Goal: Information Seeking & Learning: Compare options

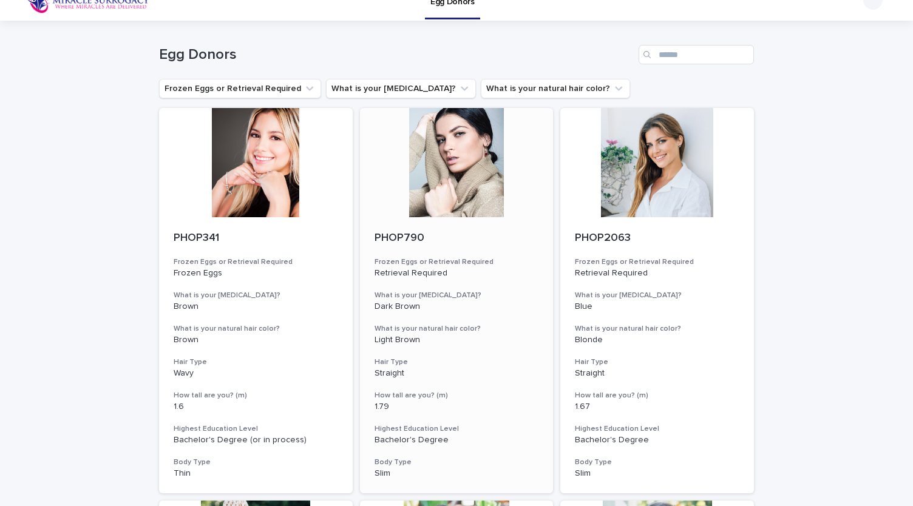
scroll to position [19, 0]
click at [442, 168] on div at bounding box center [457, 161] width 194 height 109
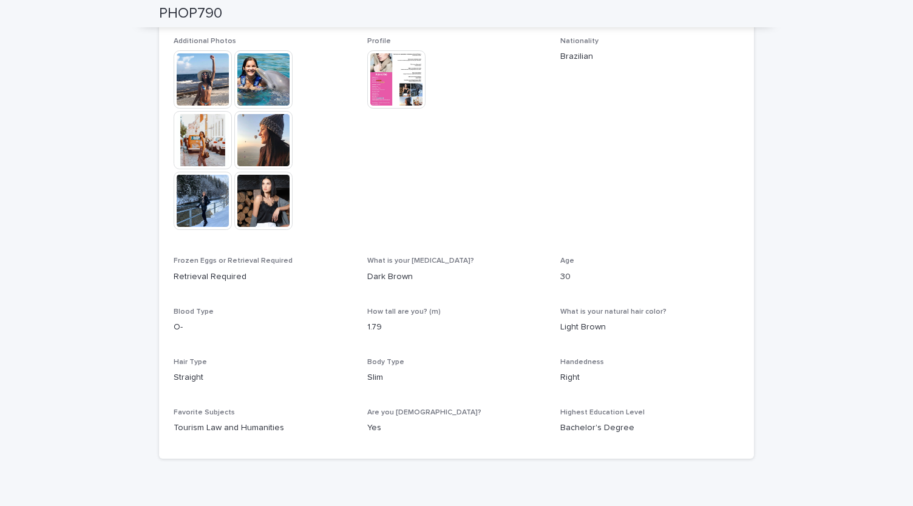
scroll to position [404, 0]
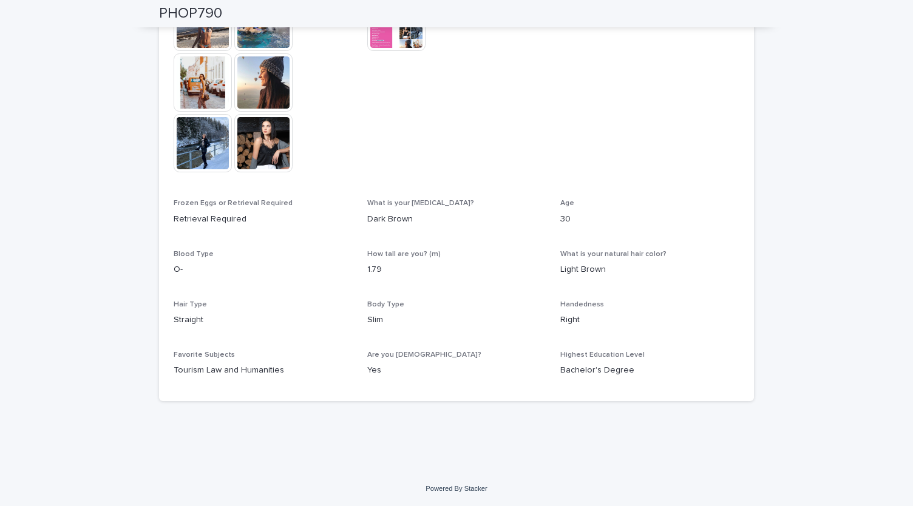
click at [612, 336] on div "Handedness Right" at bounding box center [649, 318] width 179 height 36
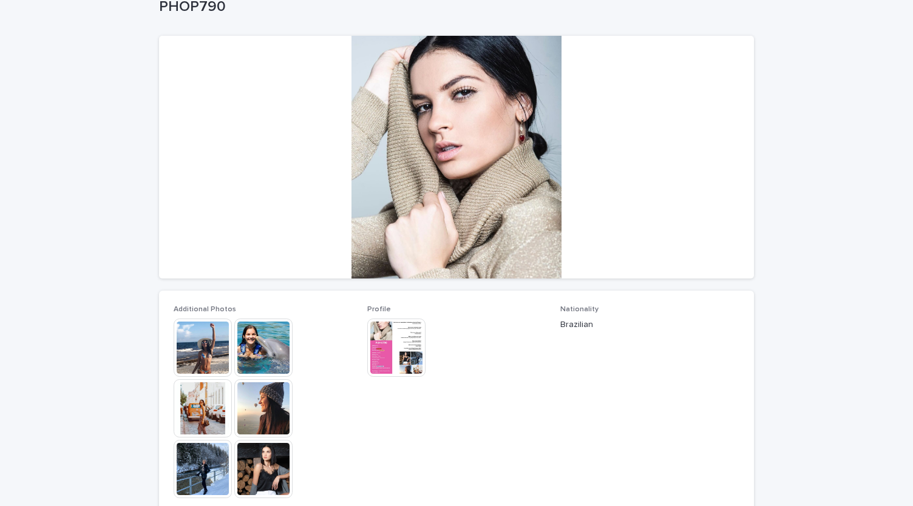
scroll to position [79, 0]
click at [208, 344] on img at bounding box center [203, 347] width 58 height 58
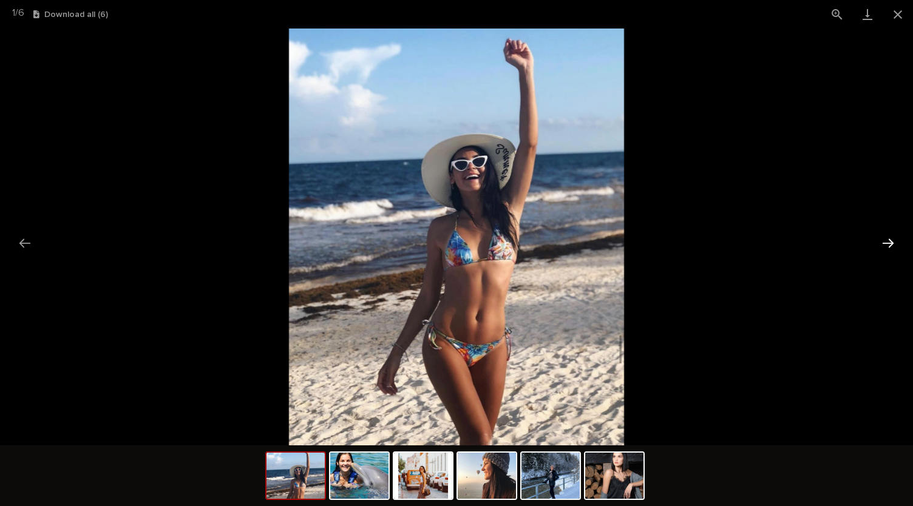
click at [888, 242] on button "Next slide" at bounding box center [887, 243] width 25 height 24
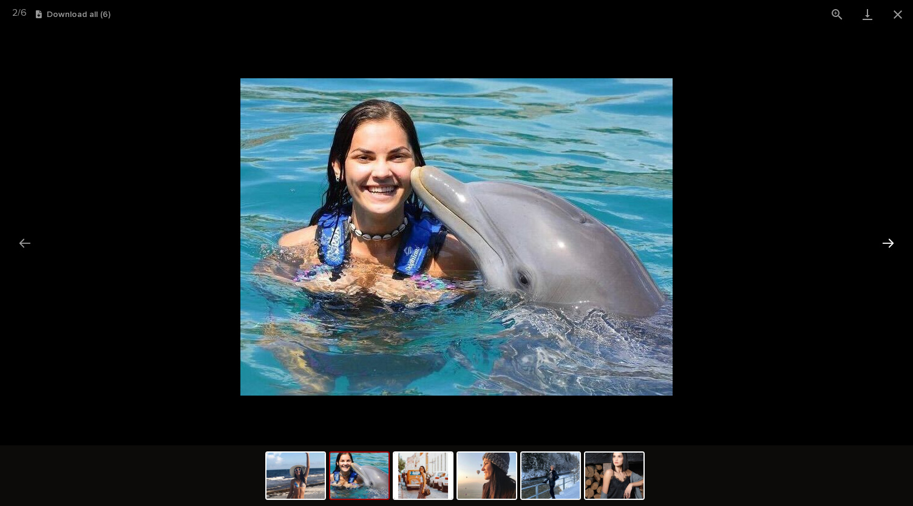
click at [888, 242] on button "Next slide" at bounding box center [887, 243] width 25 height 24
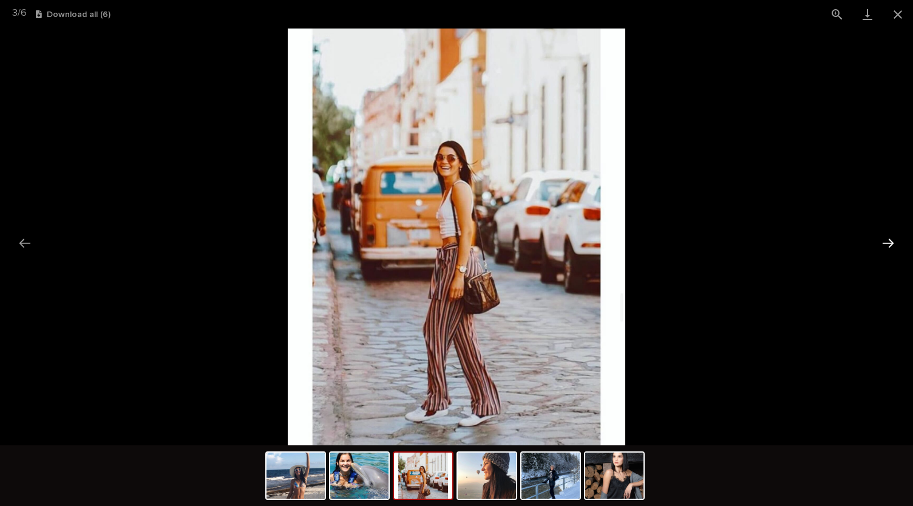
click at [888, 242] on button "Next slide" at bounding box center [887, 243] width 25 height 24
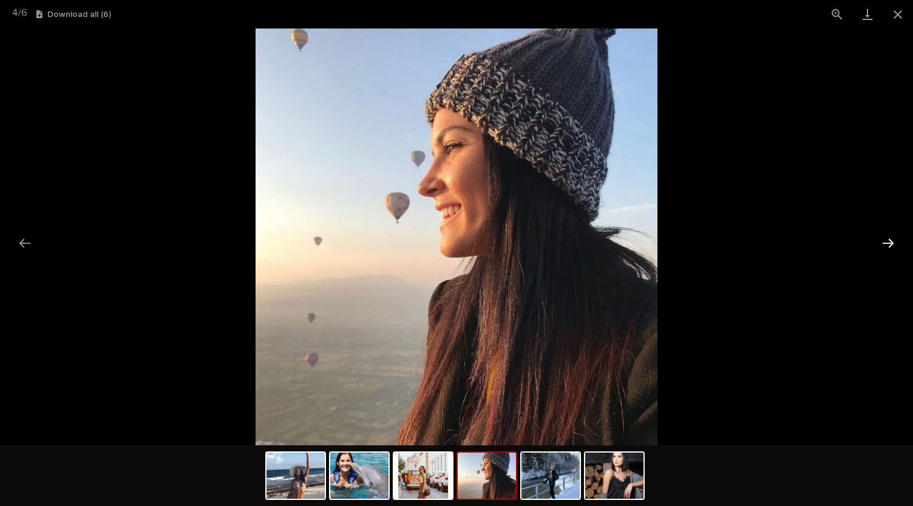
click at [888, 242] on button "Next slide" at bounding box center [887, 243] width 25 height 24
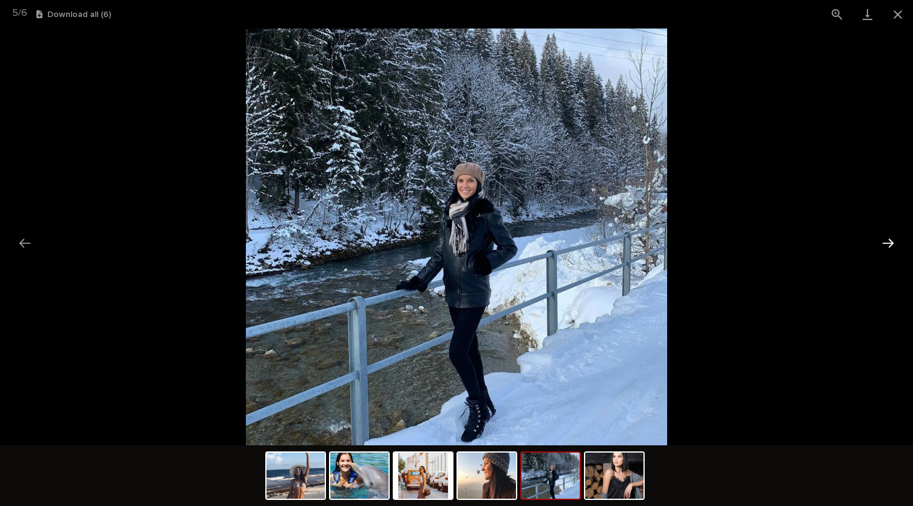
click at [888, 242] on button "Next slide" at bounding box center [887, 243] width 25 height 24
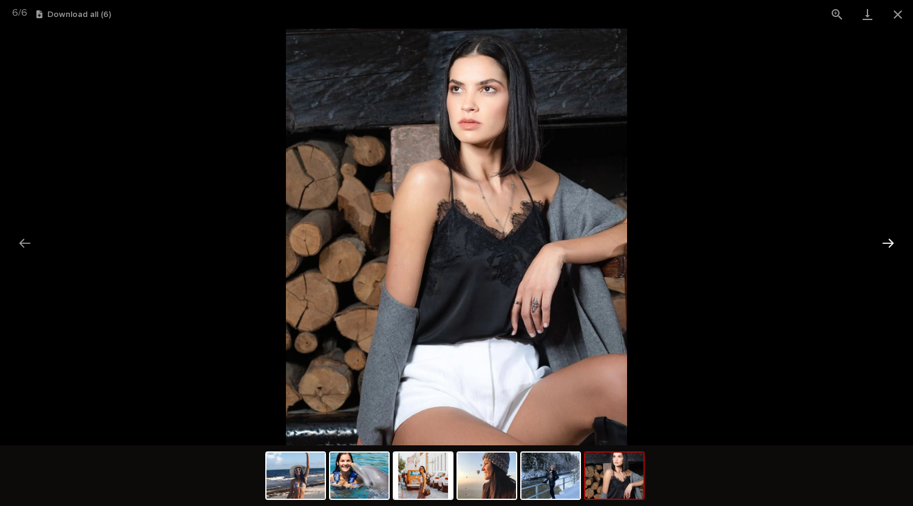
click at [888, 242] on button "Next slide" at bounding box center [887, 243] width 25 height 24
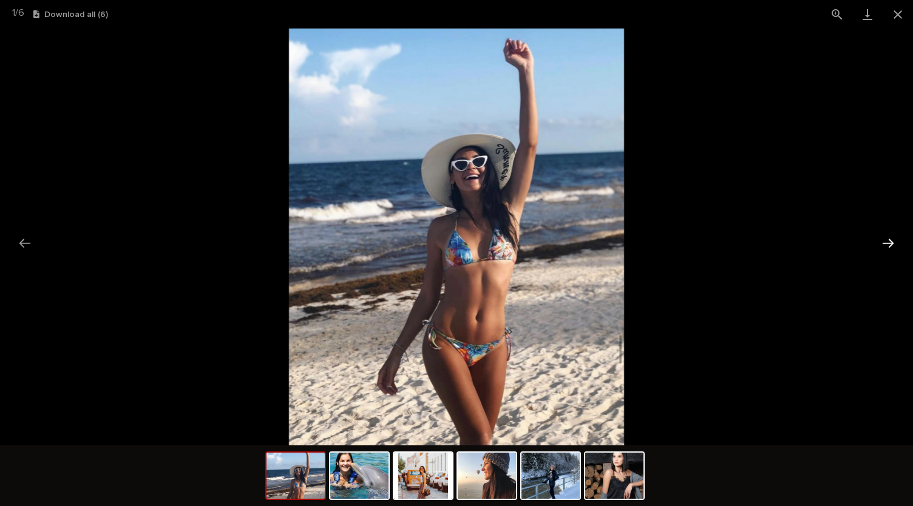
click at [888, 242] on button "Next slide" at bounding box center [887, 243] width 25 height 24
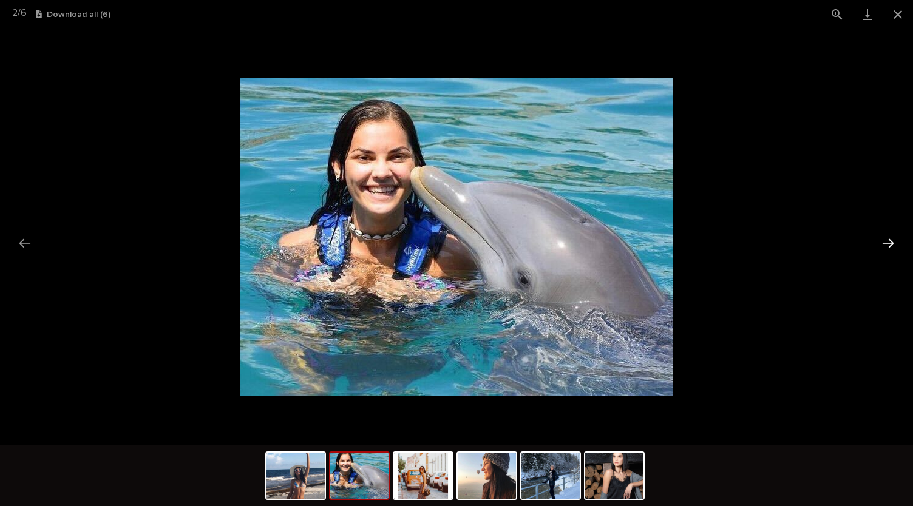
click at [888, 242] on button "Next slide" at bounding box center [887, 243] width 25 height 24
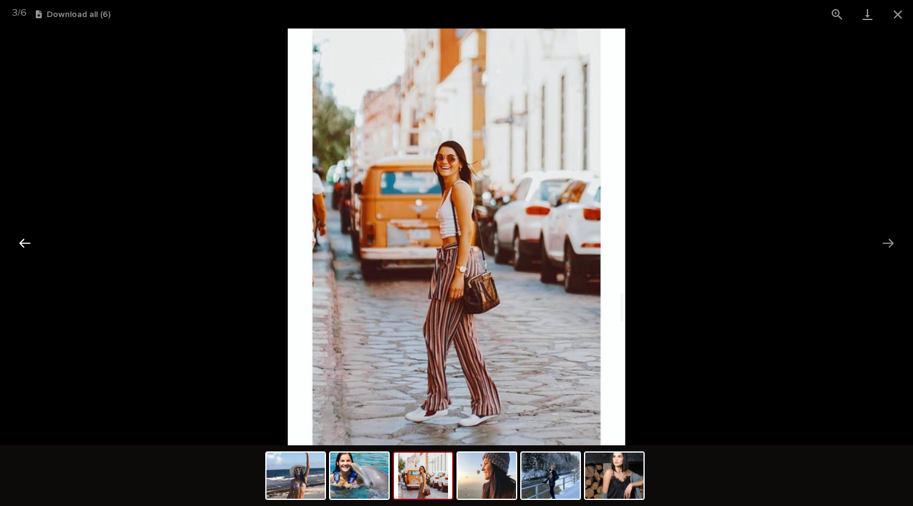
click at [24, 248] on button "Previous slide" at bounding box center [24, 243] width 25 height 24
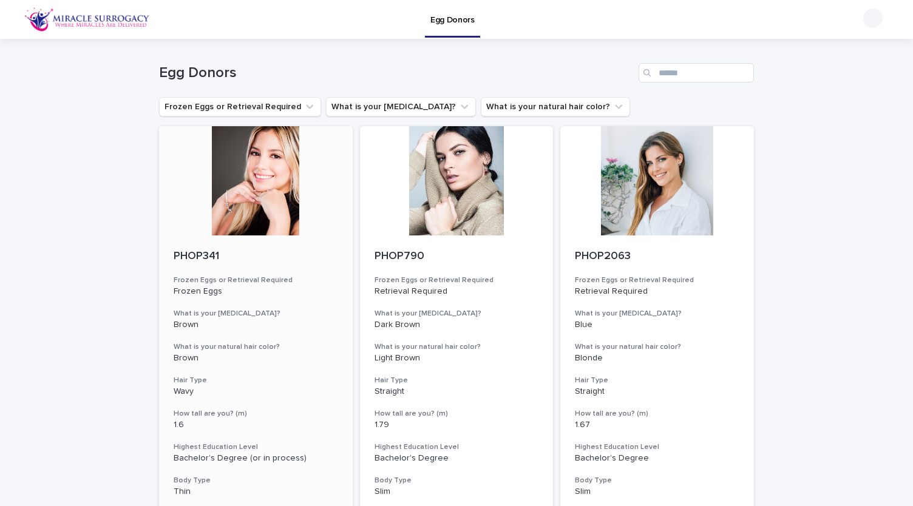
click at [267, 191] on div at bounding box center [256, 180] width 194 height 109
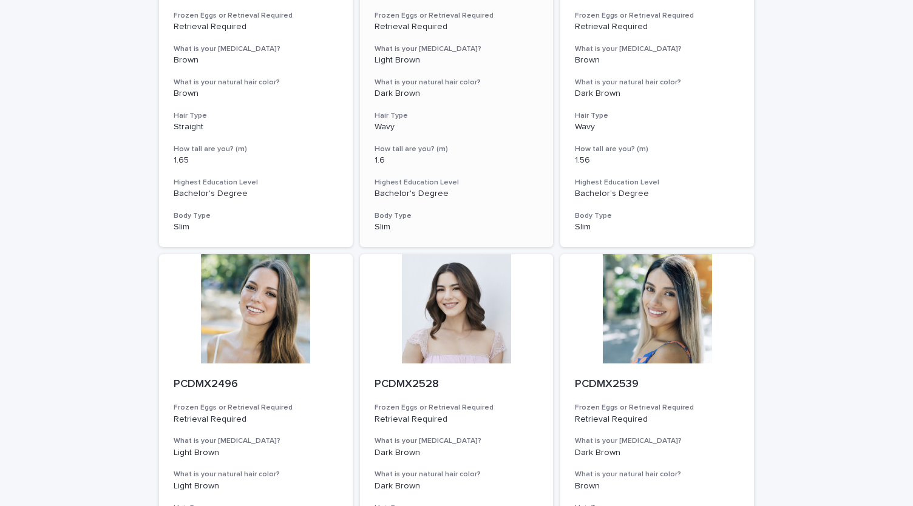
scroll to position [1077, 0]
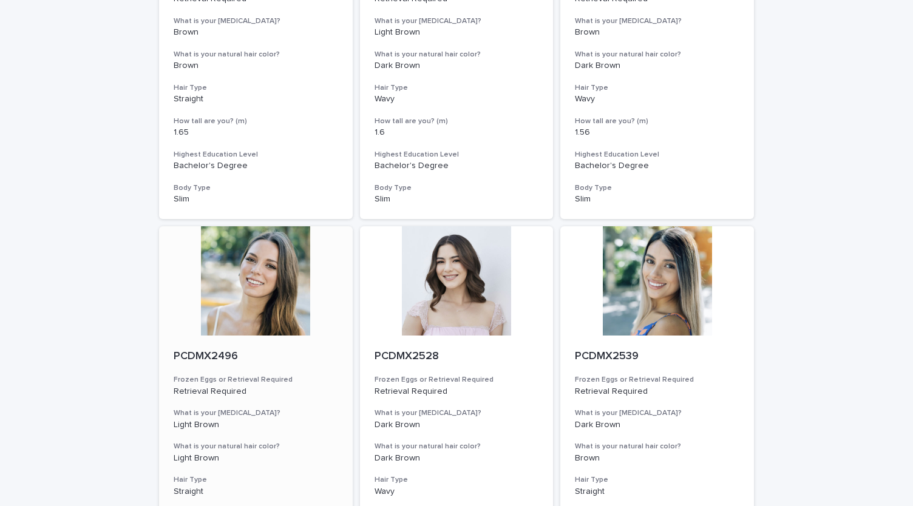
click at [232, 300] on div at bounding box center [256, 280] width 194 height 109
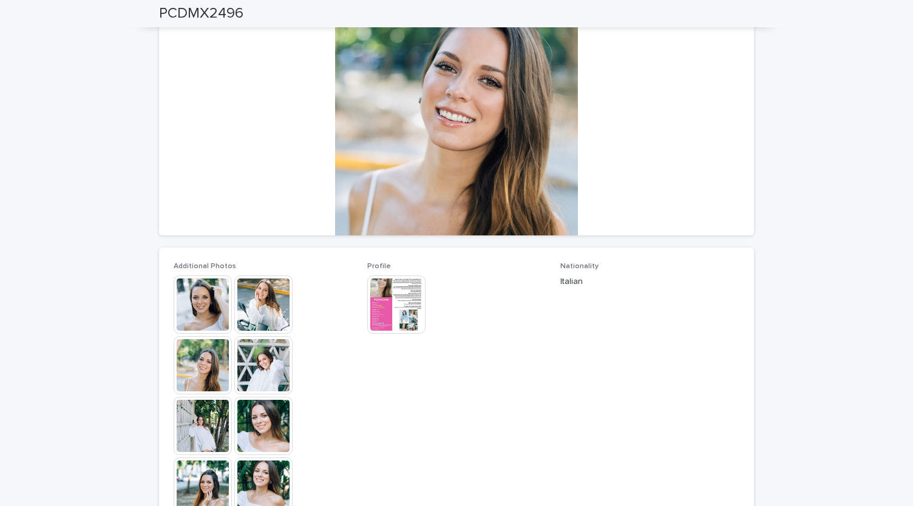
scroll to position [143, 0]
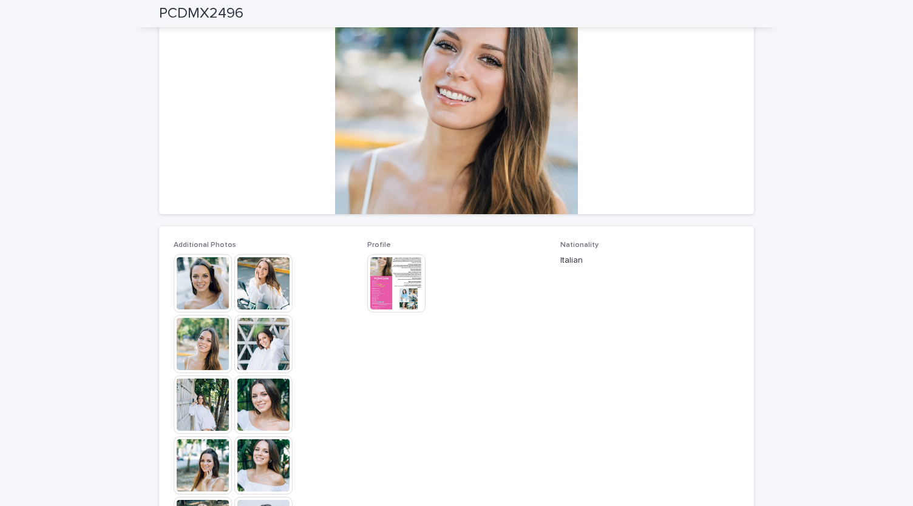
click at [199, 285] on img at bounding box center [203, 283] width 58 height 58
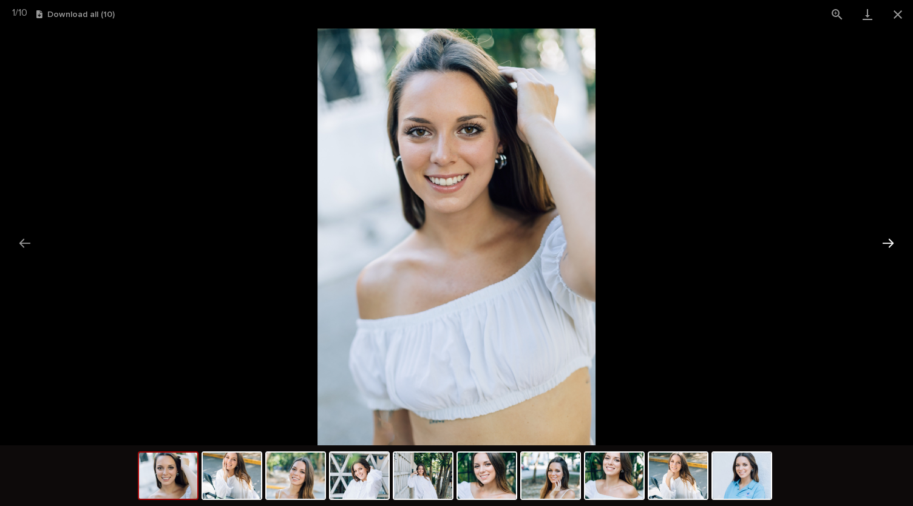
click at [885, 246] on button "Next slide" at bounding box center [887, 243] width 25 height 24
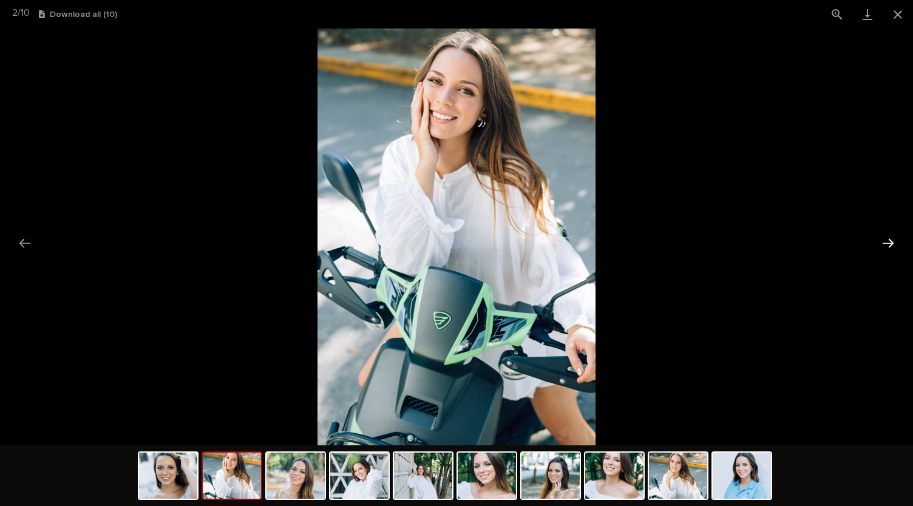
click at [885, 246] on button "Next slide" at bounding box center [887, 243] width 25 height 24
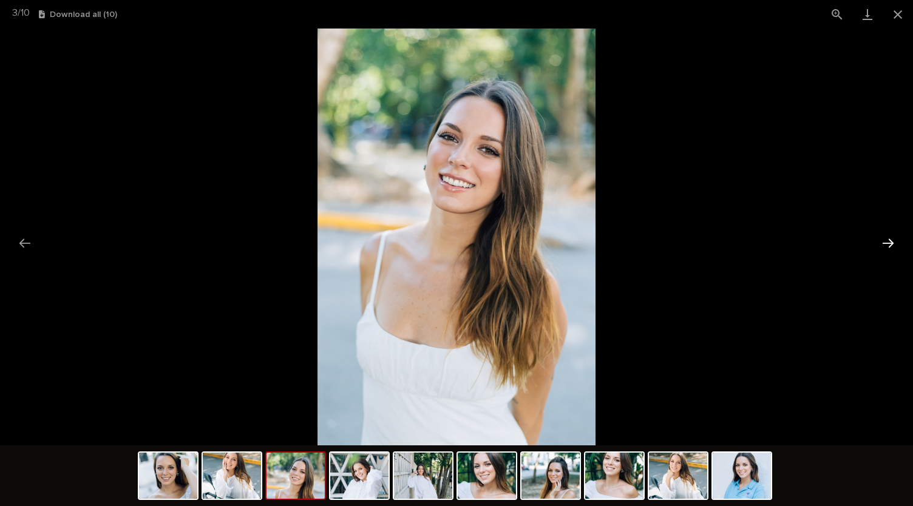
click at [885, 246] on button "Next slide" at bounding box center [887, 243] width 25 height 24
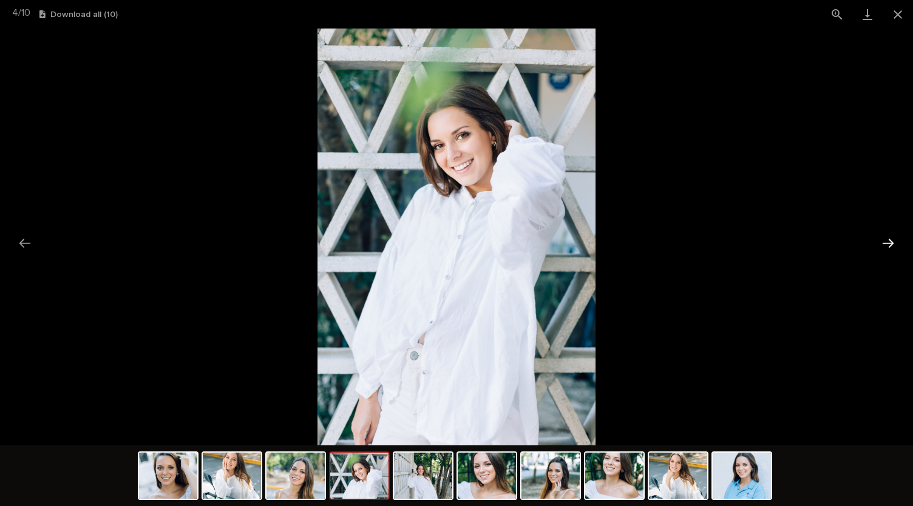
click at [885, 246] on button "Next slide" at bounding box center [887, 243] width 25 height 24
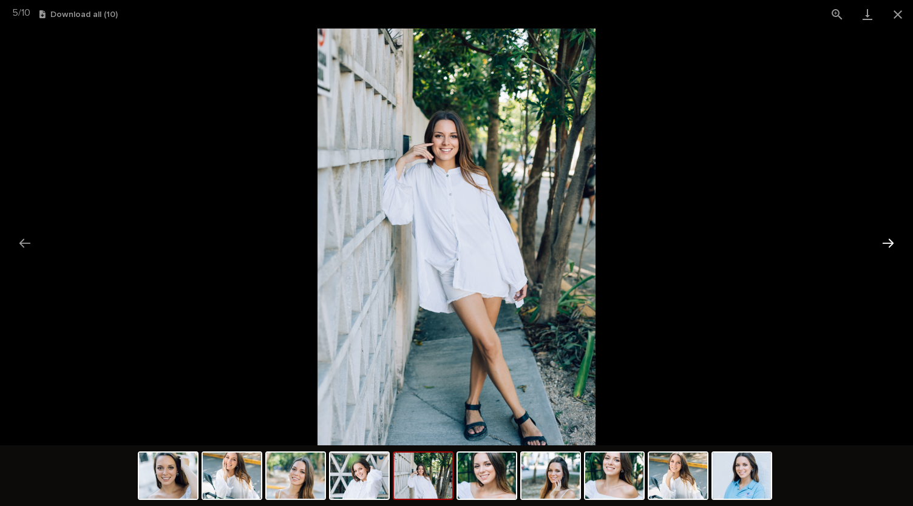
click at [885, 246] on button "Next slide" at bounding box center [887, 243] width 25 height 24
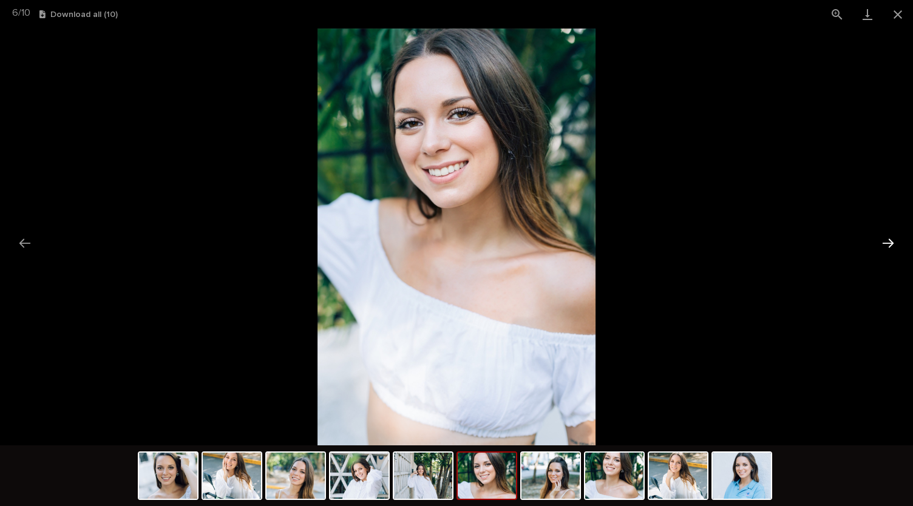
click at [885, 246] on button "Next slide" at bounding box center [887, 243] width 25 height 24
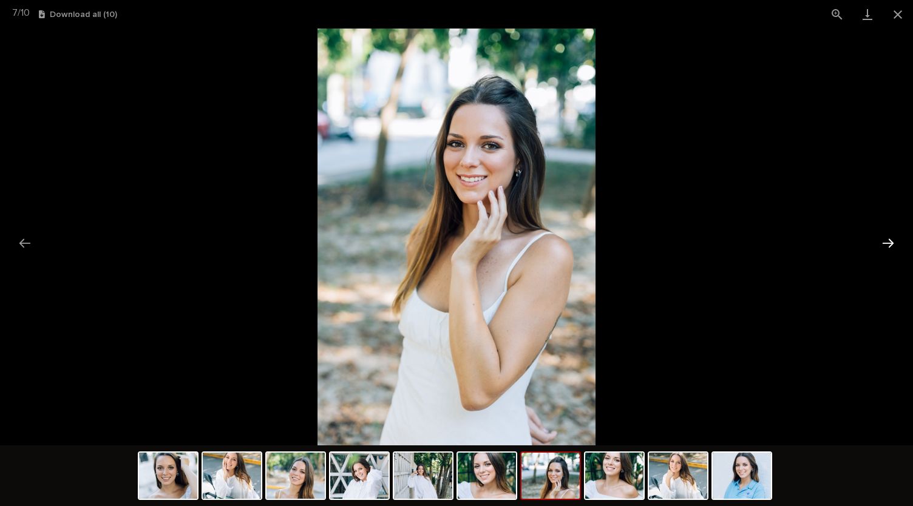
click at [885, 246] on button "Next slide" at bounding box center [887, 243] width 25 height 24
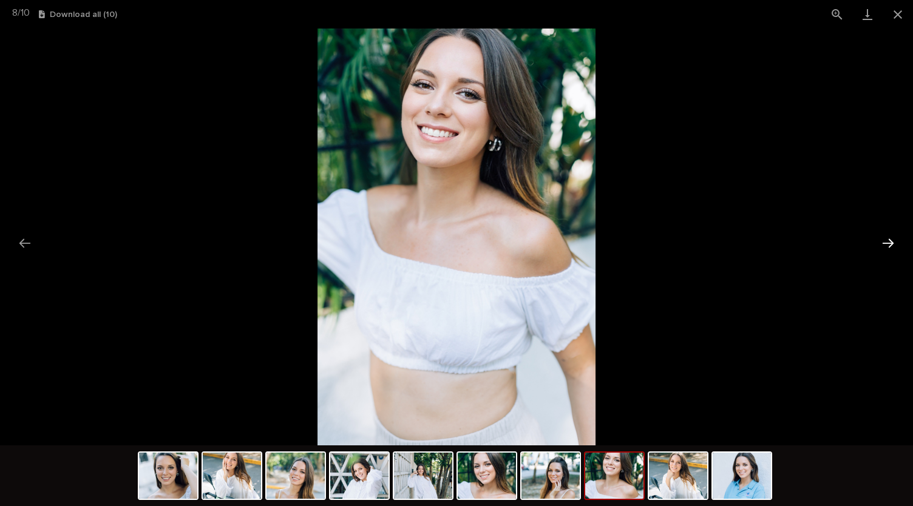
click at [885, 246] on button "Next slide" at bounding box center [887, 243] width 25 height 24
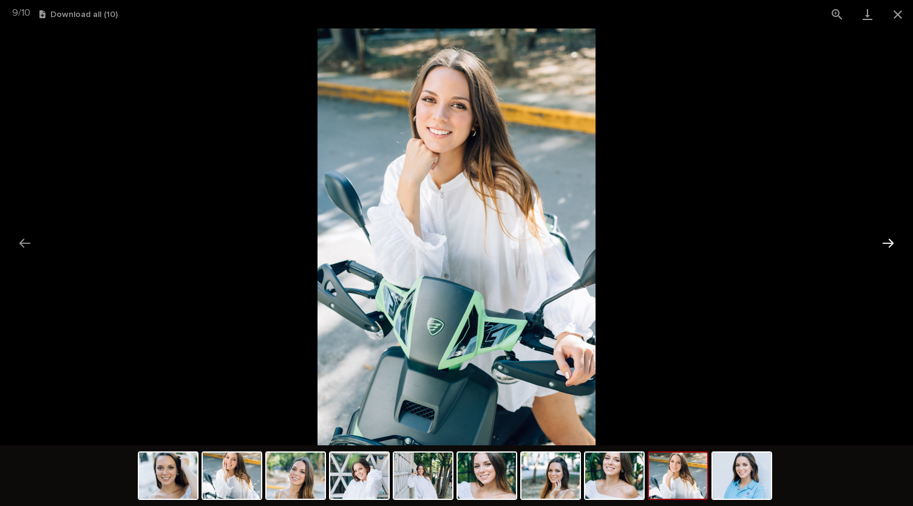
click at [885, 246] on button "Next slide" at bounding box center [887, 243] width 25 height 24
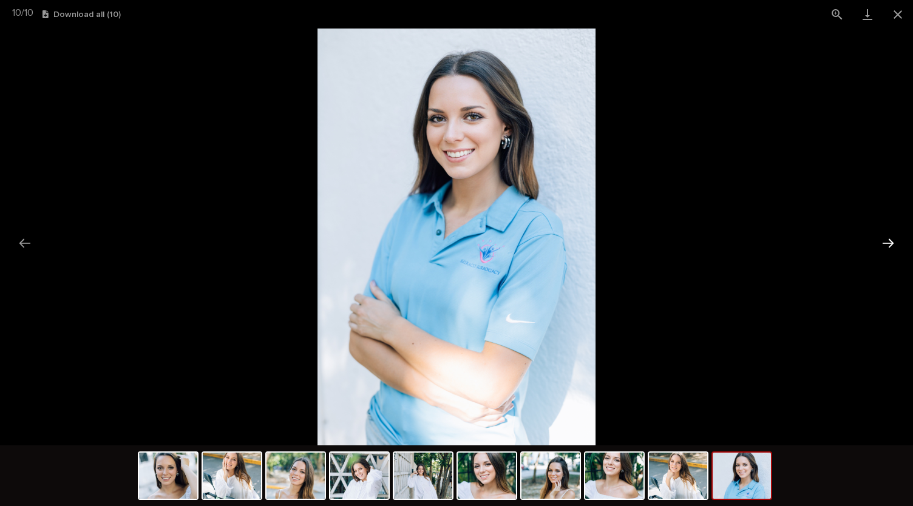
click at [885, 246] on button "Next slide" at bounding box center [887, 243] width 25 height 24
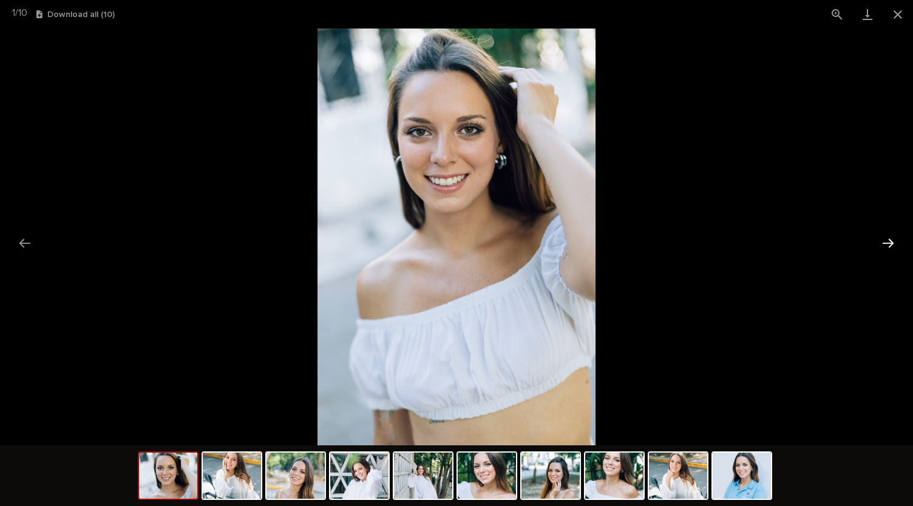
click at [885, 246] on button "Next slide" at bounding box center [887, 243] width 25 height 24
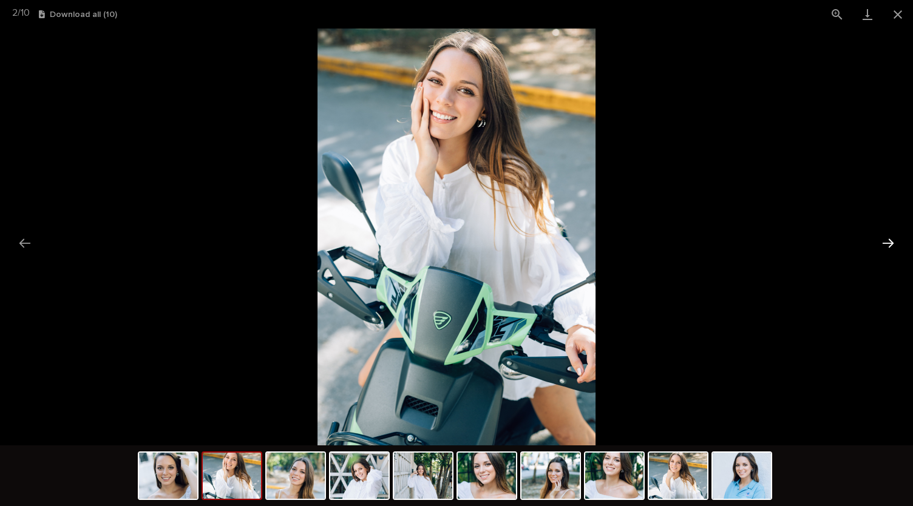
click at [885, 246] on button "Next slide" at bounding box center [887, 243] width 25 height 24
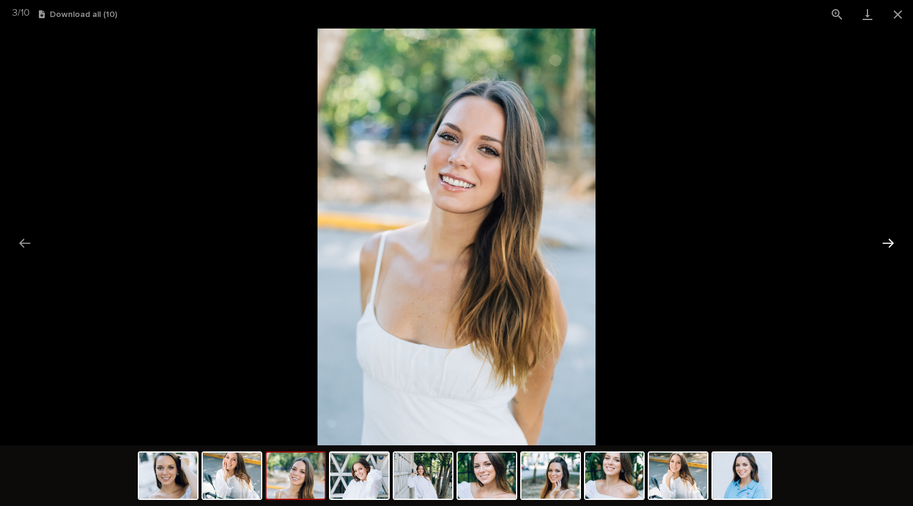
click at [885, 246] on button "Next slide" at bounding box center [887, 243] width 25 height 24
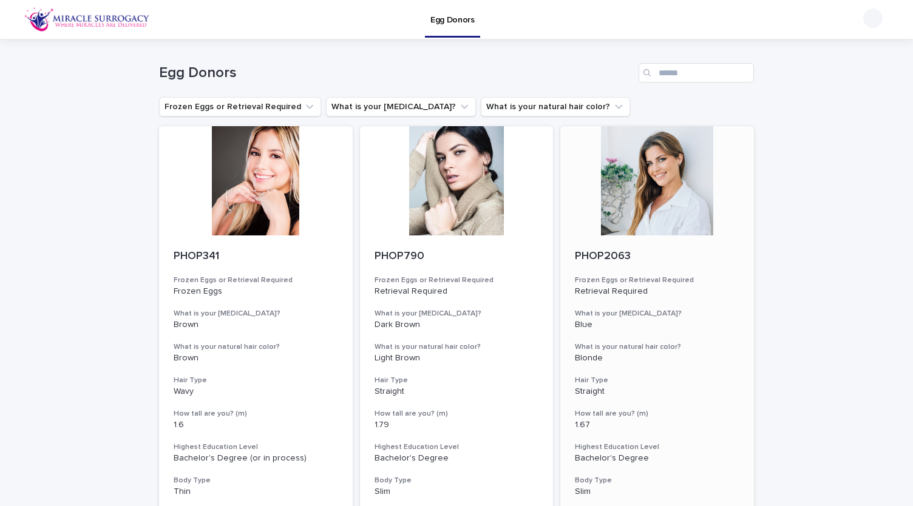
scroll to position [25, 0]
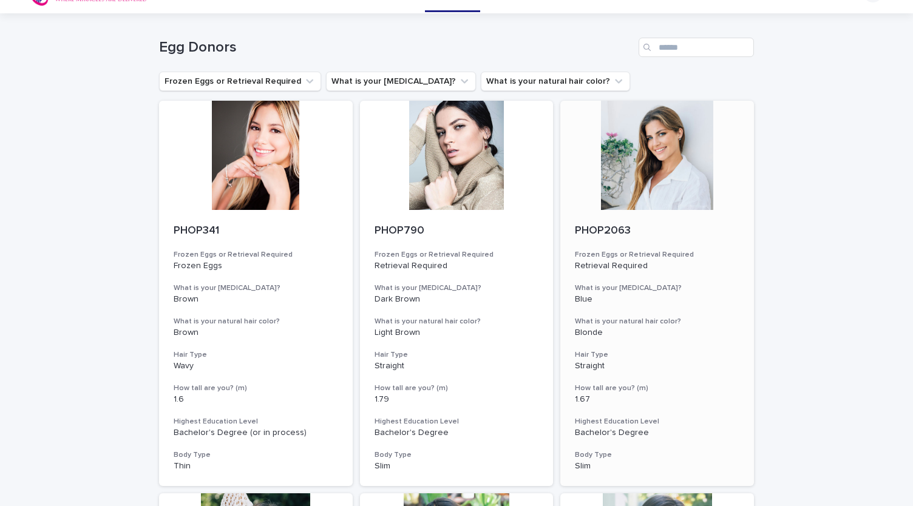
click at [682, 177] on div at bounding box center [657, 155] width 194 height 109
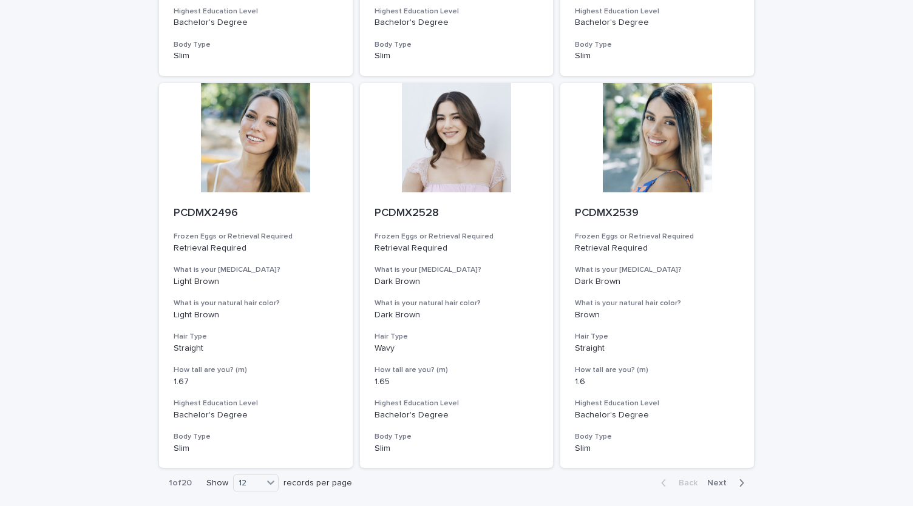
scroll to position [1308, 0]
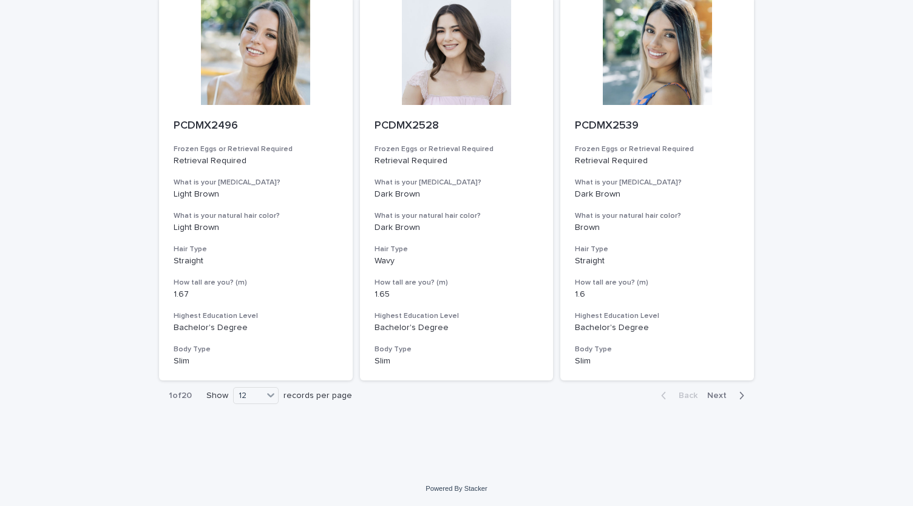
click at [715, 391] on button "Next" at bounding box center [728, 395] width 52 height 11
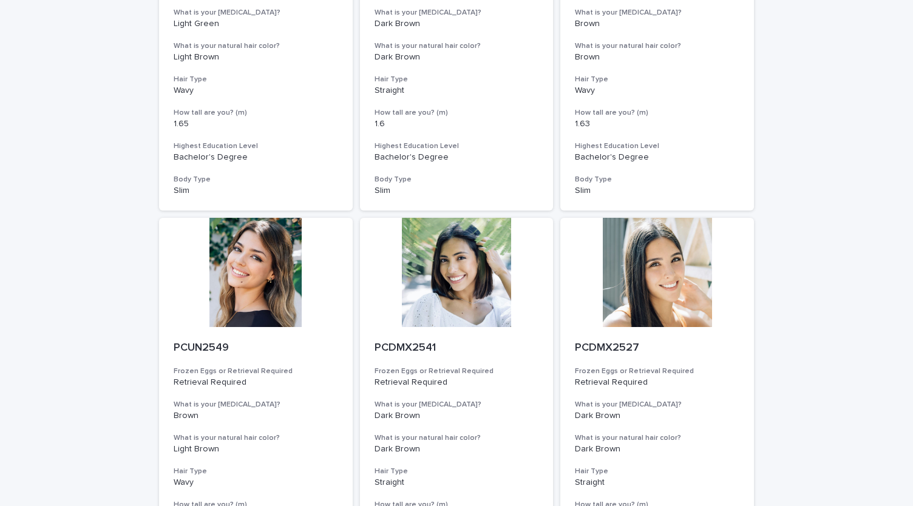
scroll to position [376, 0]
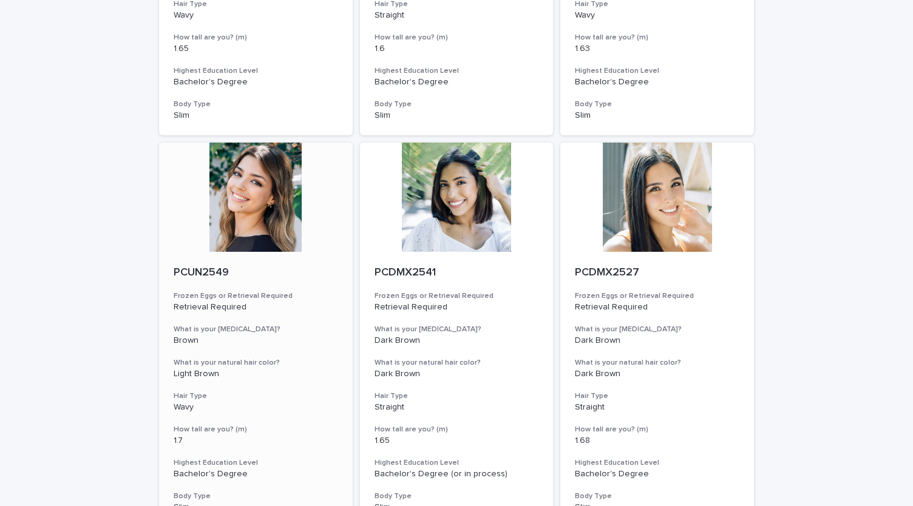
click at [247, 213] on div at bounding box center [256, 197] width 194 height 109
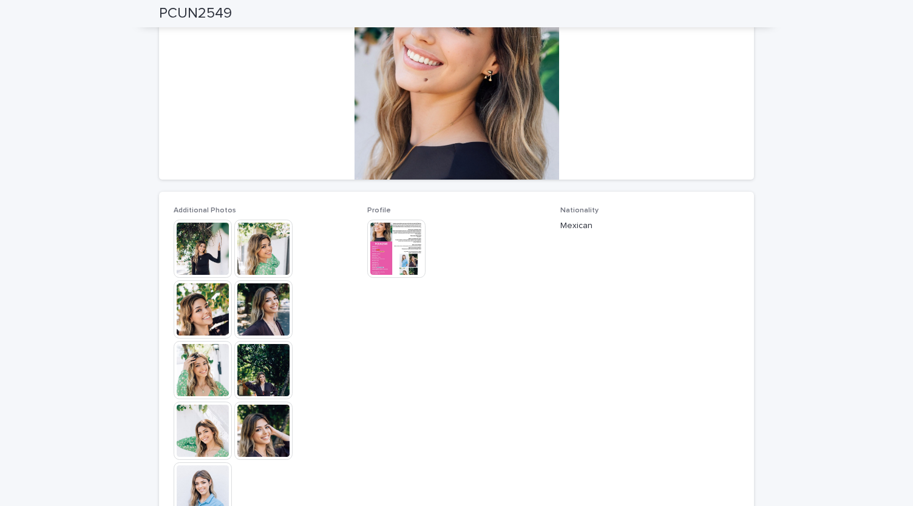
scroll to position [180, 0]
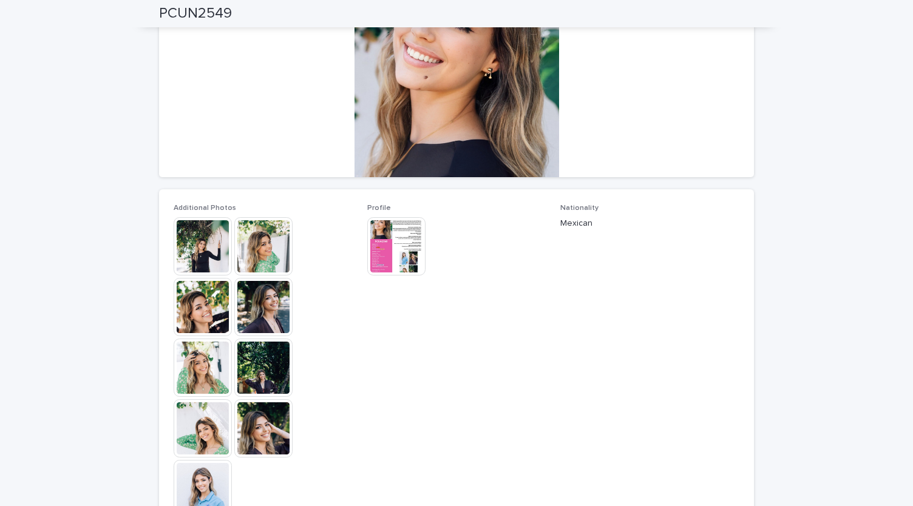
click at [197, 248] on img at bounding box center [203, 246] width 58 height 58
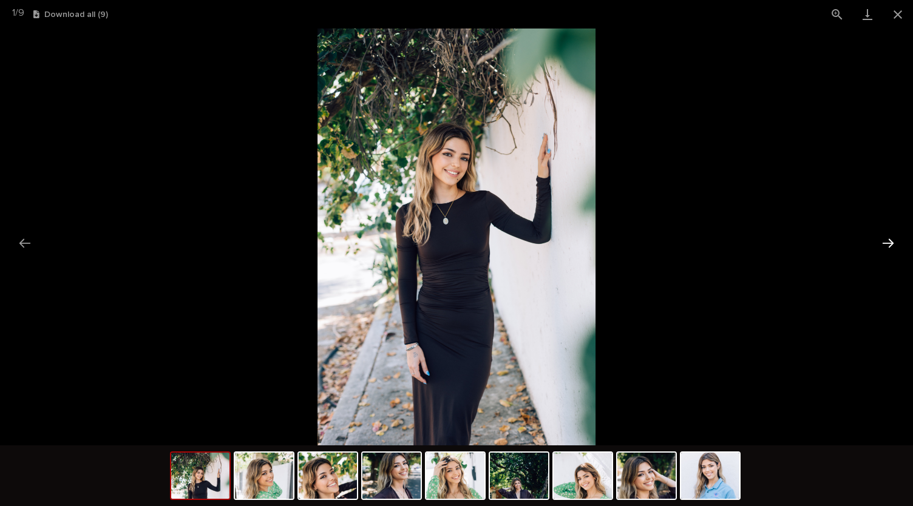
click at [888, 244] on button "Next slide" at bounding box center [887, 243] width 25 height 24
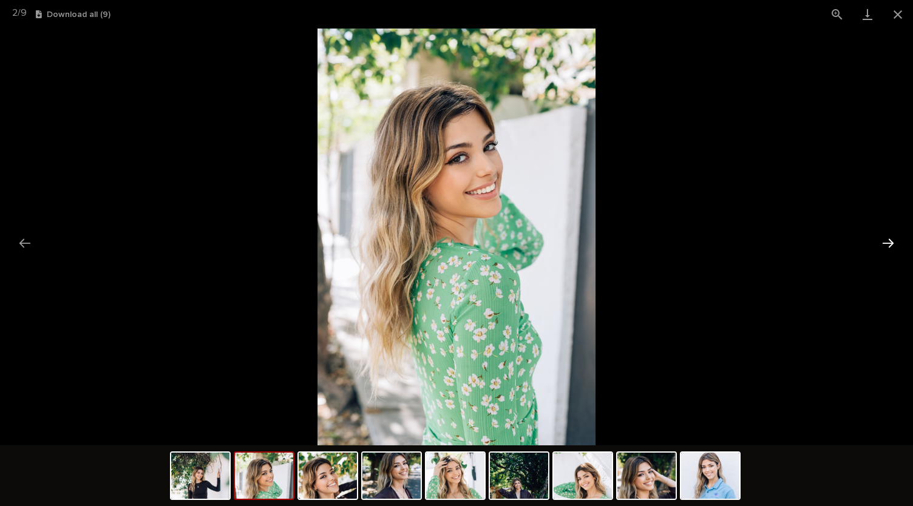
click at [888, 244] on button "Next slide" at bounding box center [887, 243] width 25 height 24
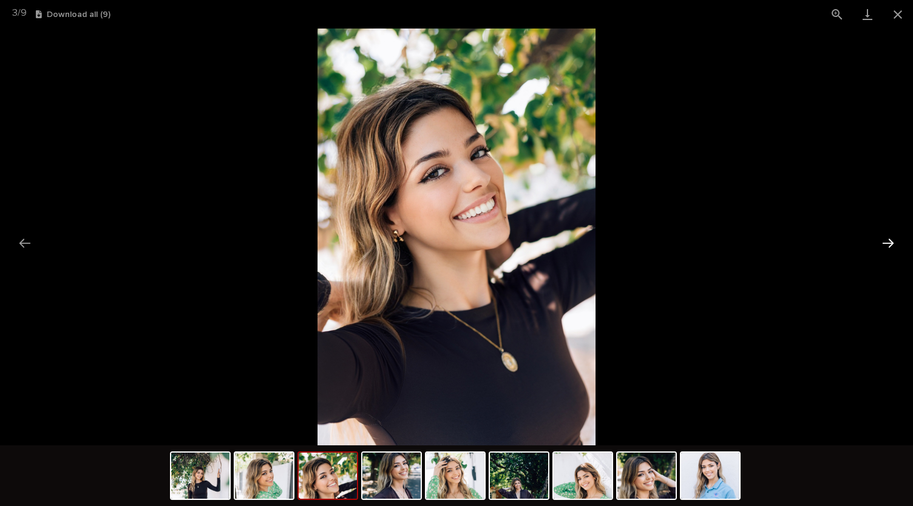
click at [888, 244] on button "Next slide" at bounding box center [887, 243] width 25 height 24
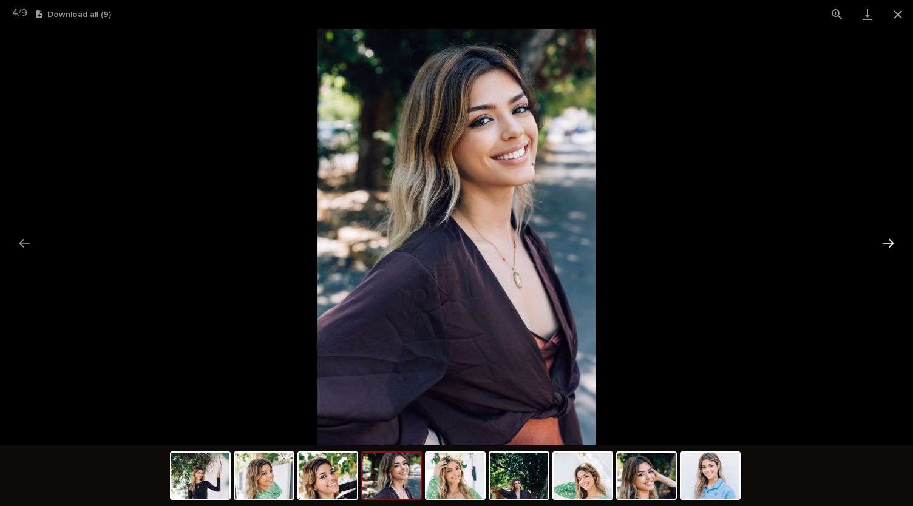
click at [888, 244] on button "Next slide" at bounding box center [887, 243] width 25 height 24
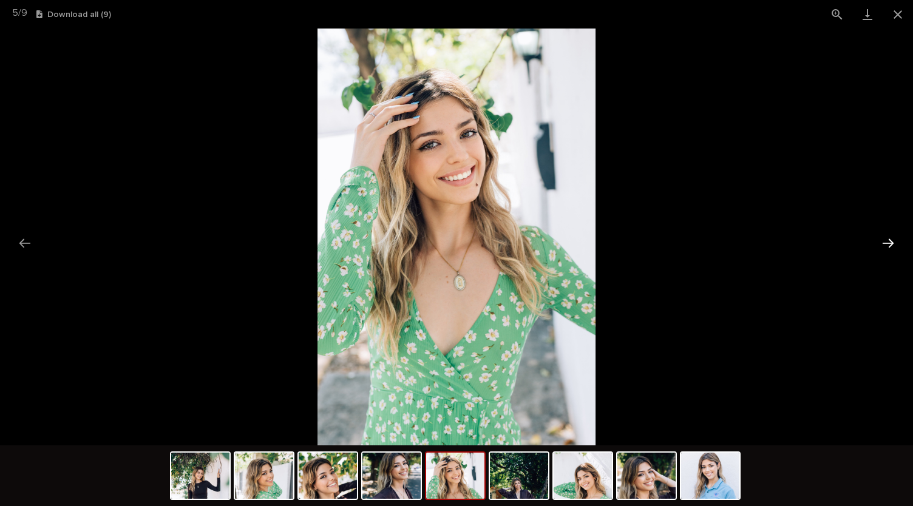
click at [888, 244] on button "Next slide" at bounding box center [887, 243] width 25 height 24
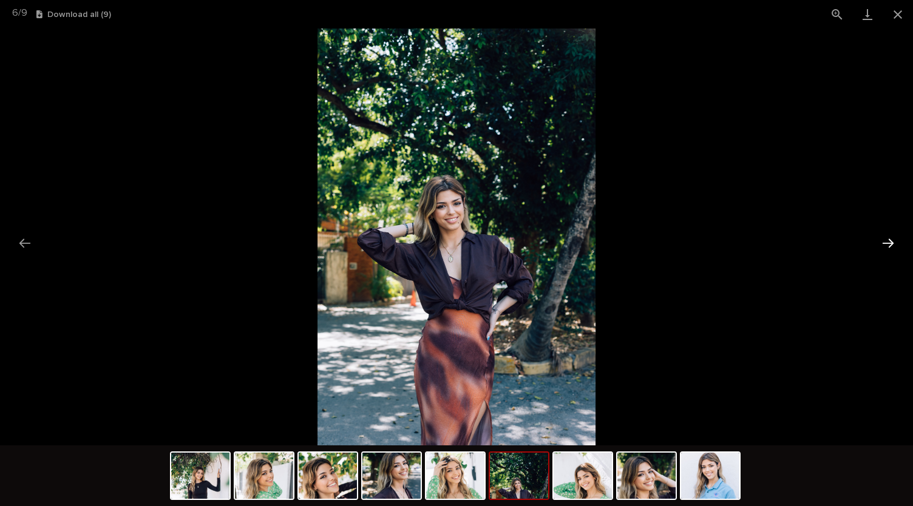
click at [888, 244] on button "Next slide" at bounding box center [887, 243] width 25 height 24
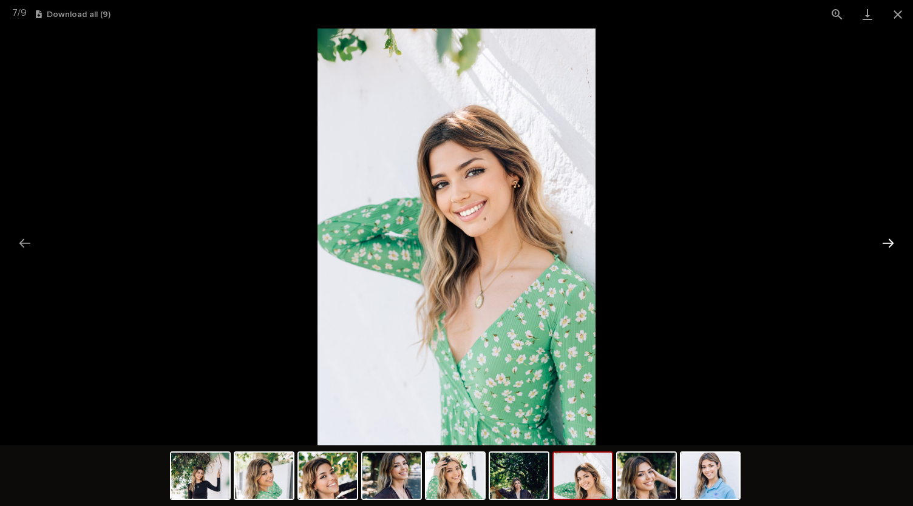
click at [888, 244] on button "Next slide" at bounding box center [887, 243] width 25 height 24
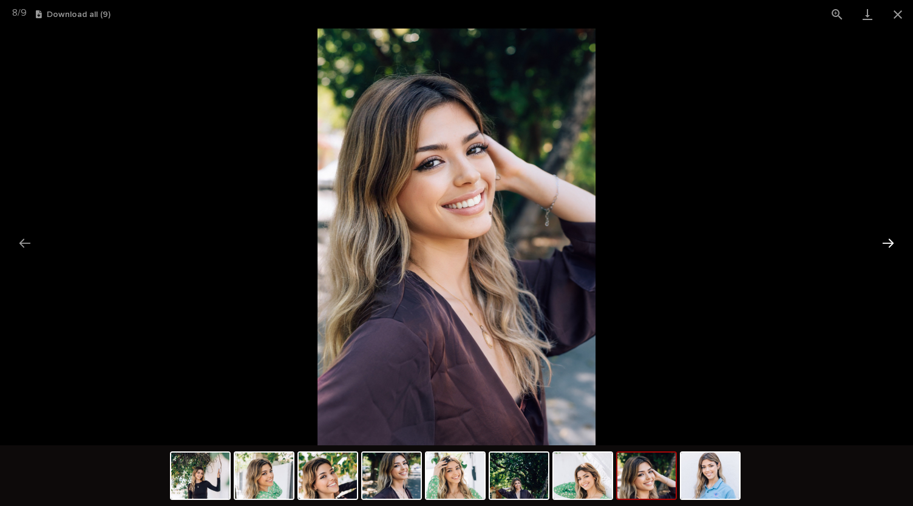
click at [888, 244] on button "Next slide" at bounding box center [887, 243] width 25 height 24
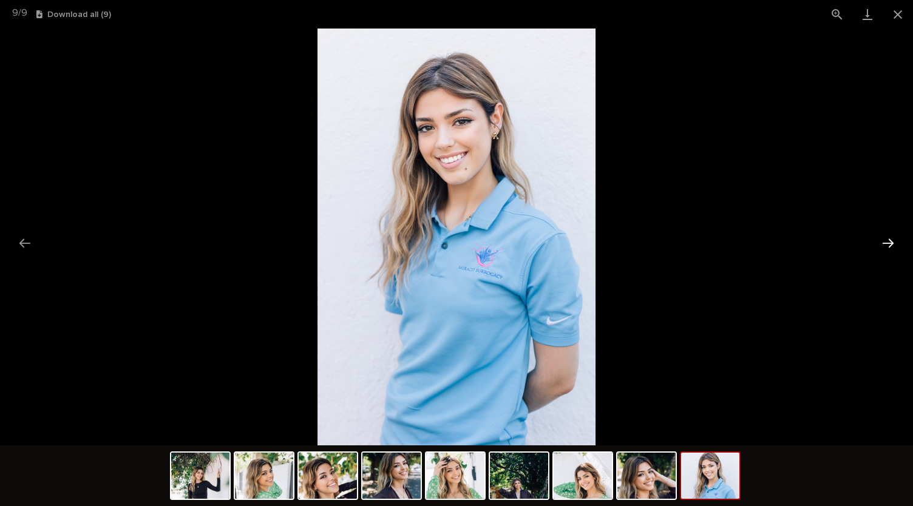
click at [888, 244] on button "Next slide" at bounding box center [887, 243] width 25 height 24
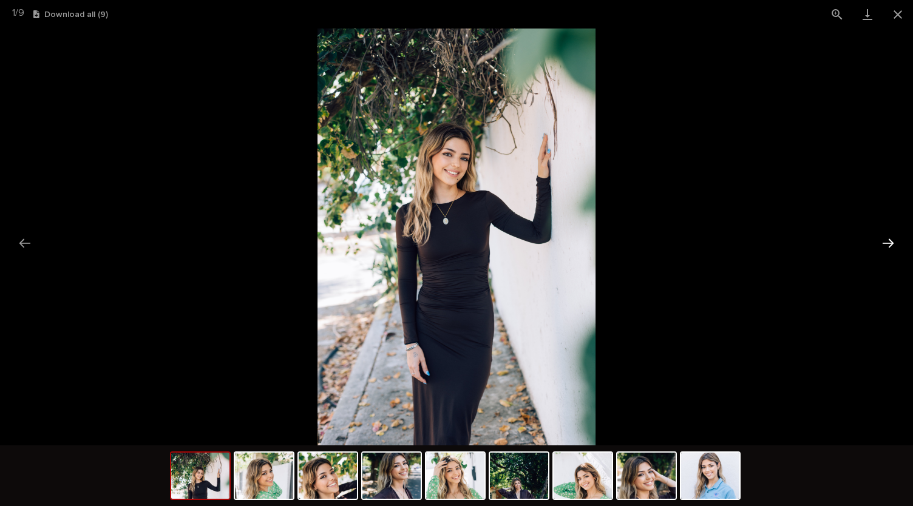
click at [888, 244] on button "Next slide" at bounding box center [887, 243] width 25 height 24
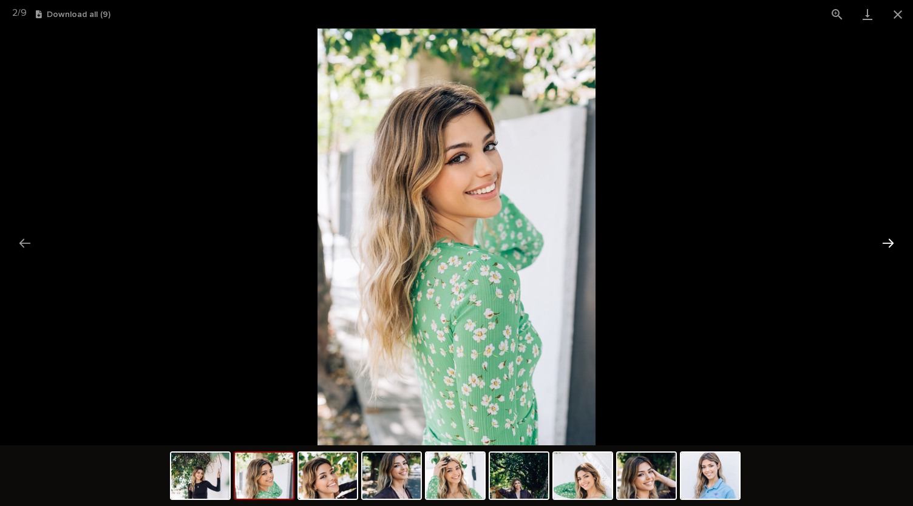
click at [888, 244] on button "Next slide" at bounding box center [887, 243] width 25 height 24
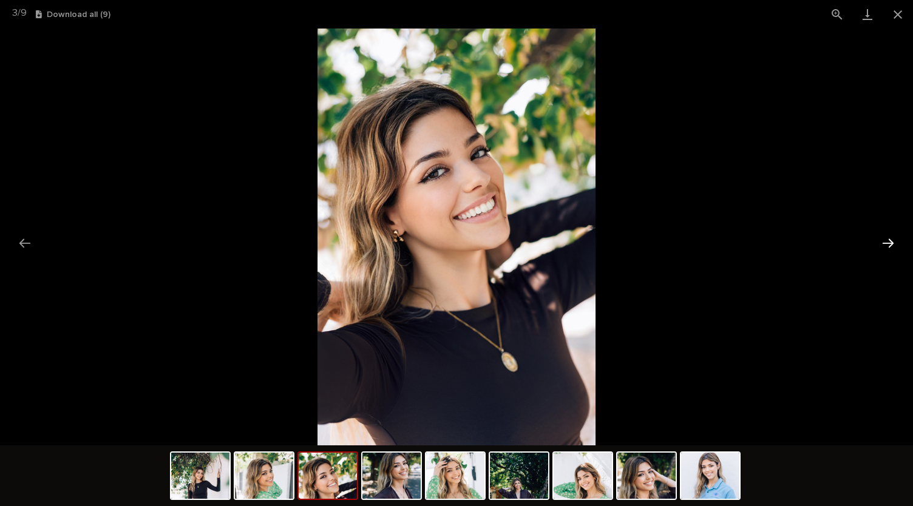
click at [888, 244] on button "Next slide" at bounding box center [887, 243] width 25 height 24
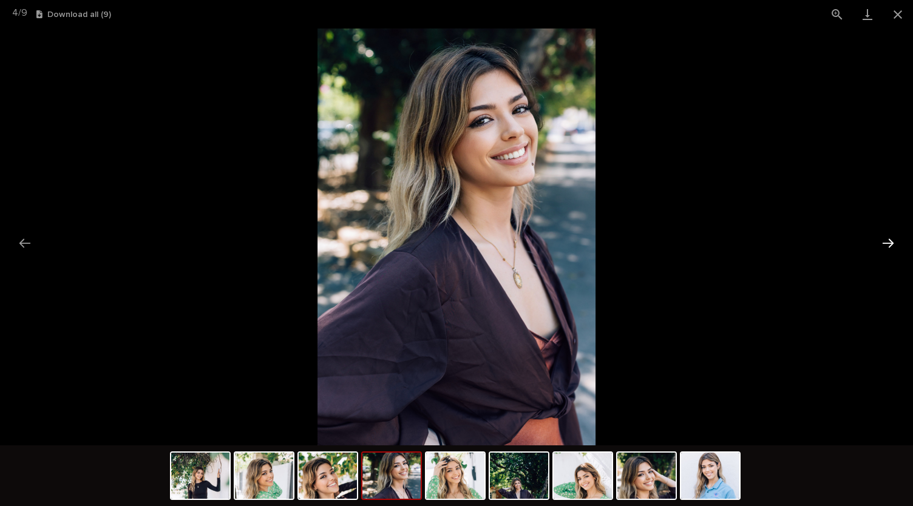
click at [888, 244] on button "Next slide" at bounding box center [887, 243] width 25 height 24
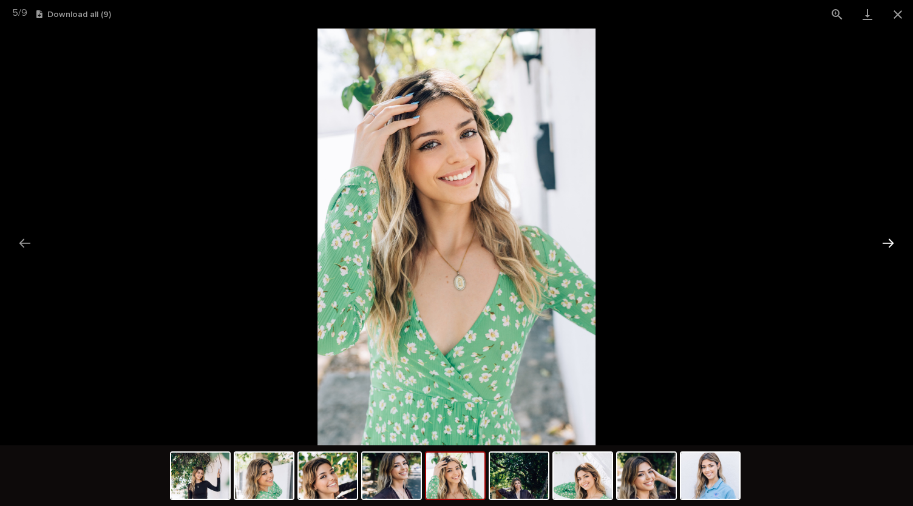
click at [888, 244] on button "Next slide" at bounding box center [887, 243] width 25 height 24
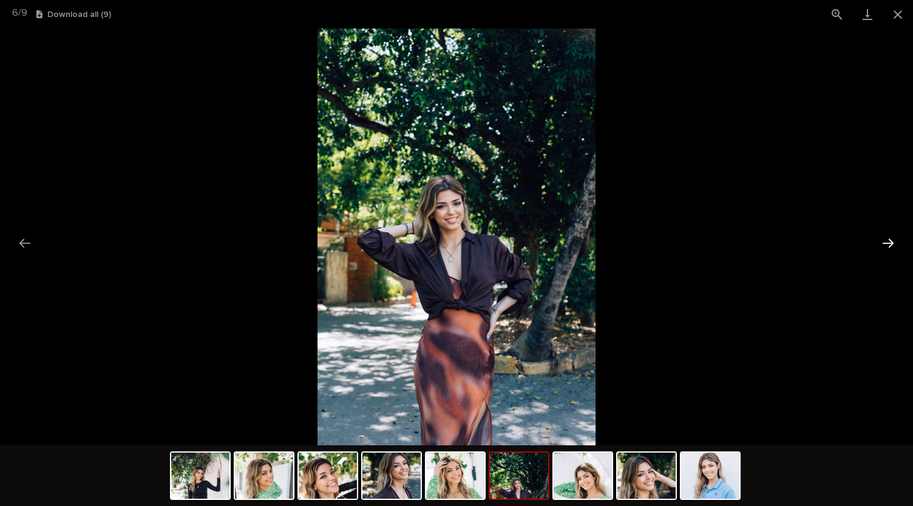
click at [888, 244] on button "Next slide" at bounding box center [887, 243] width 25 height 24
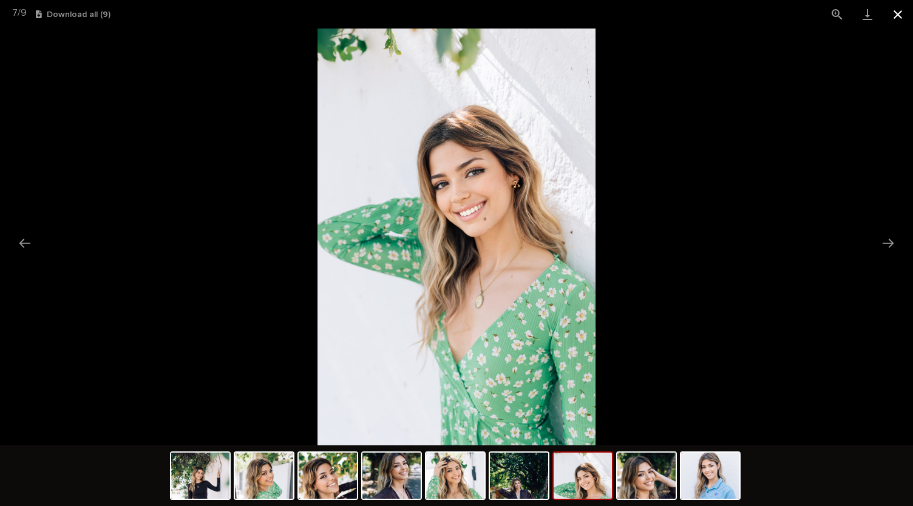
click at [893, 11] on button "Close gallery" at bounding box center [897, 14] width 30 height 29
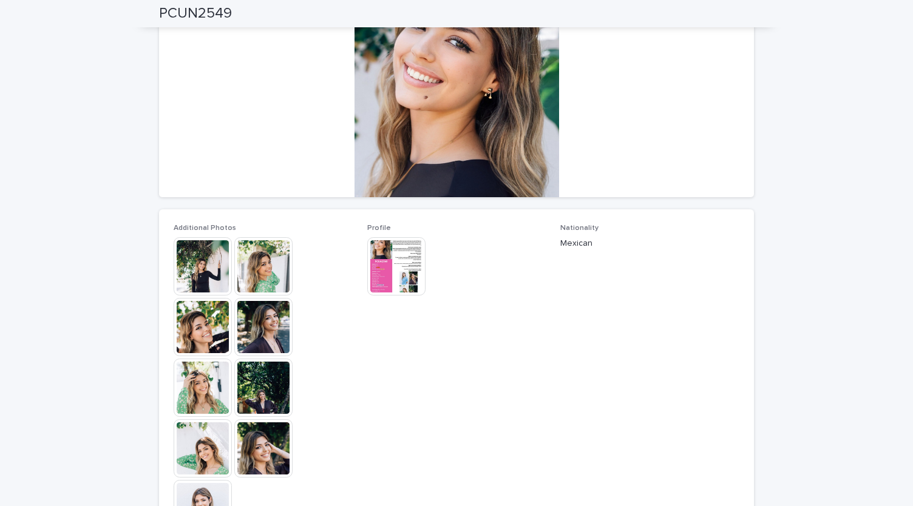
scroll to position [131, 0]
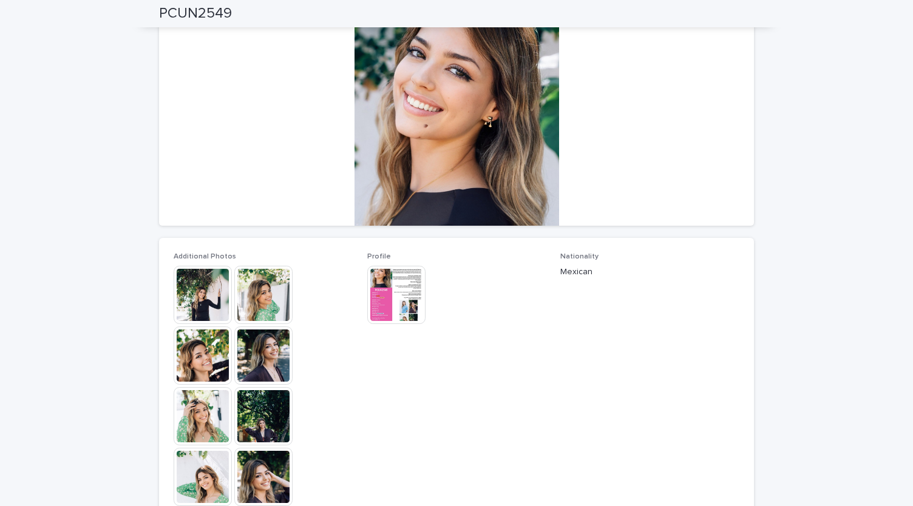
click at [194, 302] on img at bounding box center [203, 295] width 58 height 58
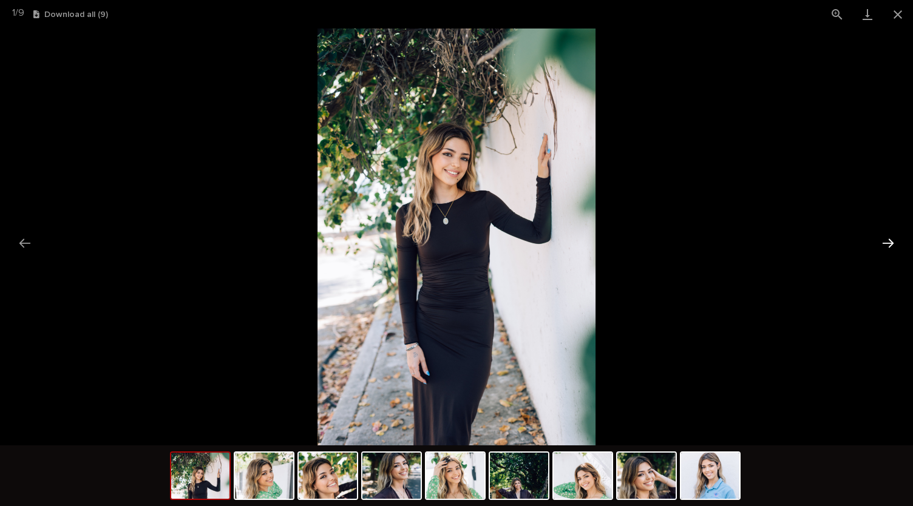
click at [895, 240] on button "Next slide" at bounding box center [887, 243] width 25 height 24
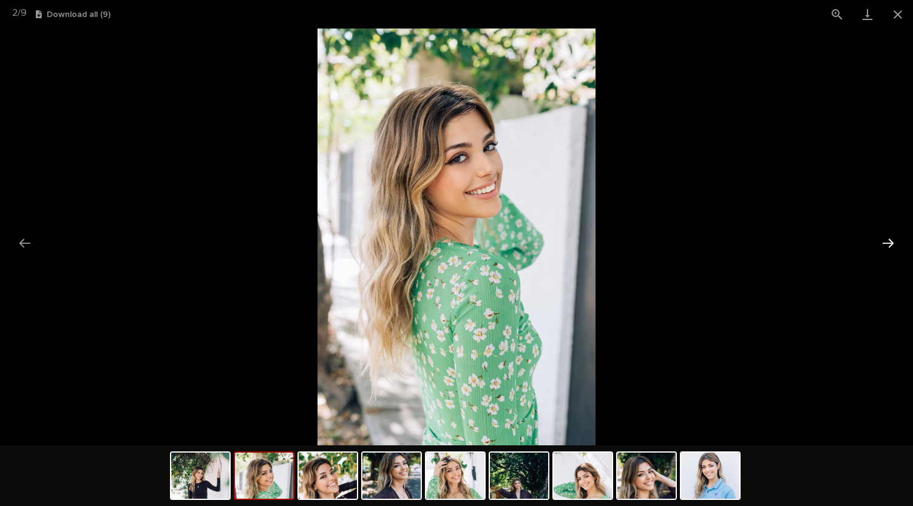
click at [895, 240] on button "Next slide" at bounding box center [887, 243] width 25 height 24
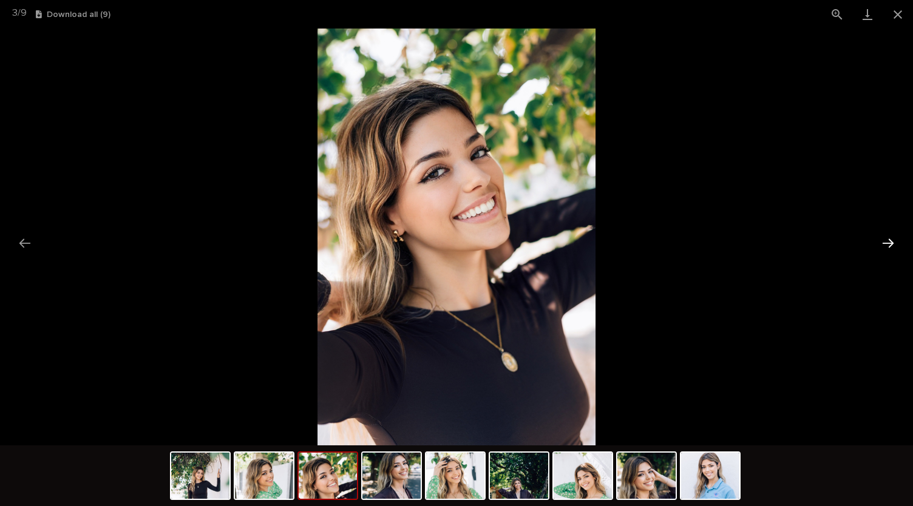
click at [895, 240] on button "Next slide" at bounding box center [887, 243] width 25 height 24
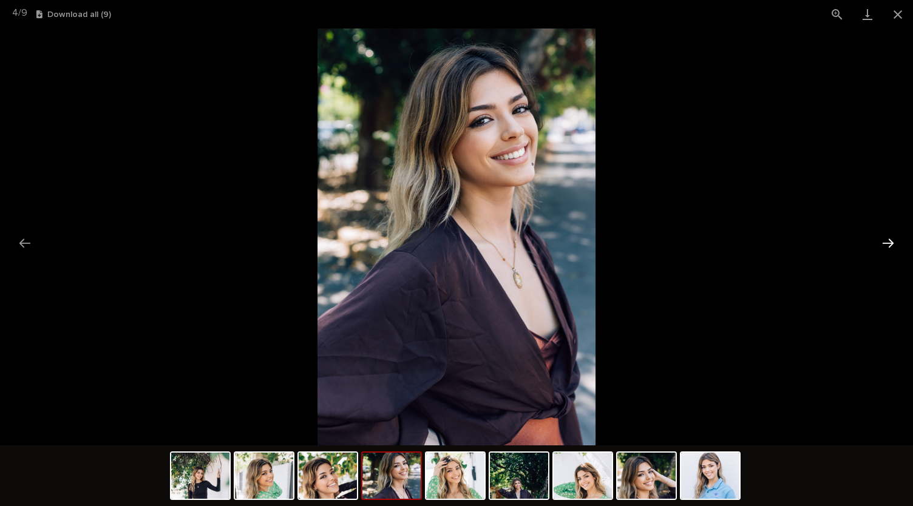
click at [895, 240] on button "Next slide" at bounding box center [887, 243] width 25 height 24
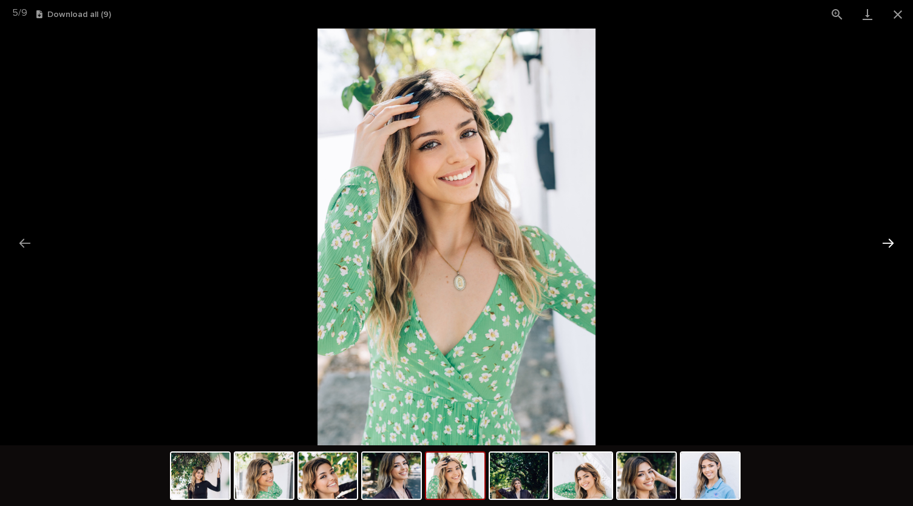
click at [895, 240] on button "Next slide" at bounding box center [887, 243] width 25 height 24
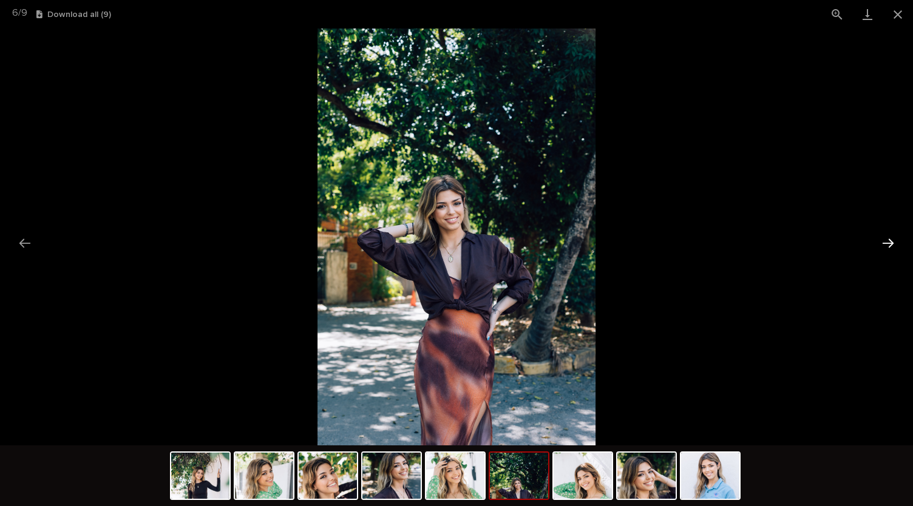
click at [895, 240] on button "Next slide" at bounding box center [887, 243] width 25 height 24
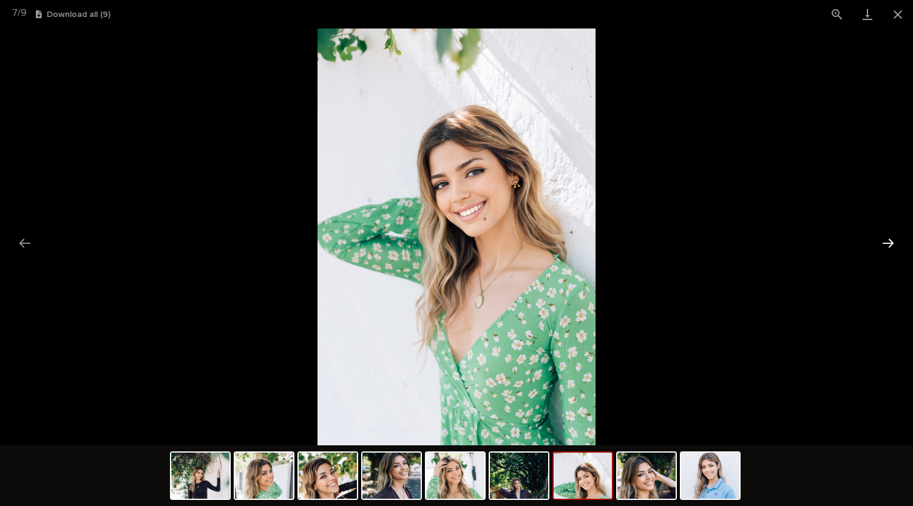
click at [895, 240] on button "Next slide" at bounding box center [887, 243] width 25 height 24
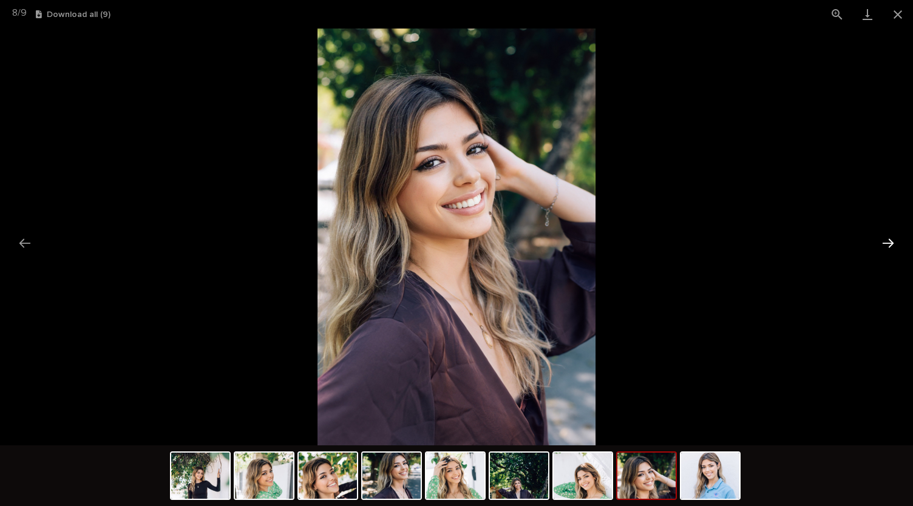
click at [895, 240] on button "Next slide" at bounding box center [887, 243] width 25 height 24
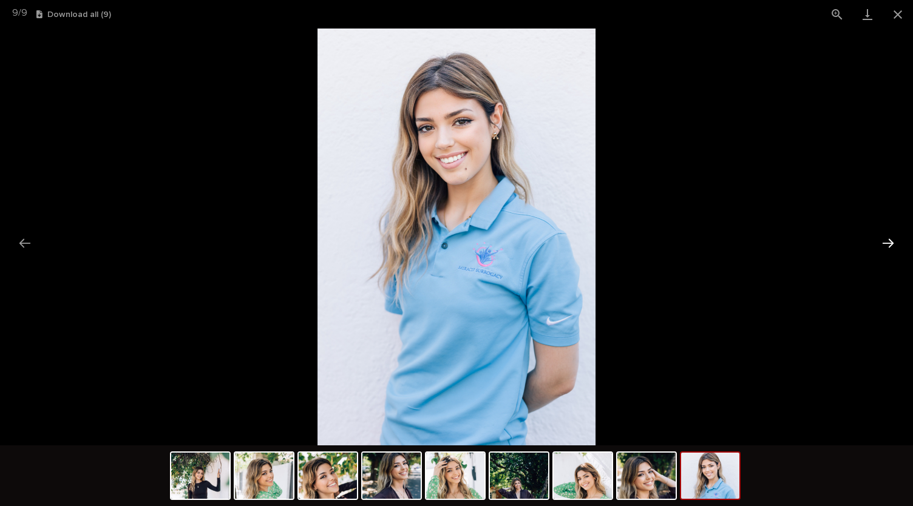
click at [895, 240] on button "Next slide" at bounding box center [887, 243] width 25 height 24
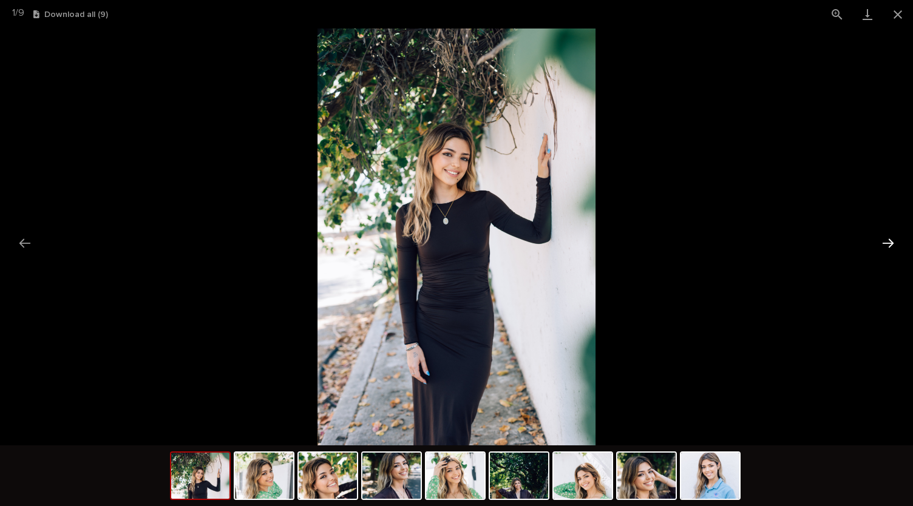
click at [895, 240] on button "Next slide" at bounding box center [887, 243] width 25 height 24
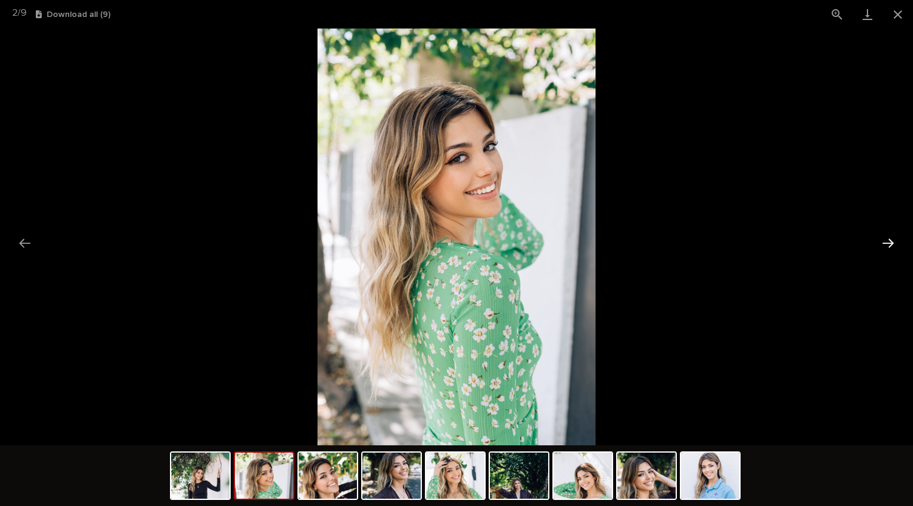
click at [895, 240] on button "Next slide" at bounding box center [887, 243] width 25 height 24
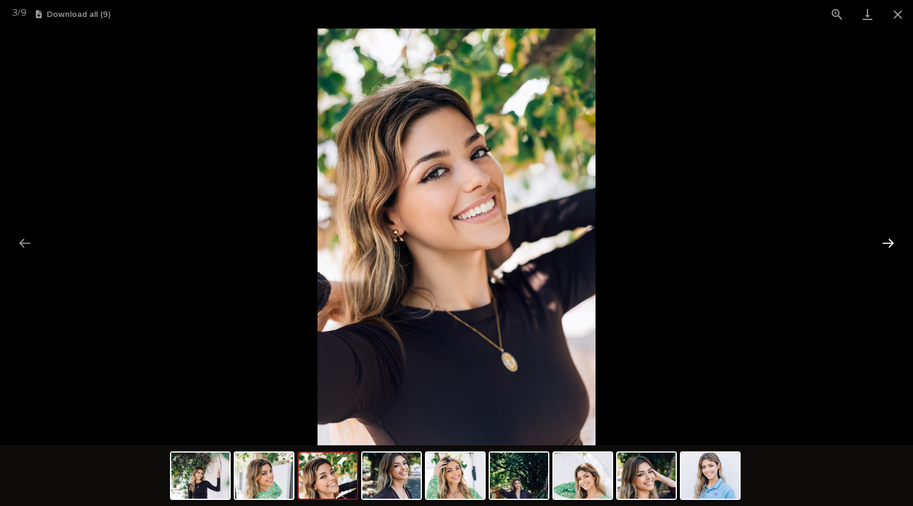
click at [895, 240] on button "Next slide" at bounding box center [887, 243] width 25 height 24
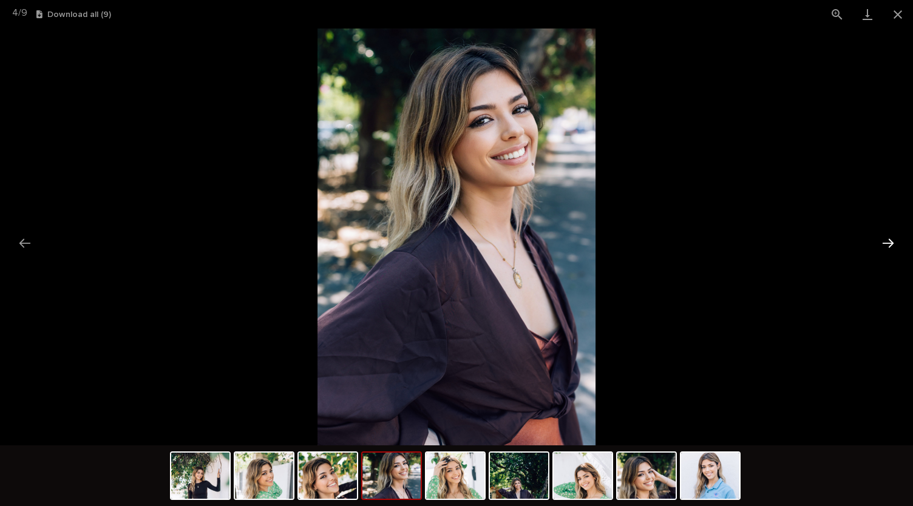
click at [895, 240] on button "Next slide" at bounding box center [887, 243] width 25 height 24
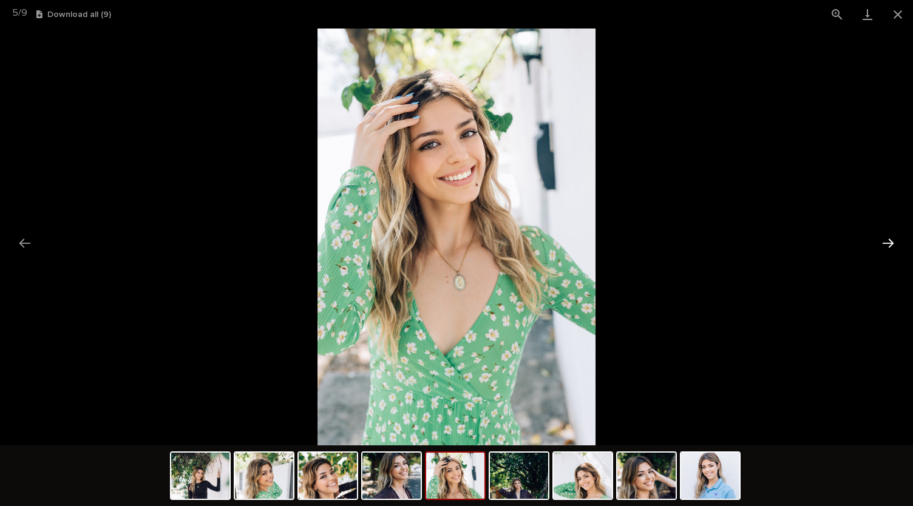
click at [895, 240] on button "Next slide" at bounding box center [887, 243] width 25 height 24
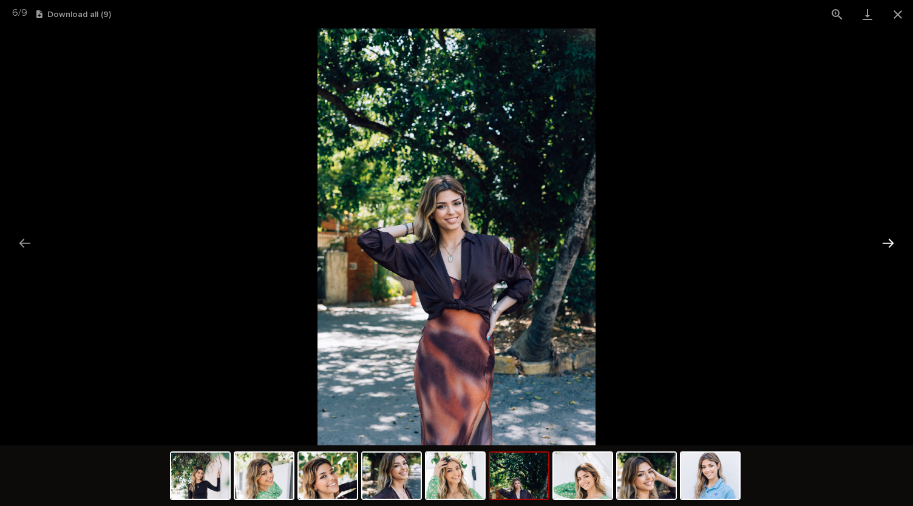
click at [895, 240] on button "Next slide" at bounding box center [887, 243] width 25 height 24
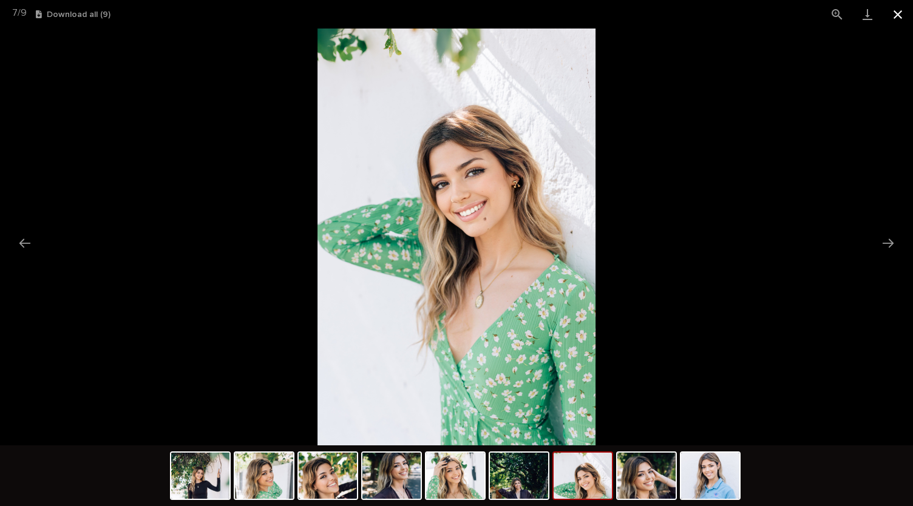
click at [896, 15] on button "Close gallery" at bounding box center [897, 14] width 30 height 29
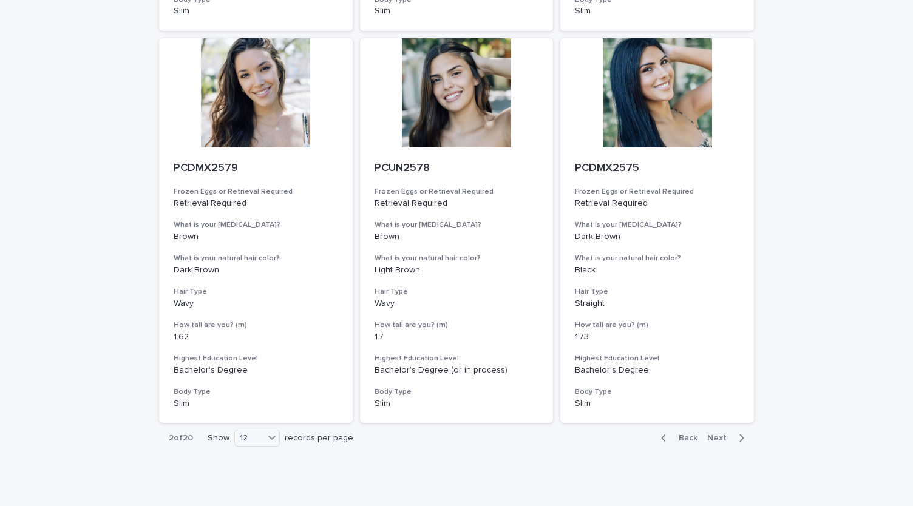
scroll to position [1308, 0]
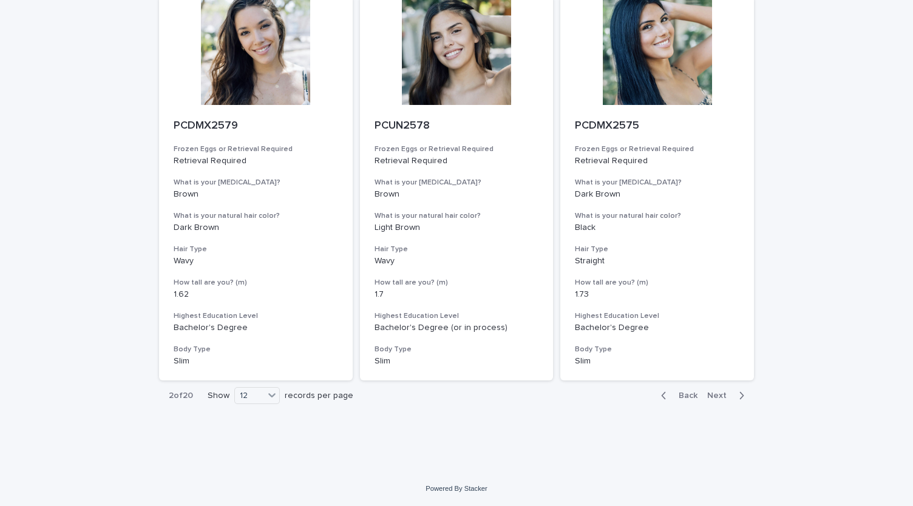
click at [714, 395] on span "Next" at bounding box center [720, 395] width 27 height 8
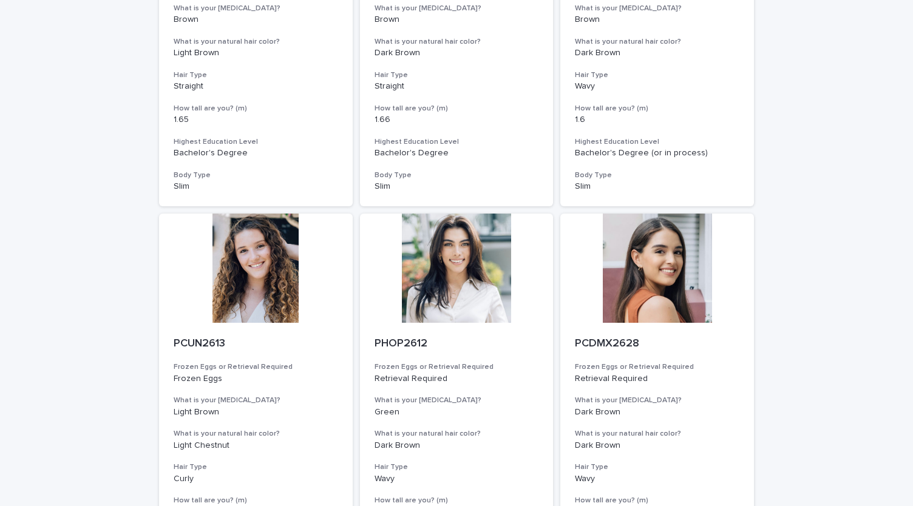
scroll to position [1308, 0]
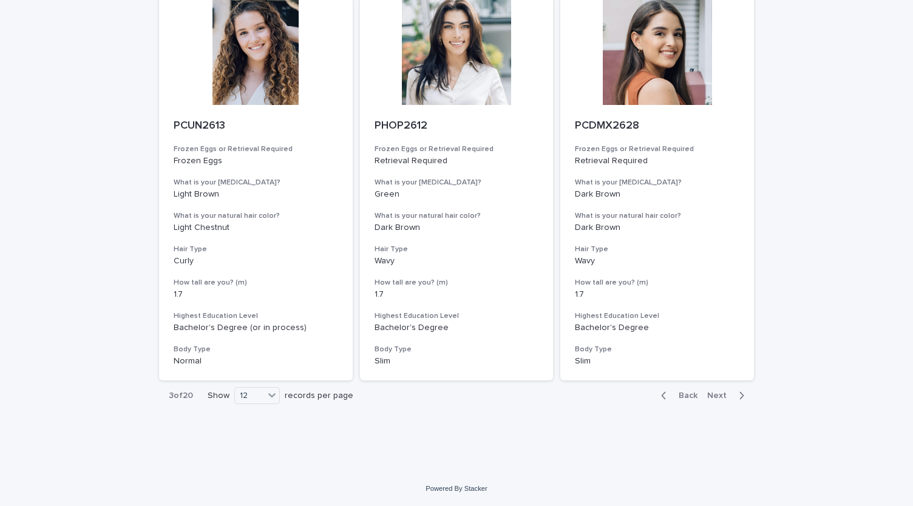
click at [720, 391] on span "Next" at bounding box center [720, 395] width 27 height 8
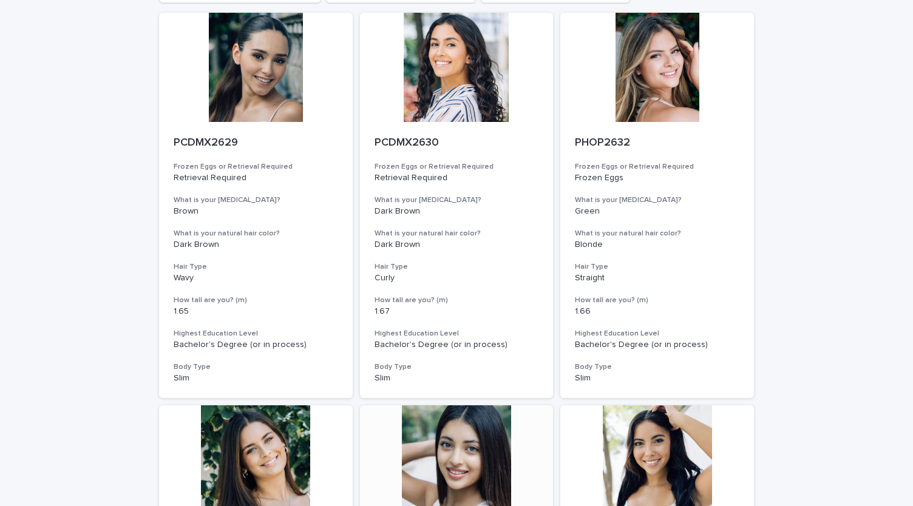
scroll to position [189, 0]
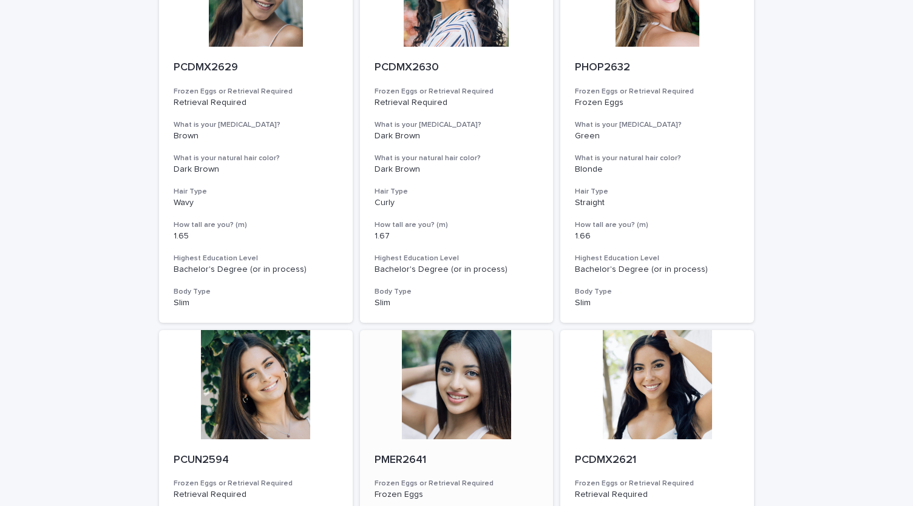
click at [462, 367] on div at bounding box center [457, 384] width 194 height 109
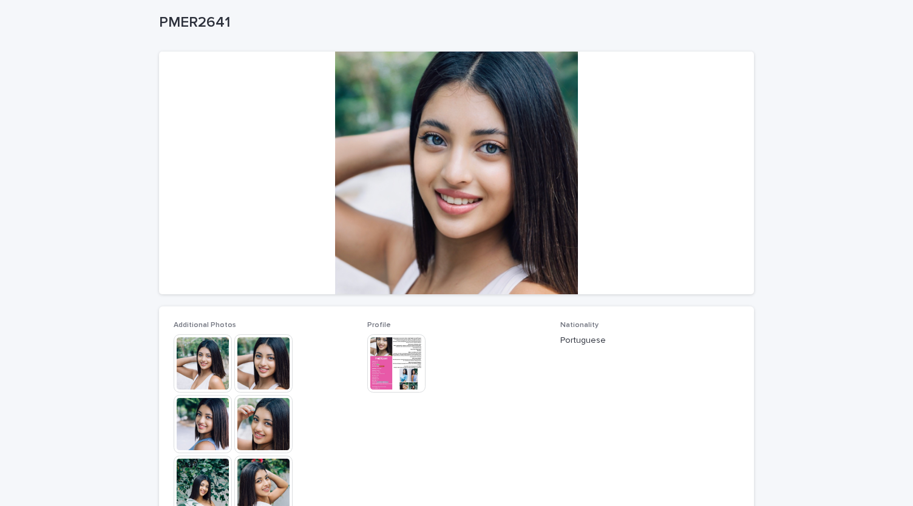
scroll to position [73, 0]
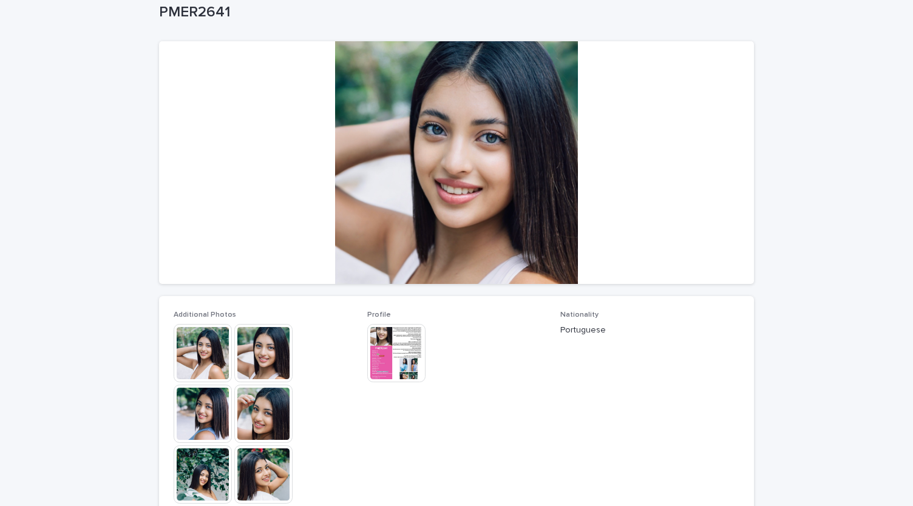
click at [205, 352] on img at bounding box center [203, 353] width 58 height 58
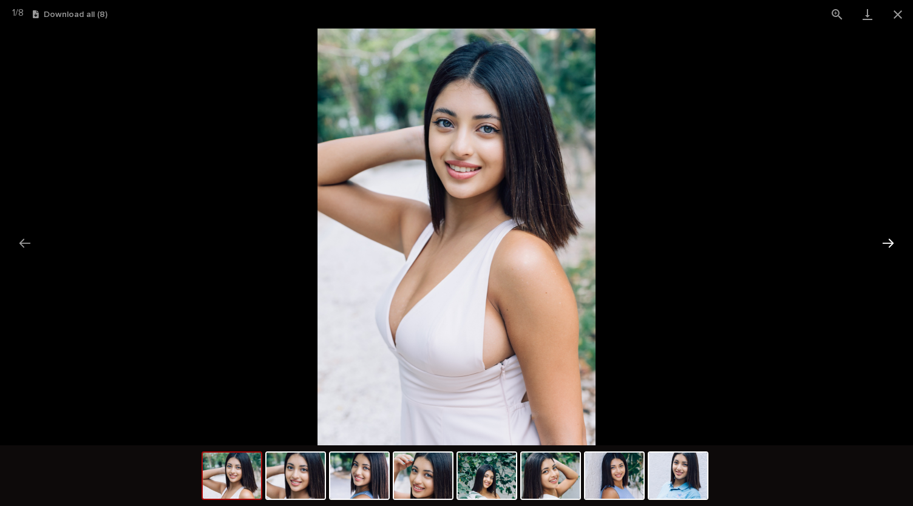
click at [884, 237] on button "Next slide" at bounding box center [887, 243] width 25 height 24
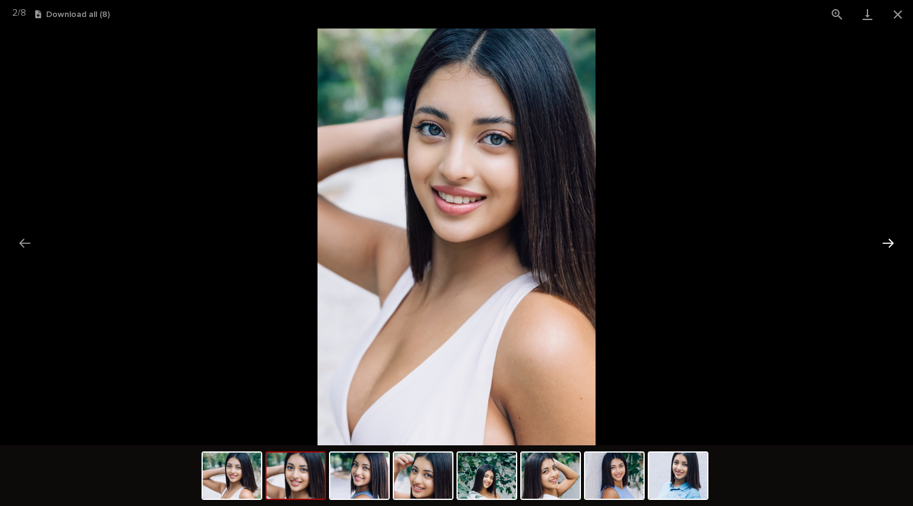
click at [884, 237] on button "Next slide" at bounding box center [887, 243] width 25 height 24
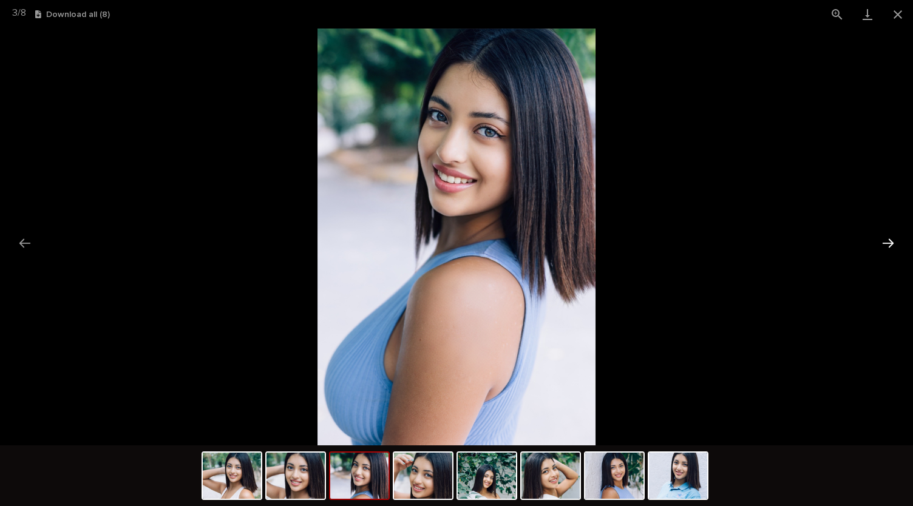
click at [884, 237] on button "Next slide" at bounding box center [887, 243] width 25 height 24
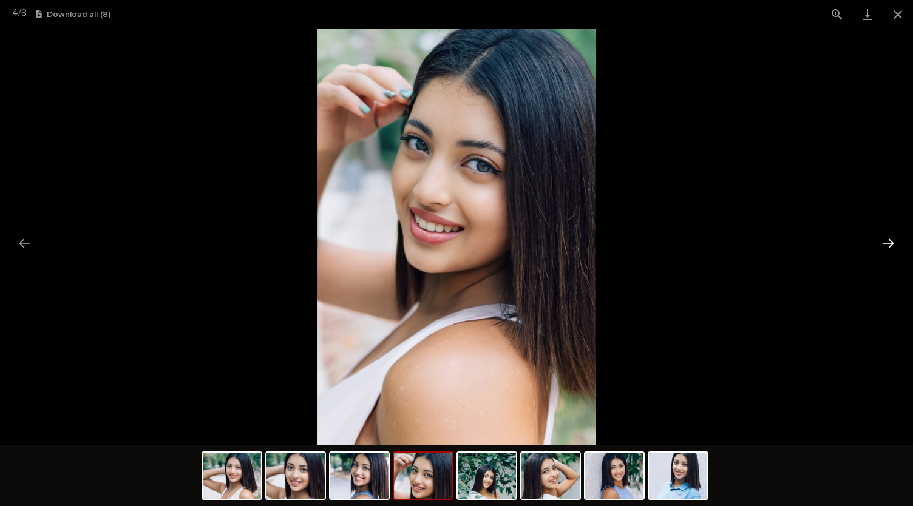
click at [884, 237] on button "Next slide" at bounding box center [887, 243] width 25 height 24
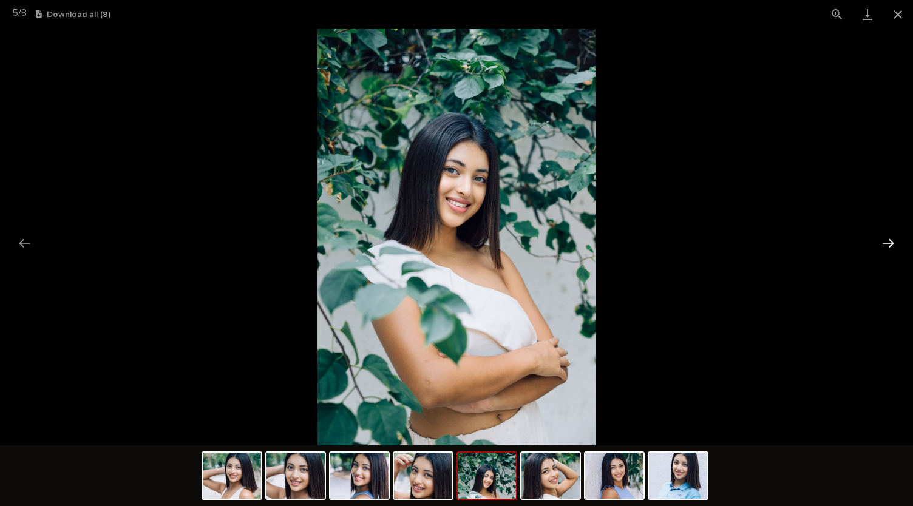
click at [884, 237] on button "Next slide" at bounding box center [887, 243] width 25 height 24
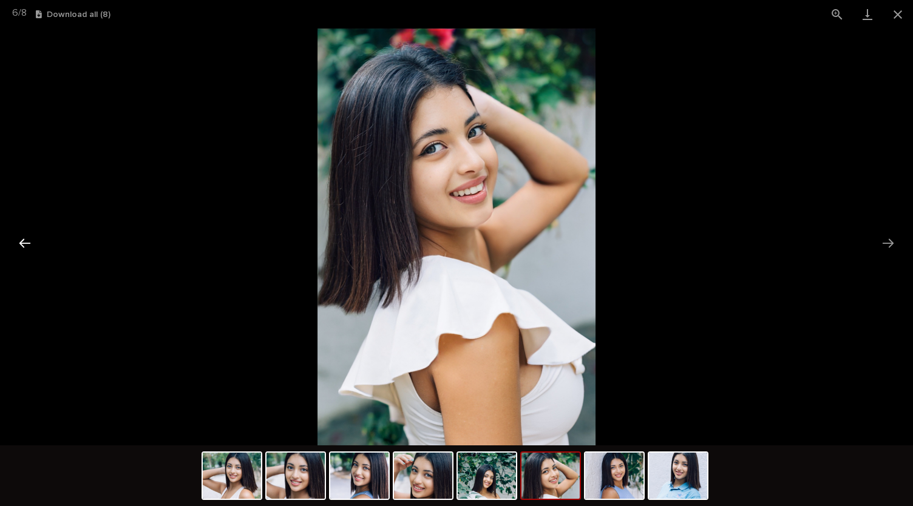
click at [27, 243] on button "Previous slide" at bounding box center [24, 243] width 25 height 24
click at [887, 243] on button "Next slide" at bounding box center [887, 243] width 25 height 24
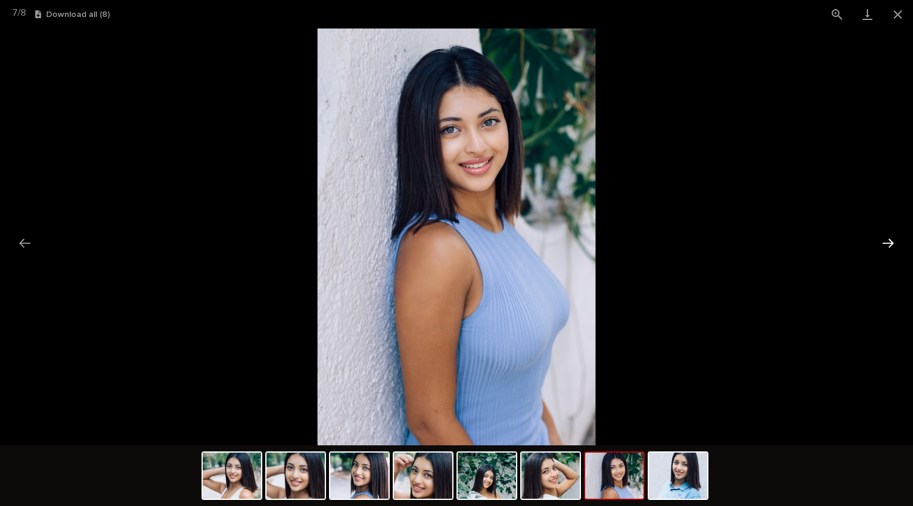
click at [887, 243] on button "Next slide" at bounding box center [887, 243] width 25 height 24
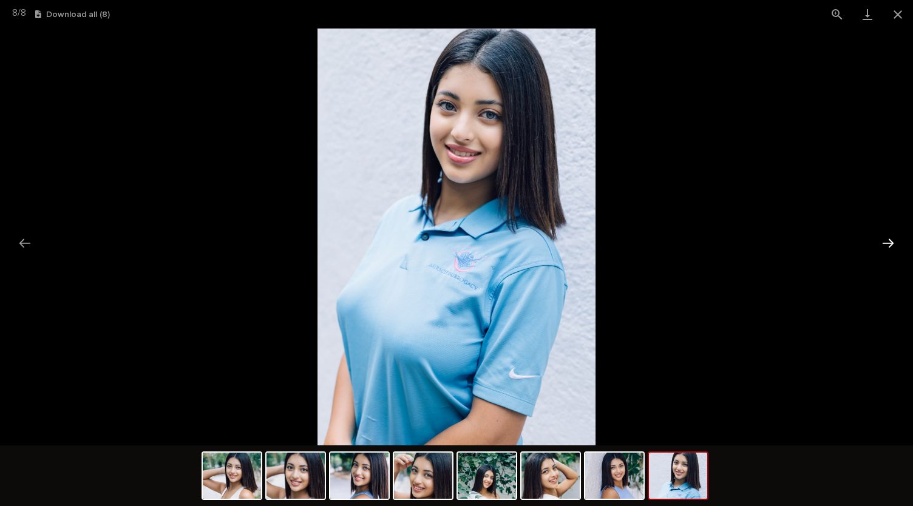
click at [887, 243] on button "Next slide" at bounding box center [887, 243] width 25 height 24
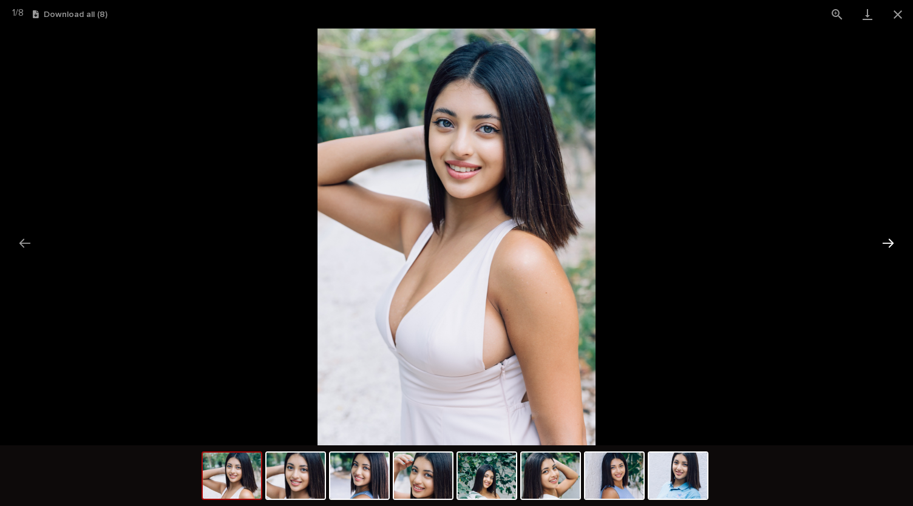
click at [887, 243] on button "Next slide" at bounding box center [887, 243] width 25 height 24
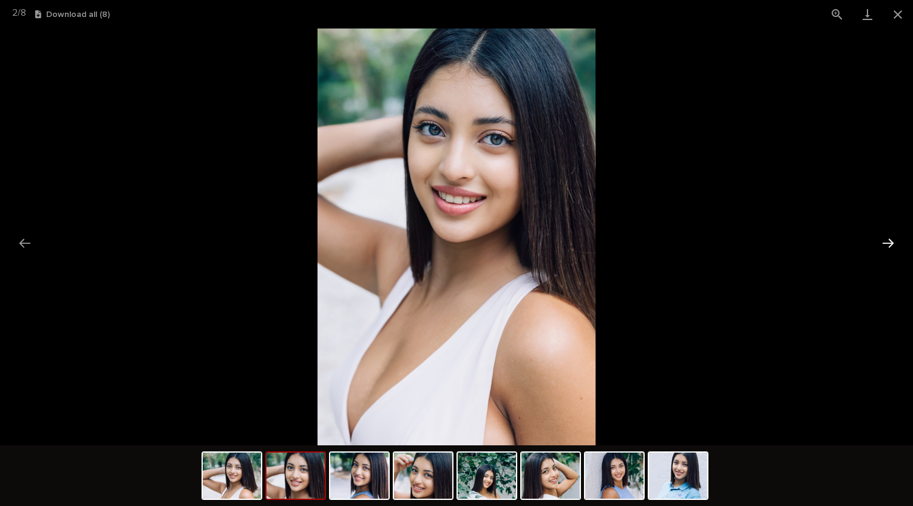
click at [887, 243] on button "Next slide" at bounding box center [887, 243] width 25 height 24
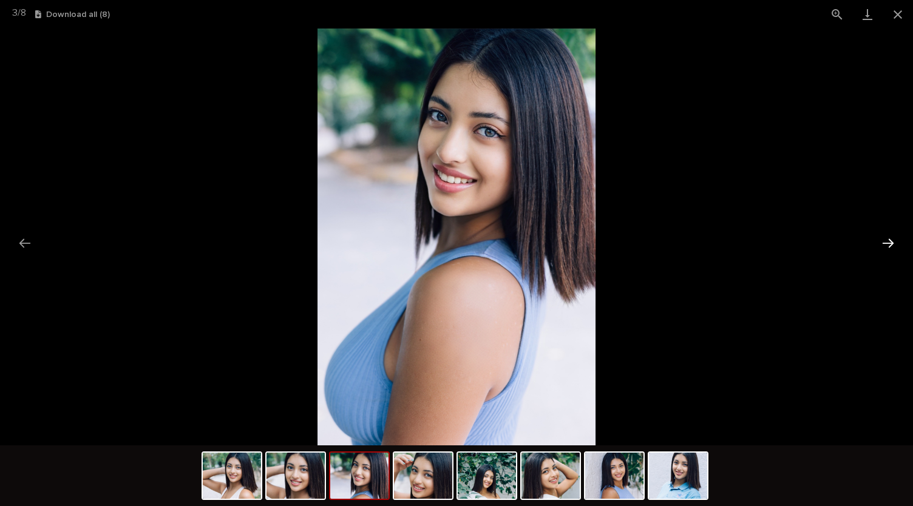
click at [887, 243] on button "Next slide" at bounding box center [887, 243] width 25 height 24
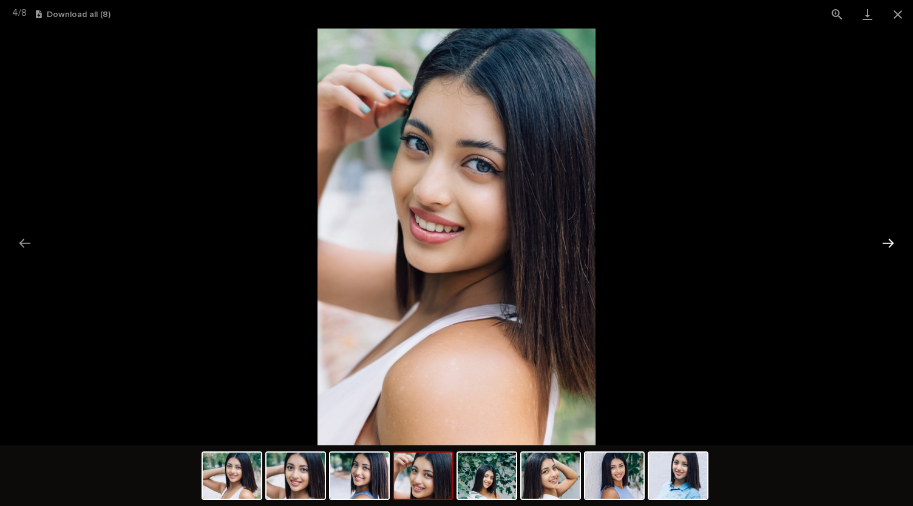
click at [887, 243] on button "Next slide" at bounding box center [887, 243] width 25 height 24
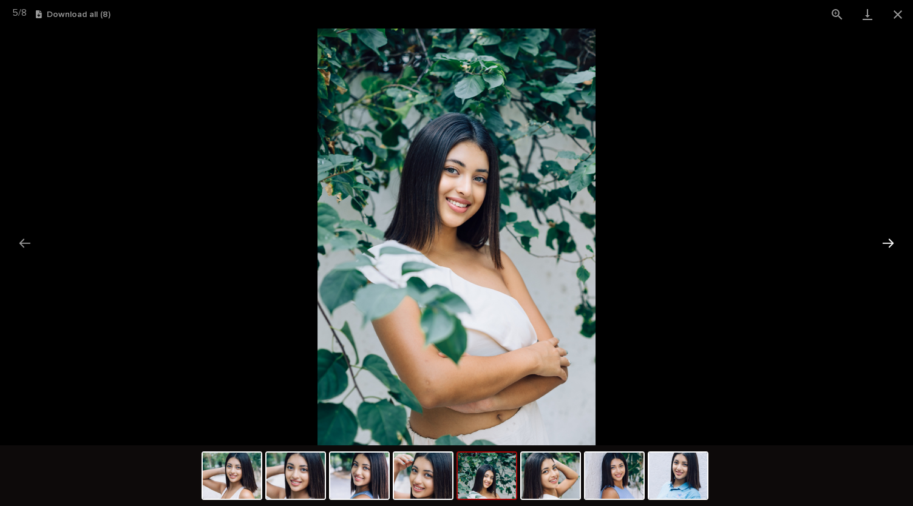
click at [887, 243] on button "Next slide" at bounding box center [887, 243] width 25 height 24
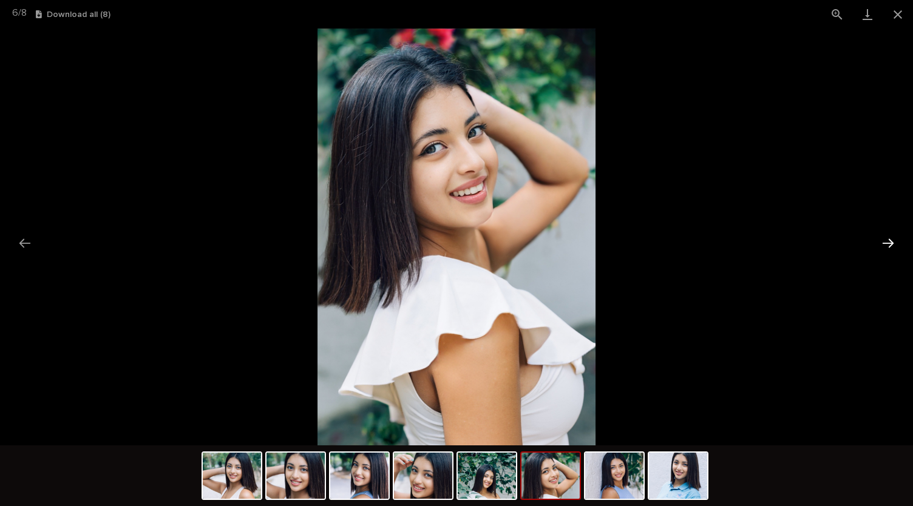
click at [887, 243] on button "Next slide" at bounding box center [887, 243] width 25 height 24
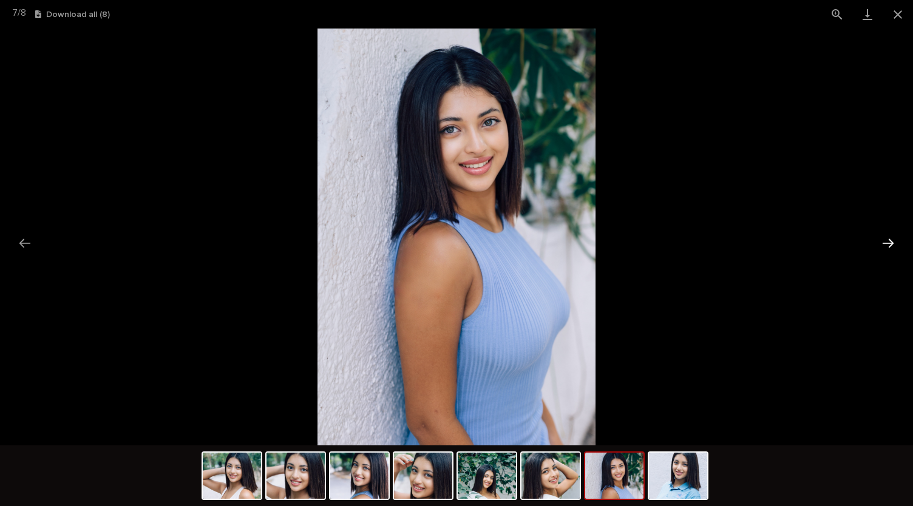
click at [887, 243] on button "Next slide" at bounding box center [887, 243] width 25 height 24
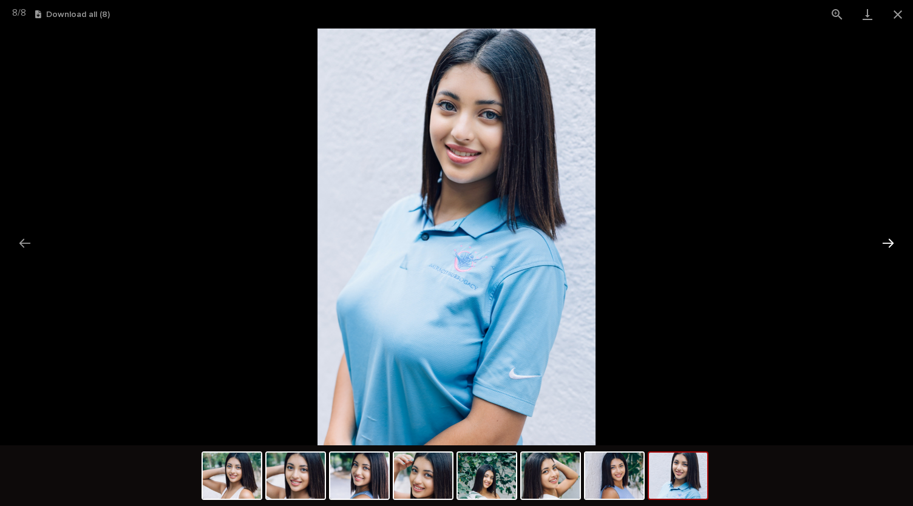
click at [887, 243] on button "Next slide" at bounding box center [887, 243] width 25 height 24
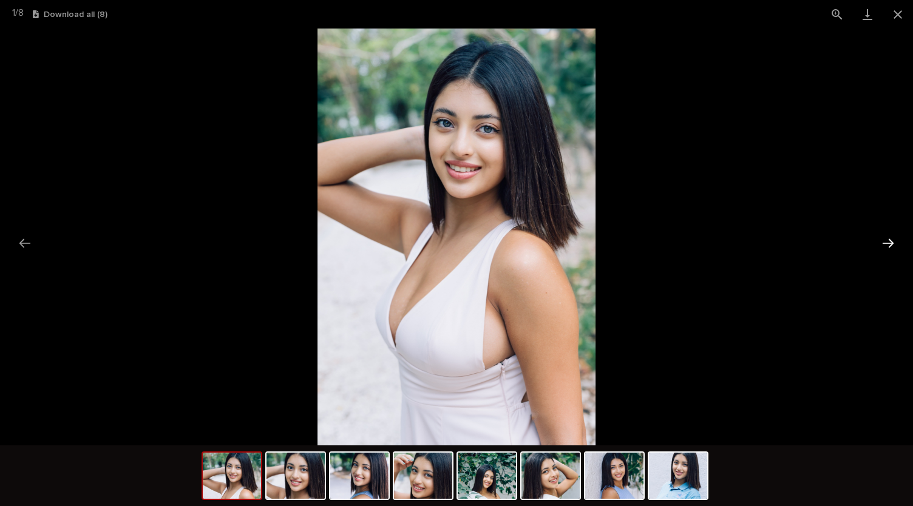
click at [887, 243] on button "Next slide" at bounding box center [887, 243] width 25 height 24
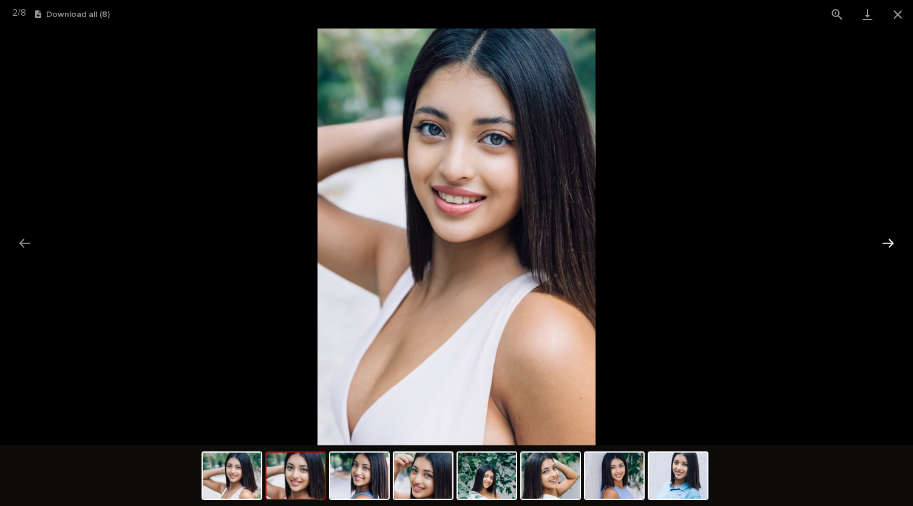
click at [887, 243] on button "Next slide" at bounding box center [887, 243] width 25 height 24
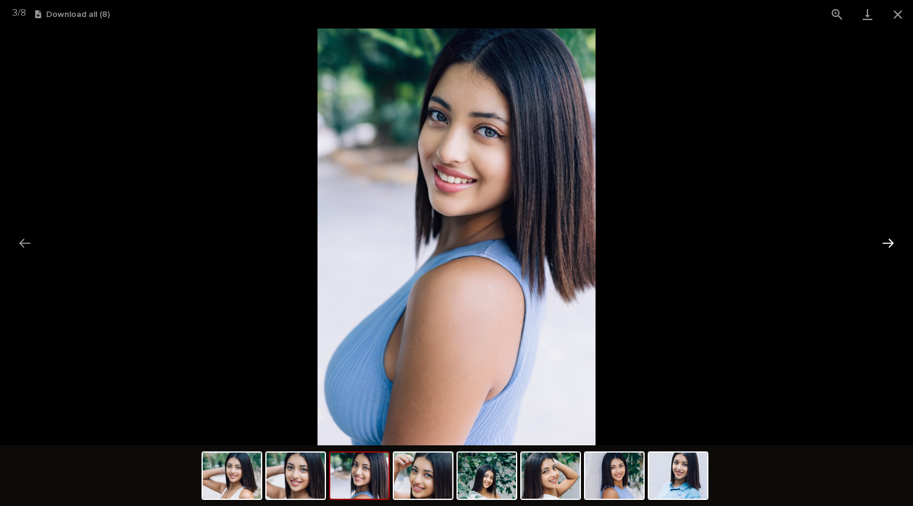
click at [887, 243] on button "Next slide" at bounding box center [887, 243] width 25 height 24
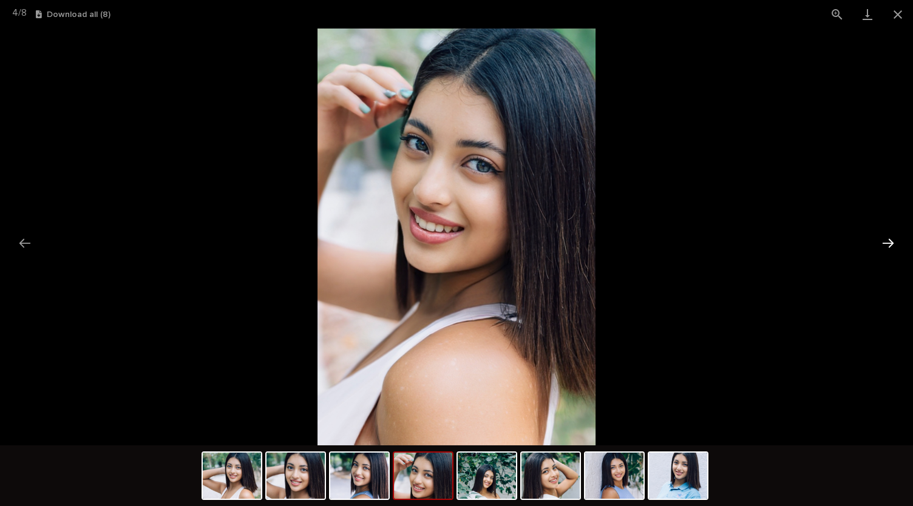
click at [887, 243] on button "Next slide" at bounding box center [887, 243] width 25 height 24
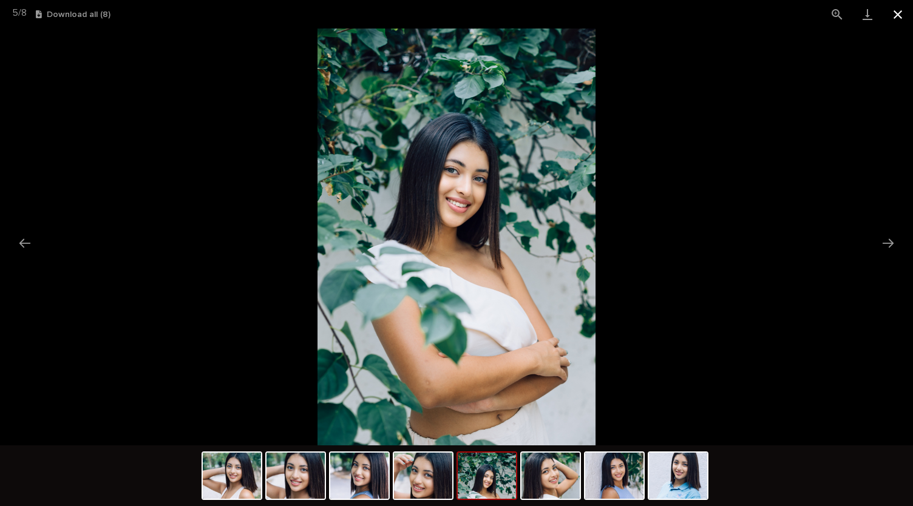
click at [902, 18] on button "Close gallery" at bounding box center [897, 14] width 30 height 29
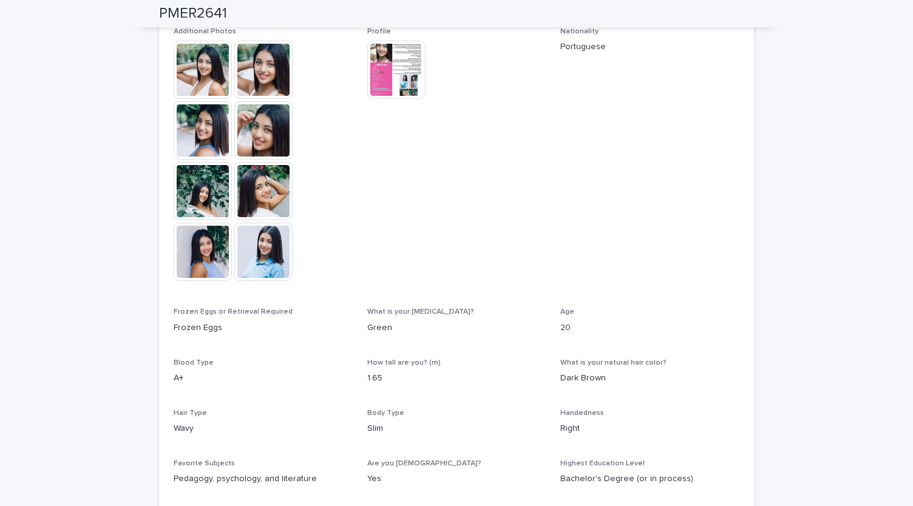
scroll to position [356, 0]
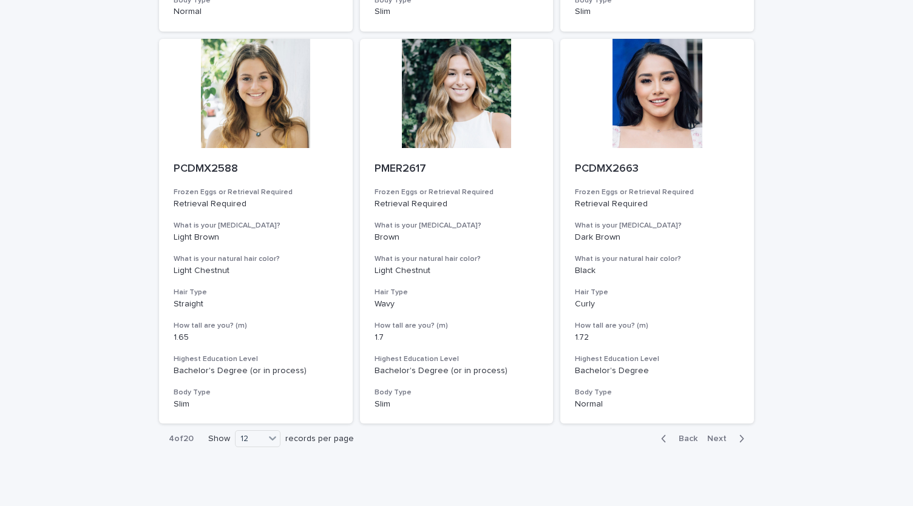
scroll to position [1308, 0]
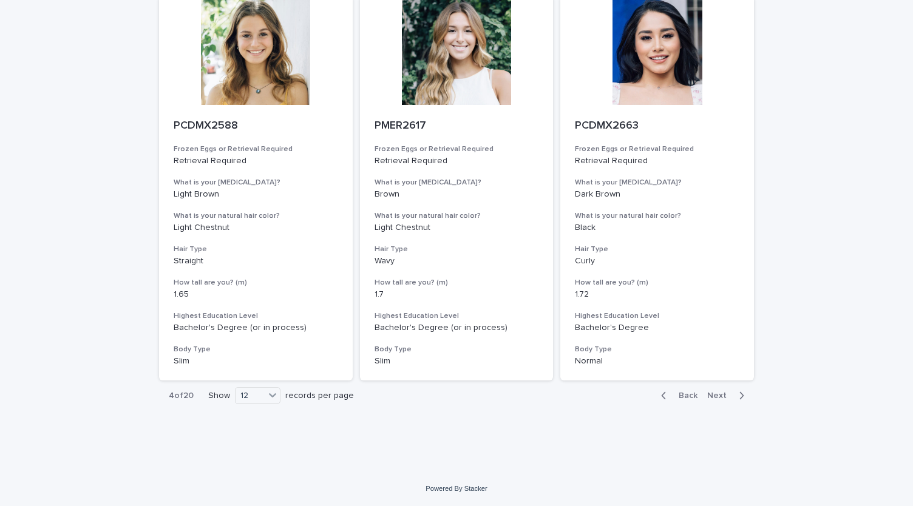
click at [720, 391] on button "Next" at bounding box center [728, 395] width 52 height 11
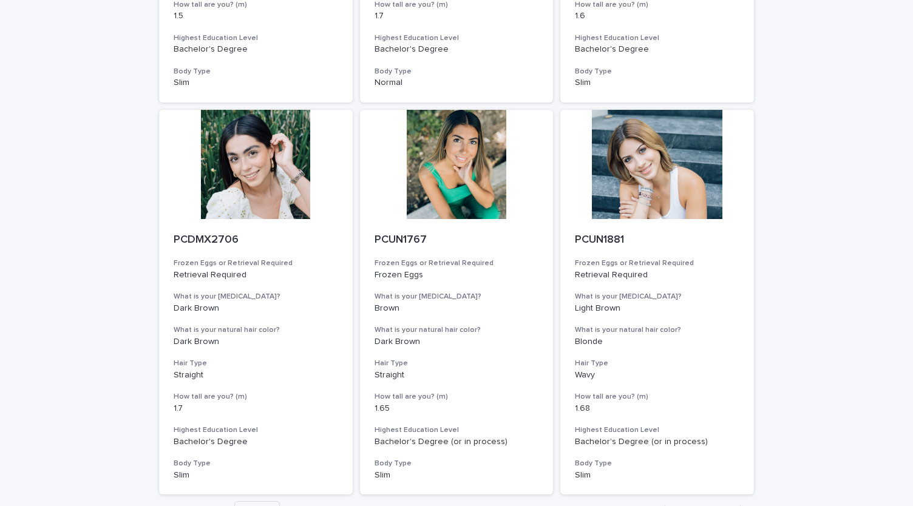
scroll to position [1308, 0]
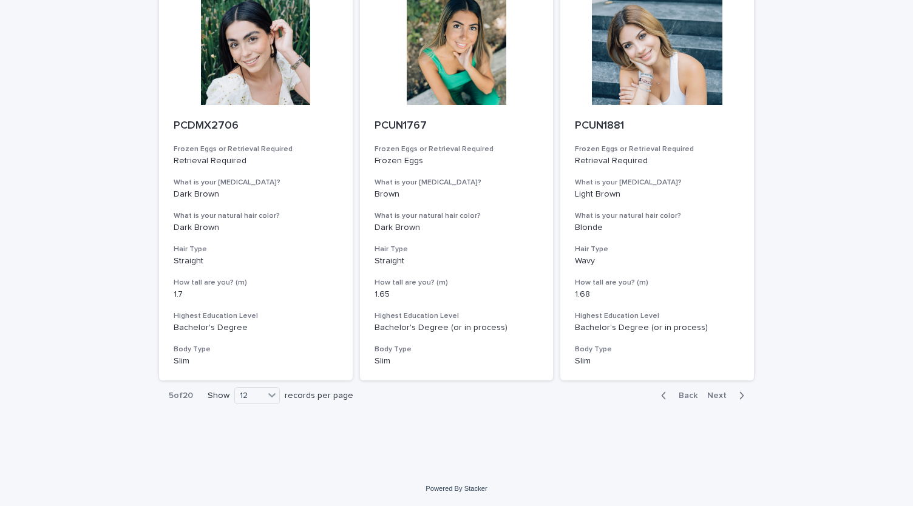
click at [715, 396] on span "Next" at bounding box center [720, 395] width 27 height 8
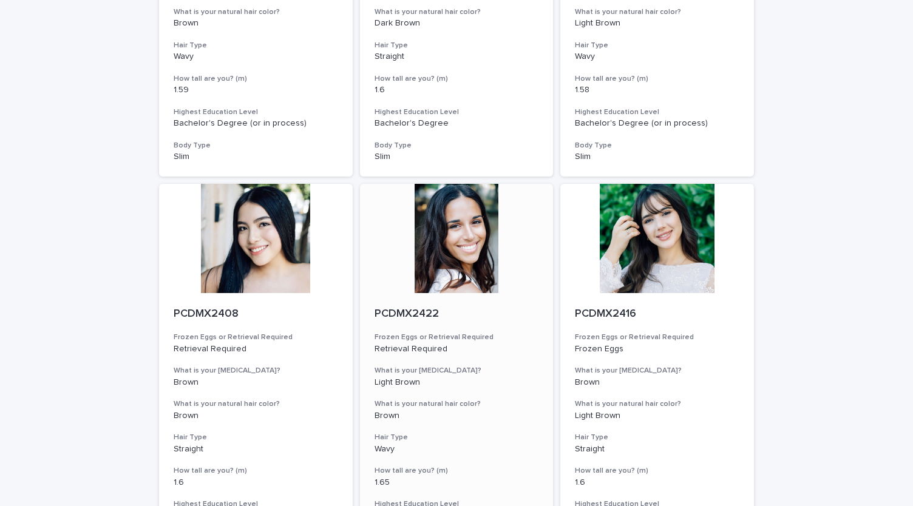
scroll to position [1308, 0]
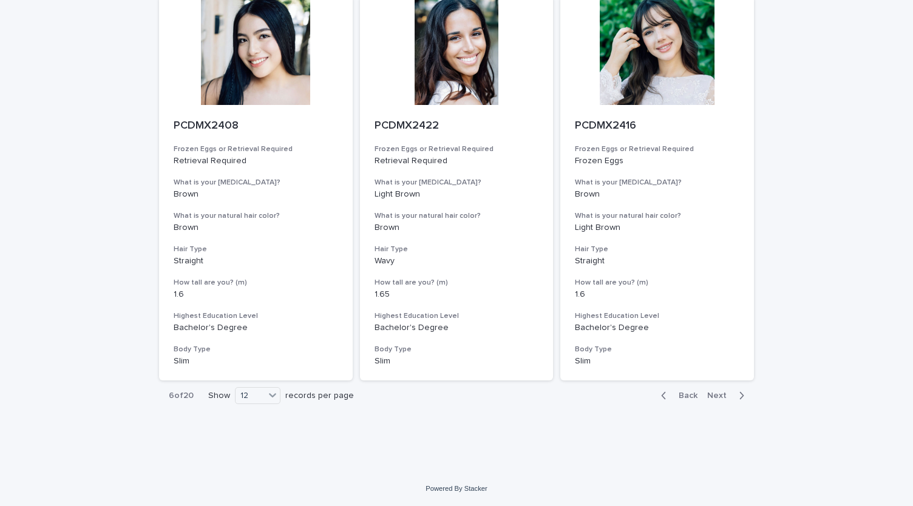
click at [724, 400] on button "Next" at bounding box center [728, 395] width 52 height 11
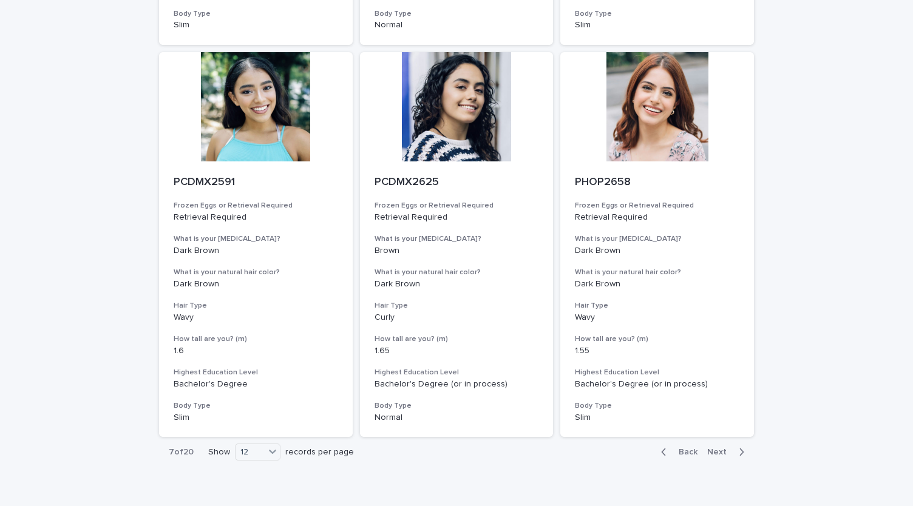
scroll to position [1308, 0]
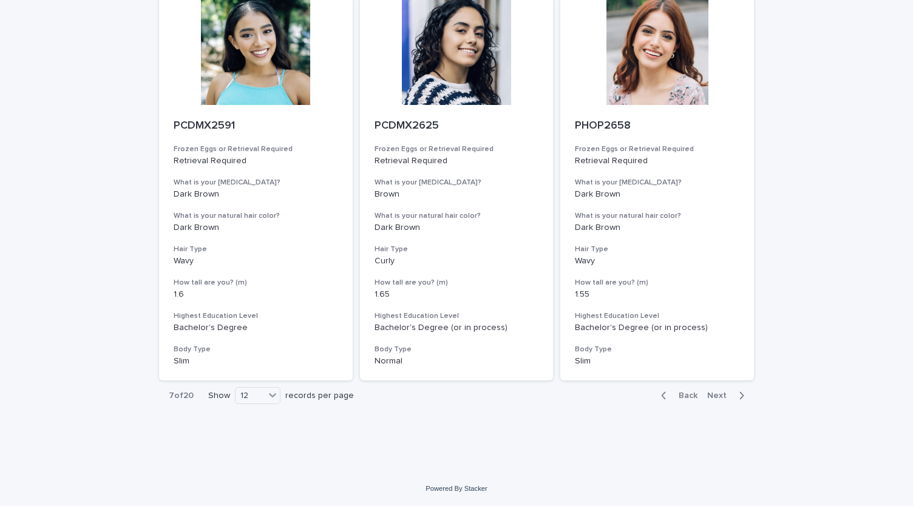
click at [720, 399] on span "Next" at bounding box center [720, 395] width 27 height 8
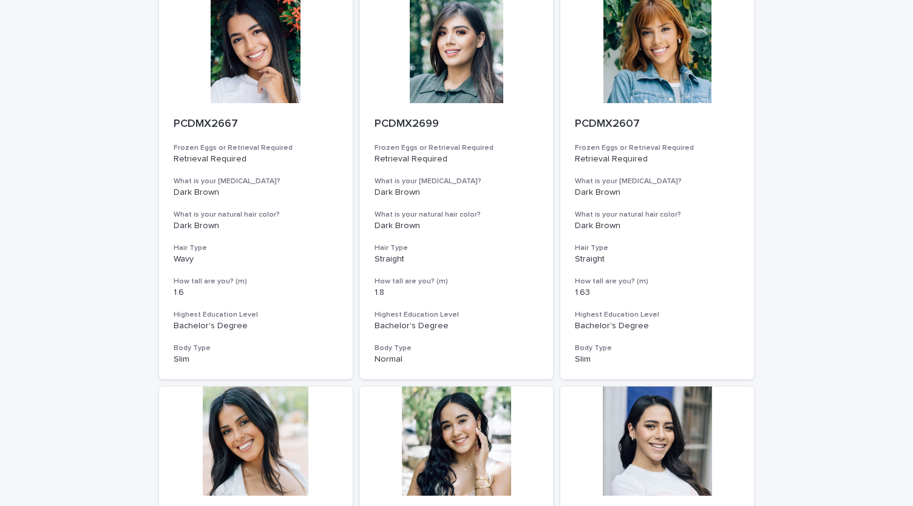
scroll to position [132, 0]
click at [449, 69] on div at bounding box center [457, 49] width 194 height 109
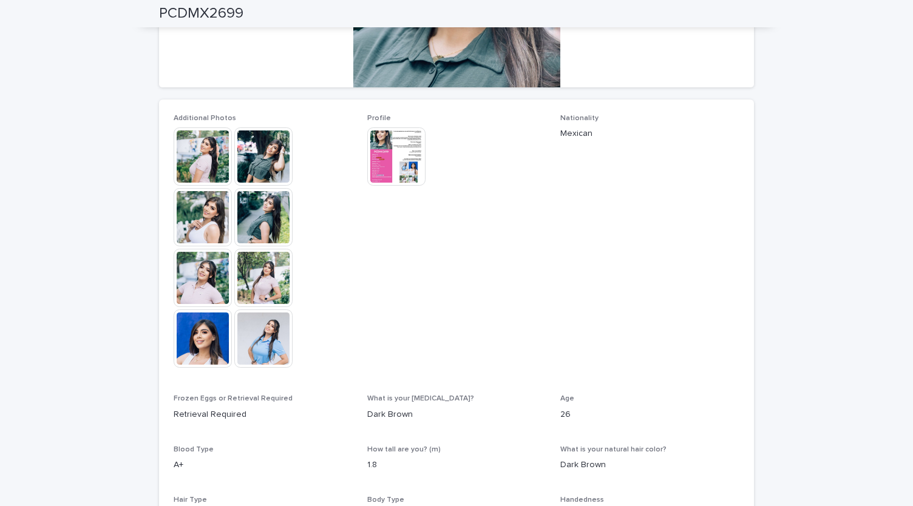
scroll to position [266, 0]
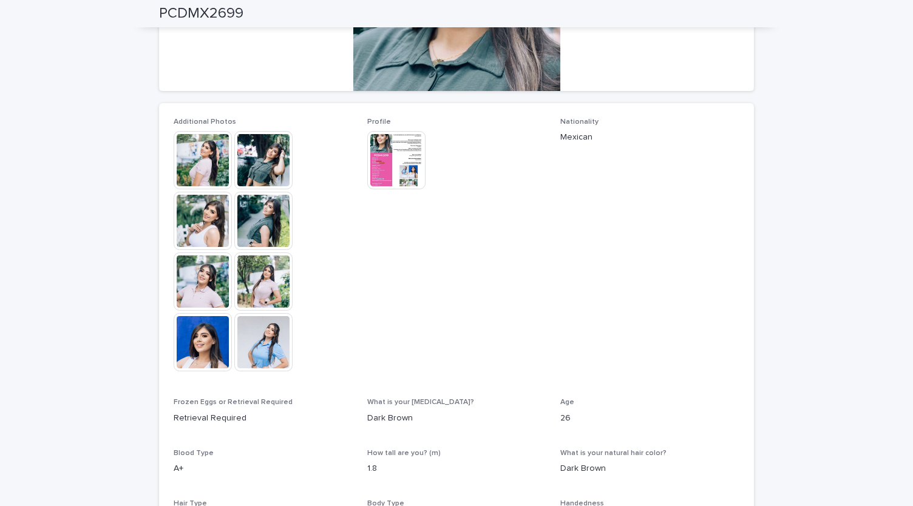
click at [188, 160] on img at bounding box center [203, 160] width 58 height 58
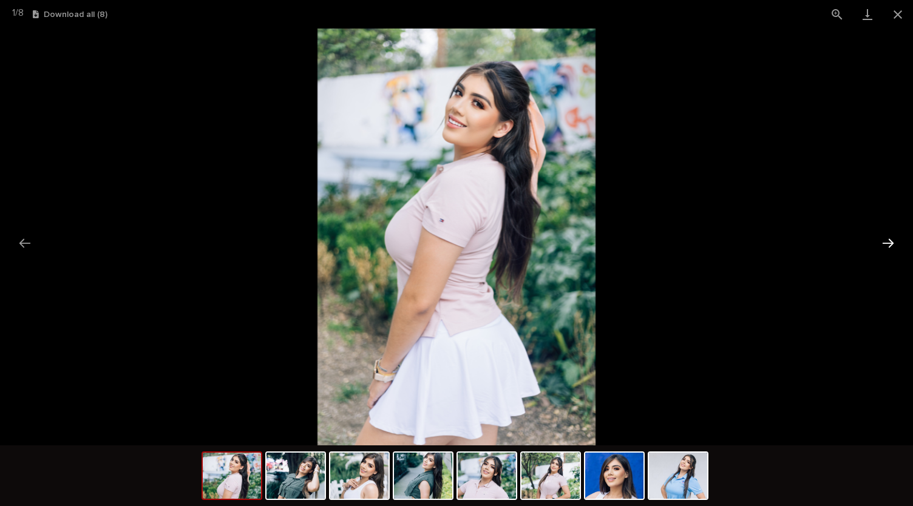
click at [884, 249] on button "Next slide" at bounding box center [887, 243] width 25 height 24
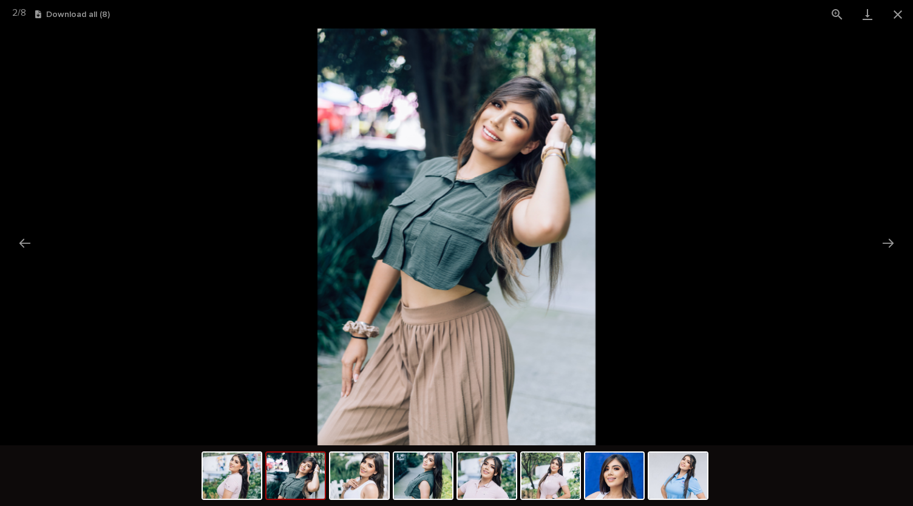
scroll to position [0, 0]
click at [705, 111] on picture at bounding box center [456, 237] width 913 height 417
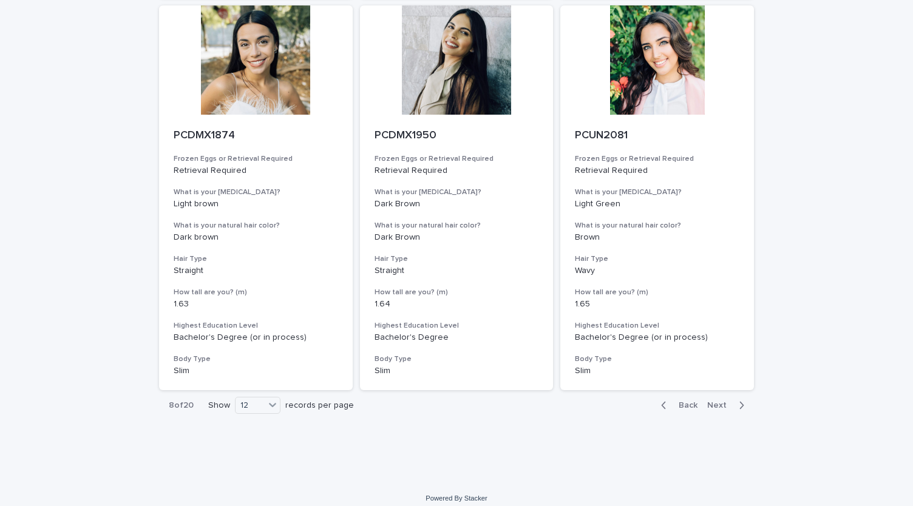
scroll to position [1308, 0]
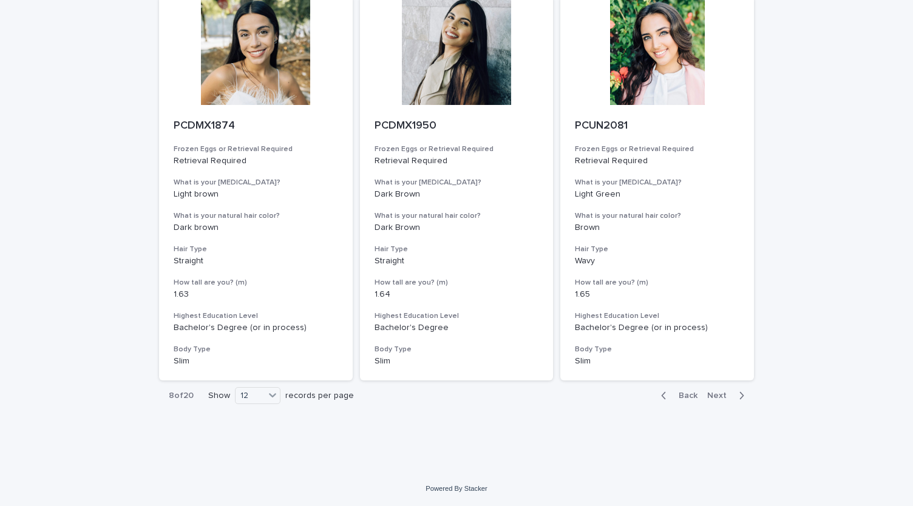
click at [725, 400] on button "Next" at bounding box center [728, 395] width 52 height 11
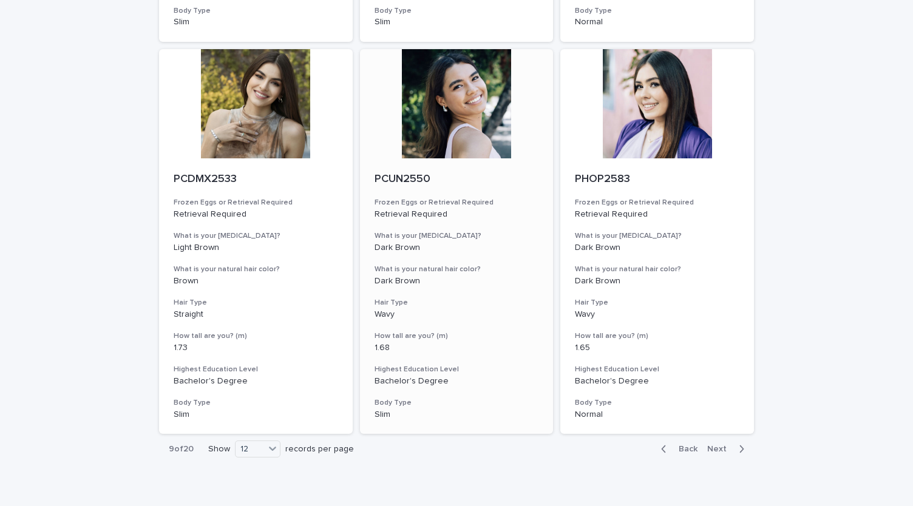
scroll to position [1308, 0]
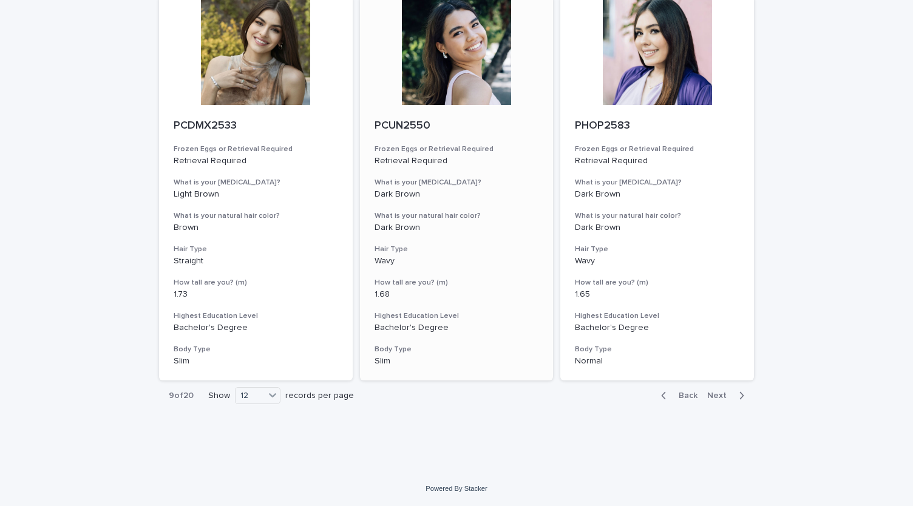
drag, startPoint x: 723, startPoint y: 394, endPoint x: 371, endPoint y: 213, distance: 395.5
click at [722, 394] on span "Next" at bounding box center [720, 395] width 27 height 8
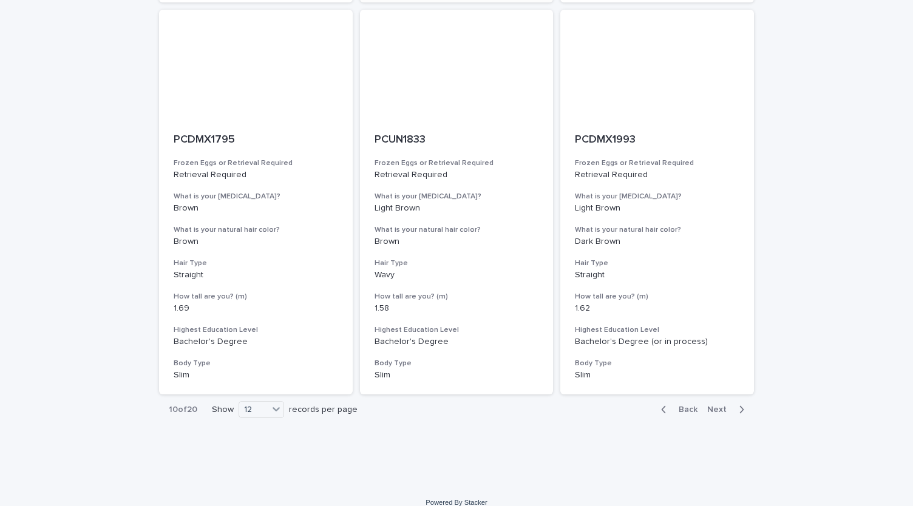
scroll to position [1308, 0]
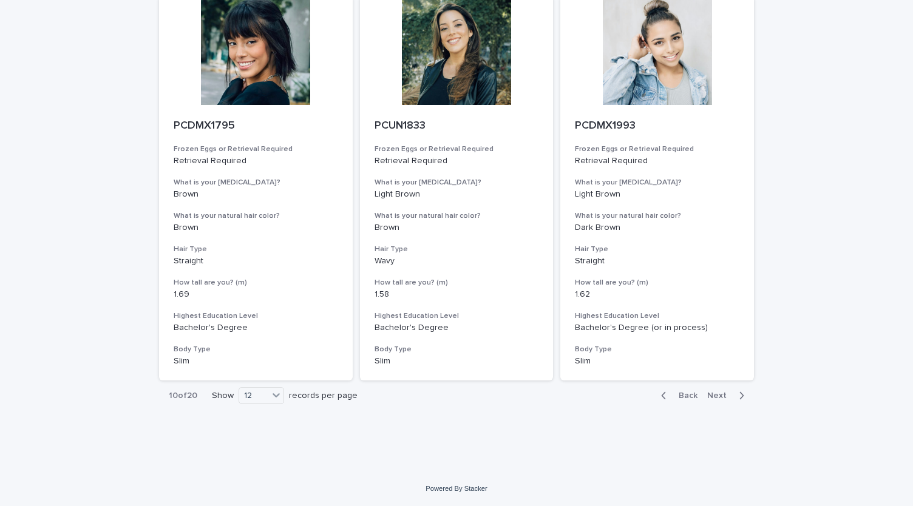
click at [710, 393] on span "Next" at bounding box center [720, 395] width 27 height 8
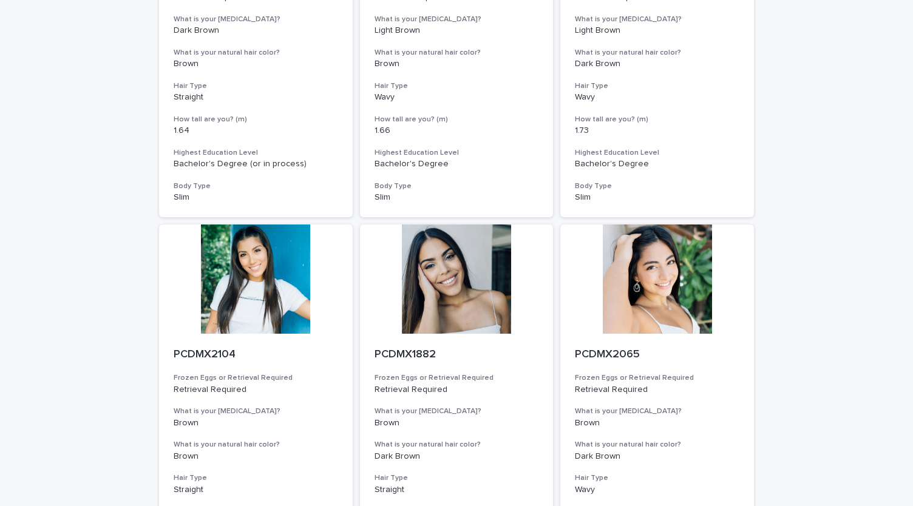
scroll to position [1308, 0]
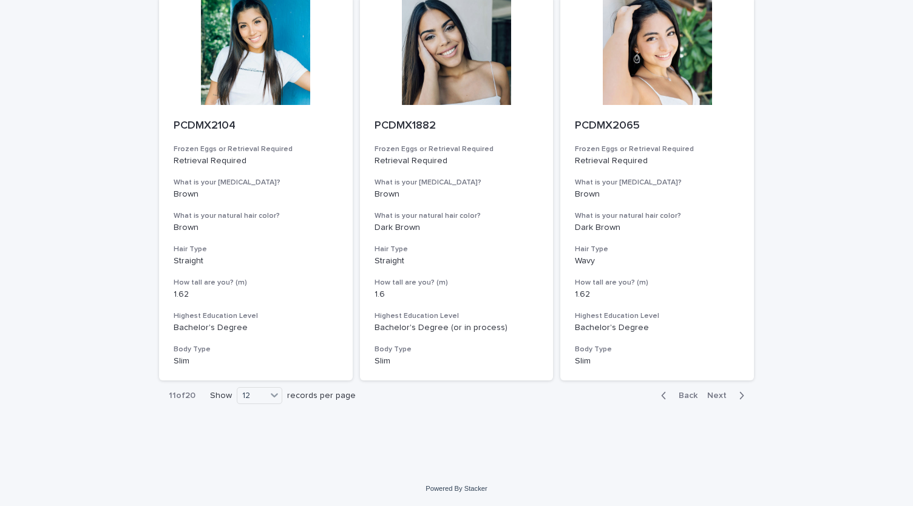
drag, startPoint x: 714, startPoint y: 394, endPoint x: 580, endPoint y: 390, distance: 133.6
click at [713, 394] on span "Next" at bounding box center [720, 395] width 27 height 8
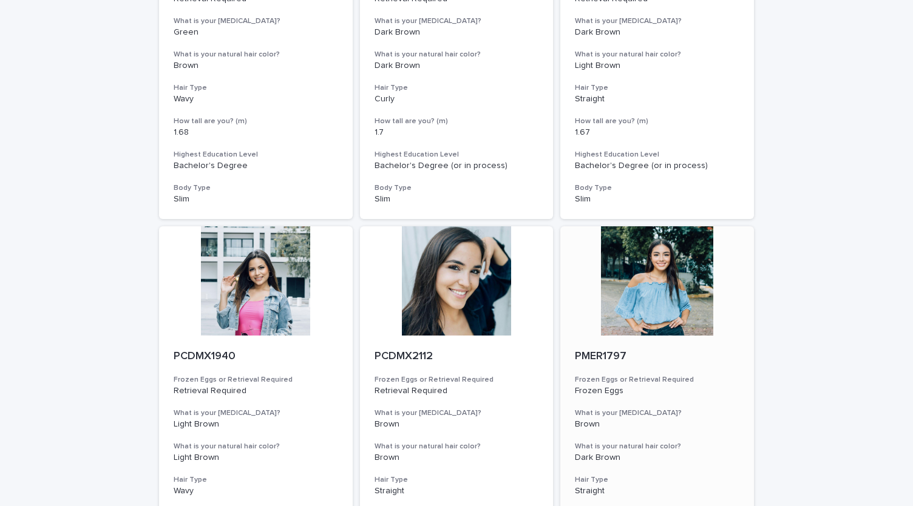
scroll to position [425, 0]
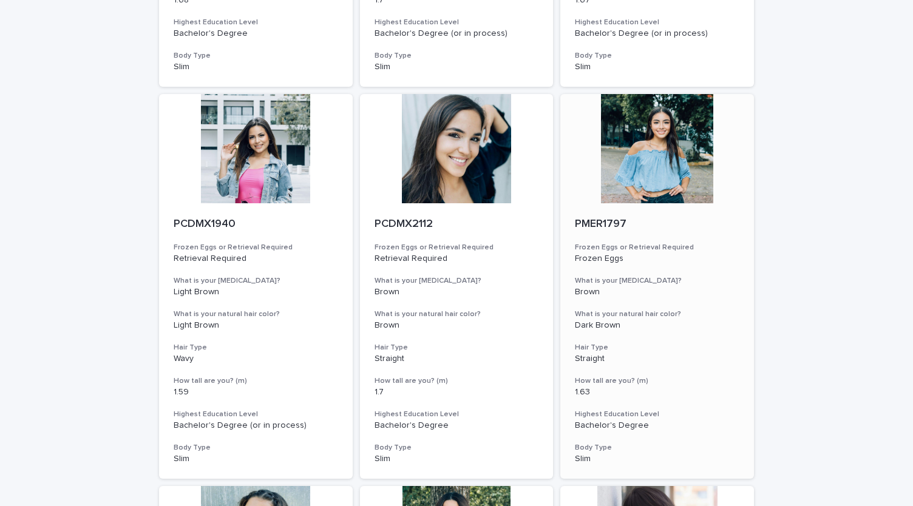
click at [653, 140] on div at bounding box center [657, 148] width 194 height 109
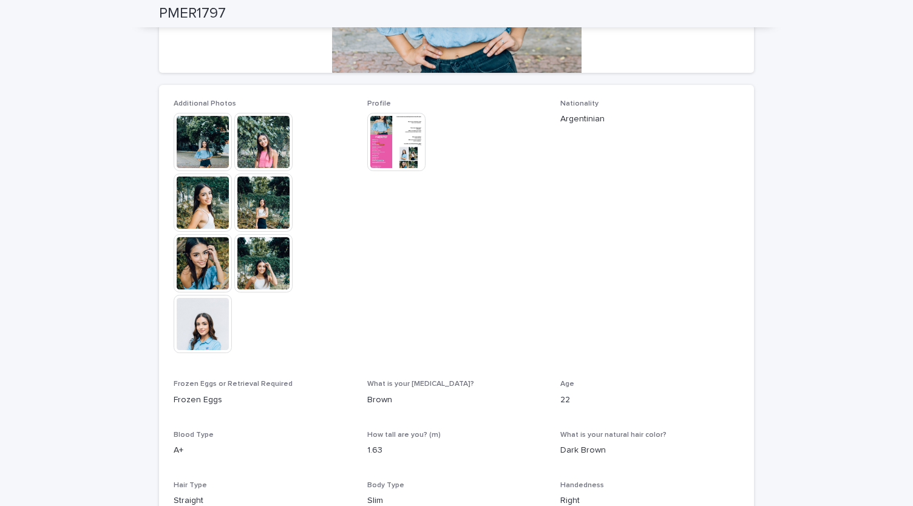
scroll to position [364, 0]
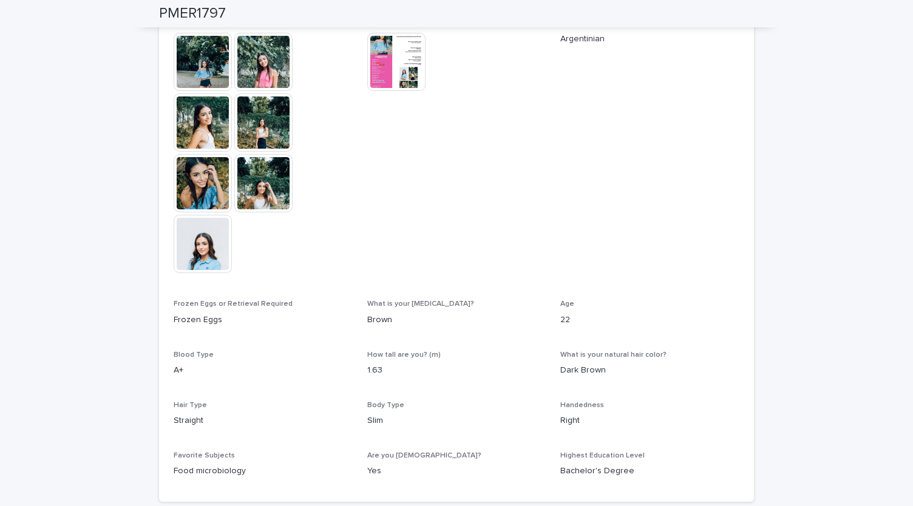
click at [198, 81] on img at bounding box center [203, 62] width 58 height 58
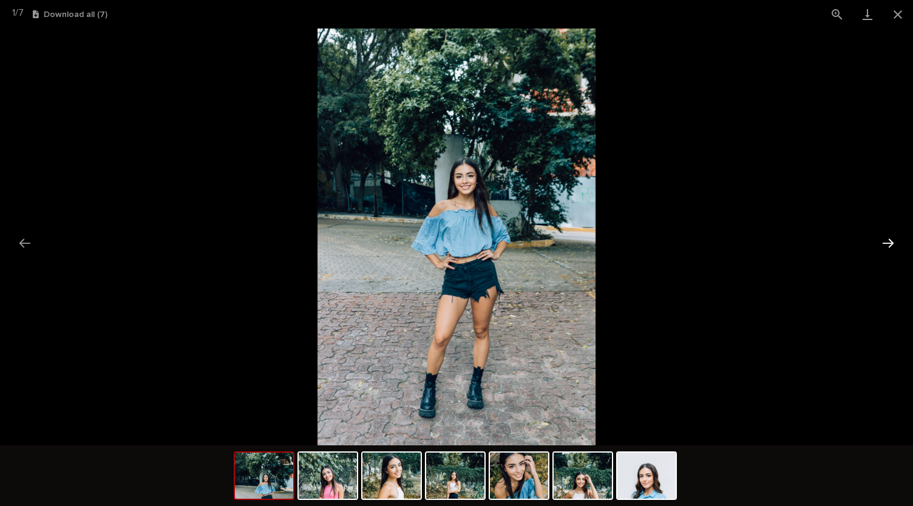
click at [880, 239] on button "Next slide" at bounding box center [887, 243] width 25 height 24
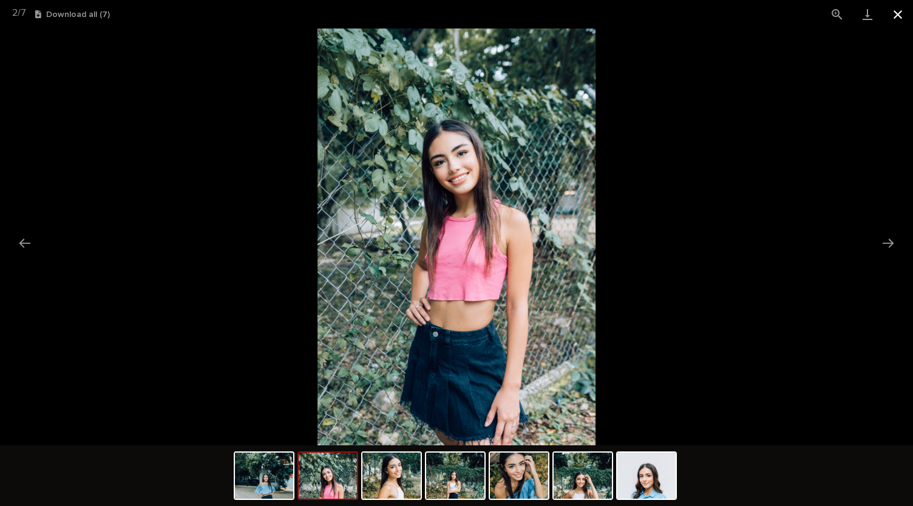
click at [903, 10] on button "Close gallery" at bounding box center [897, 14] width 30 height 29
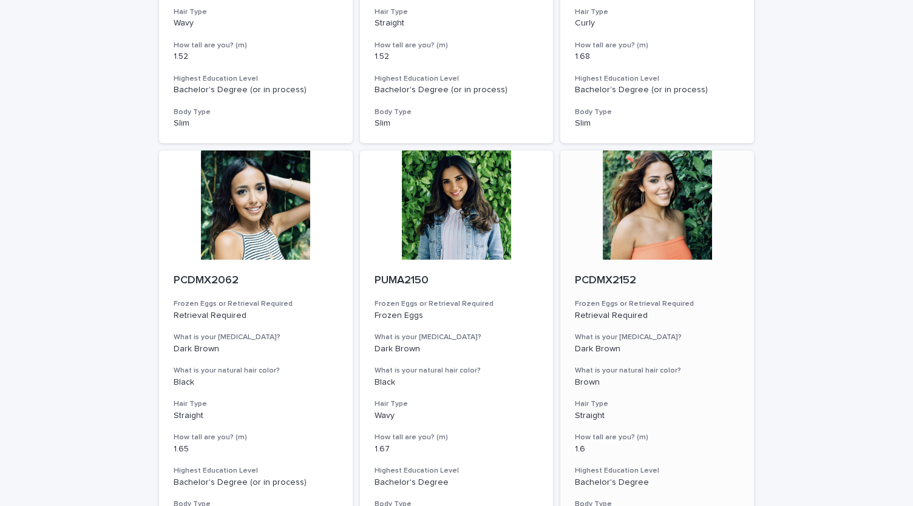
scroll to position [1308, 0]
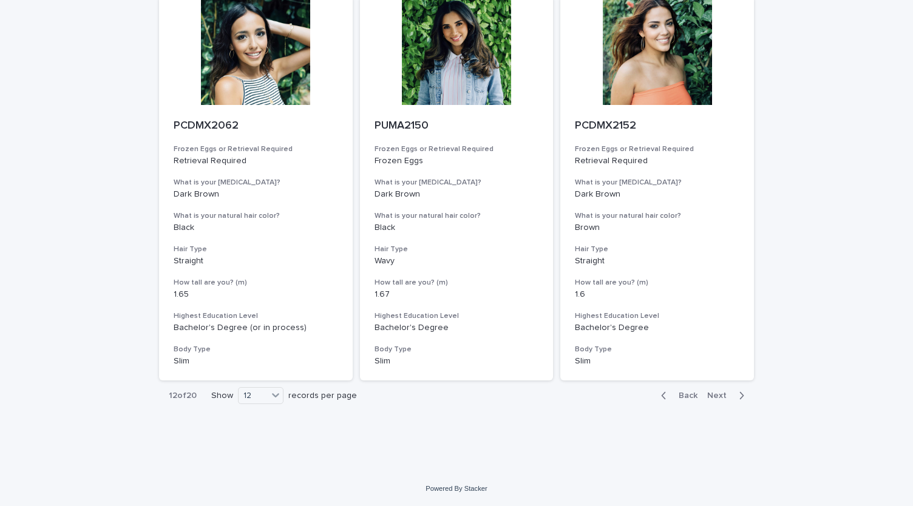
click at [719, 394] on span "Next" at bounding box center [720, 395] width 27 height 8
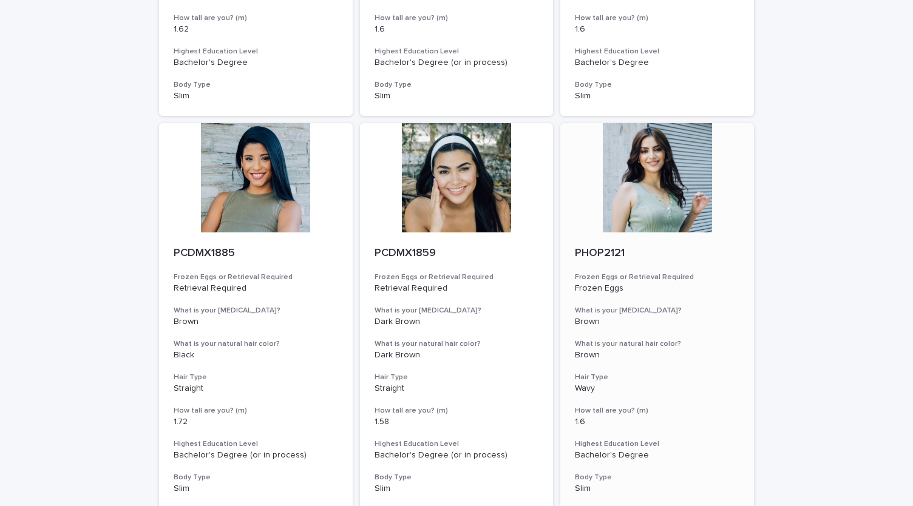
scroll to position [789, 0]
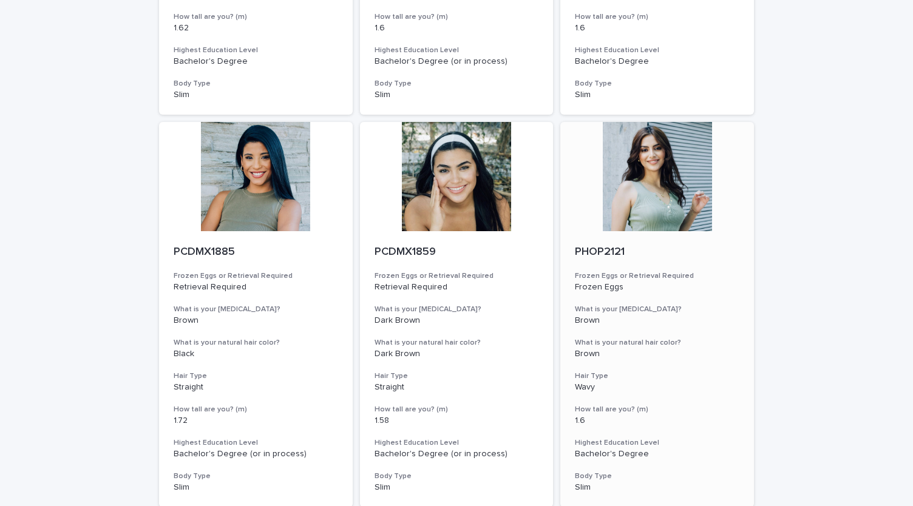
click at [645, 202] on div at bounding box center [657, 176] width 194 height 109
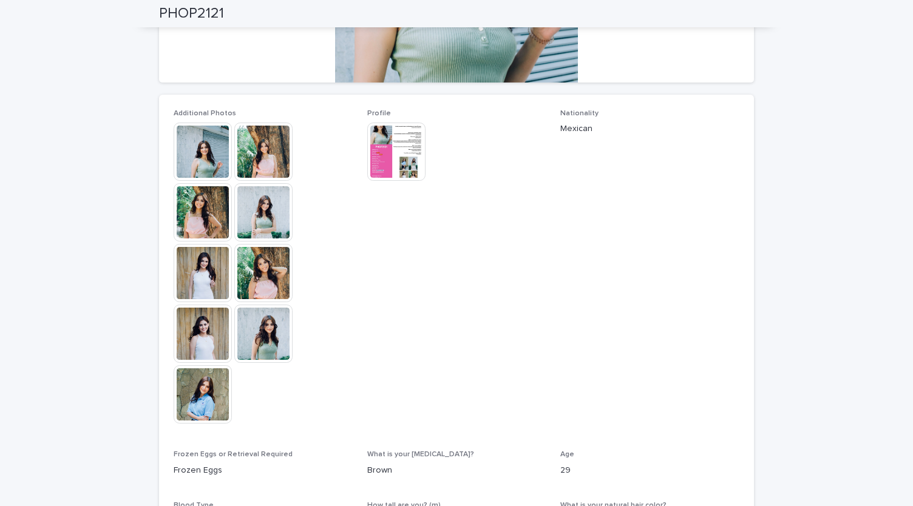
scroll to position [222, 0]
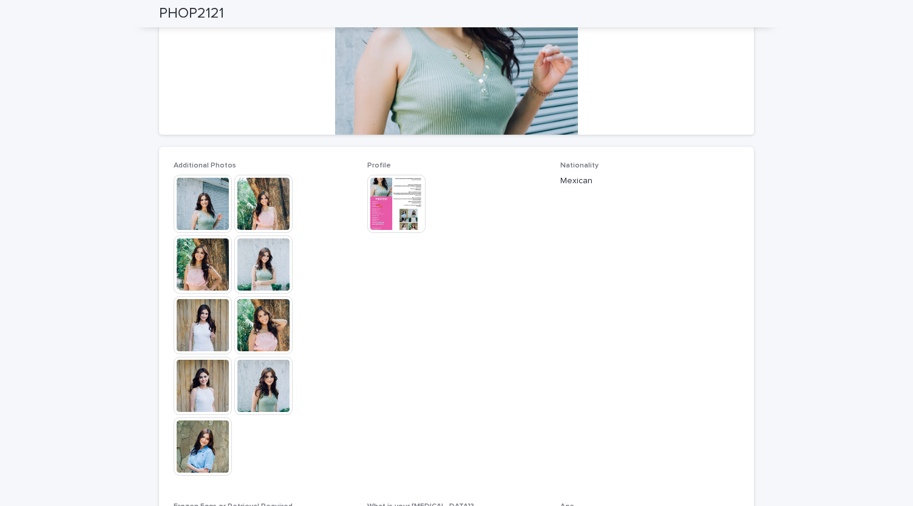
click at [212, 319] on img at bounding box center [203, 325] width 58 height 58
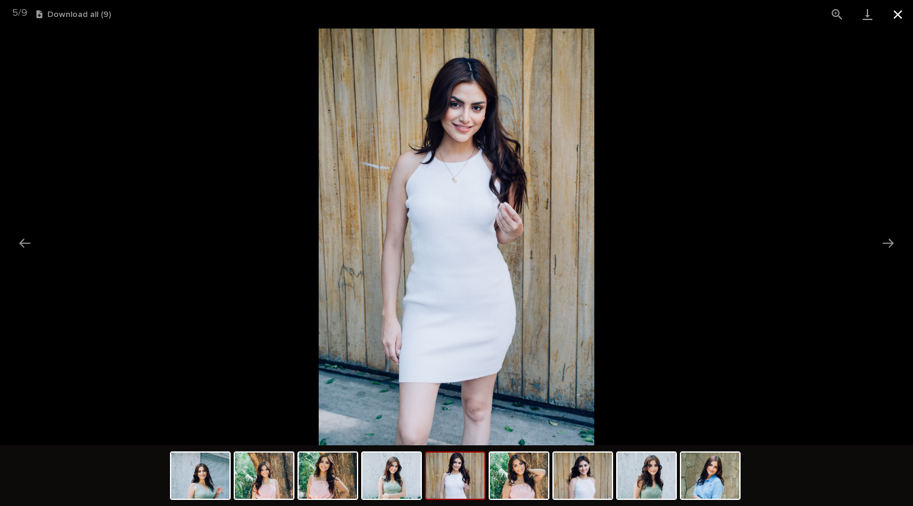
click at [902, 18] on button "Close gallery" at bounding box center [897, 14] width 30 height 29
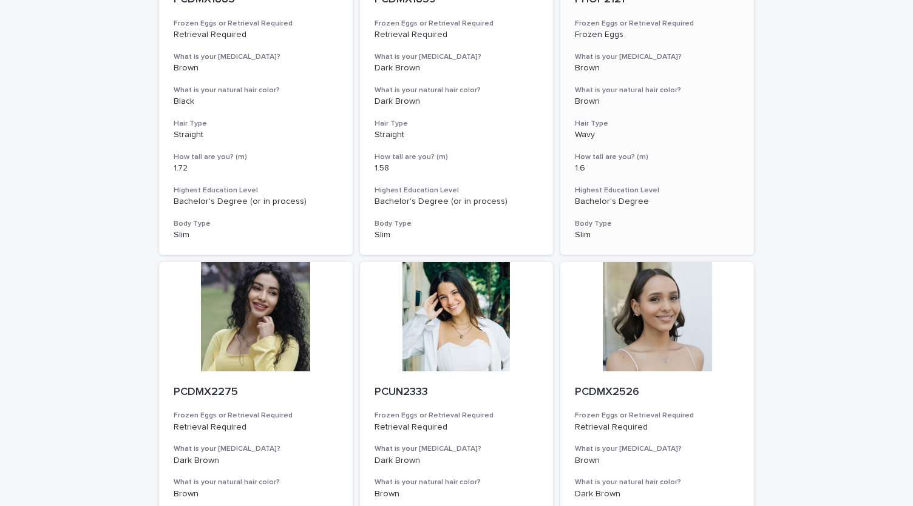
scroll to position [1308, 0]
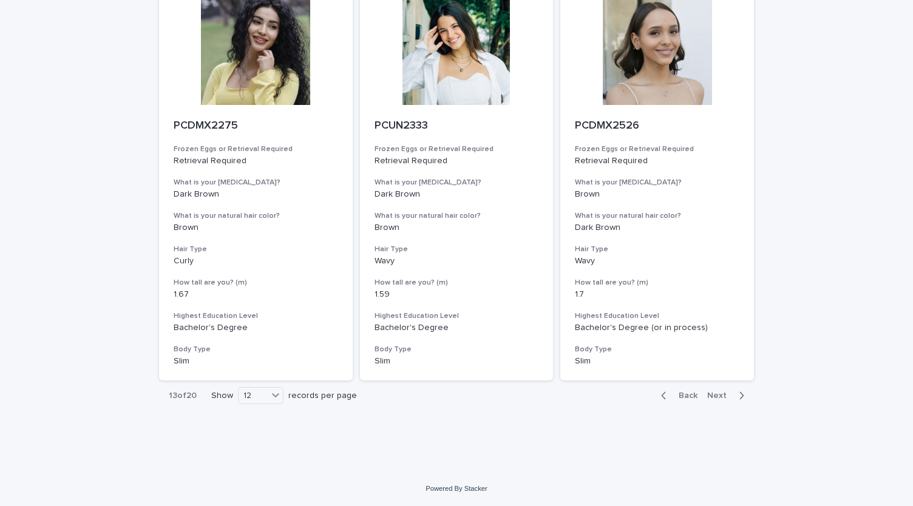
click at [721, 396] on span "Next" at bounding box center [720, 395] width 27 height 8
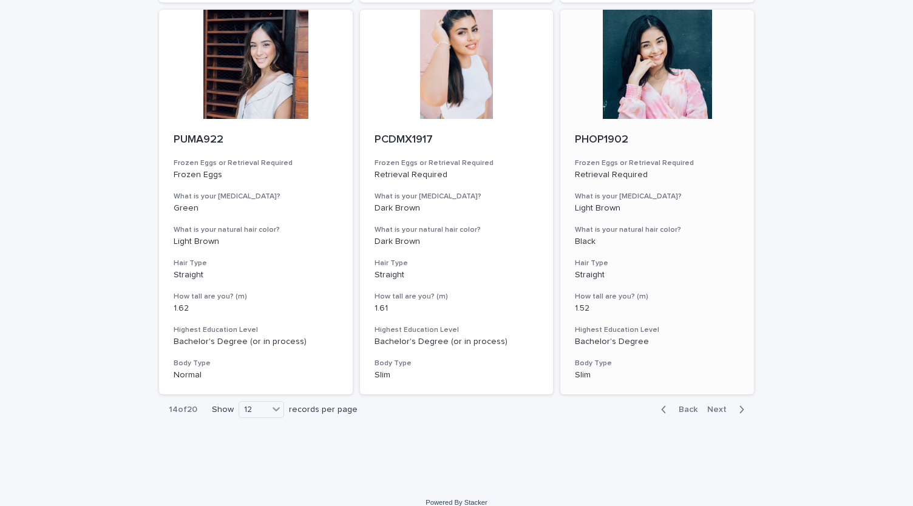
scroll to position [1308, 0]
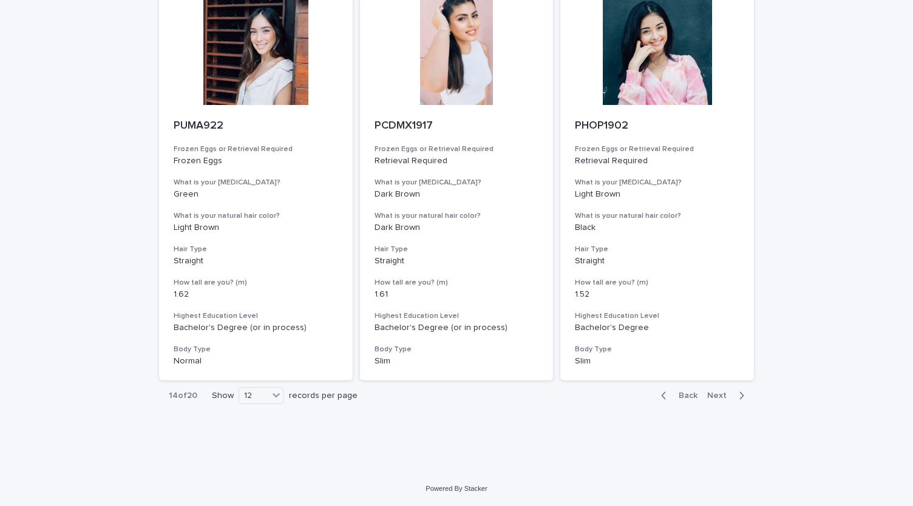
click at [721, 397] on span "Next" at bounding box center [720, 395] width 27 height 8
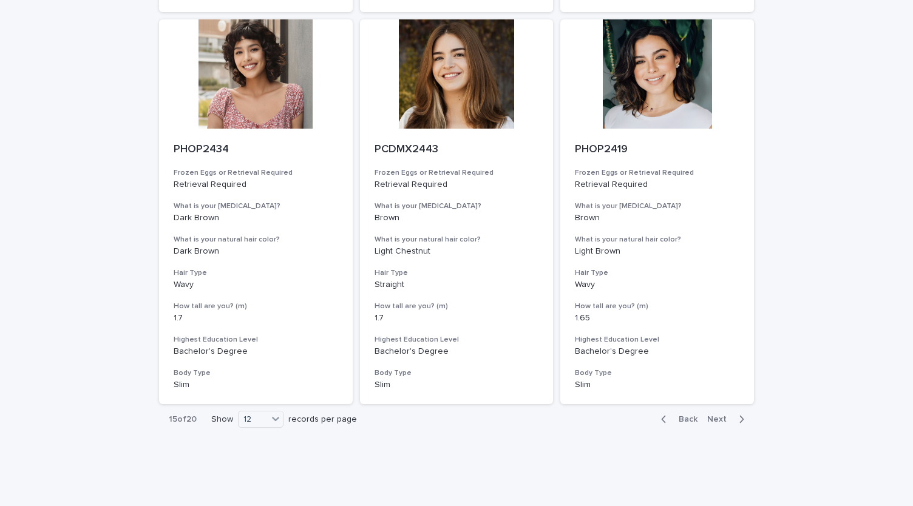
scroll to position [1308, 0]
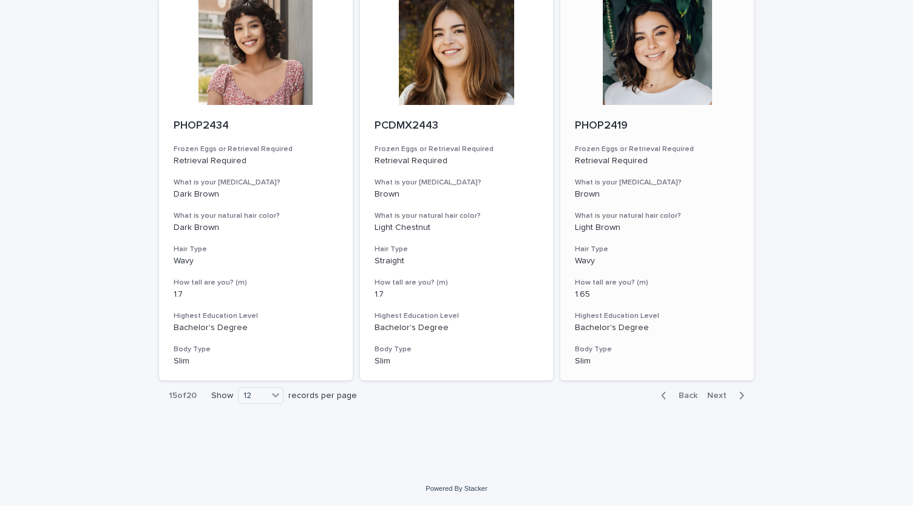
click at [721, 396] on span "Next" at bounding box center [720, 395] width 27 height 8
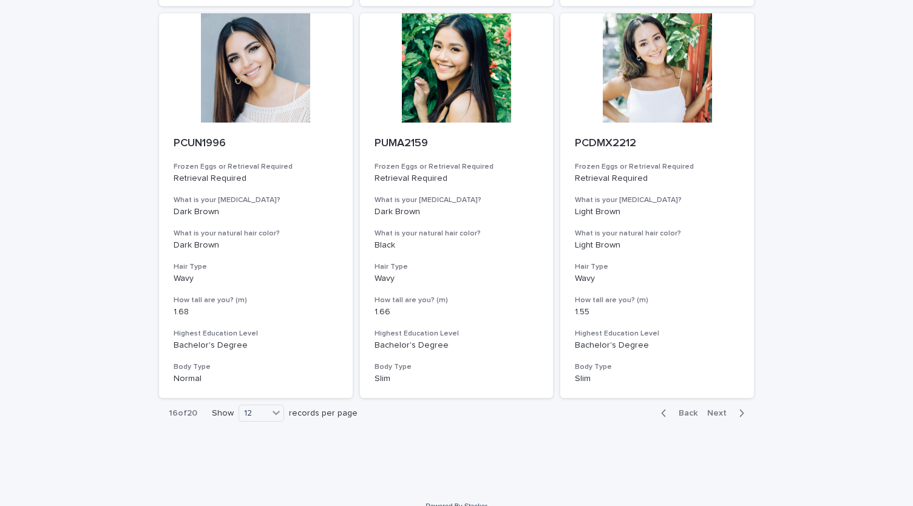
scroll to position [1308, 0]
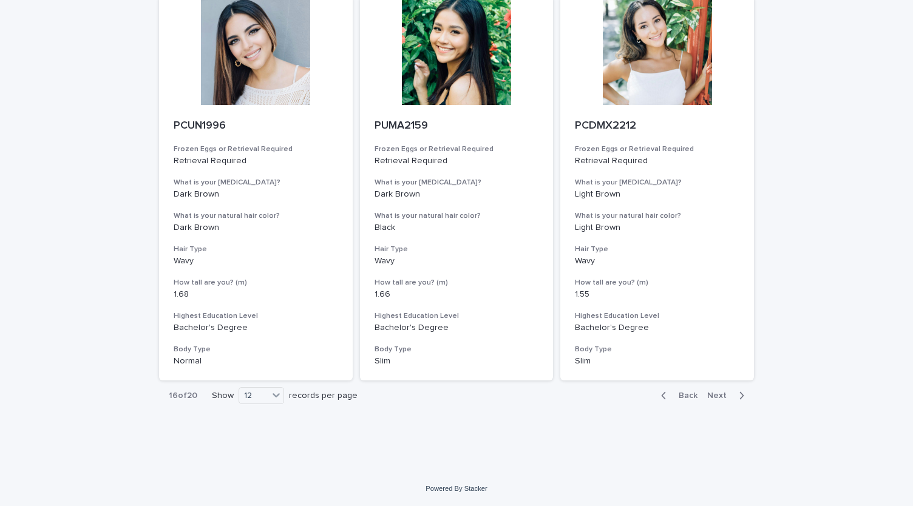
click at [720, 399] on span "Next" at bounding box center [720, 395] width 27 height 8
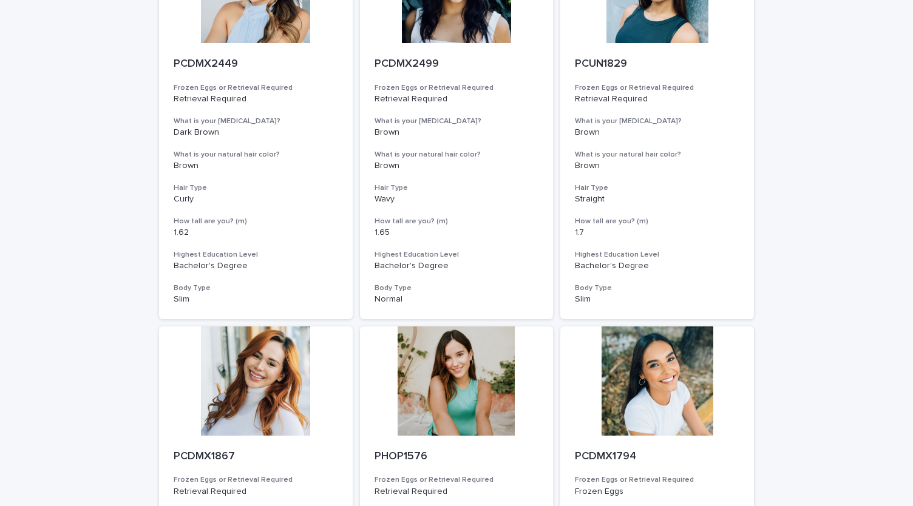
scroll to position [1308, 0]
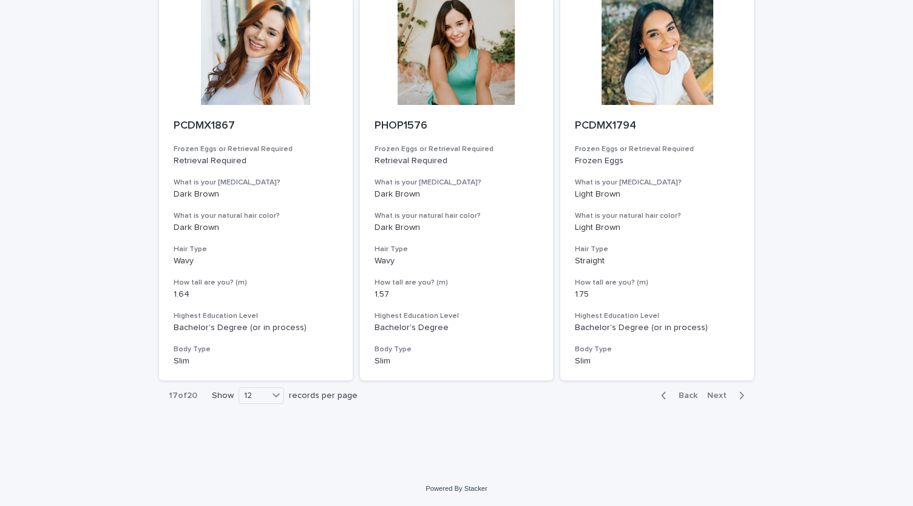
click at [723, 397] on span "Next" at bounding box center [720, 395] width 27 height 8
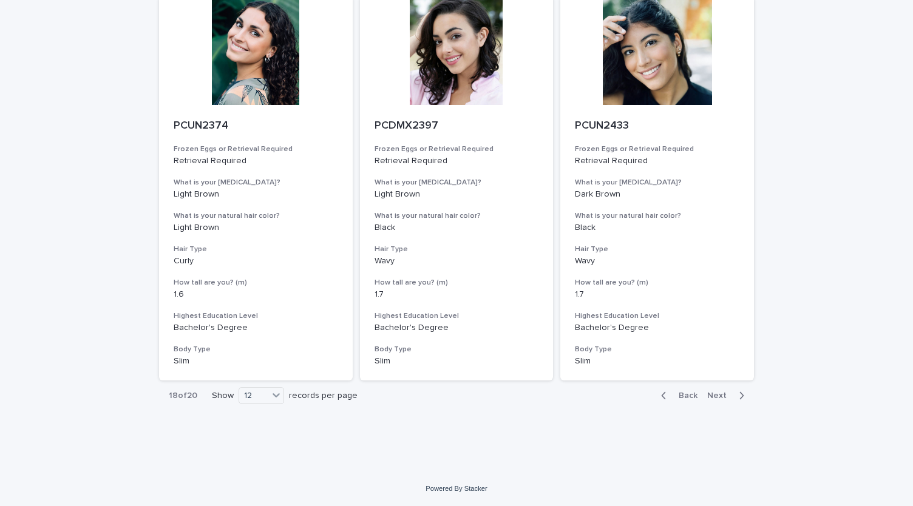
click at [716, 393] on span "Next" at bounding box center [720, 395] width 27 height 8
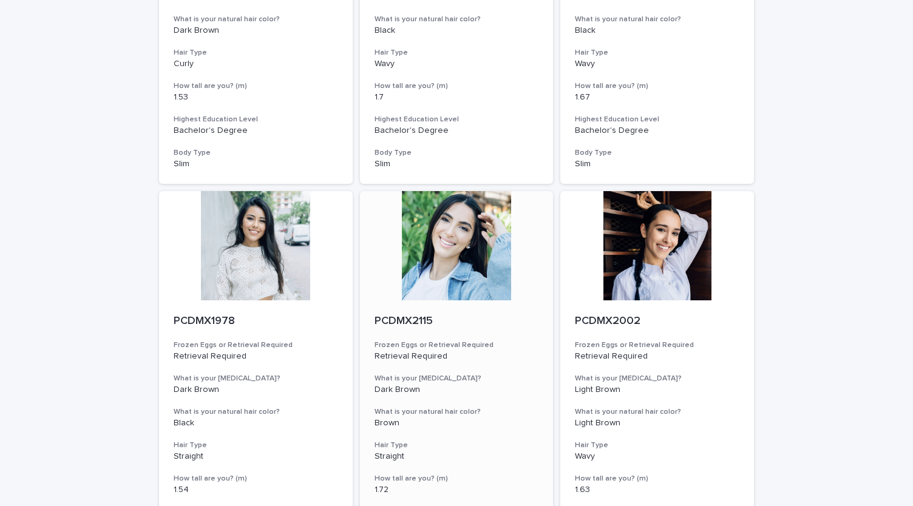
scroll to position [702, 0]
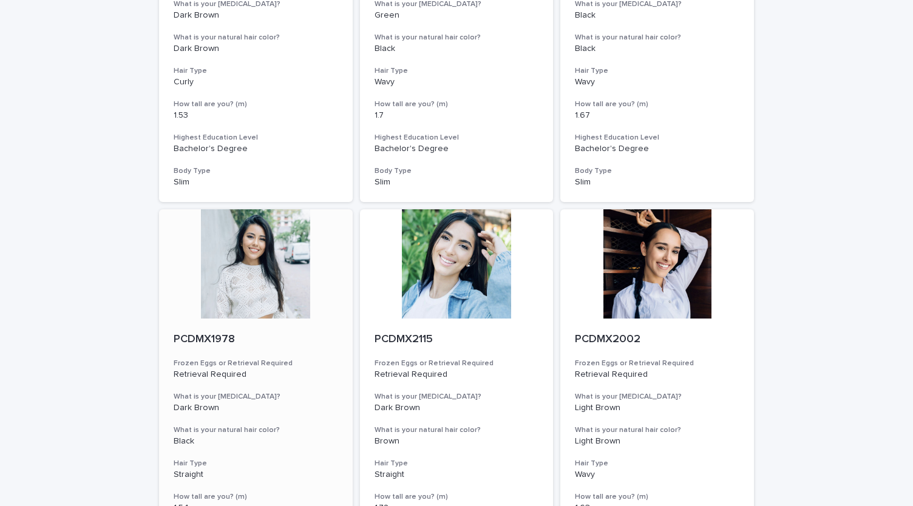
click at [249, 281] on div at bounding box center [256, 263] width 194 height 109
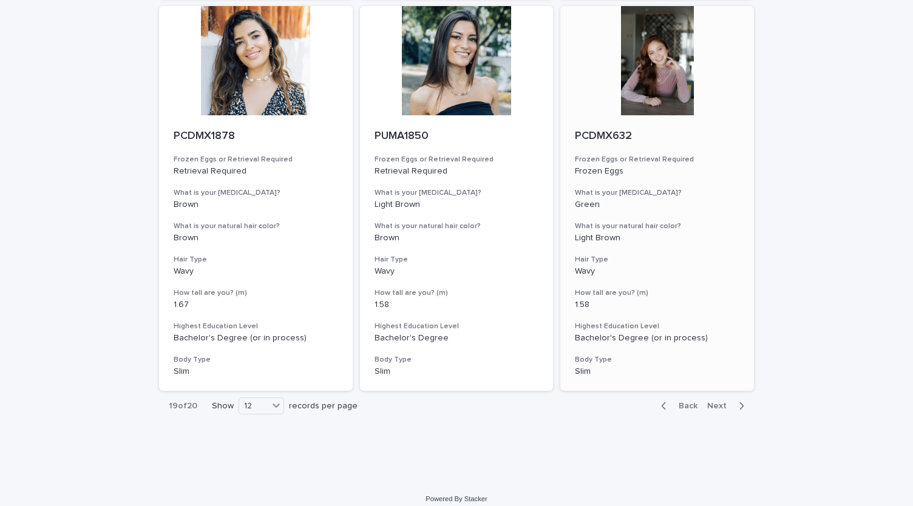
scroll to position [1308, 0]
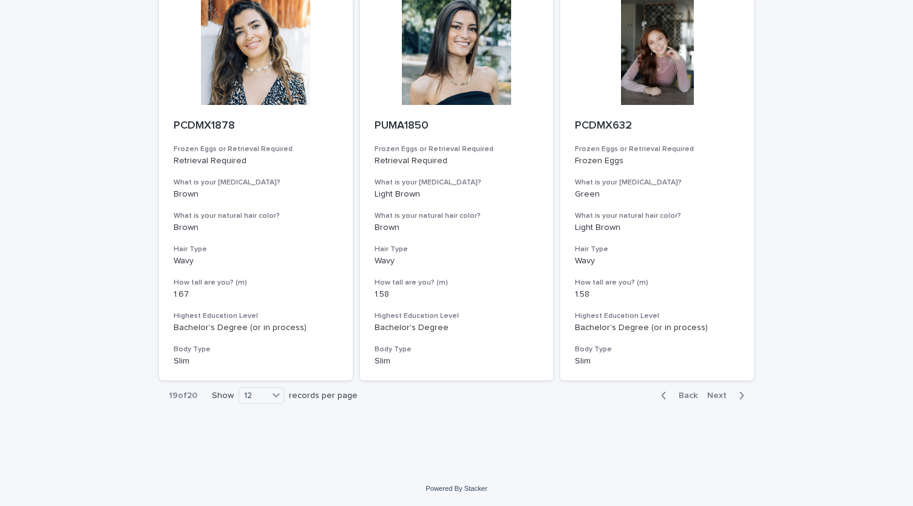
click at [721, 394] on span "Next" at bounding box center [720, 395] width 27 height 8
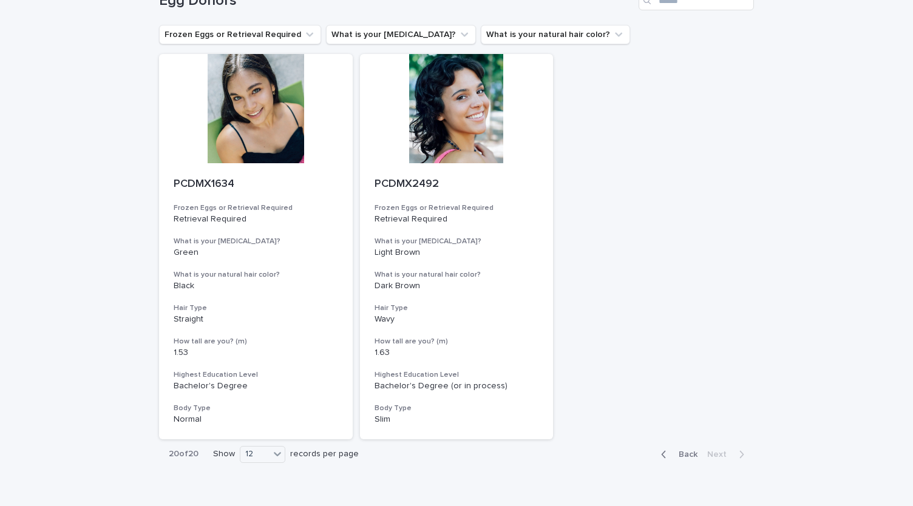
scroll to position [131, 0]
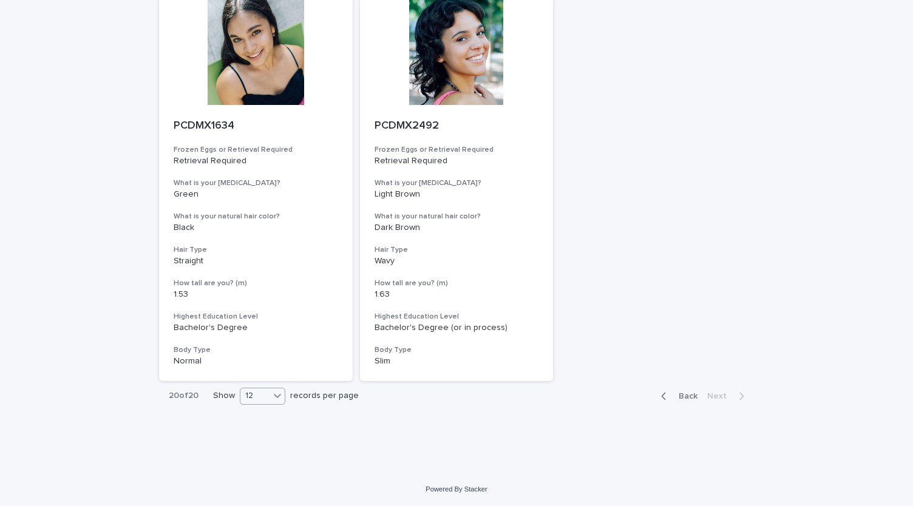
click at [256, 398] on div "12" at bounding box center [254, 396] width 29 height 13
click at [262, 408] on div "12" at bounding box center [259, 412] width 44 height 15
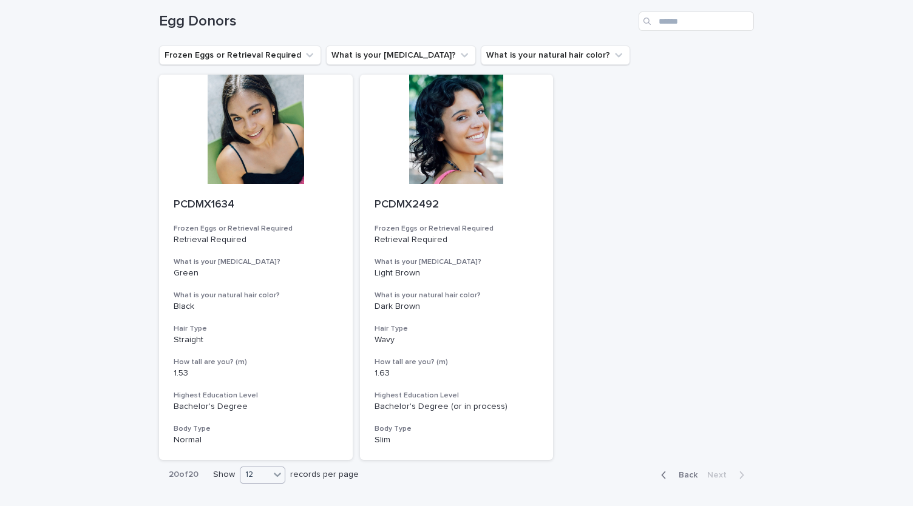
scroll to position [0, 0]
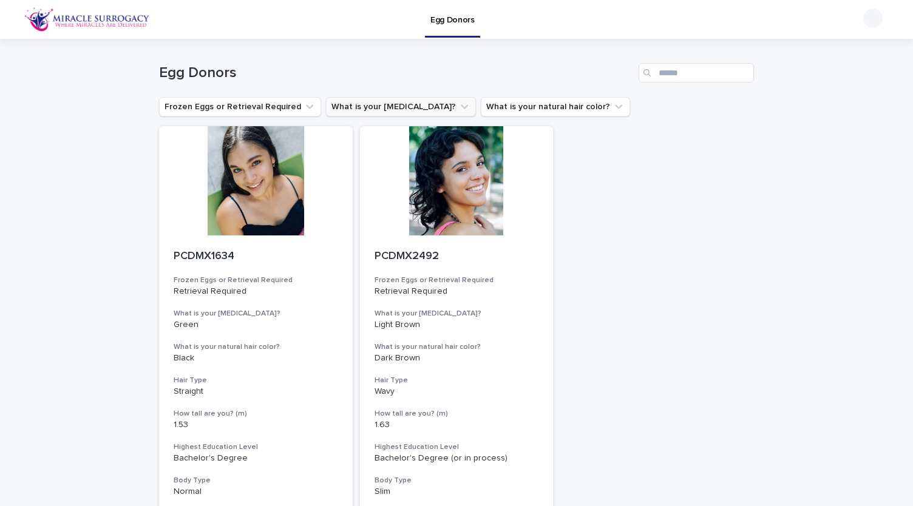
click at [350, 106] on button "What is your [MEDICAL_DATA]?" at bounding box center [401, 106] width 150 height 19
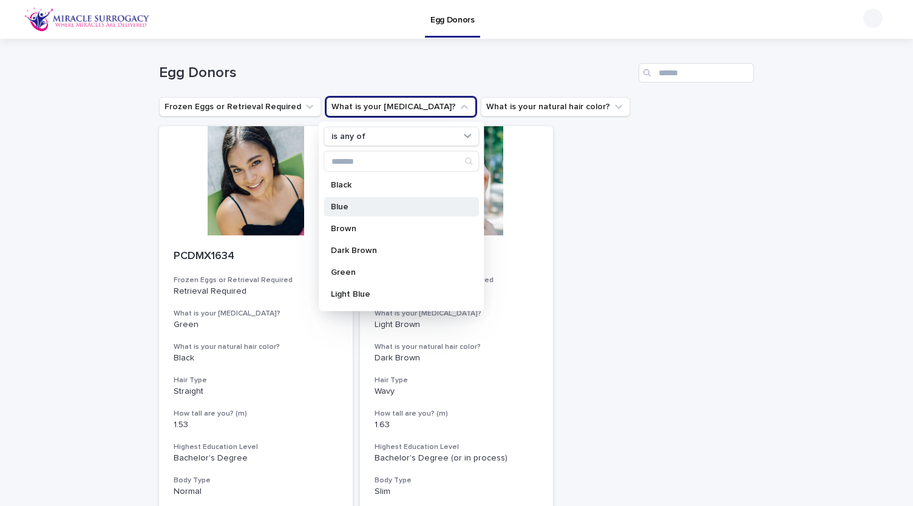
click at [374, 205] on p "Blue" at bounding box center [395, 207] width 129 height 8
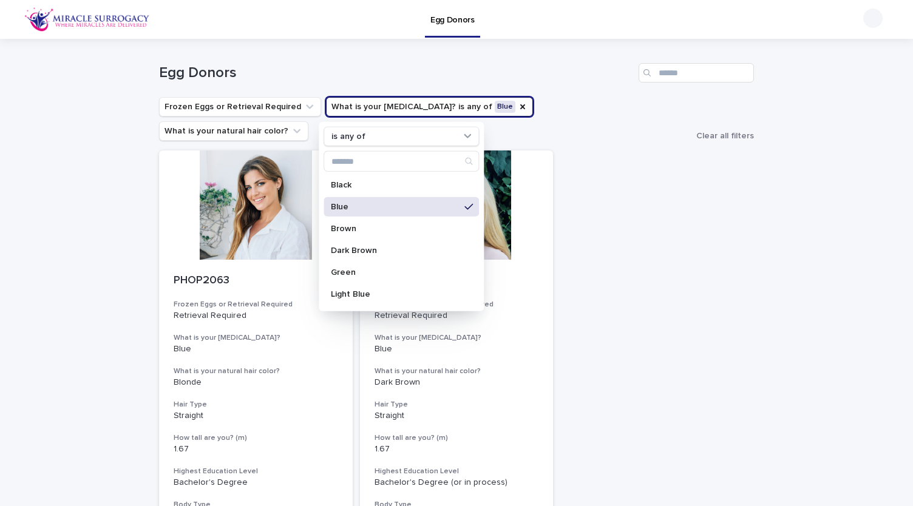
click at [838, 223] on div "Loading... Saving… Loading... Saving… Egg Donors Frozen Eggs or Retrieval Requi…" at bounding box center [456, 333] width 913 height 588
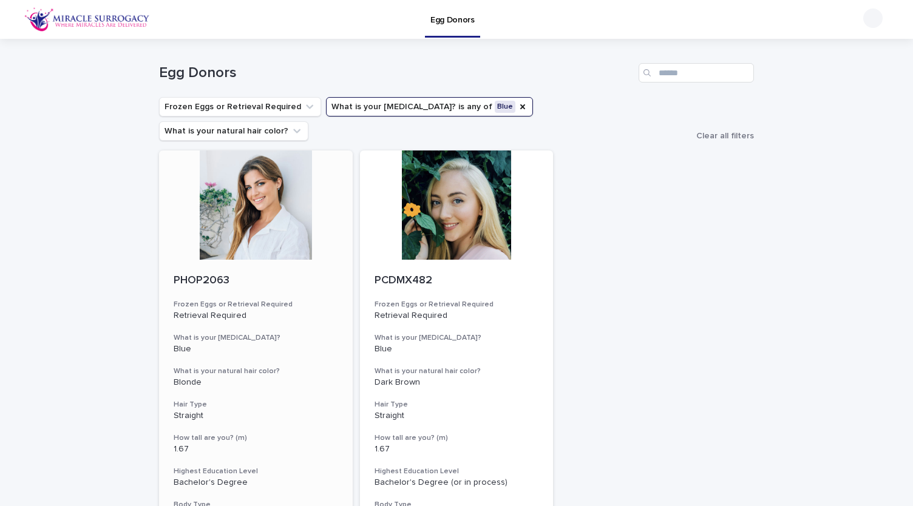
click at [257, 189] on div at bounding box center [256, 205] width 194 height 109
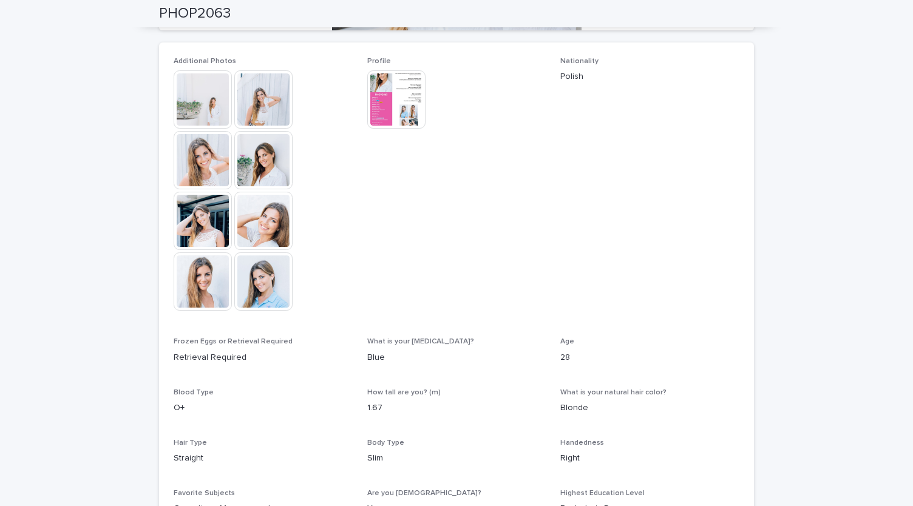
scroll to position [182, 0]
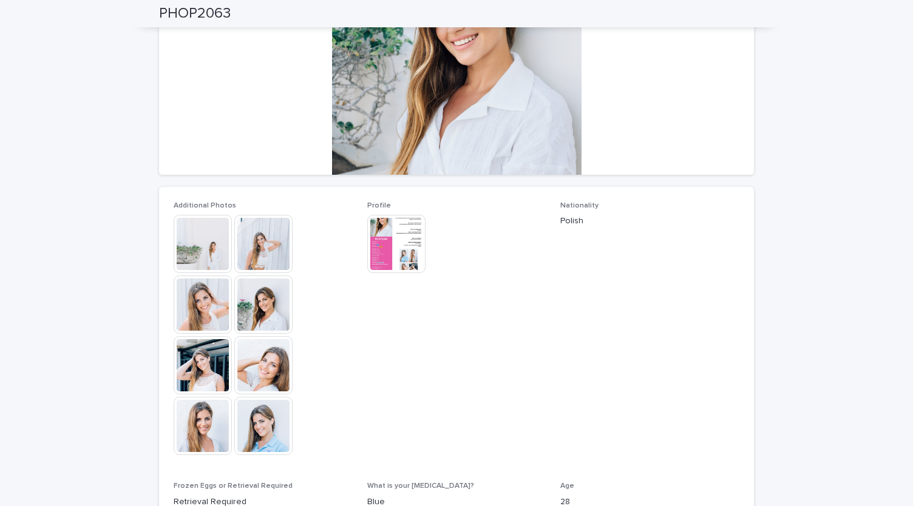
click at [202, 242] on img at bounding box center [203, 244] width 58 height 58
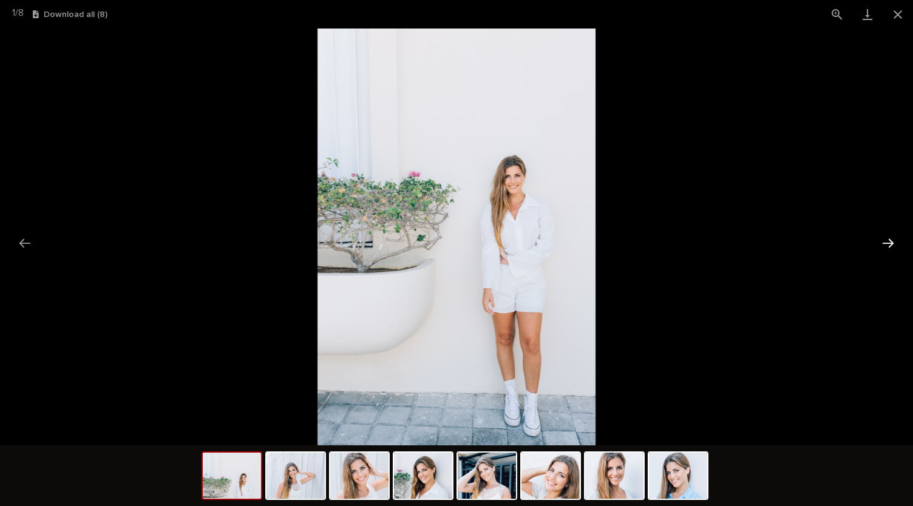
click at [892, 237] on button "Next slide" at bounding box center [887, 243] width 25 height 24
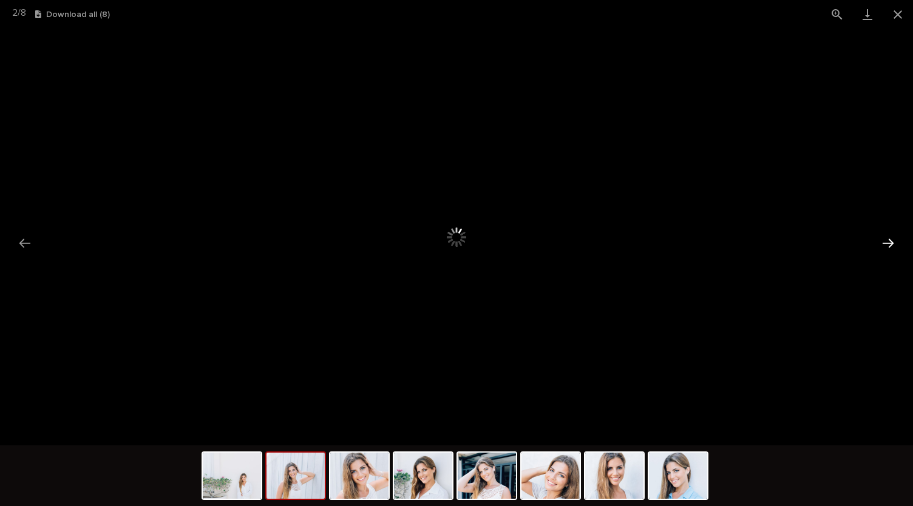
click at [890, 243] on button "Next slide" at bounding box center [887, 243] width 25 height 24
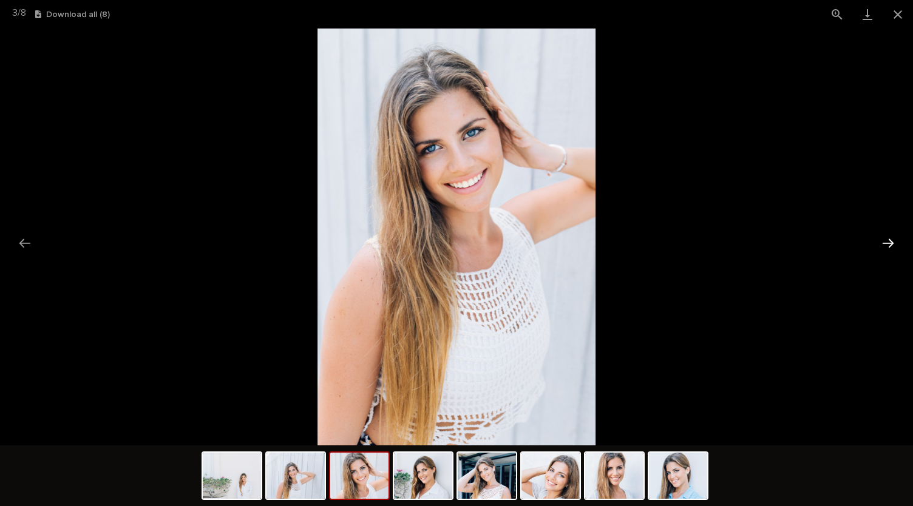
click at [890, 243] on button "Next slide" at bounding box center [887, 243] width 25 height 24
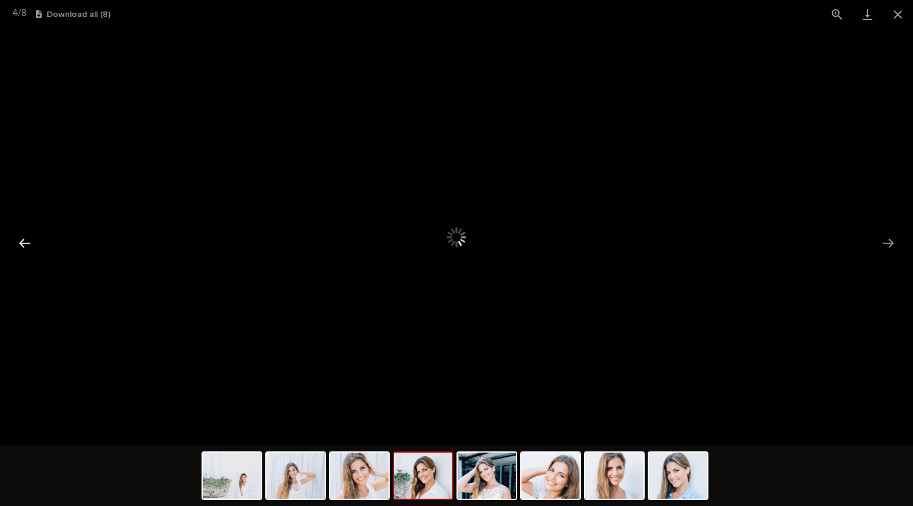
click at [30, 234] on button "Previous slide" at bounding box center [24, 243] width 25 height 24
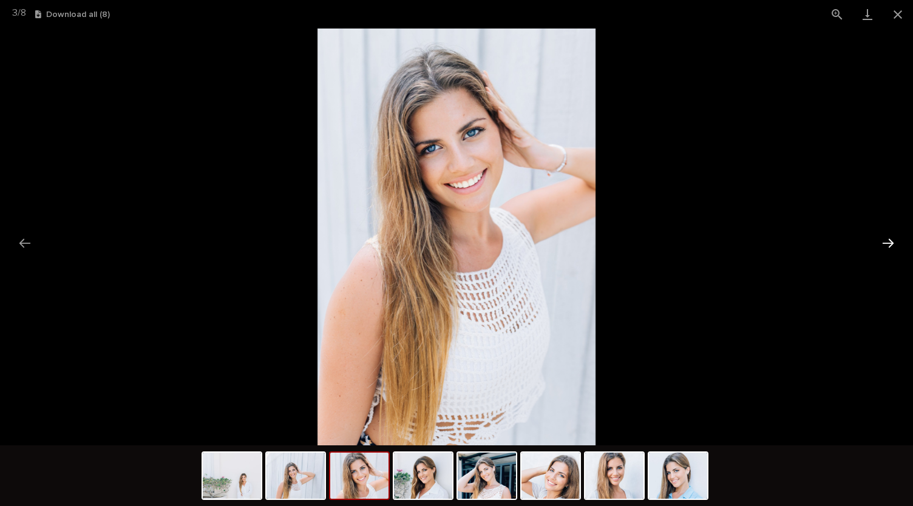
click at [887, 242] on button "Next slide" at bounding box center [887, 243] width 25 height 24
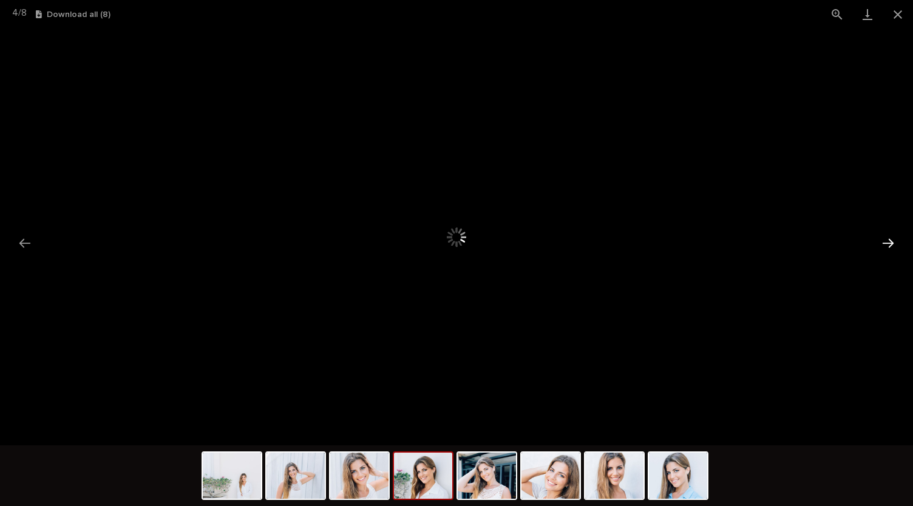
click at [887, 242] on button "Next slide" at bounding box center [887, 243] width 25 height 24
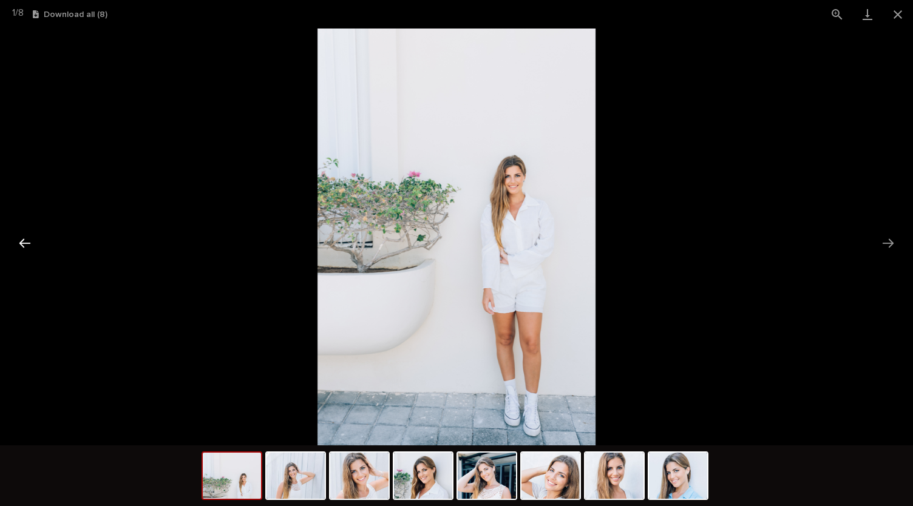
click at [32, 241] on button "Previous slide" at bounding box center [24, 243] width 25 height 24
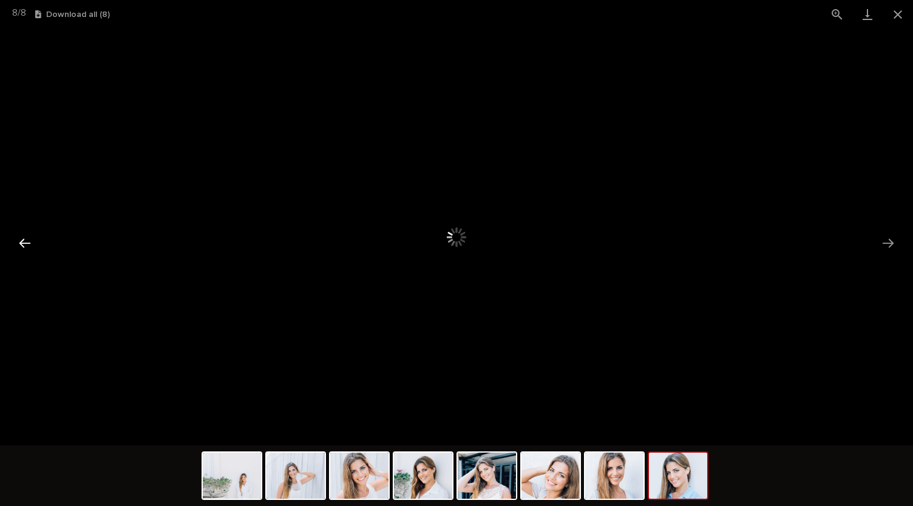
click at [33, 240] on button "Previous slide" at bounding box center [24, 243] width 25 height 24
click at [35, 240] on button "Previous slide" at bounding box center [24, 243] width 25 height 24
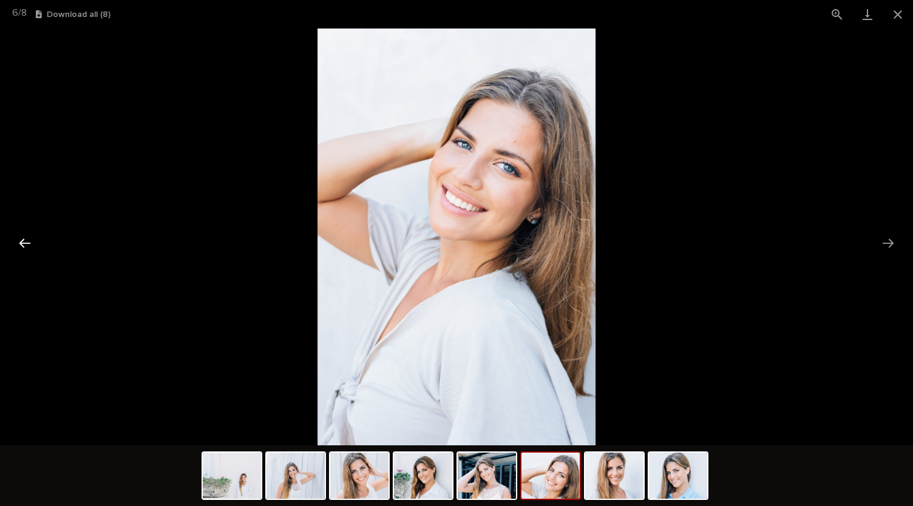
click at [35, 240] on button "Previous slide" at bounding box center [24, 243] width 25 height 24
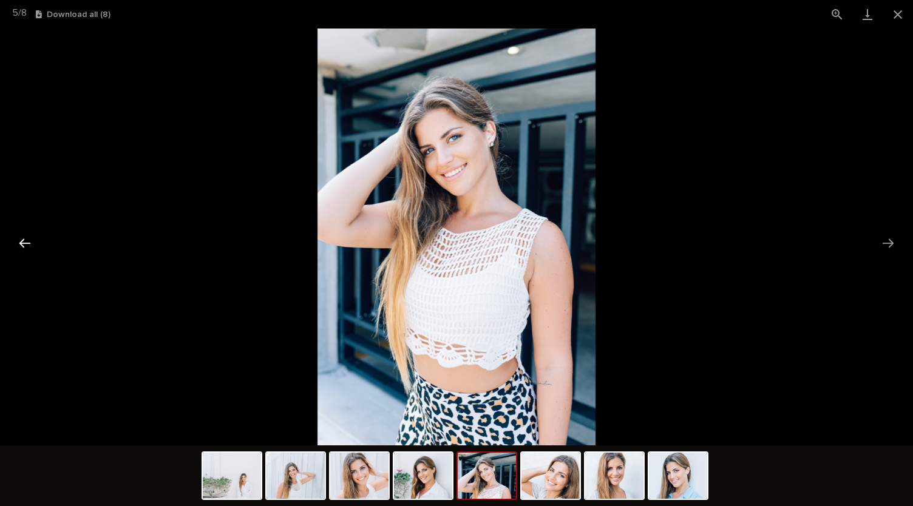
click at [35, 240] on button "Previous slide" at bounding box center [24, 243] width 25 height 24
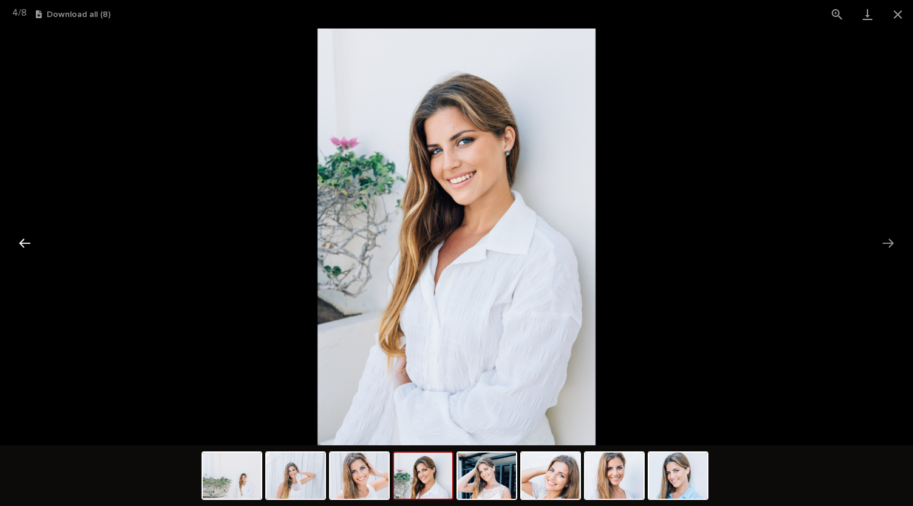
click at [35, 240] on button "Previous slide" at bounding box center [24, 243] width 25 height 24
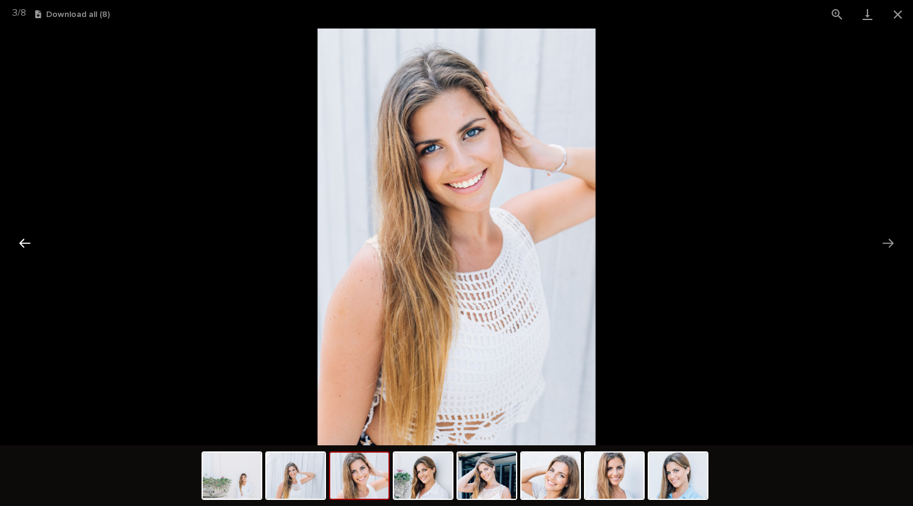
click at [35, 240] on button "Previous slide" at bounding box center [24, 243] width 25 height 24
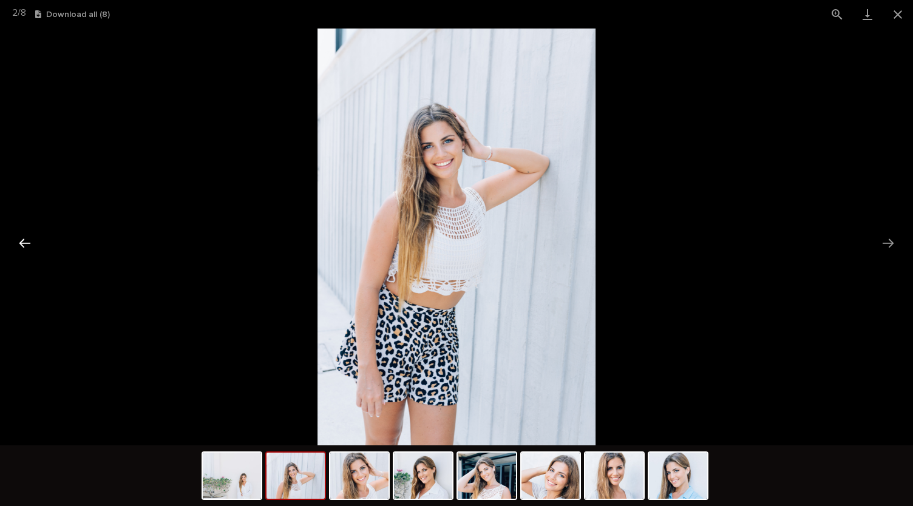
click at [36, 240] on button "Previous slide" at bounding box center [24, 243] width 25 height 24
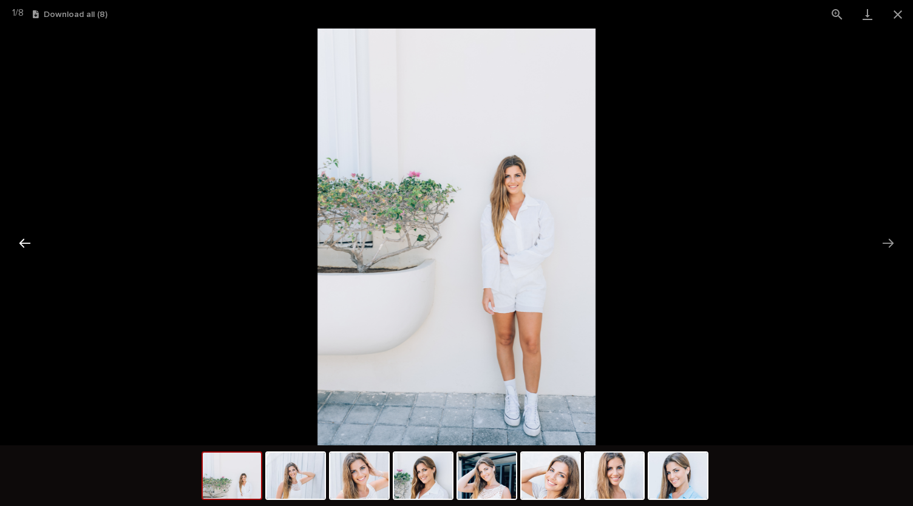
click at [36, 240] on button "Previous slide" at bounding box center [24, 243] width 25 height 24
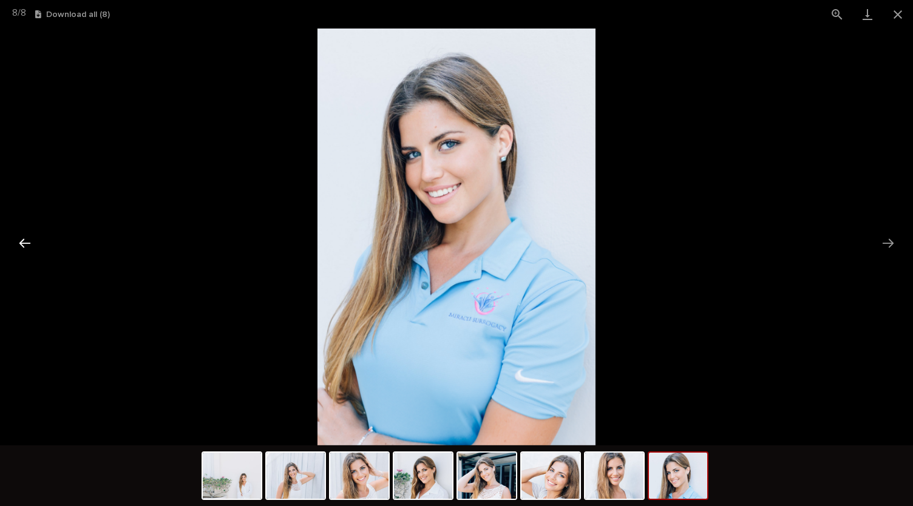
click at [36, 240] on button "Previous slide" at bounding box center [24, 243] width 25 height 24
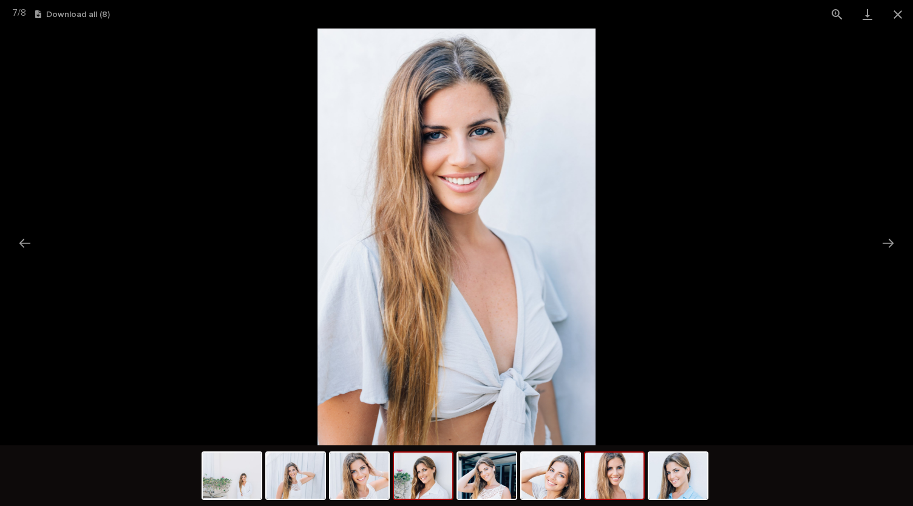
click at [412, 485] on img at bounding box center [423, 476] width 58 height 46
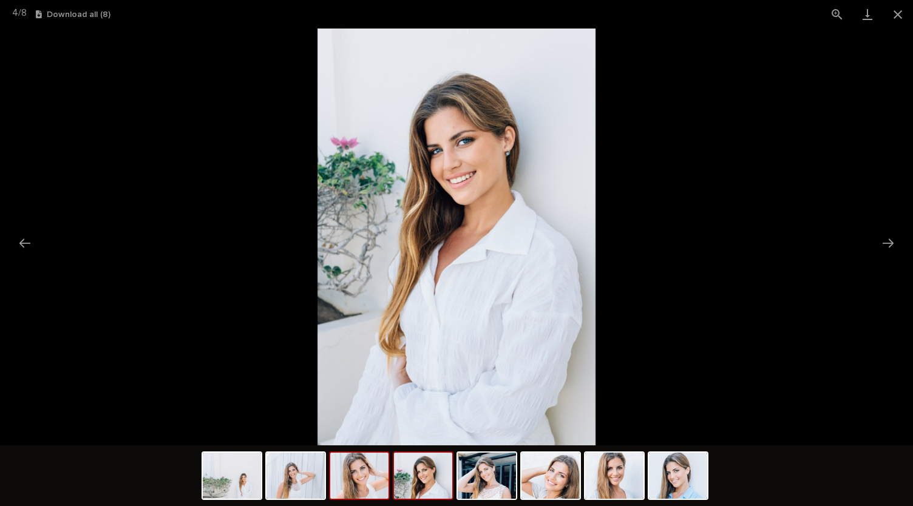
click at [370, 484] on img at bounding box center [359, 476] width 58 height 46
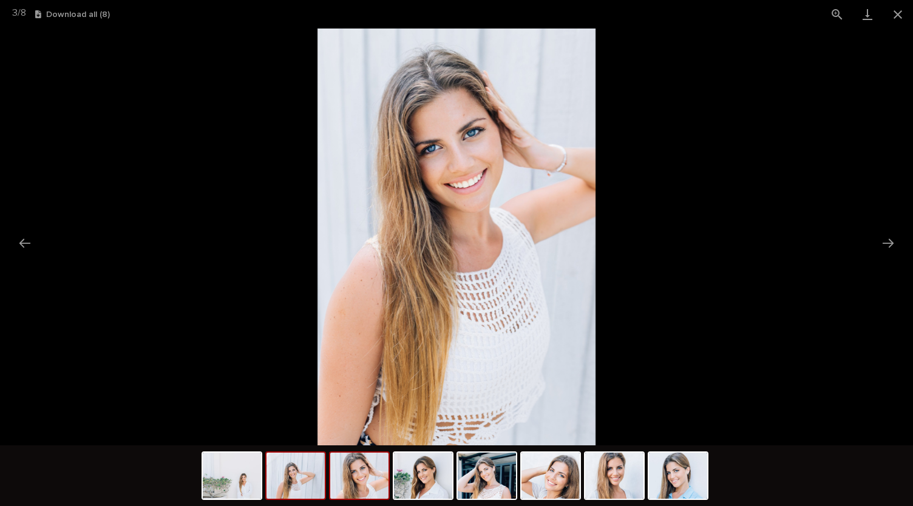
click at [324, 481] on div at bounding box center [295, 476] width 61 height 49
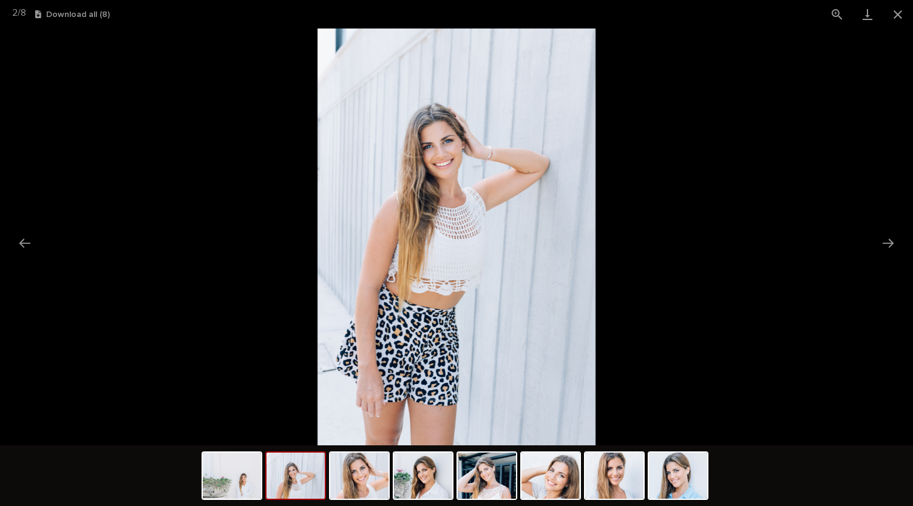
click at [304, 478] on img at bounding box center [295, 476] width 58 height 46
click at [354, 473] on img at bounding box center [359, 476] width 58 height 46
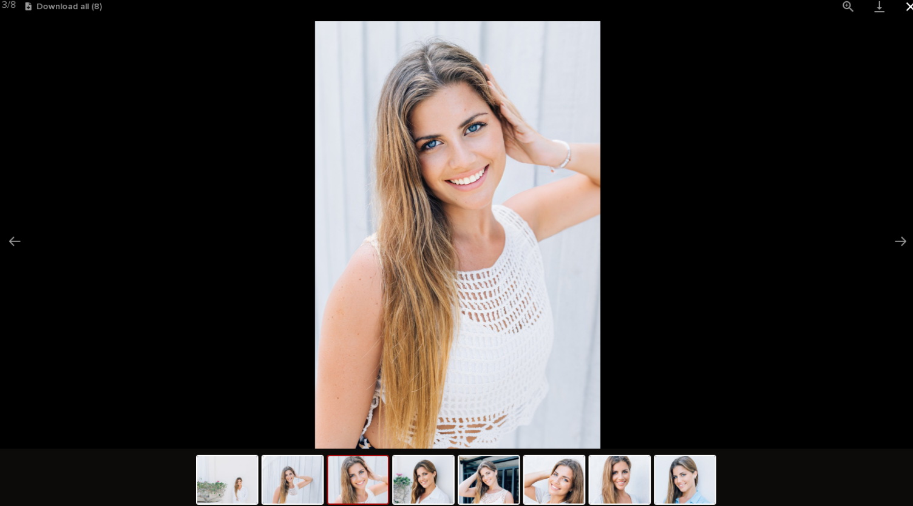
click at [899, 15] on button "Close gallery" at bounding box center [897, 14] width 30 height 29
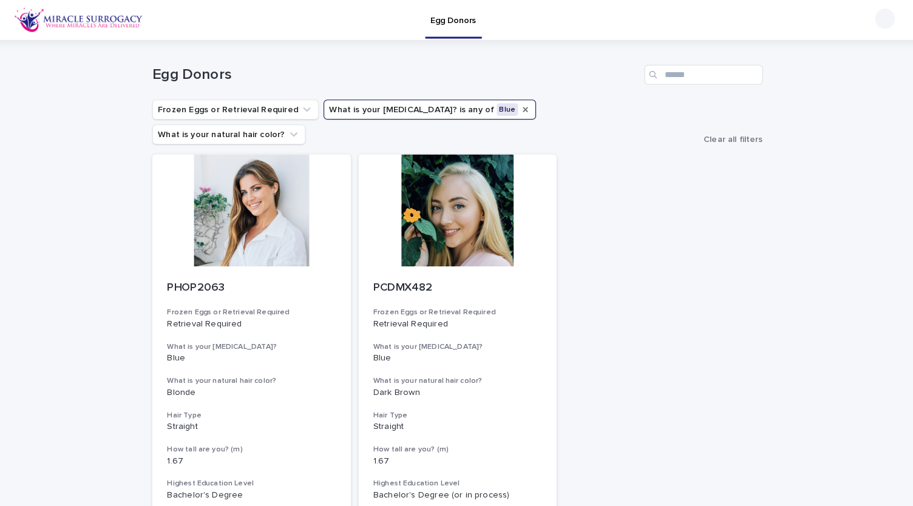
click at [520, 107] on icon "What is your eye color?" at bounding box center [522, 106] width 5 height 5
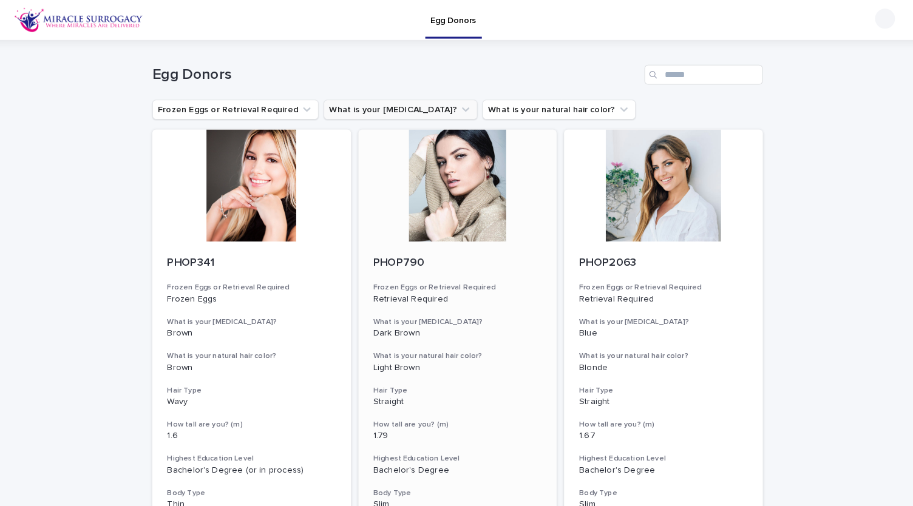
click at [479, 232] on div at bounding box center [457, 180] width 194 height 109
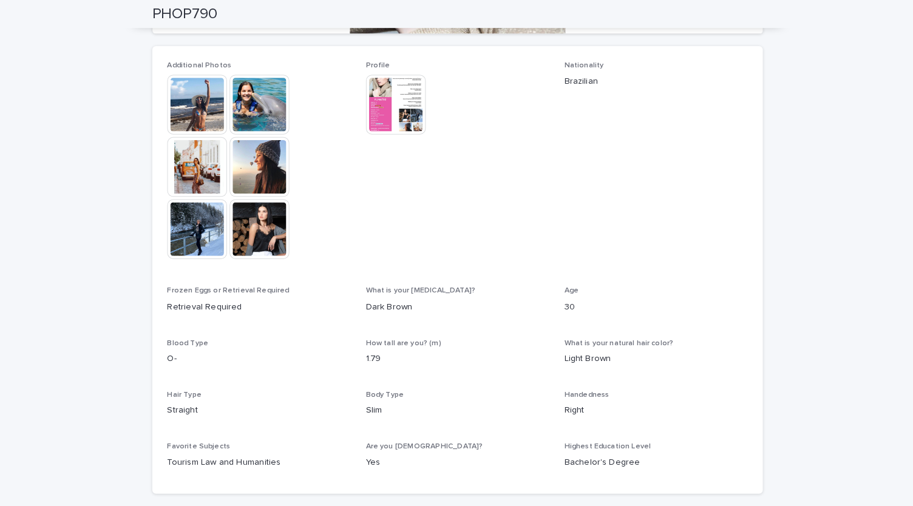
scroll to position [226, 0]
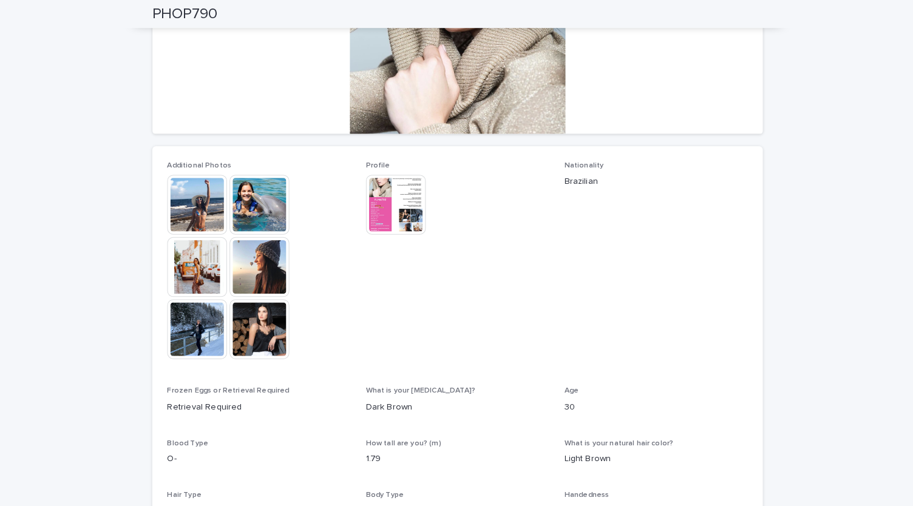
click at [192, 197] on img at bounding box center [203, 200] width 58 height 58
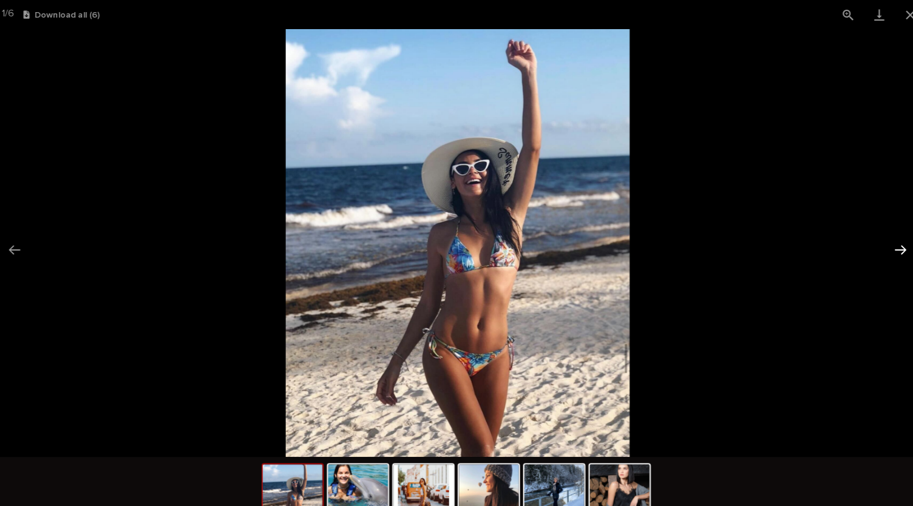
click at [881, 239] on button "Next slide" at bounding box center [887, 243] width 25 height 24
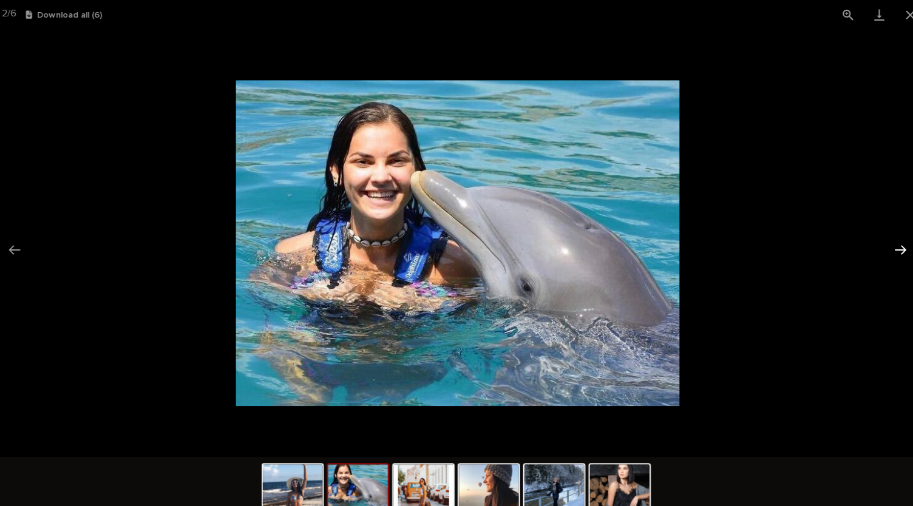
click at [889, 241] on button "Next slide" at bounding box center [887, 243] width 25 height 24
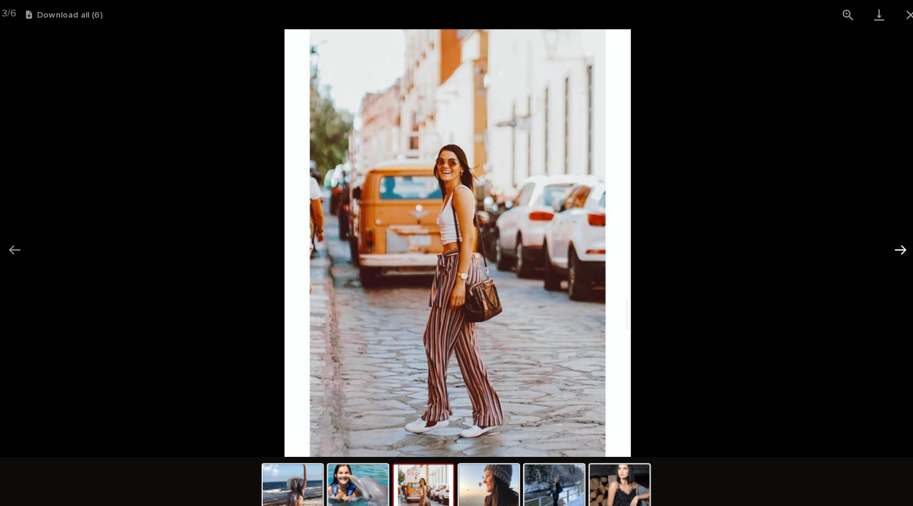
click at [889, 240] on button "Next slide" at bounding box center [887, 243] width 25 height 24
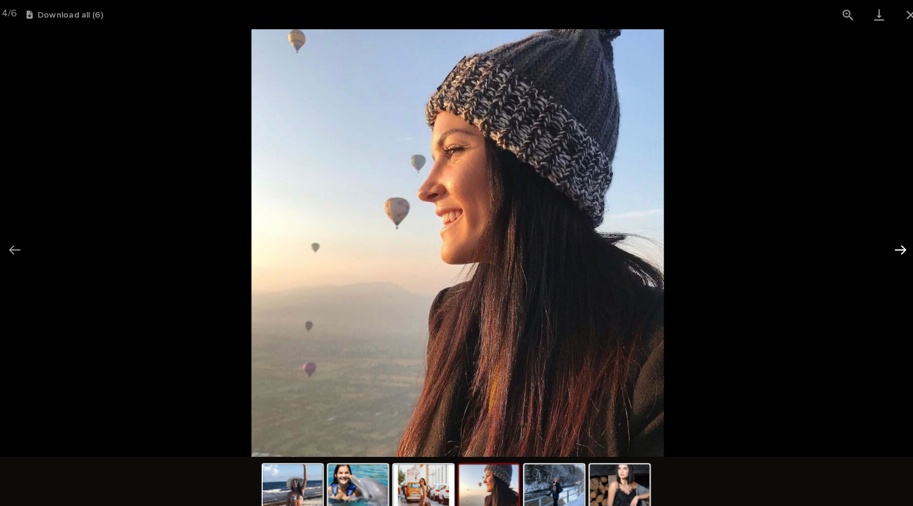
click at [889, 240] on button "Next slide" at bounding box center [887, 243] width 25 height 24
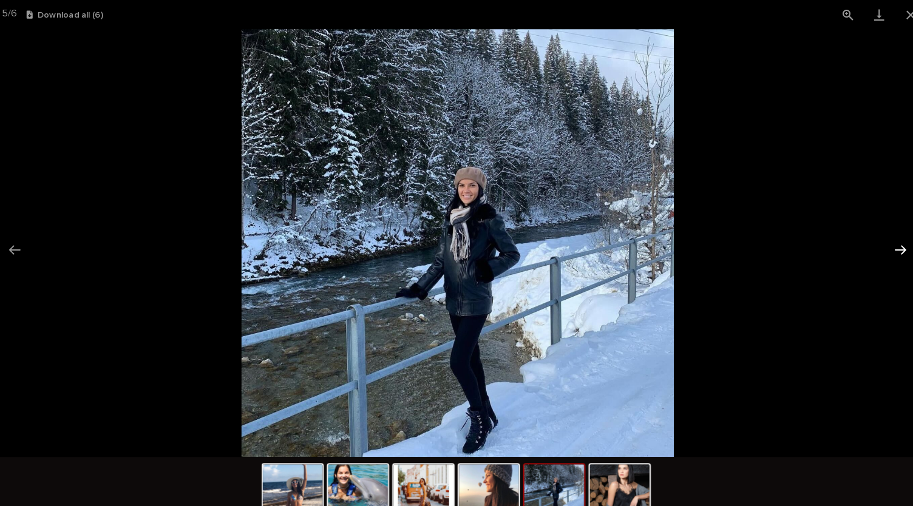
click at [889, 240] on button "Next slide" at bounding box center [887, 243] width 25 height 24
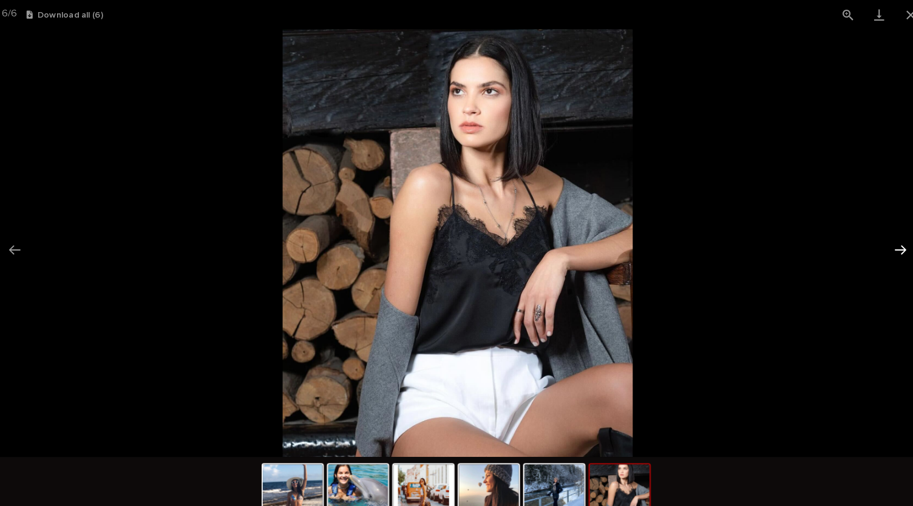
click at [889, 240] on button "Next slide" at bounding box center [887, 243] width 25 height 24
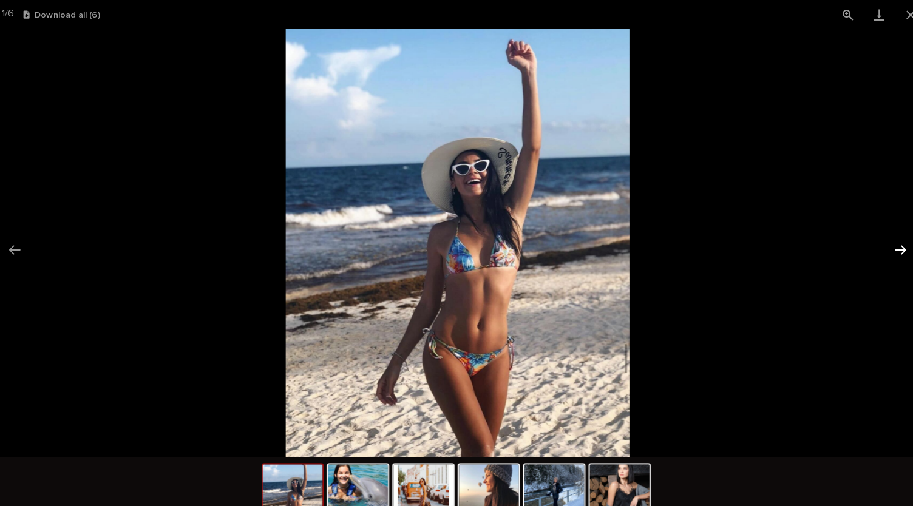
click at [889, 240] on button "Next slide" at bounding box center [887, 243] width 25 height 24
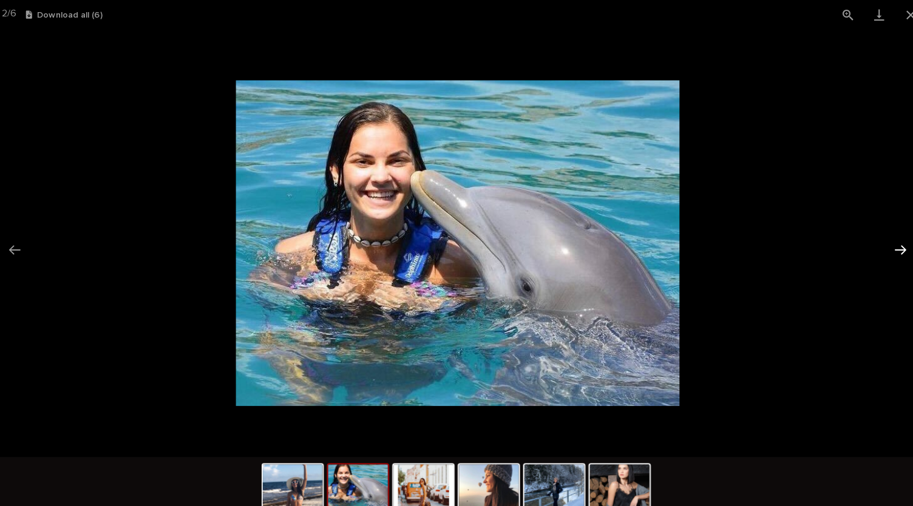
click at [889, 240] on button "Next slide" at bounding box center [887, 243] width 25 height 24
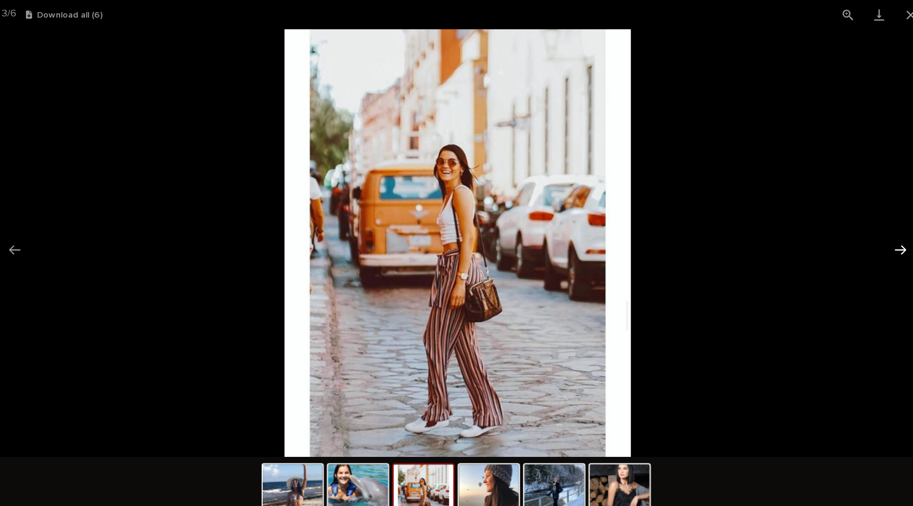
click at [889, 240] on button "Next slide" at bounding box center [887, 243] width 25 height 24
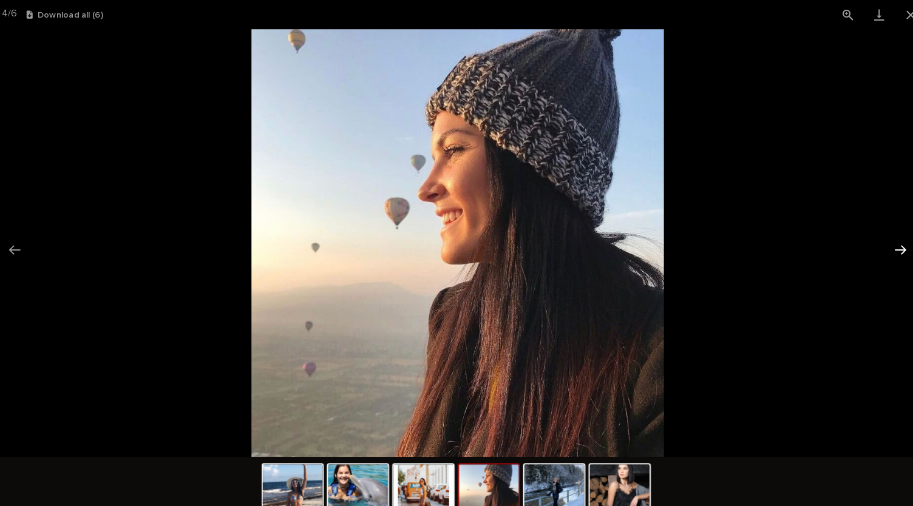
click at [889, 240] on button "Next slide" at bounding box center [887, 243] width 25 height 24
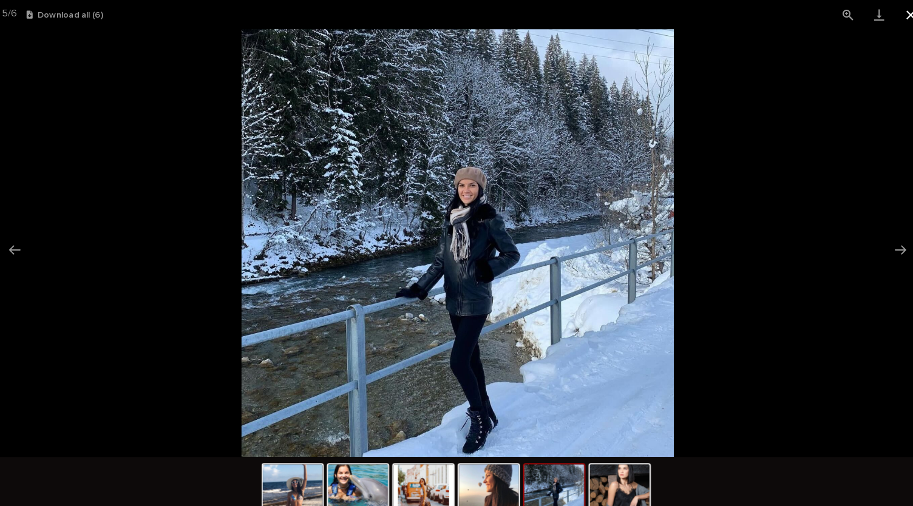
click at [892, 14] on button "Close gallery" at bounding box center [897, 14] width 30 height 29
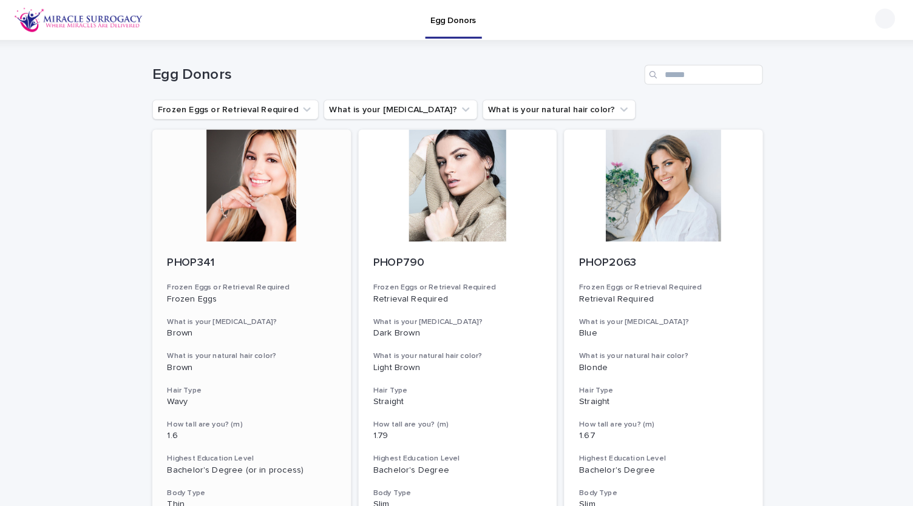
click at [269, 189] on div at bounding box center [256, 180] width 194 height 109
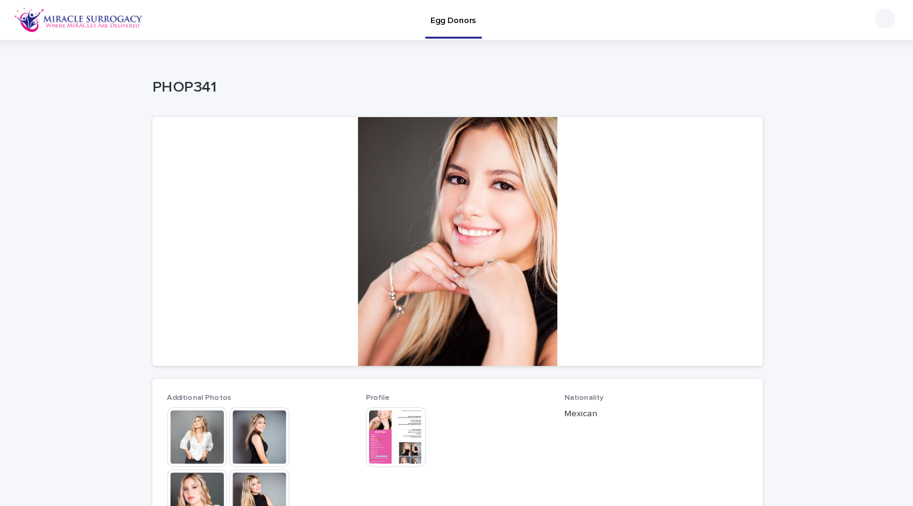
scroll to position [237, 0]
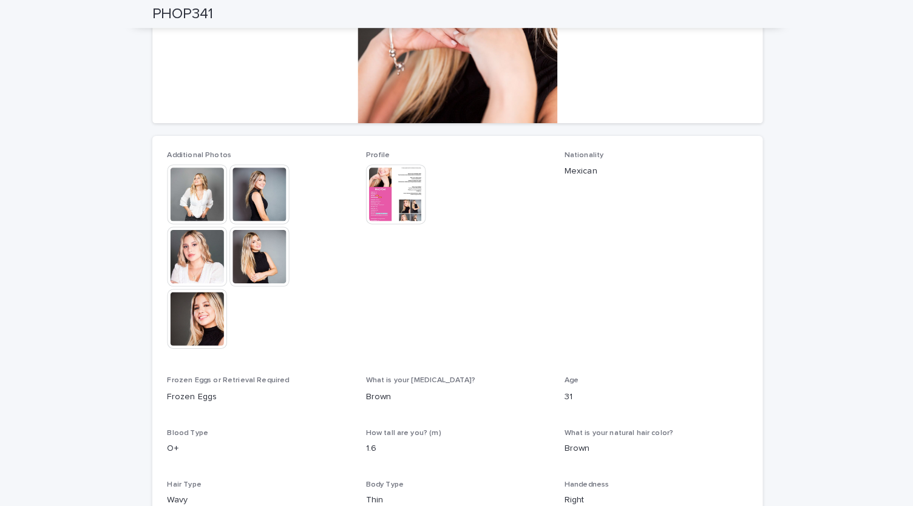
click at [191, 171] on img at bounding box center [203, 189] width 58 height 58
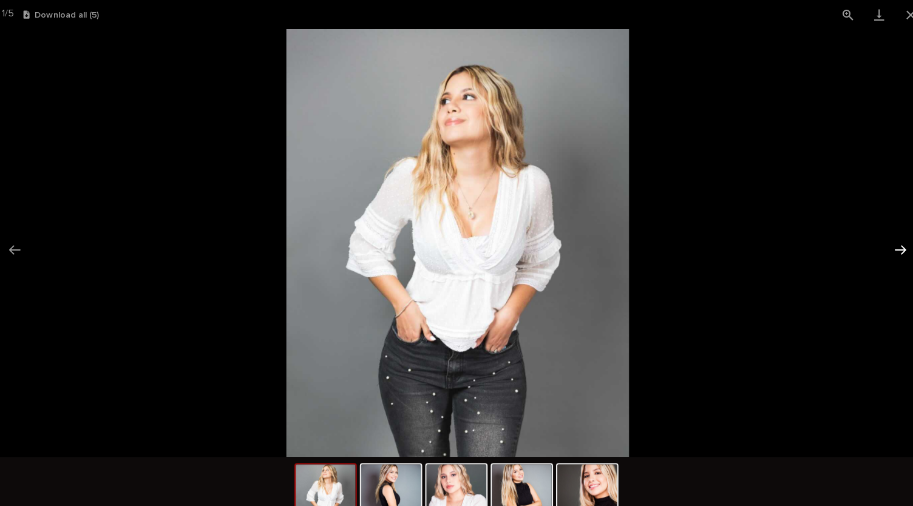
click at [890, 239] on button "Next slide" at bounding box center [887, 243] width 25 height 24
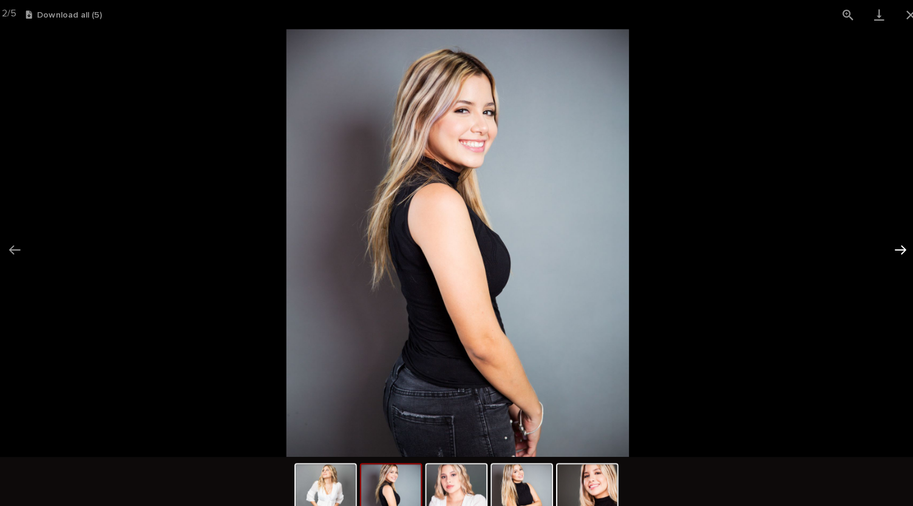
click at [890, 239] on button "Next slide" at bounding box center [887, 243] width 25 height 24
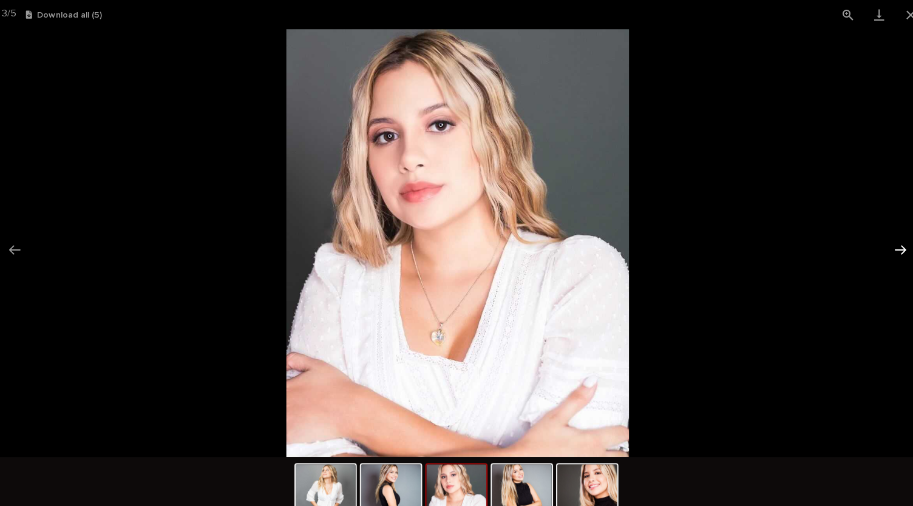
click at [890, 239] on button "Next slide" at bounding box center [887, 243] width 25 height 24
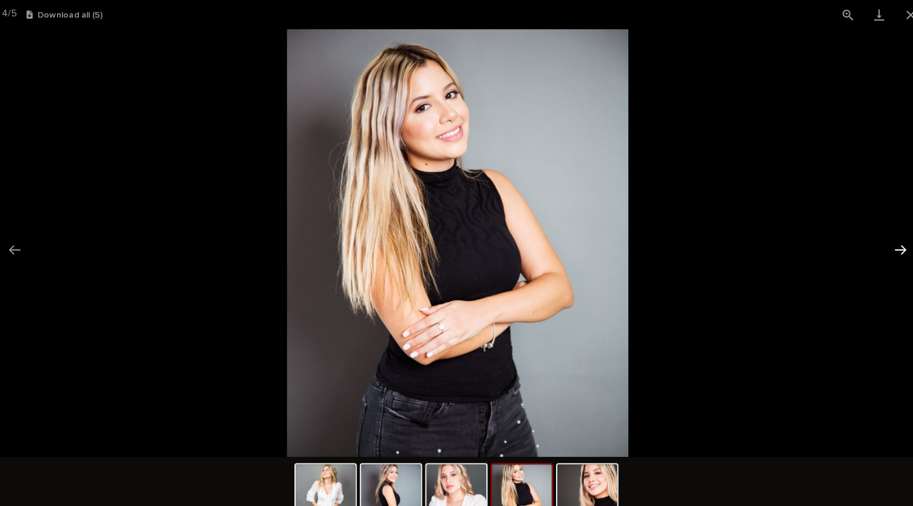
click at [890, 239] on button "Next slide" at bounding box center [887, 243] width 25 height 24
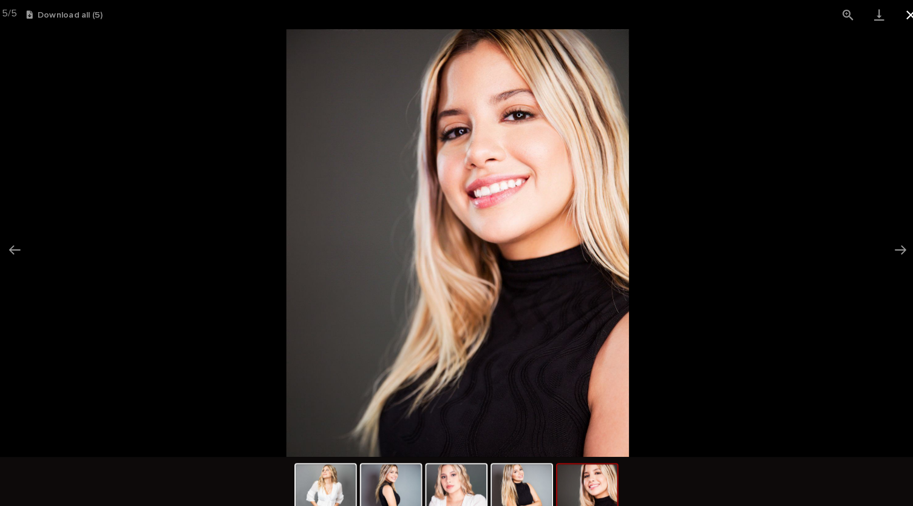
click at [899, 15] on button "Close gallery" at bounding box center [897, 14] width 30 height 29
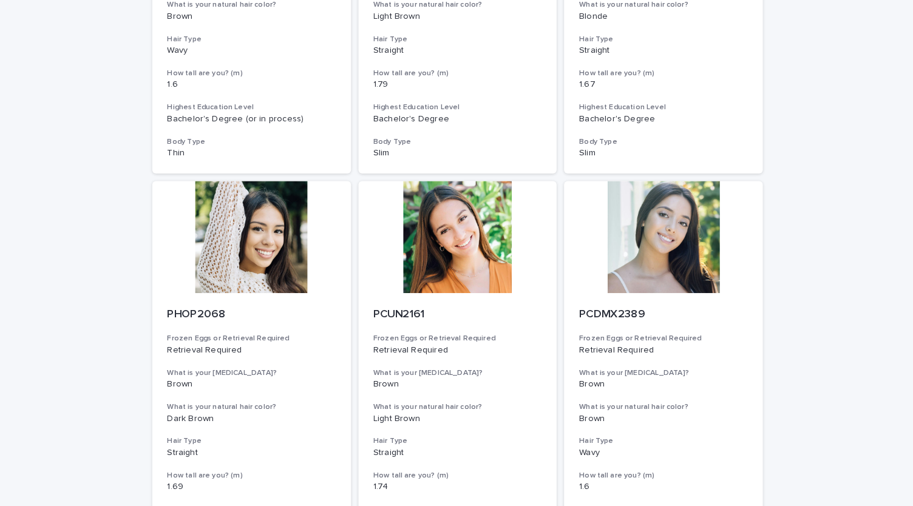
scroll to position [354, 0]
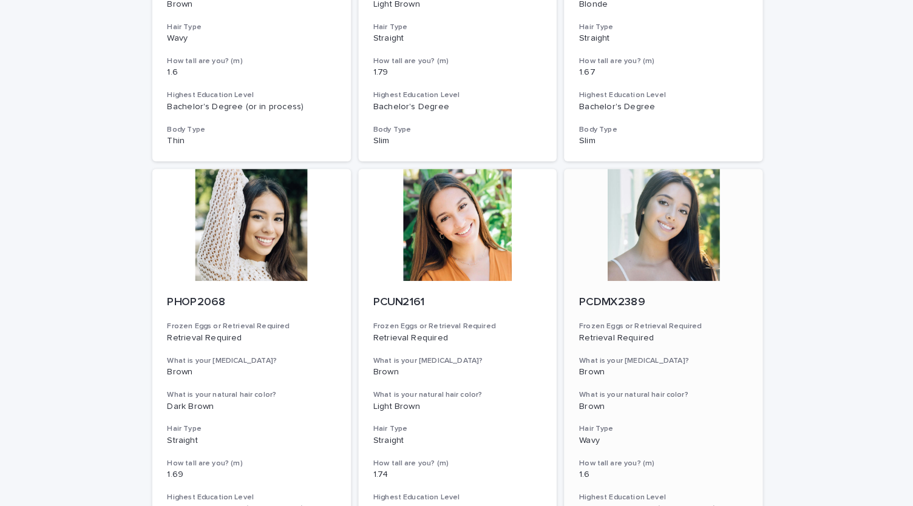
click at [663, 222] on div at bounding box center [657, 218] width 194 height 109
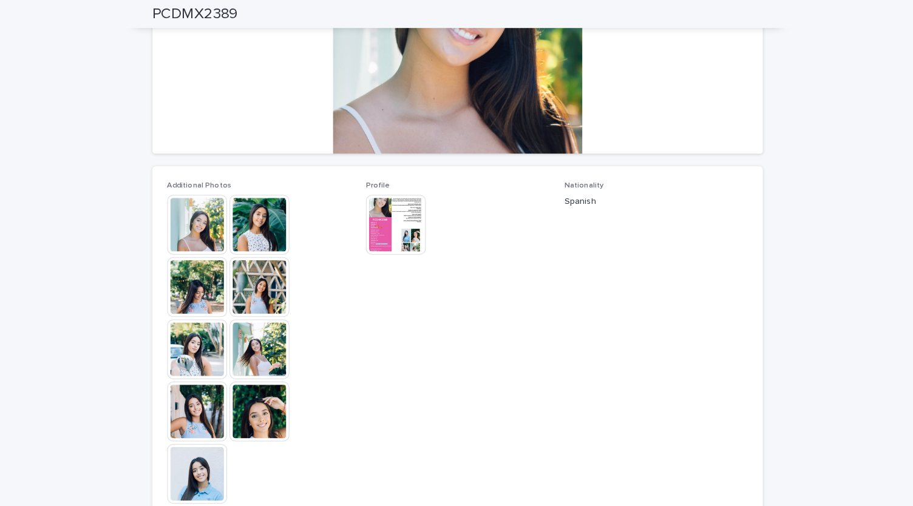
scroll to position [177, 0]
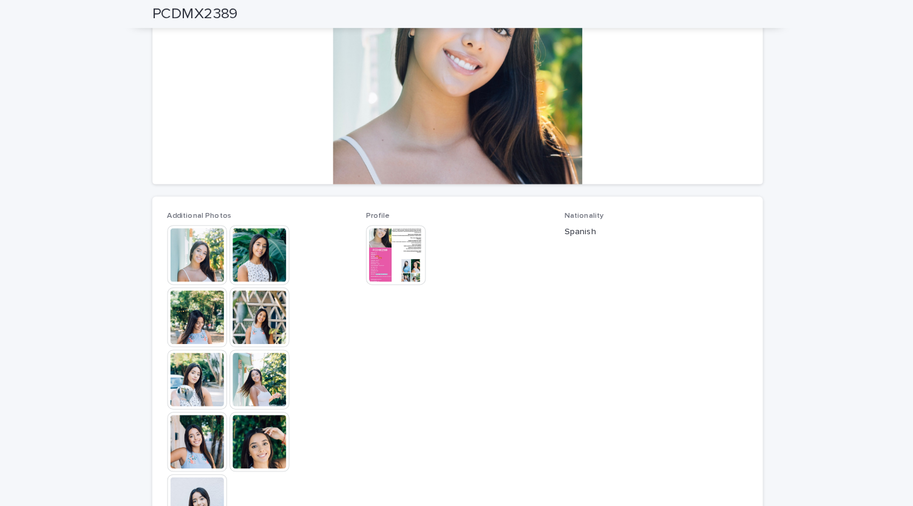
click at [197, 240] on img at bounding box center [203, 249] width 58 height 58
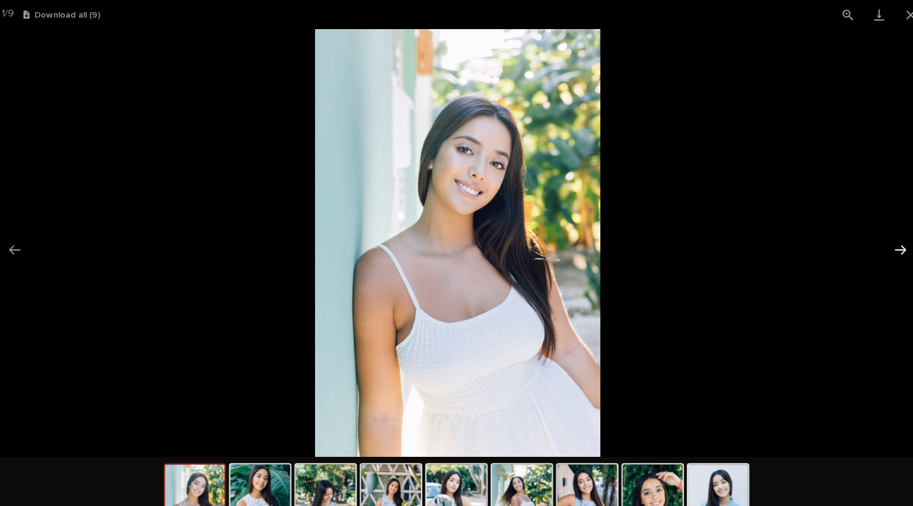
click at [887, 239] on button "Next slide" at bounding box center [887, 243] width 25 height 24
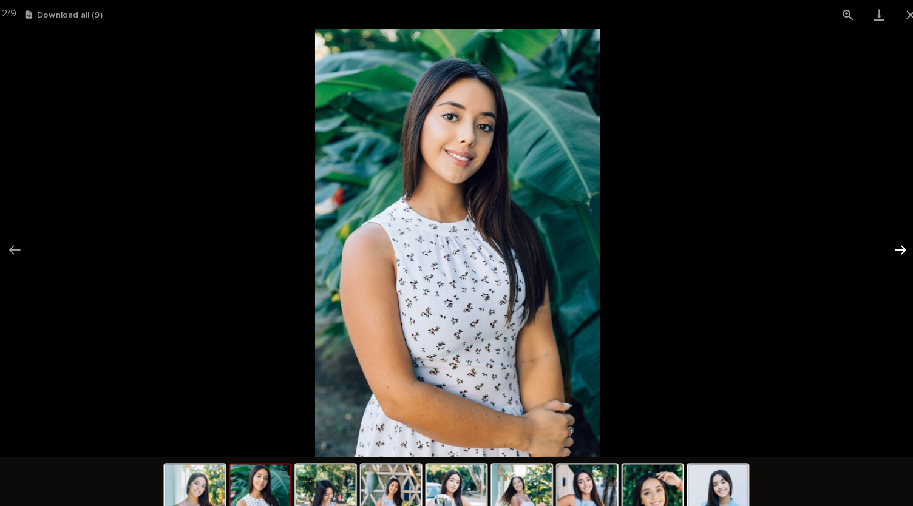
click at [887, 239] on button "Next slide" at bounding box center [887, 243] width 25 height 24
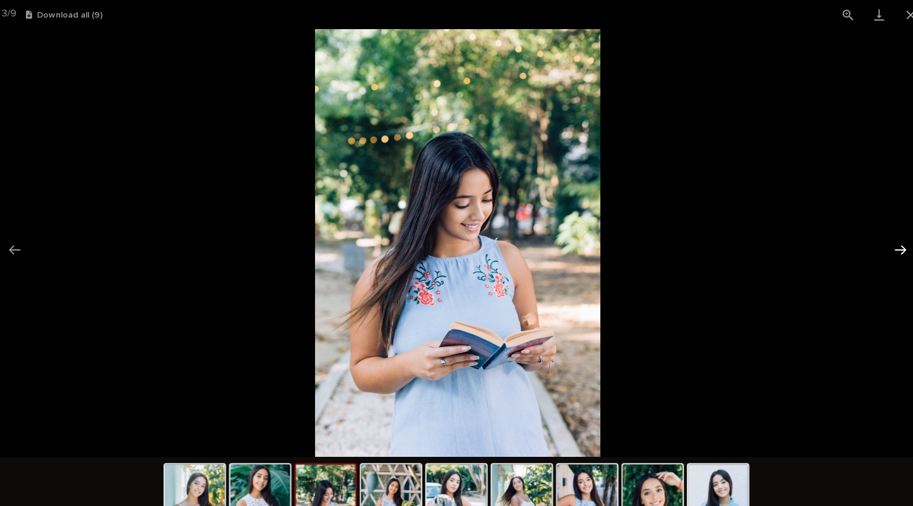
click at [887, 239] on button "Next slide" at bounding box center [887, 243] width 25 height 24
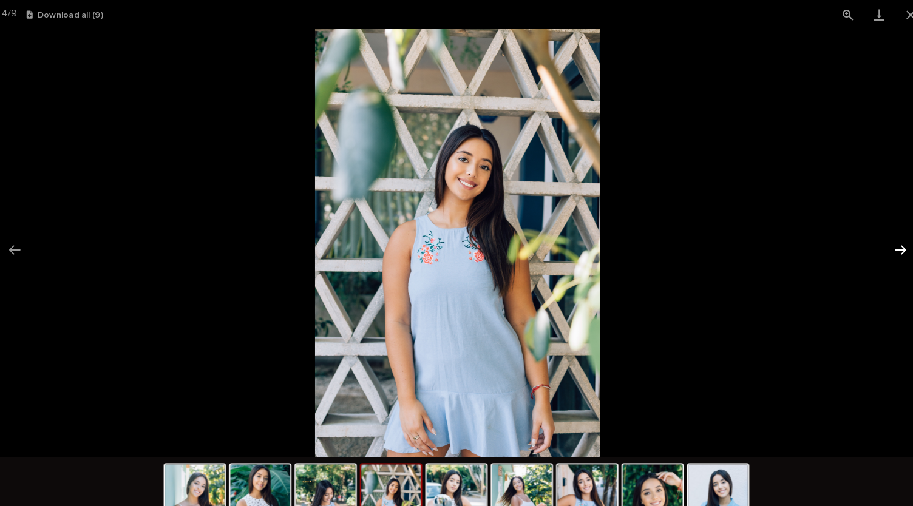
click at [887, 239] on button "Next slide" at bounding box center [887, 243] width 25 height 24
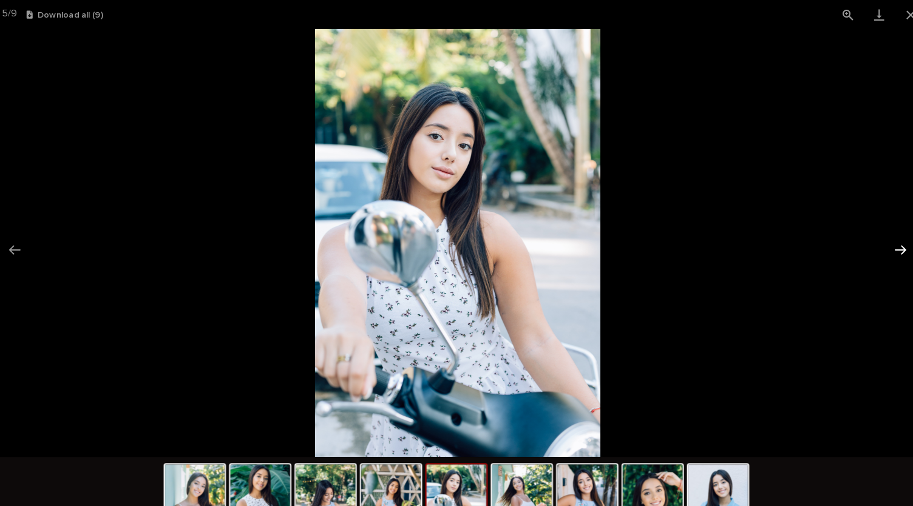
click at [887, 239] on button "Next slide" at bounding box center [887, 243] width 25 height 24
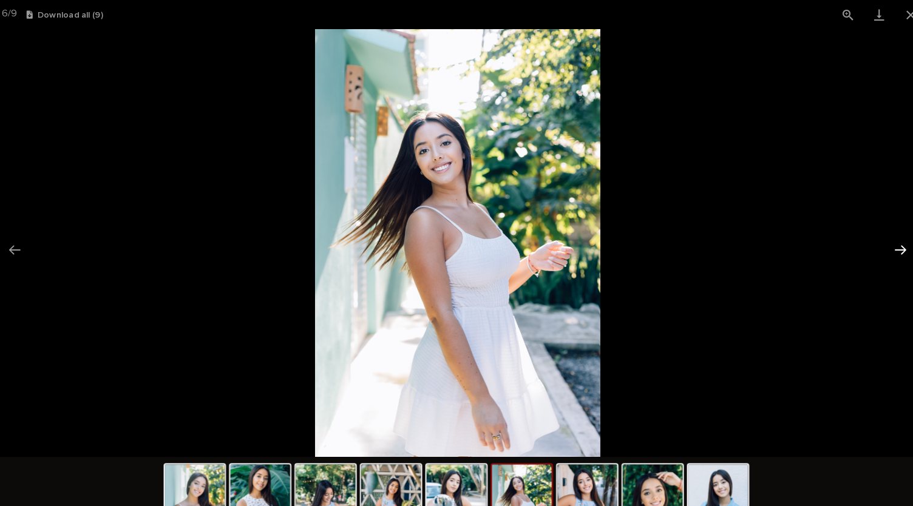
click at [887, 239] on button "Next slide" at bounding box center [887, 243] width 25 height 24
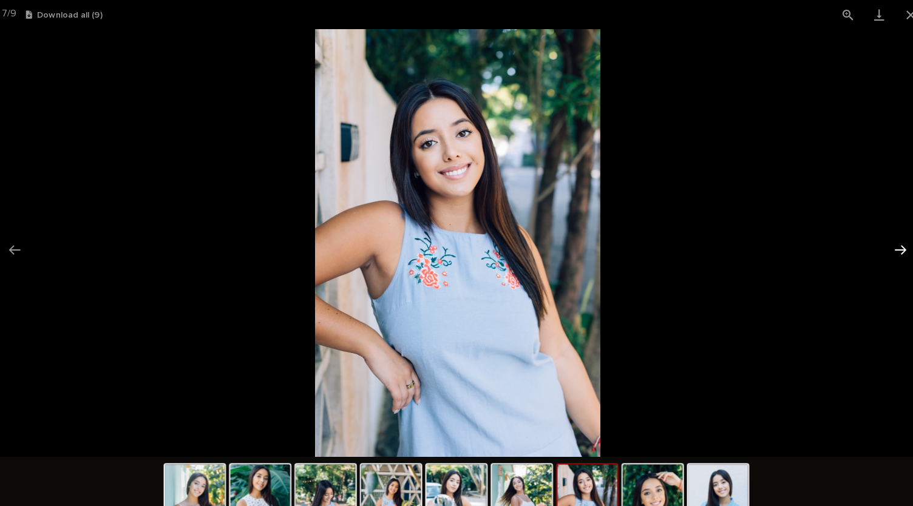
click at [887, 239] on button "Next slide" at bounding box center [887, 243] width 25 height 24
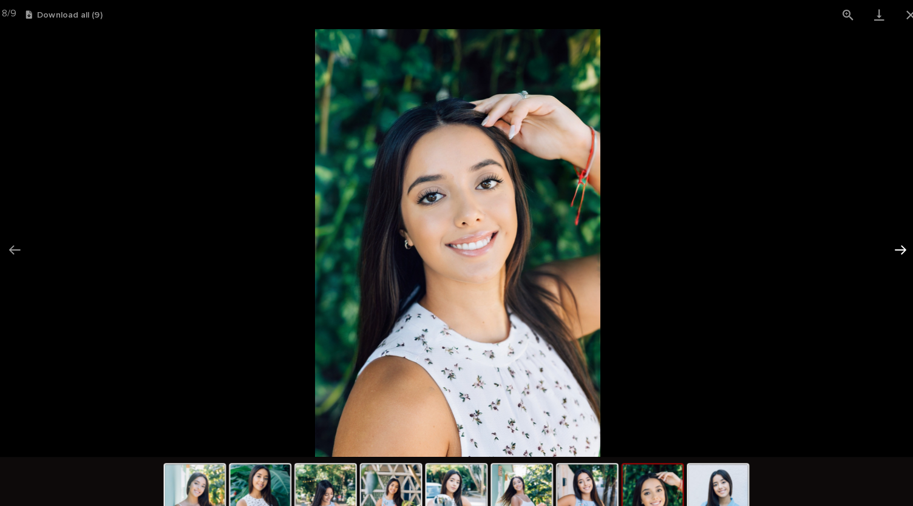
click at [887, 239] on button "Next slide" at bounding box center [887, 243] width 25 height 24
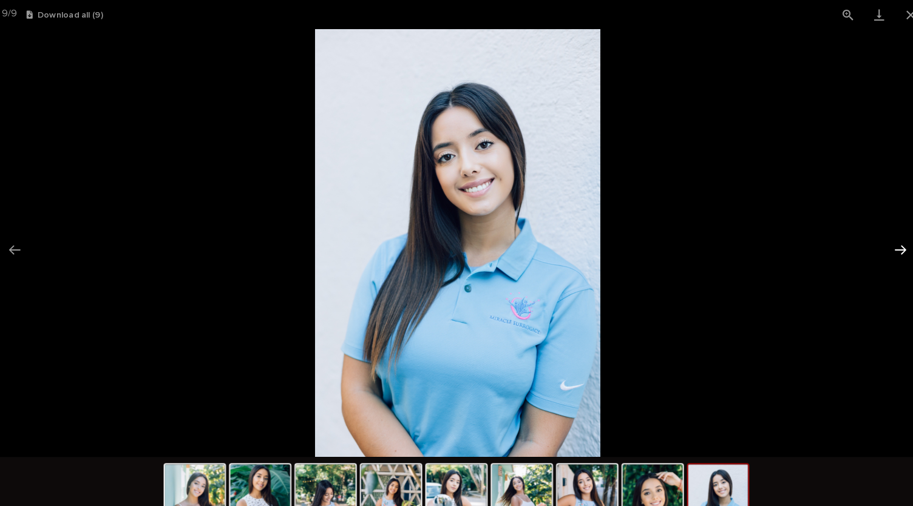
click at [887, 239] on button "Next slide" at bounding box center [887, 243] width 25 height 24
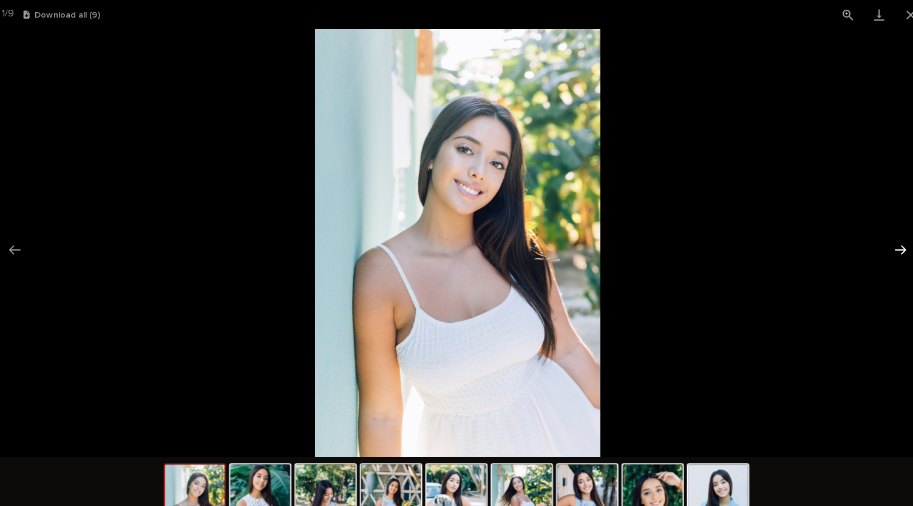
click at [887, 239] on button "Next slide" at bounding box center [887, 243] width 25 height 24
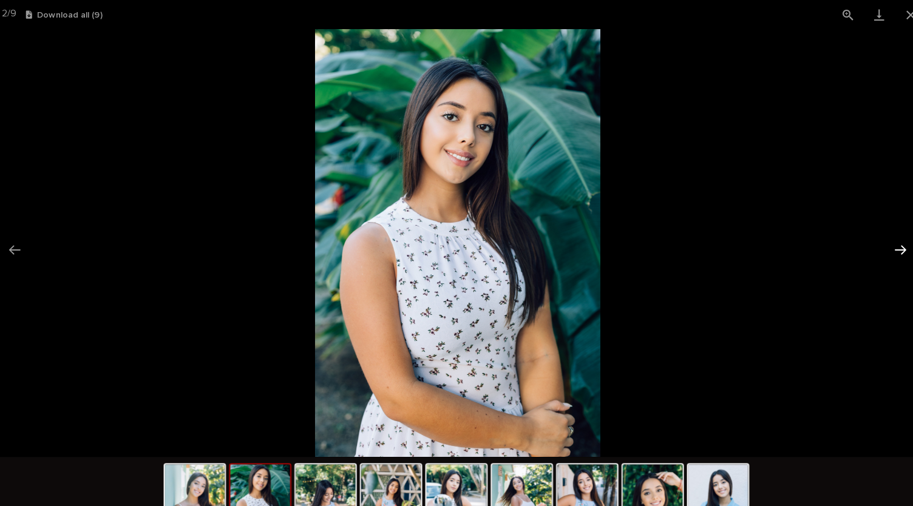
click at [887, 239] on button "Next slide" at bounding box center [887, 243] width 25 height 24
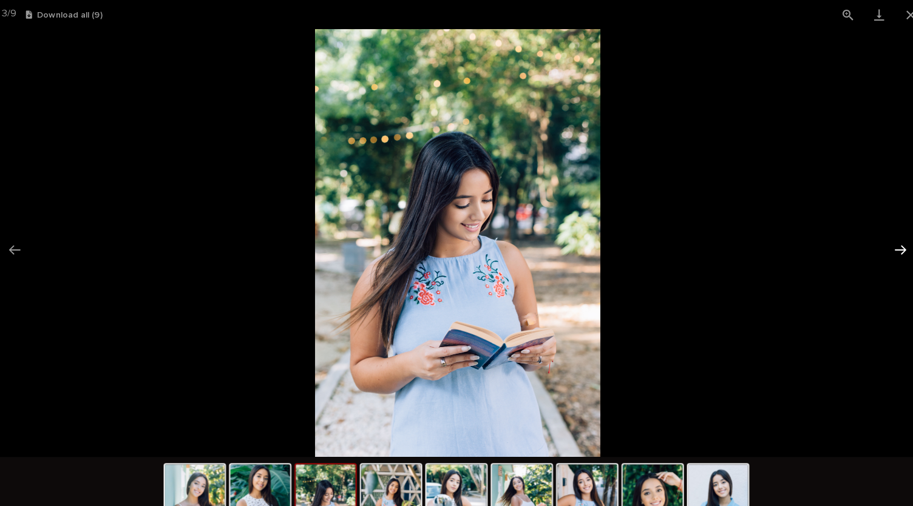
click at [887, 239] on button "Next slide" at bounding box center [887, 243] width 25 height 24
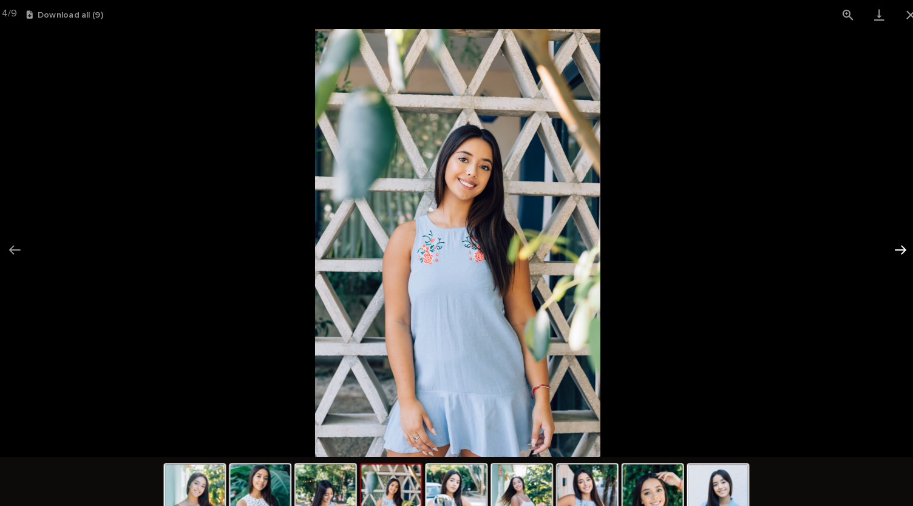
click at [887, 239] on button "Next slide" at bounding box center [887, 243] width 25 height 24
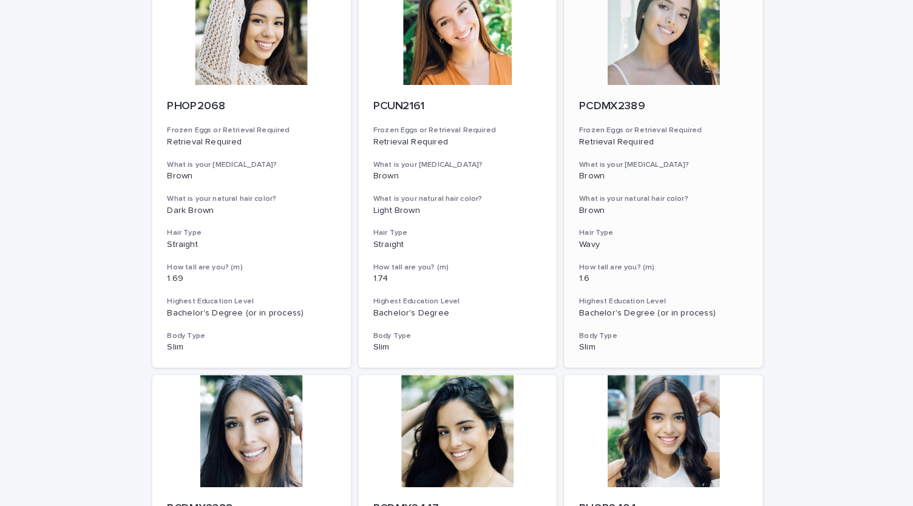
scroll to position [709, 0]
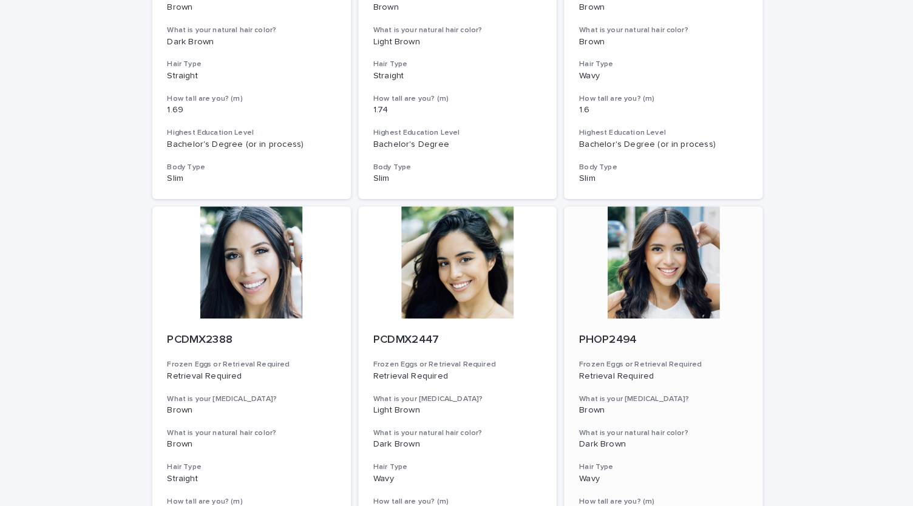
click at [667, 259] on div at bounding box center [657, 255] width 194 height 109
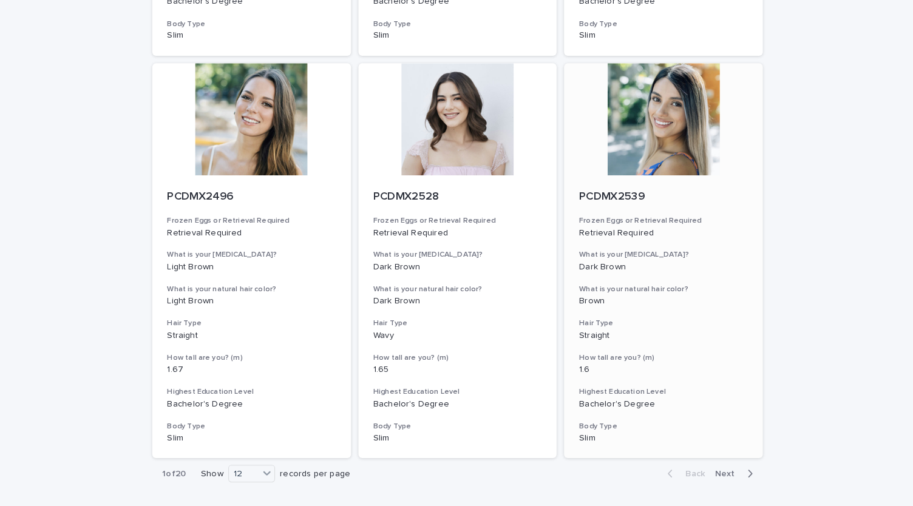
scroll to position [1308, 0]
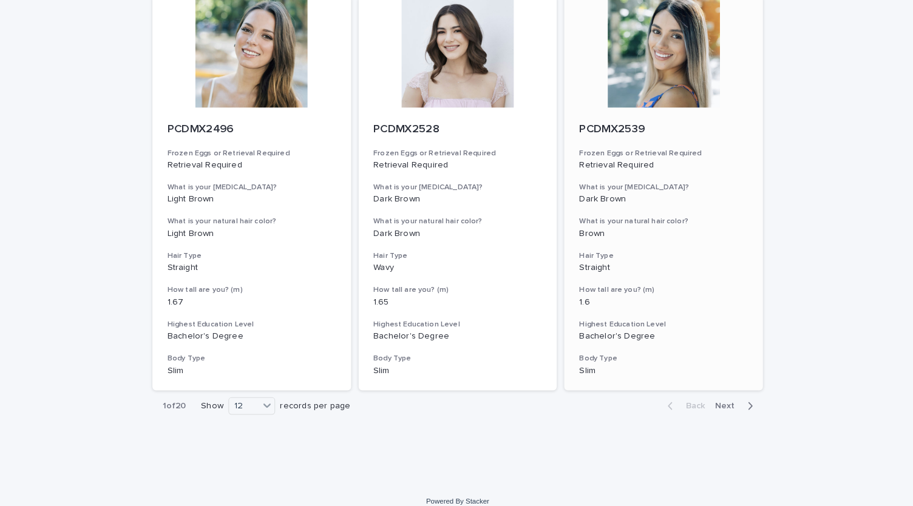
drag, startPoint x: 722, startPoint y: 396, endPoint x: 636, endPoint y: 139, distance: 270.6
click at [722, 396] on span "Next" at bounding box center [720, 395] width 27 height 8
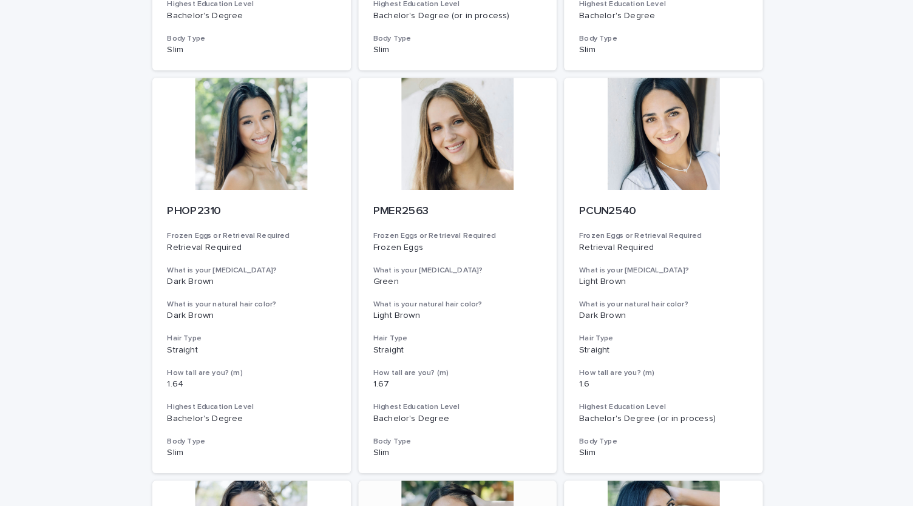
scroll to position [776, 0]
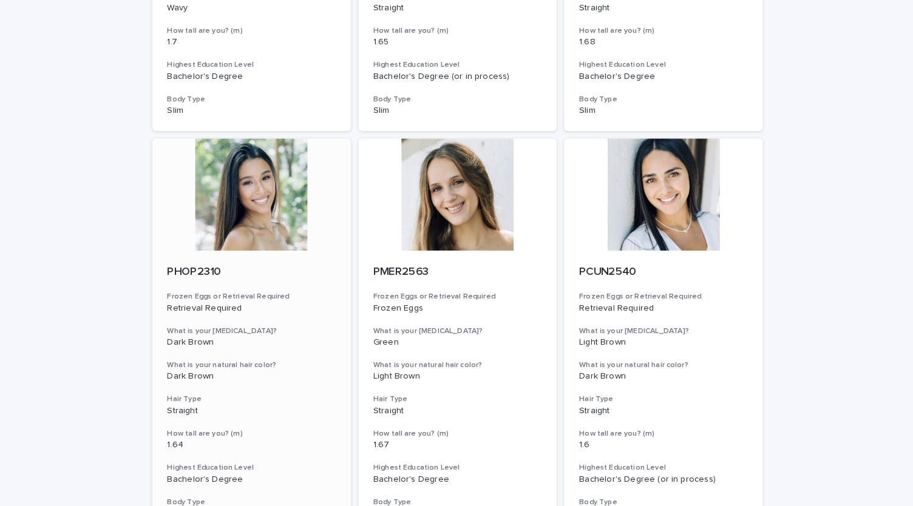
click at [262, 208] on div at bounding box center [256, 189] width 194 height 109
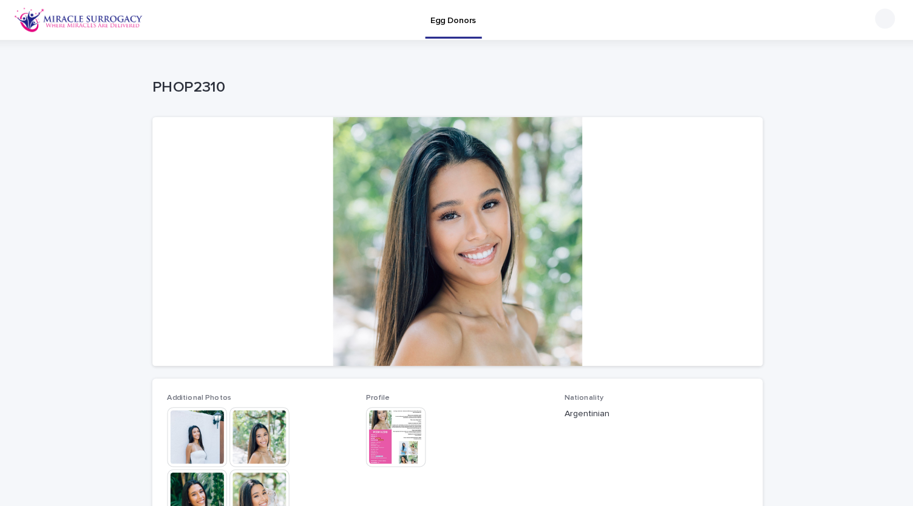
scroll to position [118, 0]
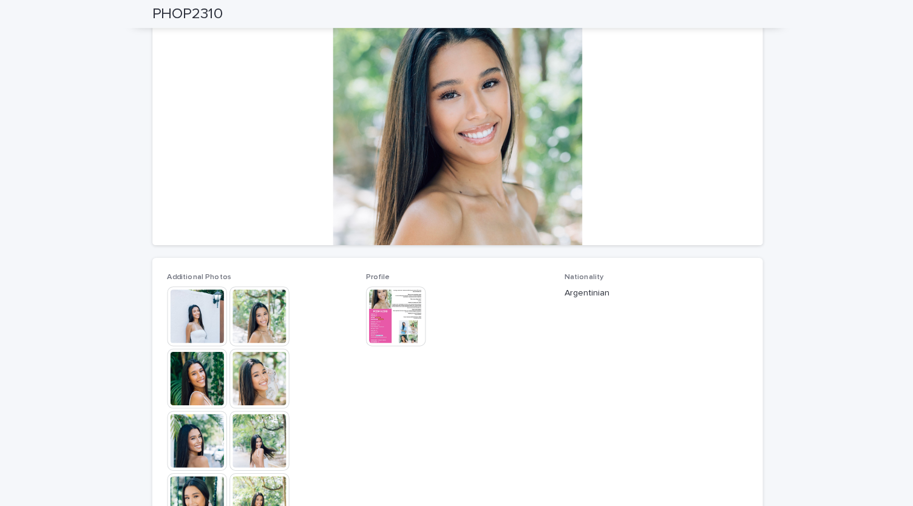
click at [195, 313] on img at bounding box center [203, 308] width 58 height 58
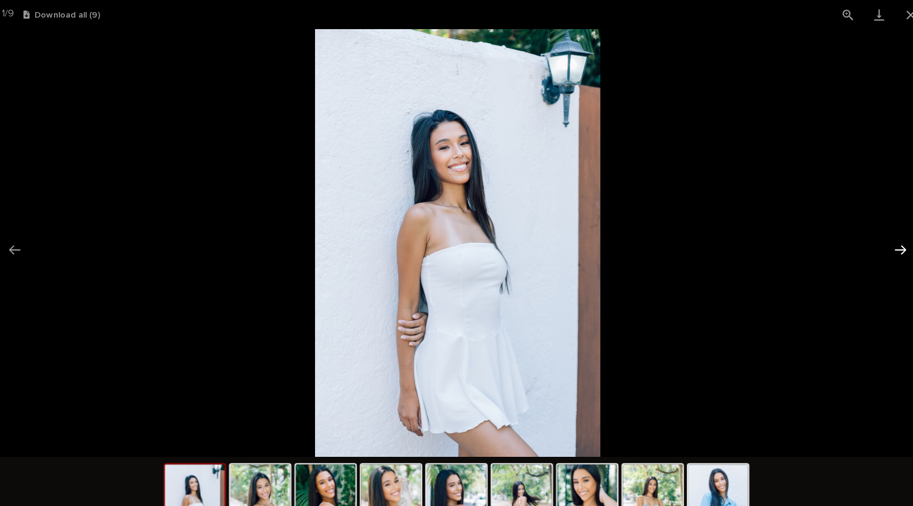
click at [884, 243] on button "Next slide" at bounding box center [887, 243] width 25 height 24
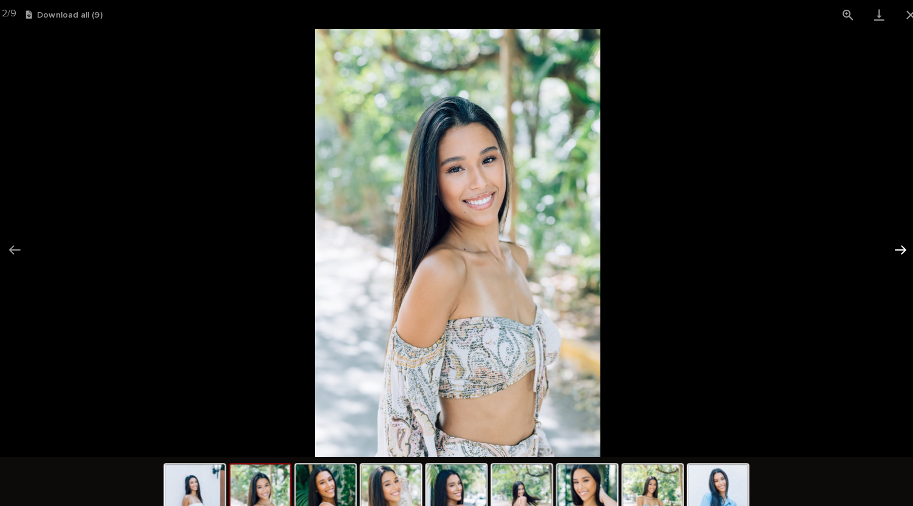
click at [884, 243] on button "Next slide" at bounding box center [887, 243] width 25 height 24
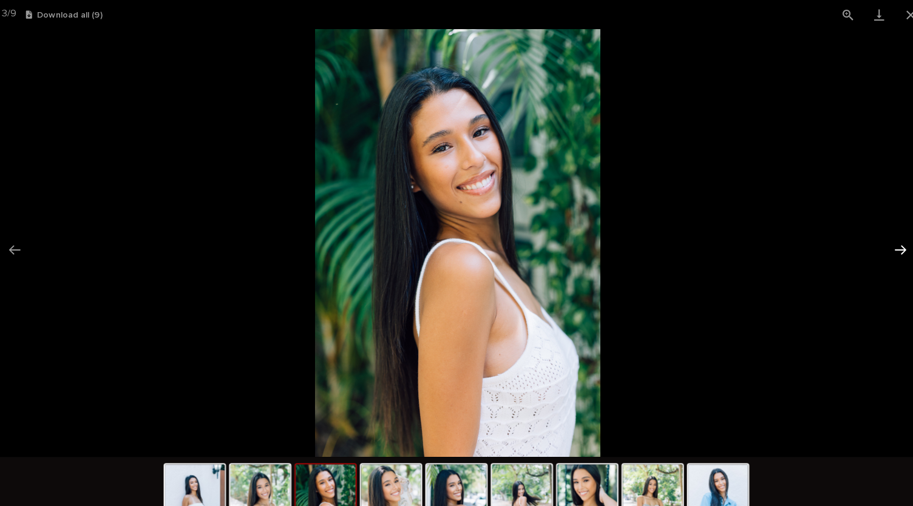
click at [884, 243] on button "Next slide" at bounding box center [887, 243] width 25 height 24
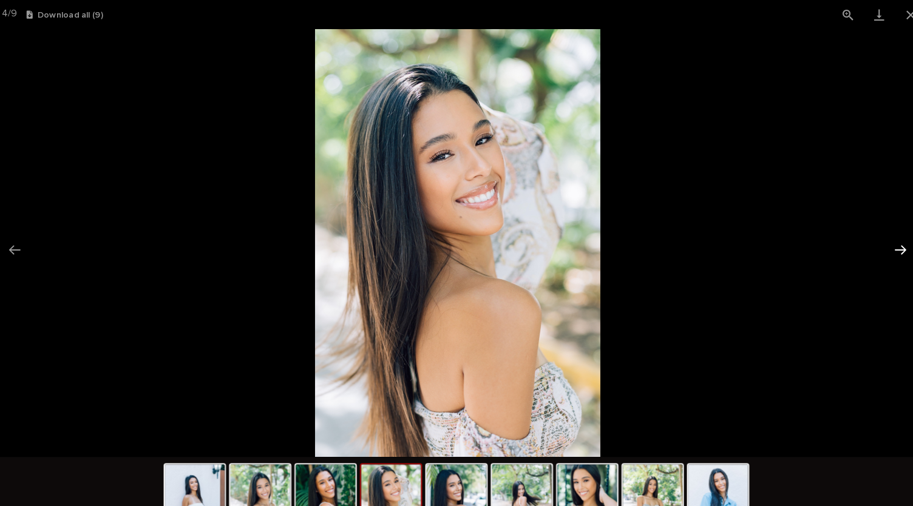
click at [884, 243] on button "Next slide" at bounding box center [887, 243] width 25 height 24
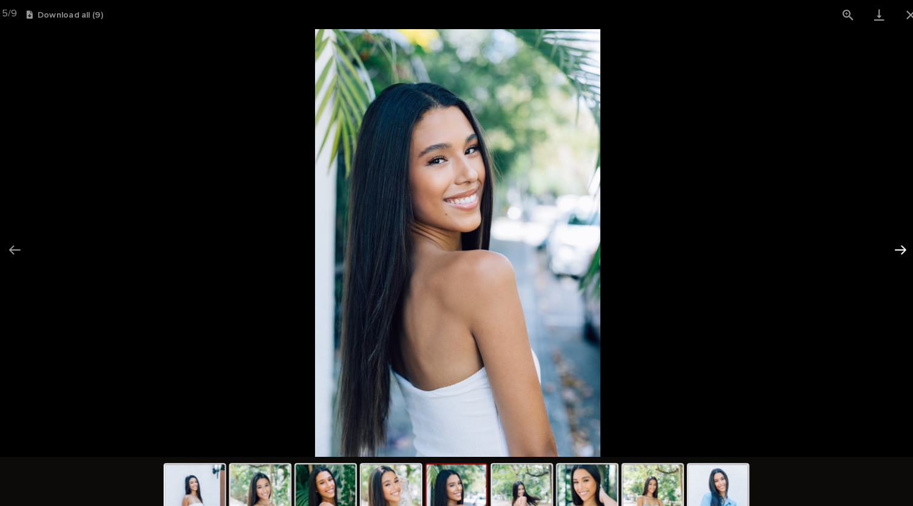
click at [884, 243] on button "Next slide" at bounding box center [887, 243] width 25 height 24
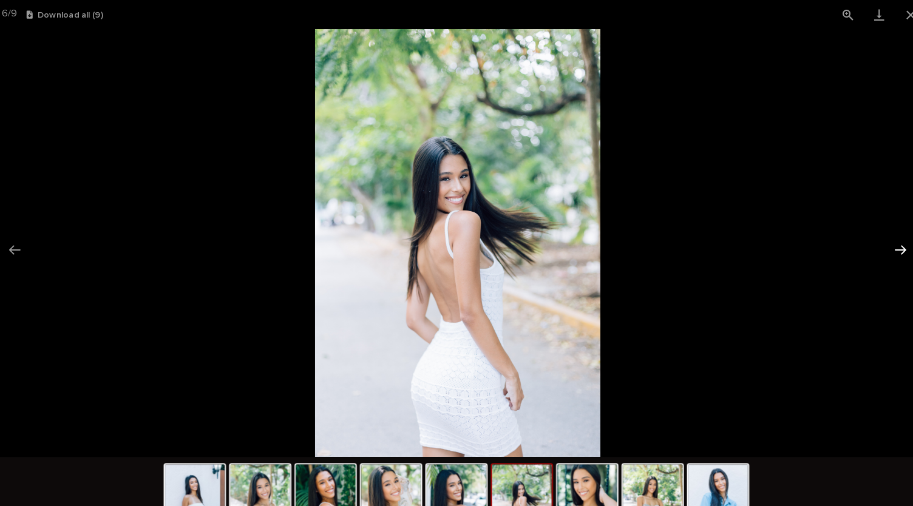
click at [884, 243] on button "Next slide" at bounding box center [887, 243] width 25 height 24
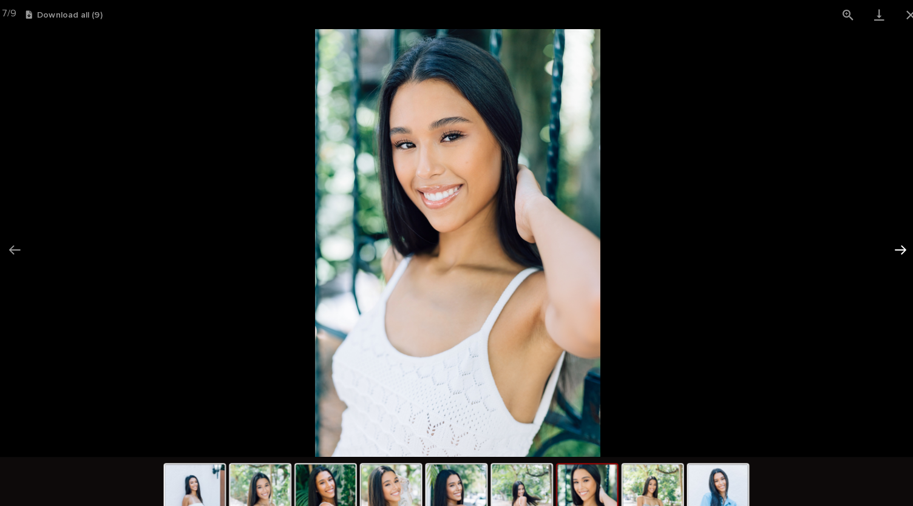
click at [884, 243] on button "Next slide" at bounding box center [887, 243] width 25 height 24
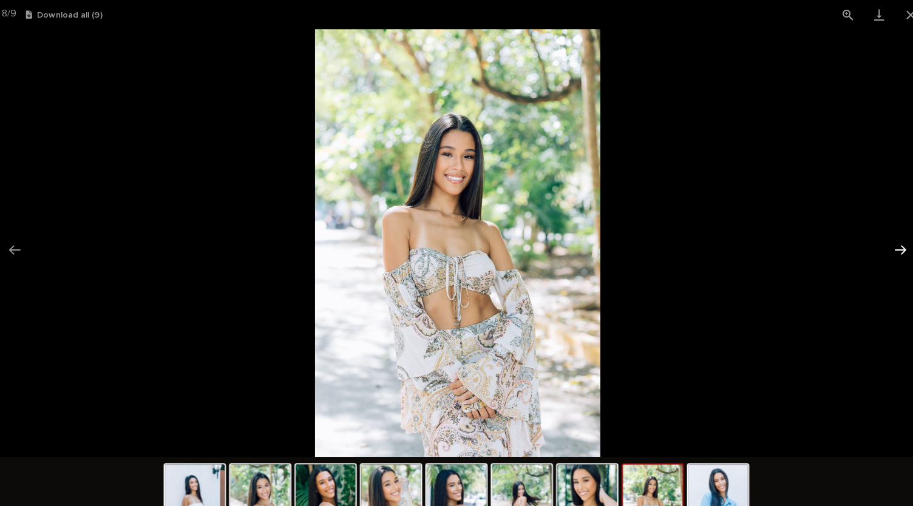
click at [884, 243] on button "Next slide" at bounding box center [887, 243] width 25 height 24
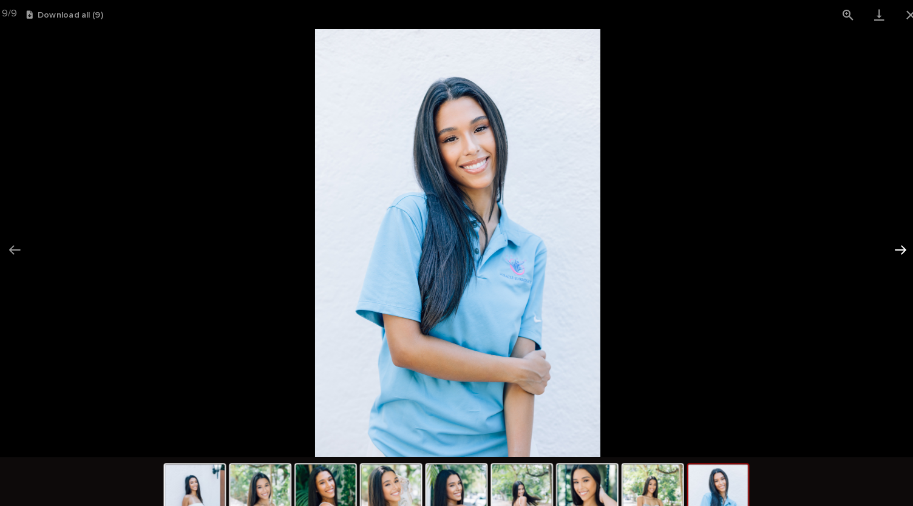
click at [884, 243] on button "Next slide" at bounding box center [887, 243] width 25 height 24
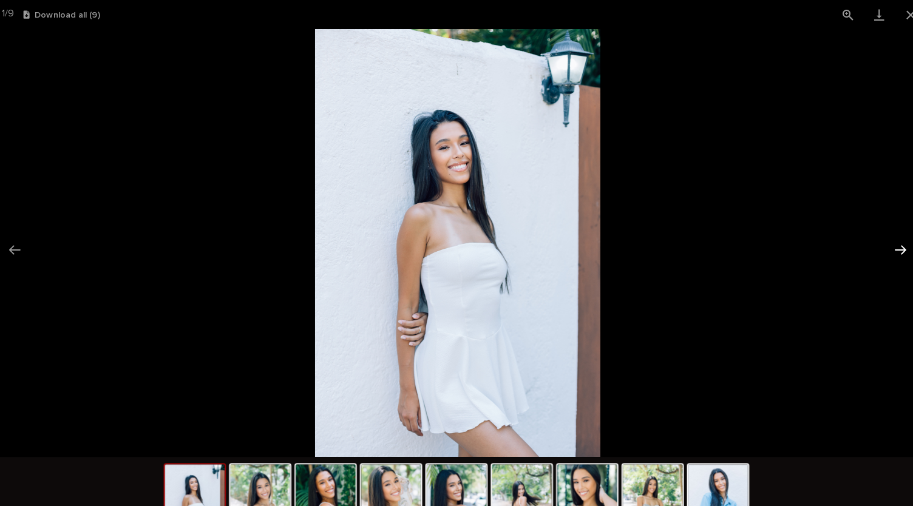
click at [884, 243] on button "Next slide" at bounding box center [887, 243] width 25 height 24
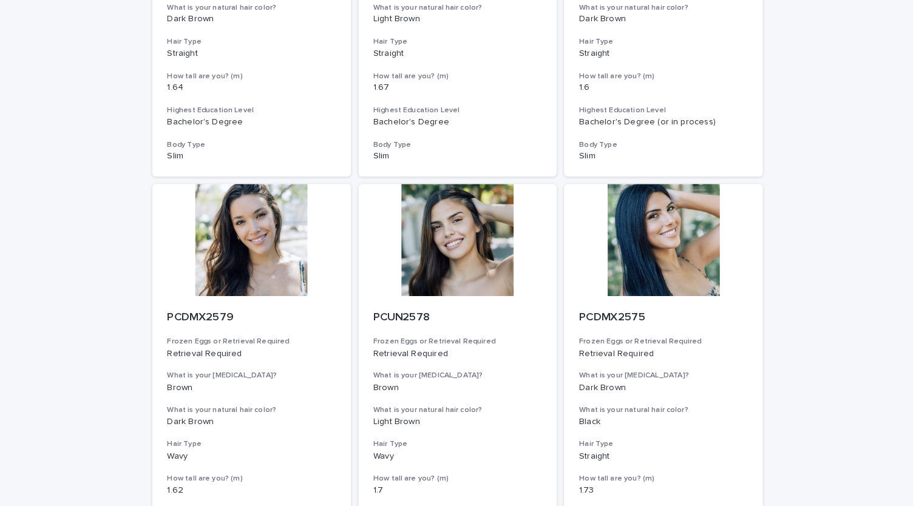
scroll to position [1308, 0]
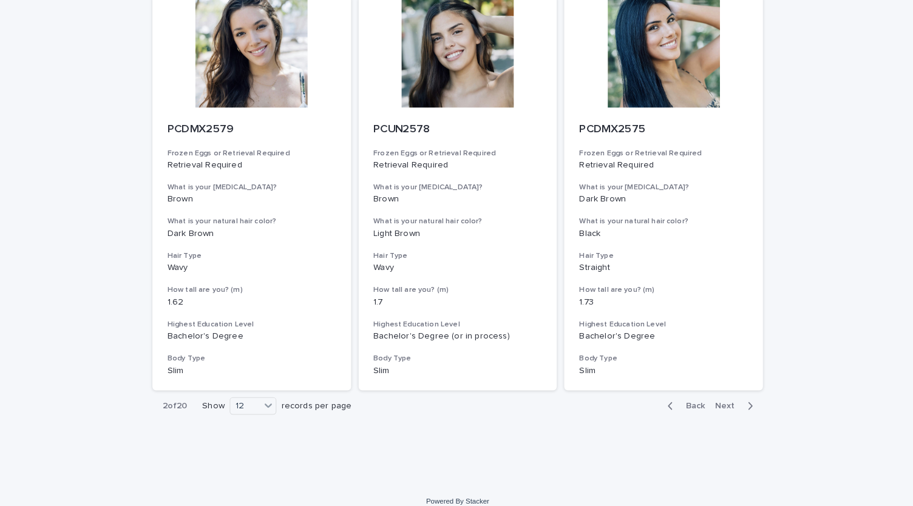
click at [715, 392] on span "Next" at bounding box center [720, 395] width 27 height 8
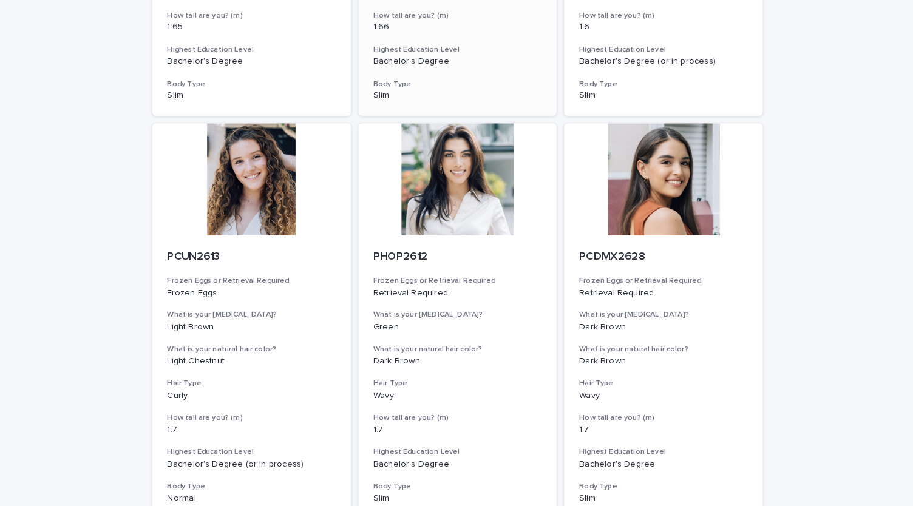
scroll to position [1308, 0]
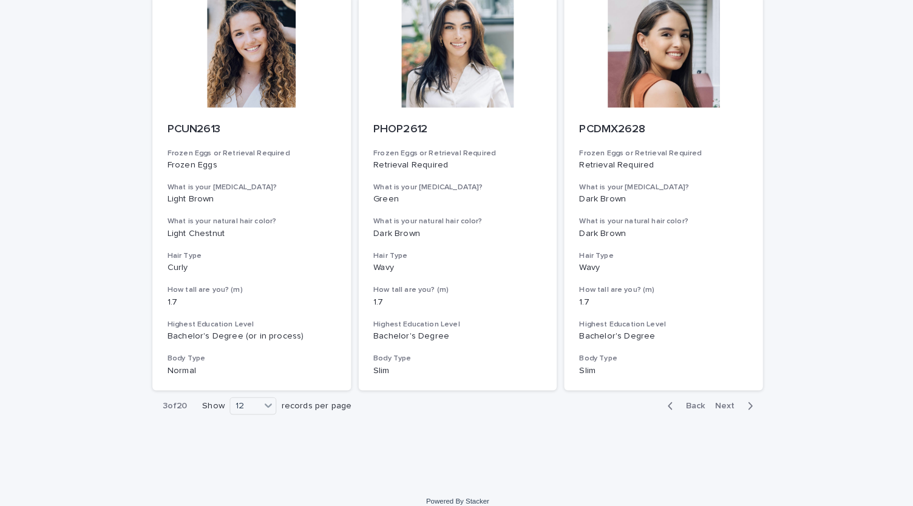
click at [709, 391] on span "Next" at bounding box center [720, 395] width 27 height 8
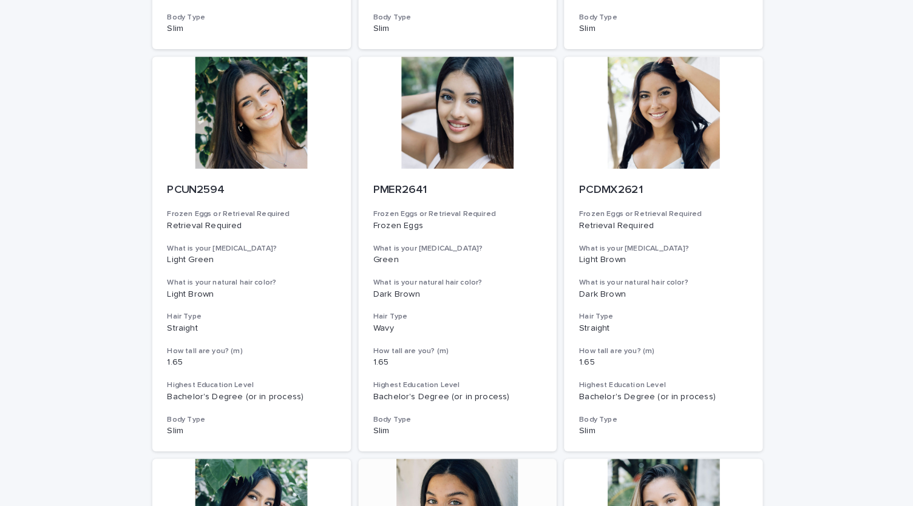
scroll to position [296, 0]
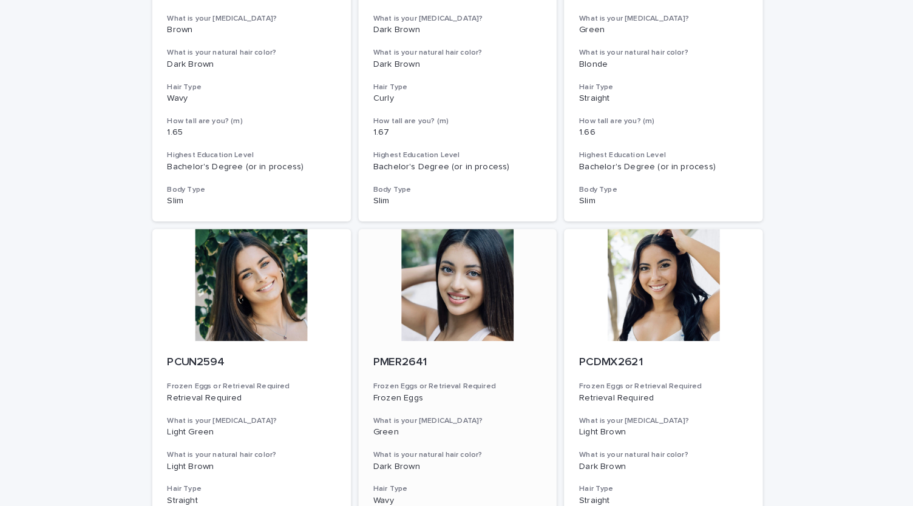
click at [473, 248] on div at bounding box center [457, 277] width 194 height 109
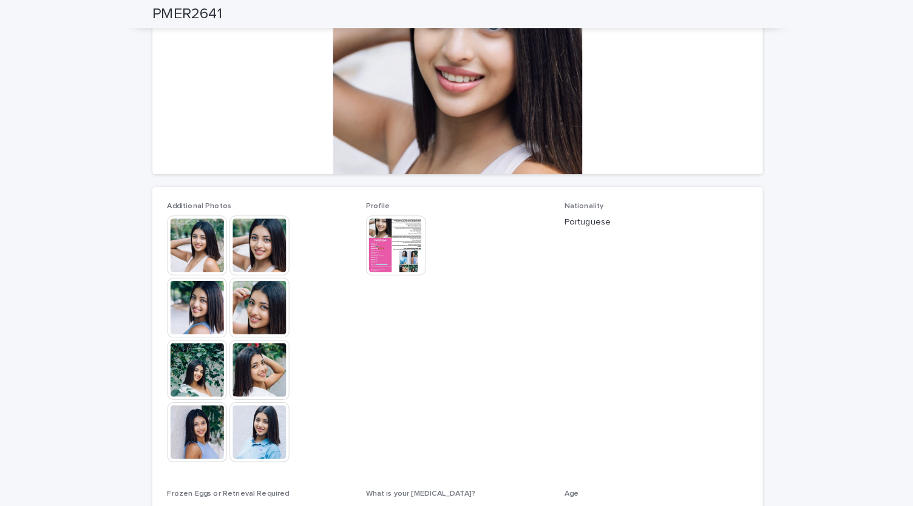
scroll to position [169, 0]
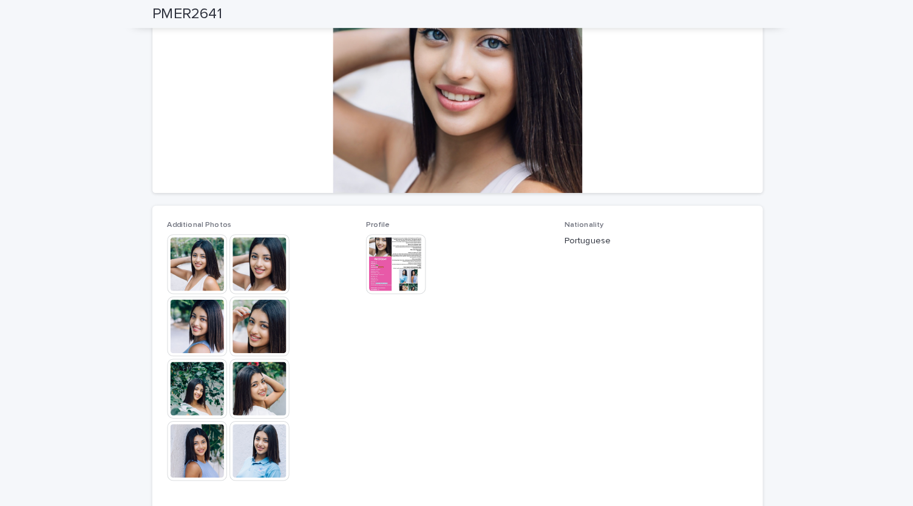
click at [369, 256] on img at bounding box center [396, 257] width 58 height 58
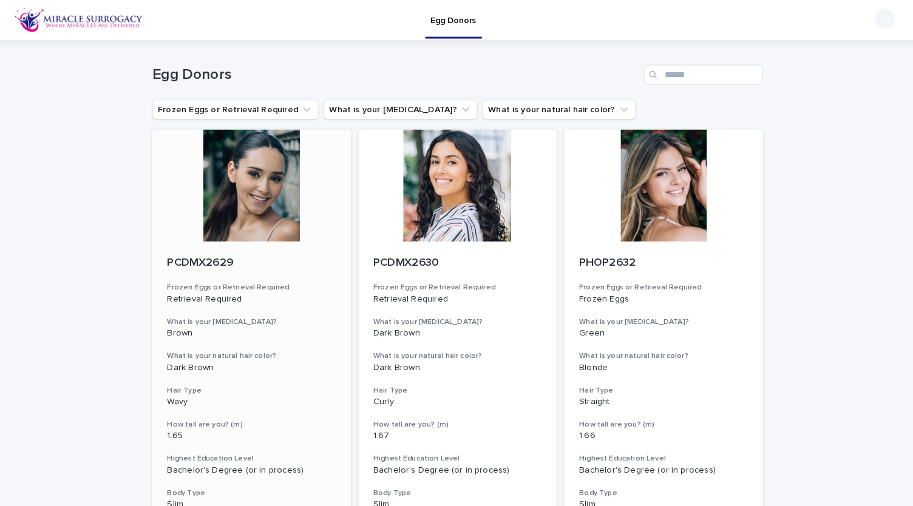
click at [234, 177] on div at bounding box center [256, 180] width 194 height 109
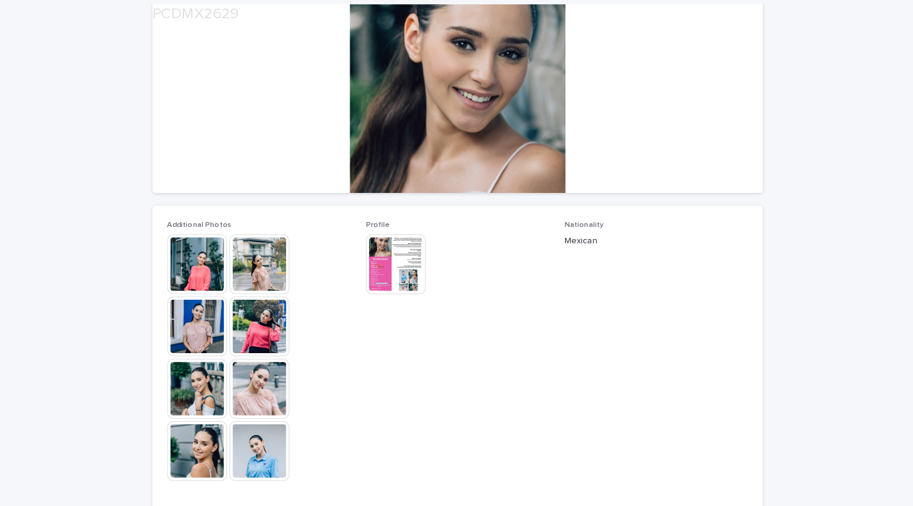
scroll to position [177, 0]
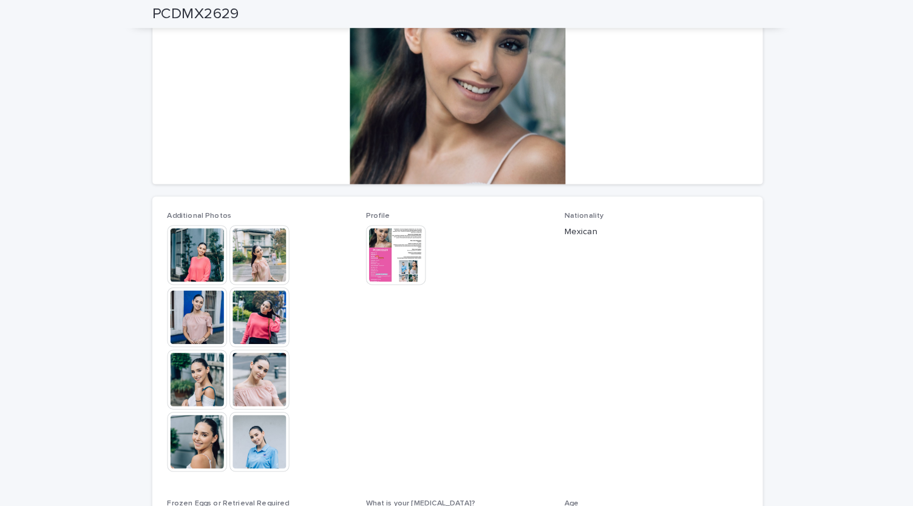
click at [193, 260] on img at bounding box center [203, 249] width 58 height 58
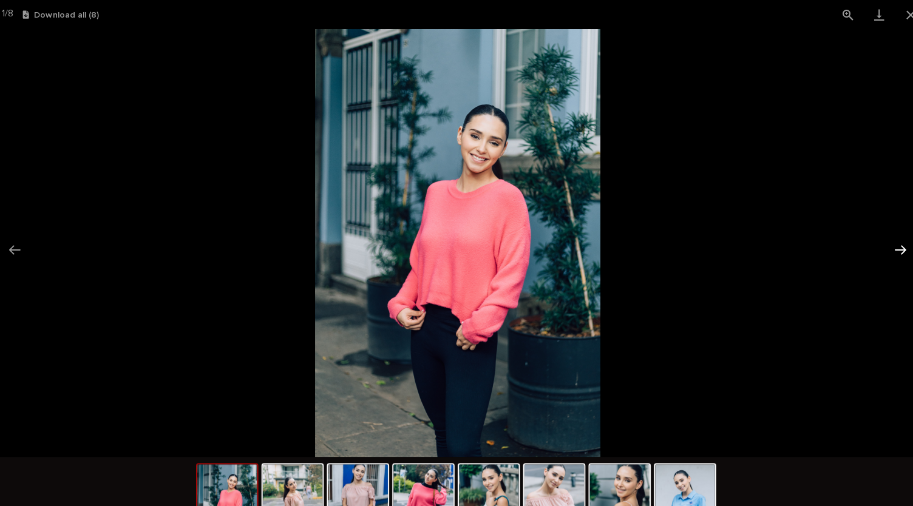
click at [890, 240] on button "Next slide" at bounding box center [887, 243] width 25 height 24
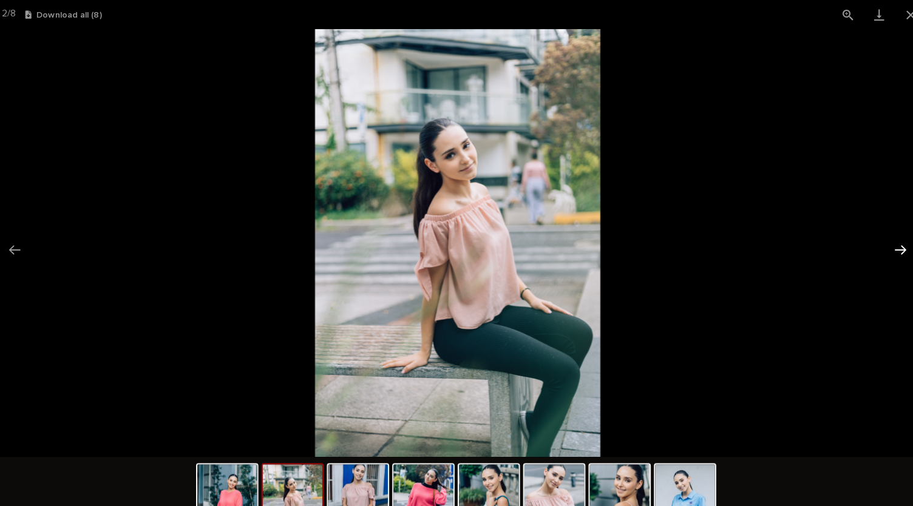
click at [890, 240] on button "Next slide" at bounding box center [887, 243] width 25 height 24
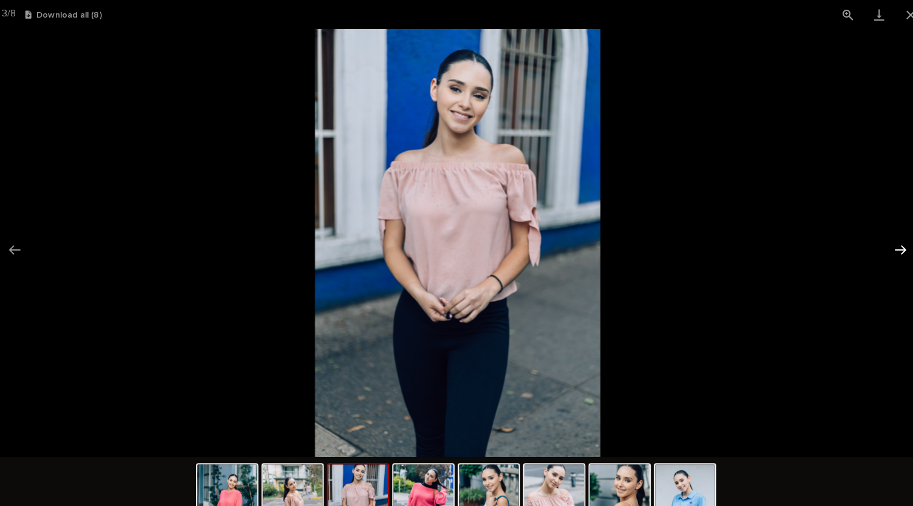
click at [890, 240] on button "Next slide" at bounding box center [887, 243] width 25 height 24
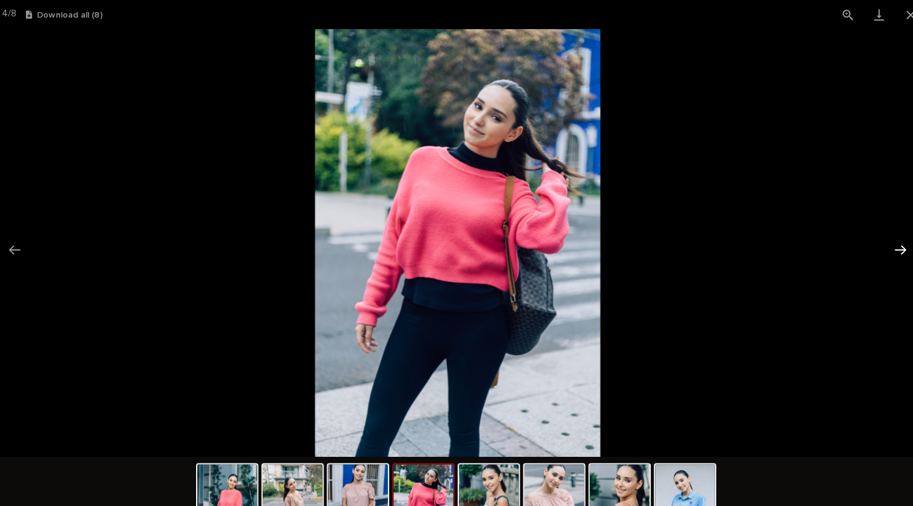
click at [890, 240] on button "Next slide" at bounding box center [887, 243] width 25 height 24
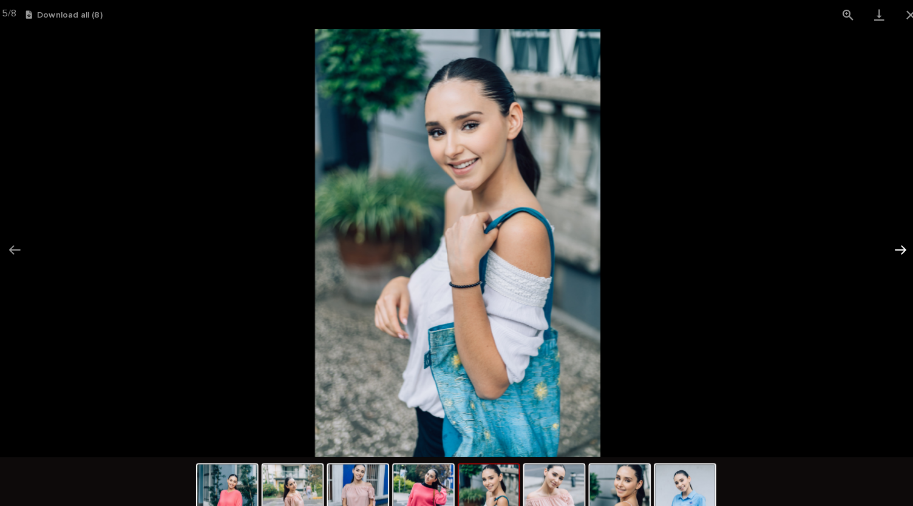
click at [890, 240] on button "Next slide" at bounding box center [887, 243] width 25 height 24
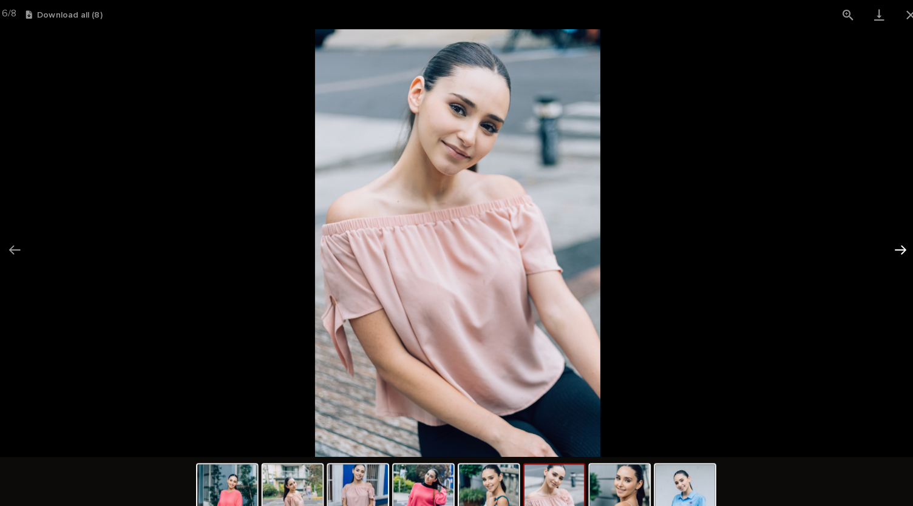
click at [890, 240] on button "Next slide" at bounding box center [887, 243] width 25 height 24
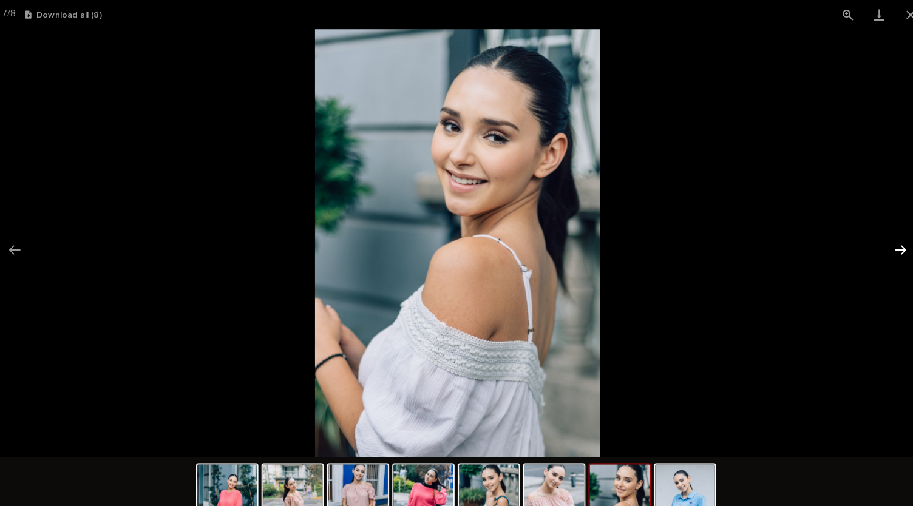
click at [890, 240] on button "Next slide" at bounding box center [887, 243] width 25 height 24
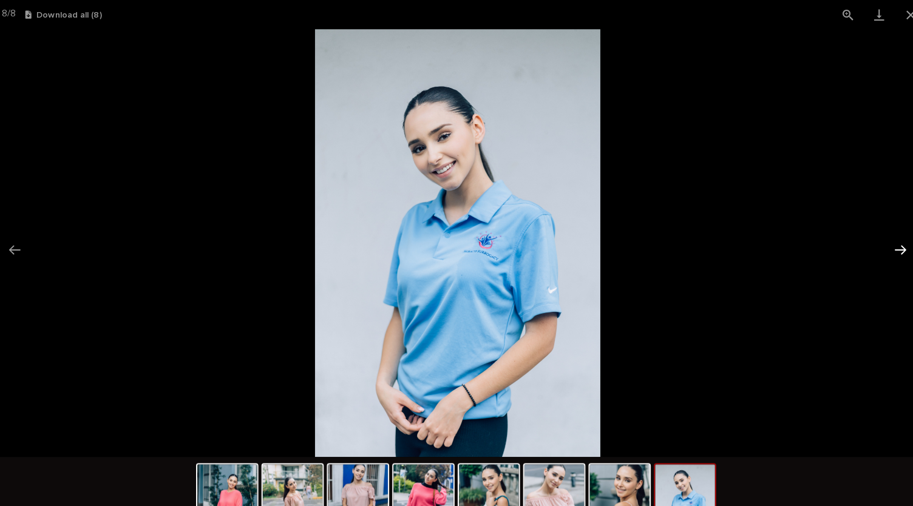
click at [890, 240] on button "Next slide" at bounding box center [887, 243] width 25 height 24
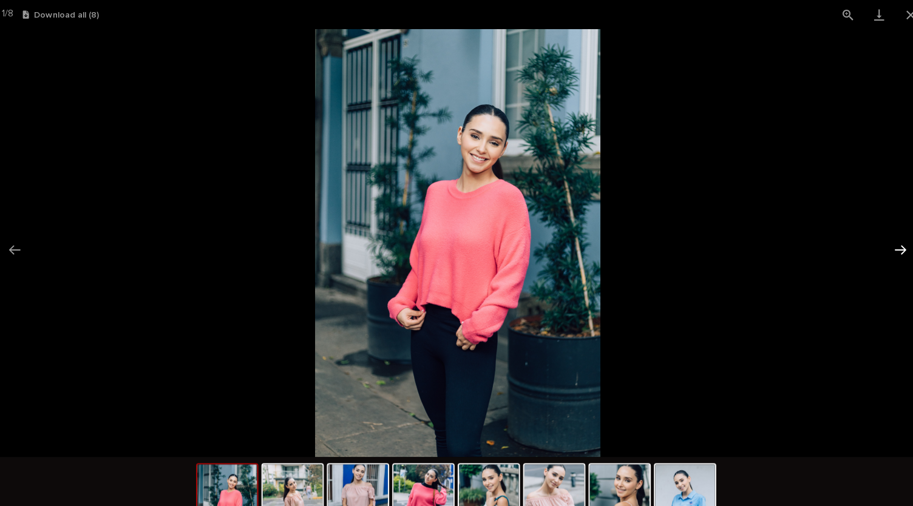
click at [890, 240] on button "Next slide" at bounding box center [887, 243] width 25 height 24
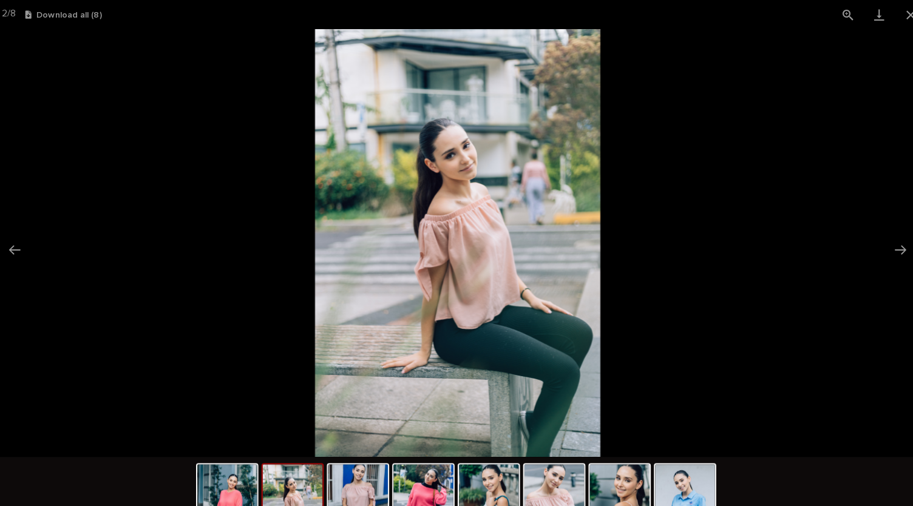
click at [76, 134] on picture at bounding box center [456, 237] width 913 height 417
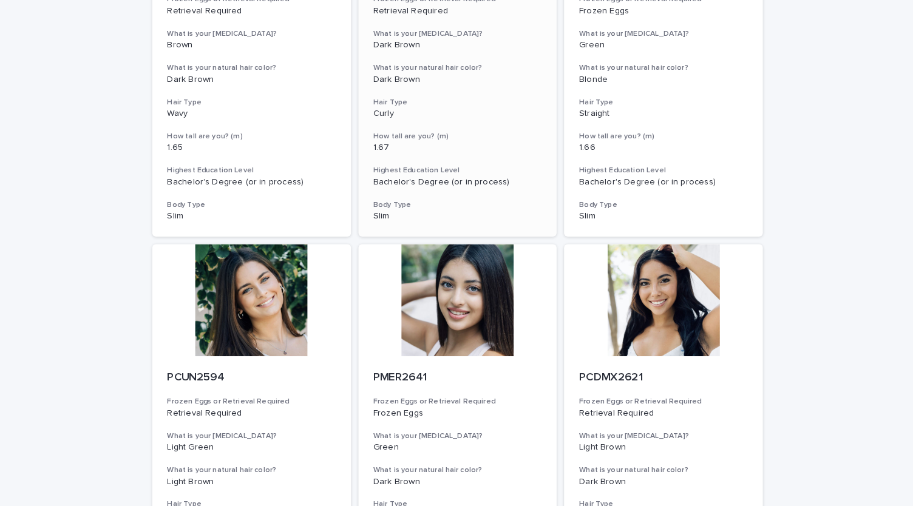
scroll to position [295, 0]
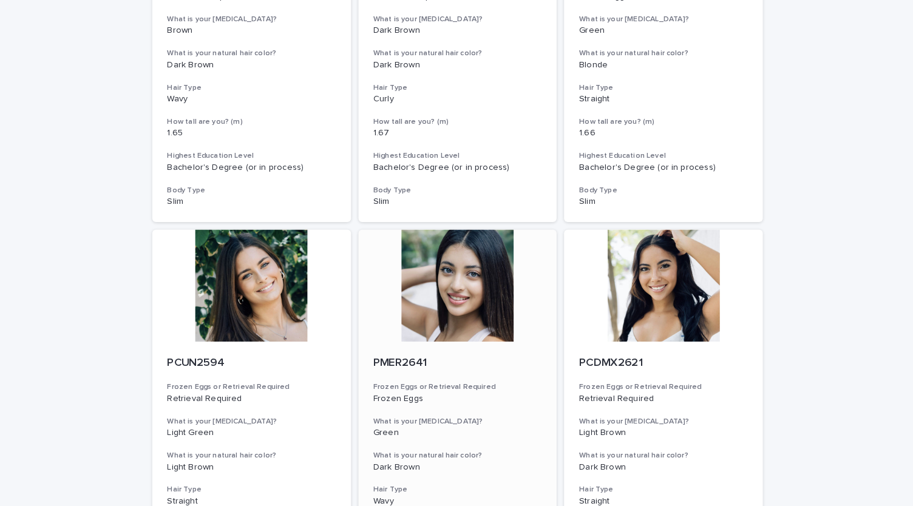
click at [452, 286] on div at bounding box center [457, 278] width 194 height 109
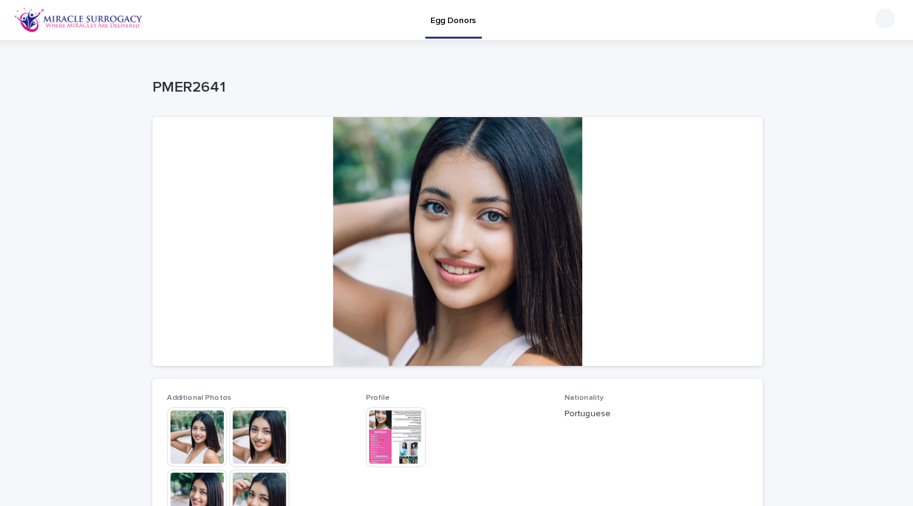
scroll to position [177, 0]
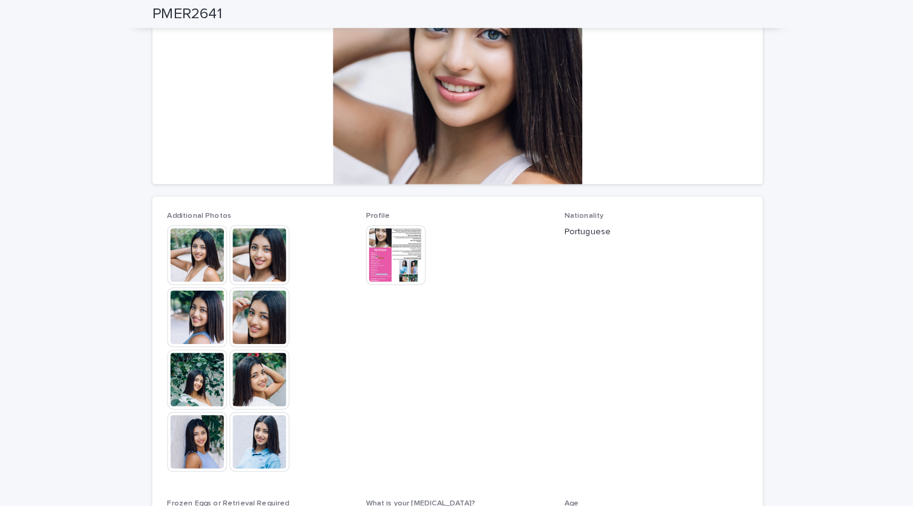
click at [254, 303] on img at bounding box center [263, 309] width 58 height 58
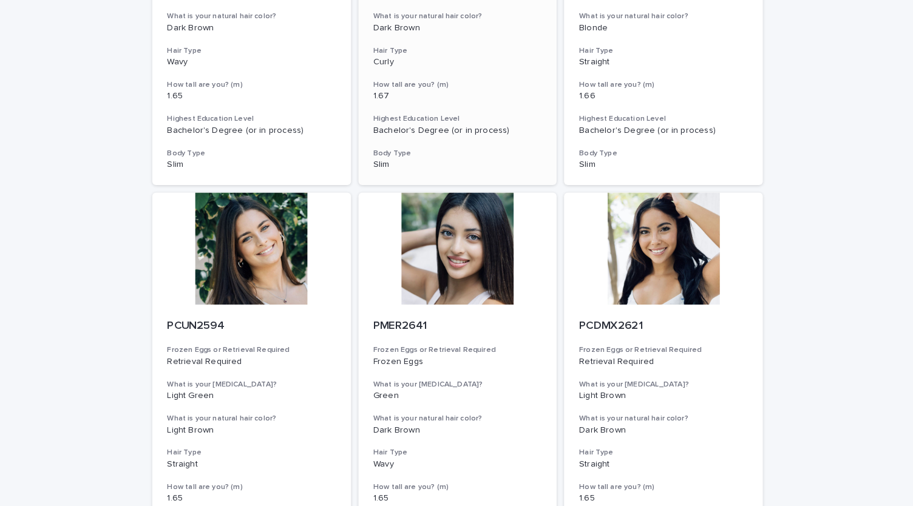
scroll to position [354, 0]
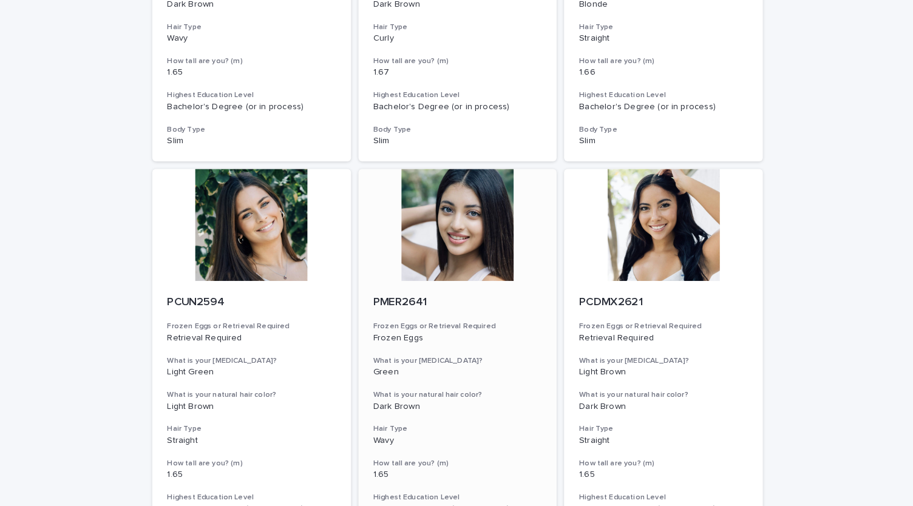
click at [482, 263] on div at bounding box center [457, 218] width 194 height 109
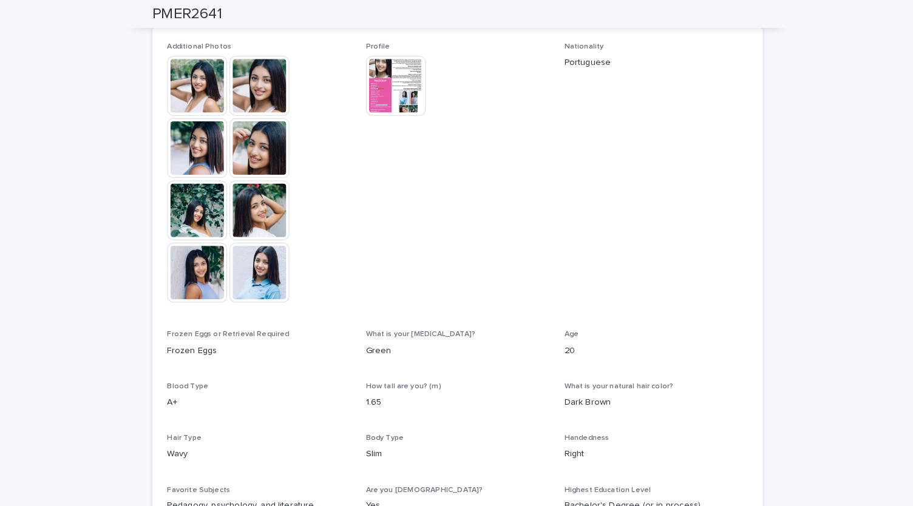
scroll to position [347, 0]
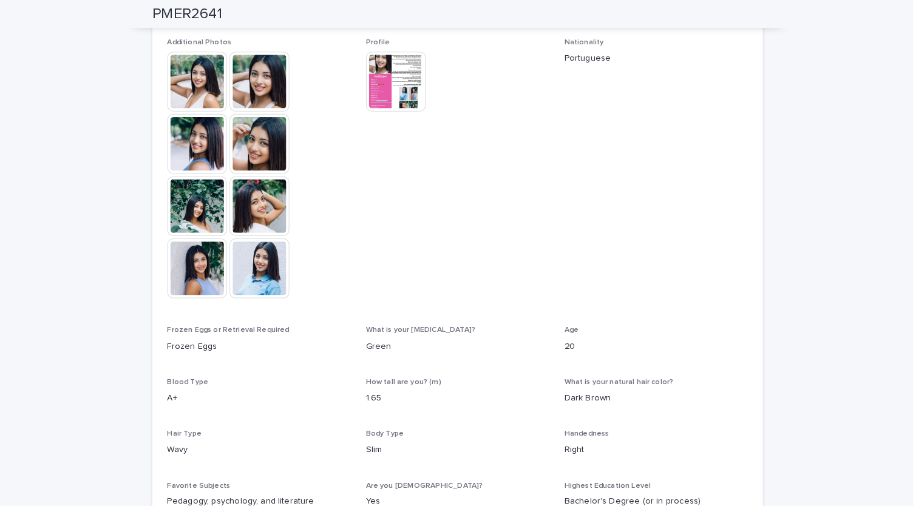
click at [255, 262] on img at bounding box center [263, 261] width 58 height 58
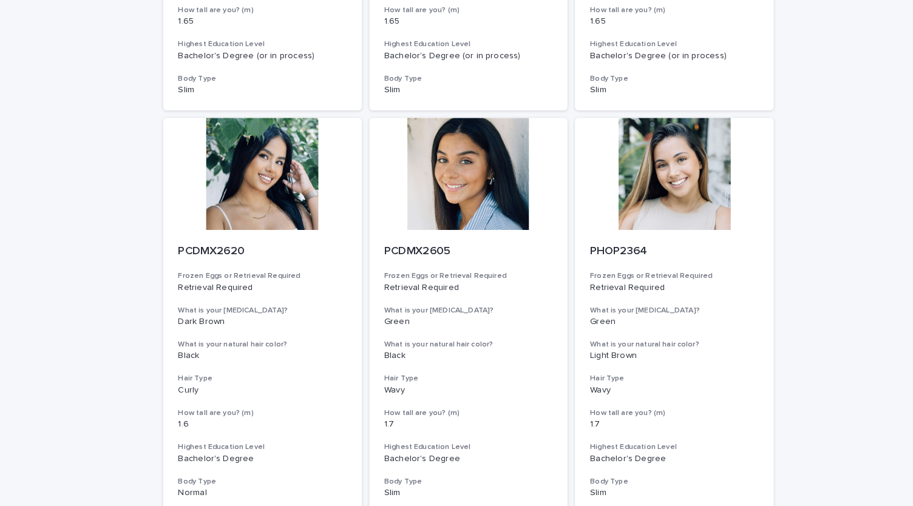
scroll to position [797, 0]
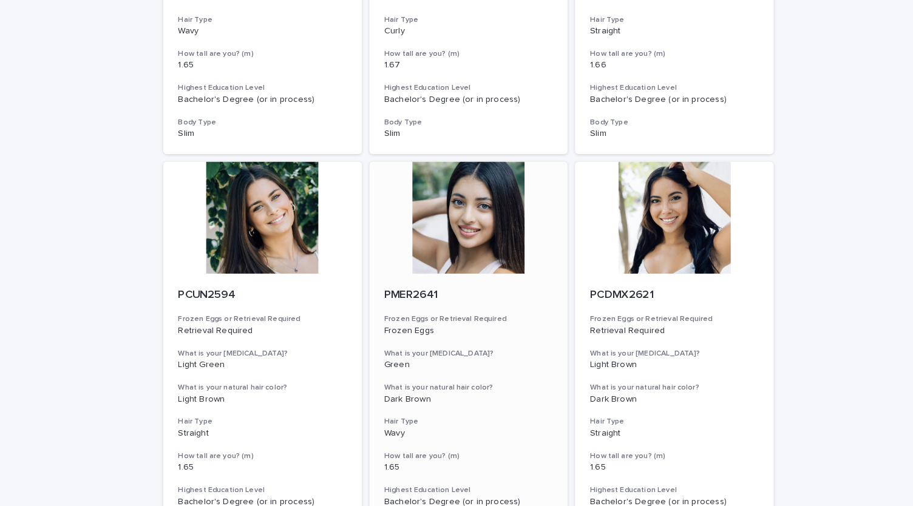
click at [465, 237] on div at bounding box center [457, 212] width 194 height 109
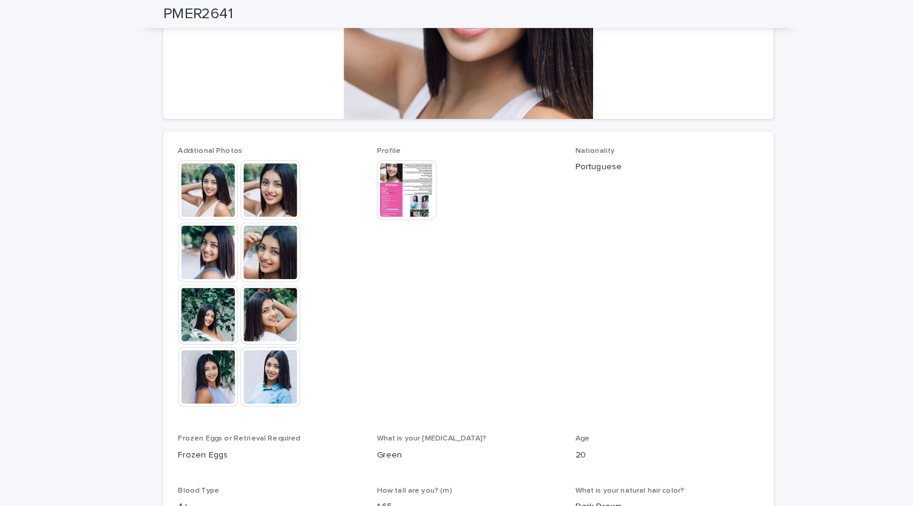
scroll to position [243, 0]
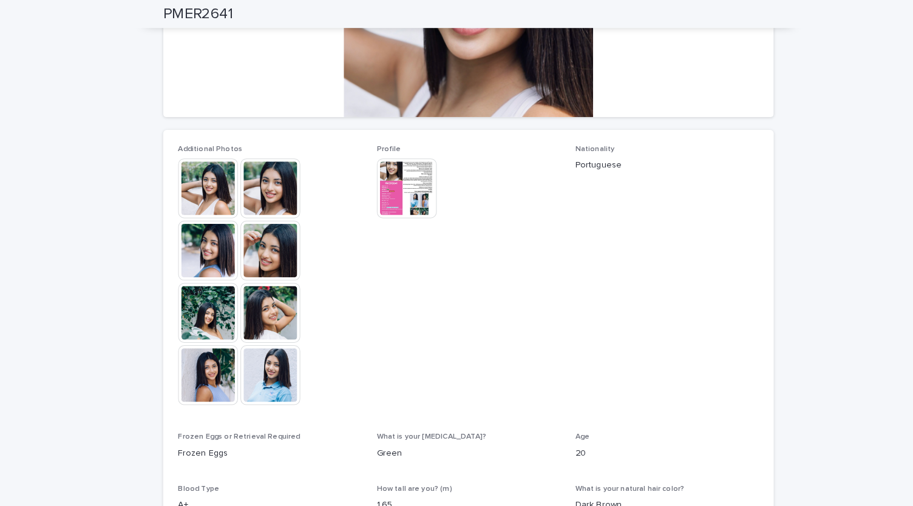
click at [195, 309] on img at bounding box center [203, 305] width 58 height 58
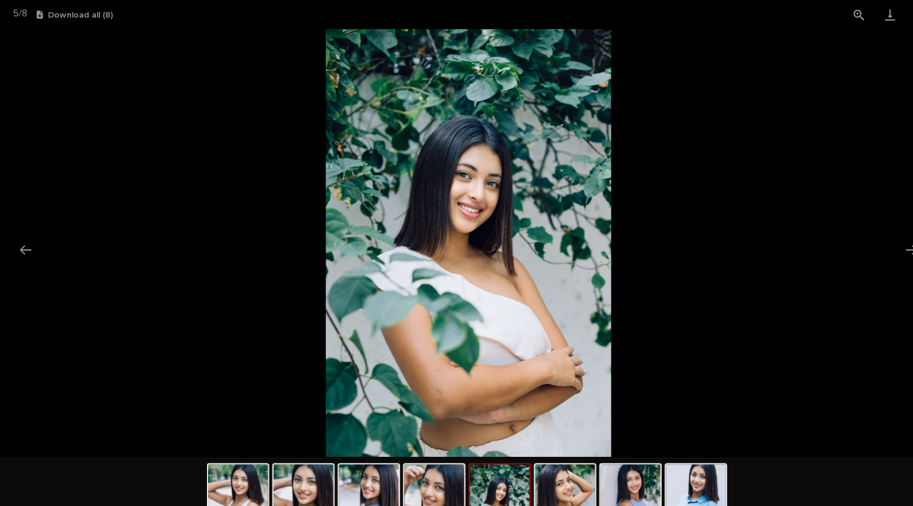
scroll to position [0, 0]
click at [539, 262] on img at bounding box center [456, 237] width 278 height 417
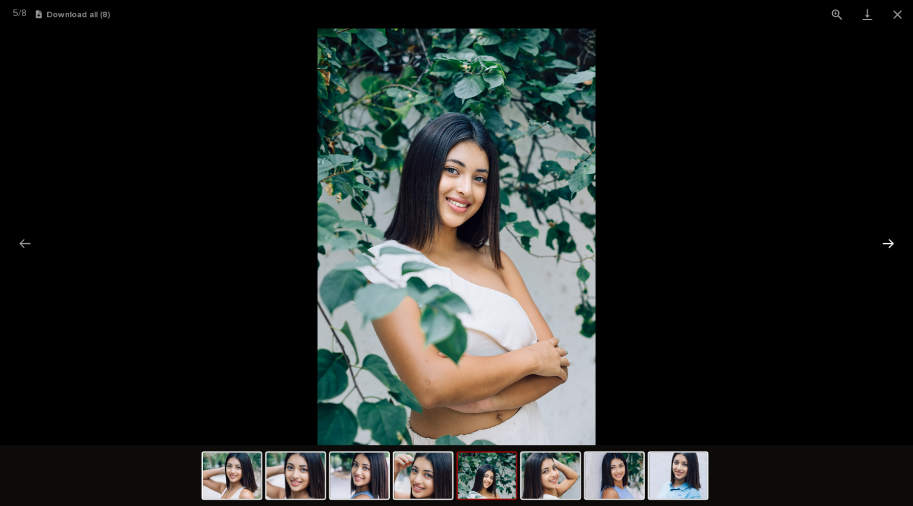
click at [891, 241] on button "Next slide" at bounding box center [887, 243] width 25 height 24
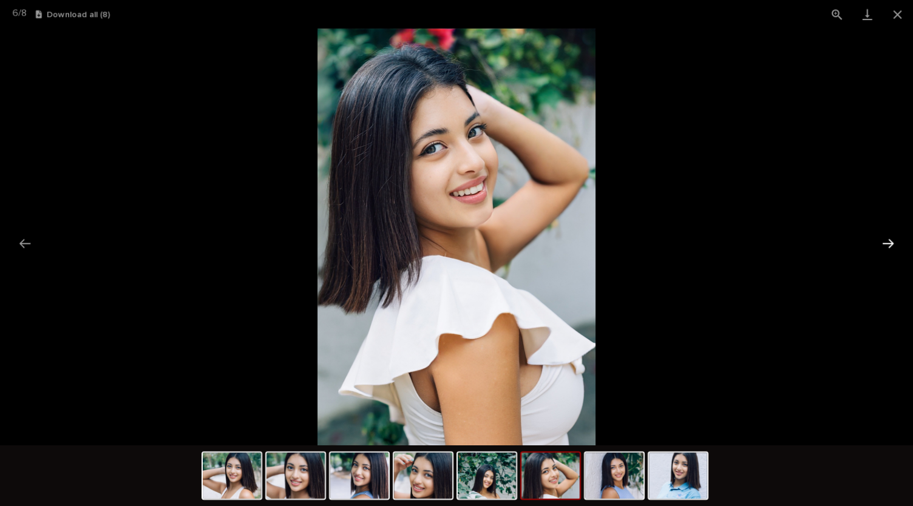
click at [891, 241] on button "Next slide" at bounding box center [887, 243] width 25 height 24
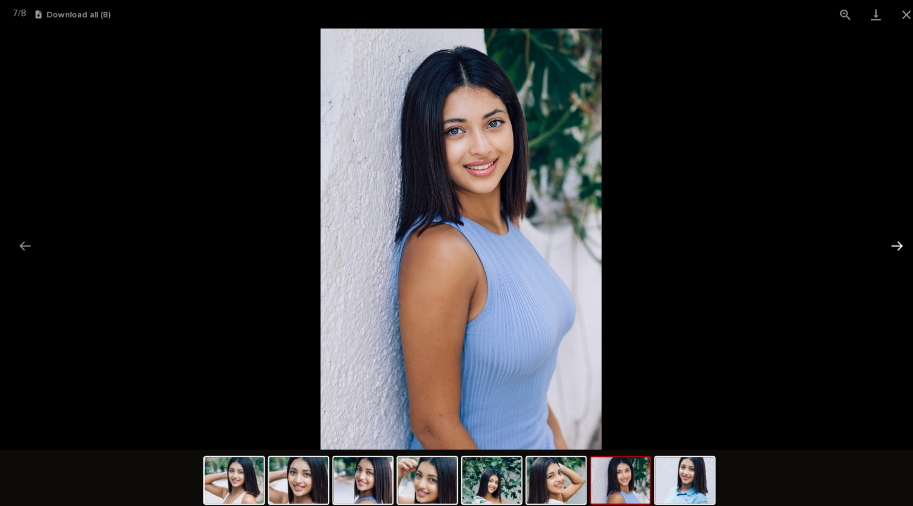
click at [891, 242] on button "Next slide" at bounding box center [887, 243] width 25 height 24
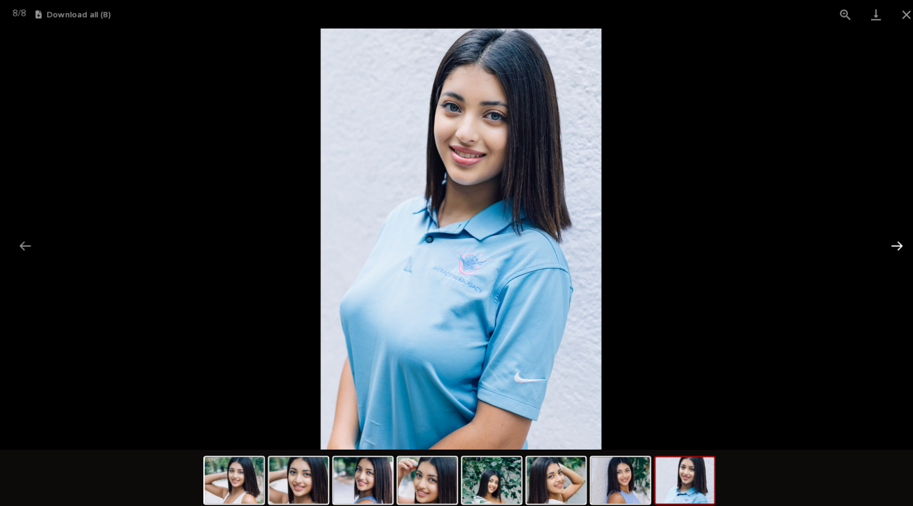
click at [891, 242] on button "Next slide" at bounding box center [887, 243] width 25 height 24
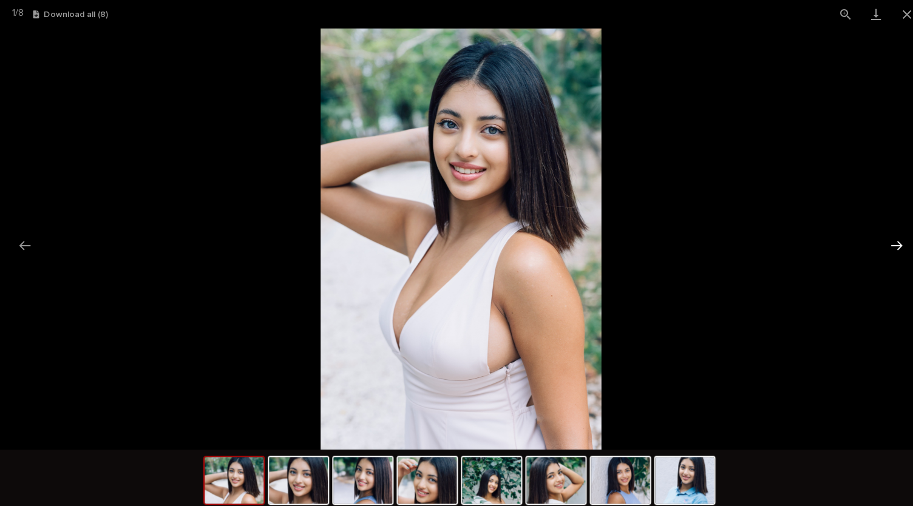
click at [891, 242] on button "Next slide" at bounding box center [887, 243] width 25 height 24
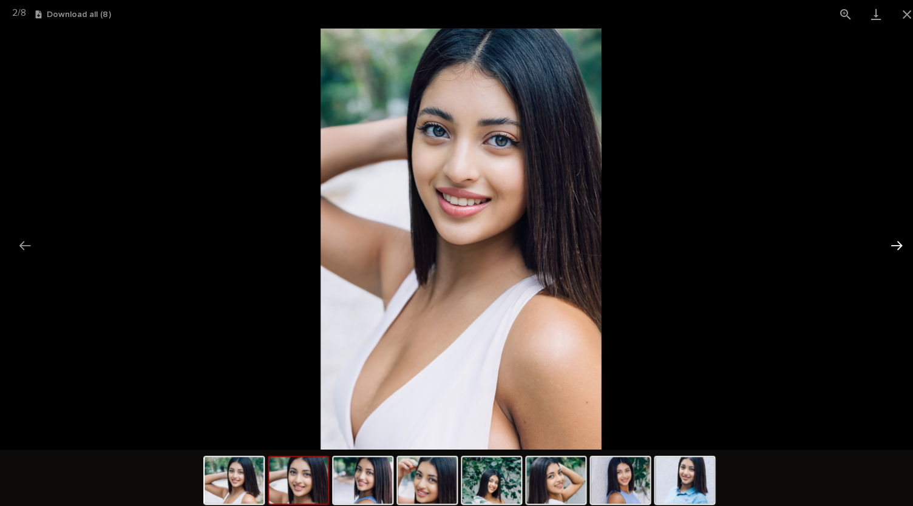
click at [891, 242] on button "Next slide" at bounding box center [887, 243] width 25 height 24
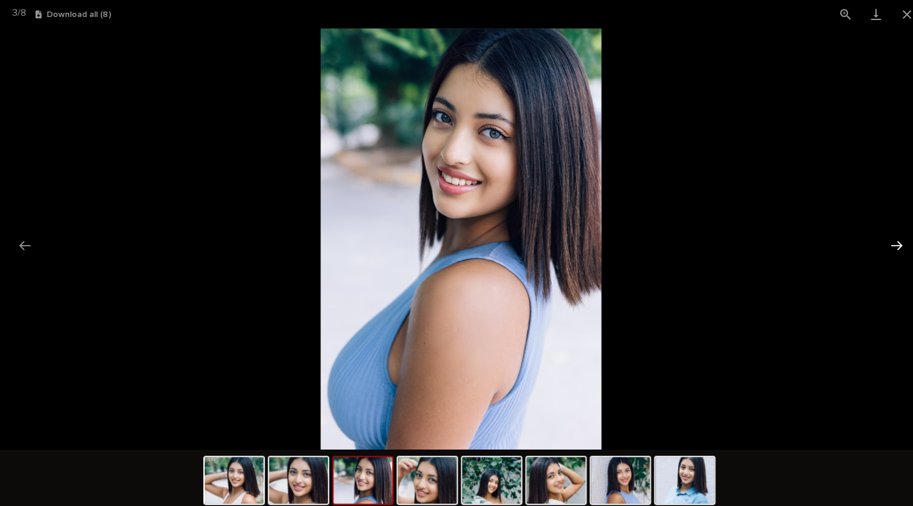
click at [891, 242] on button "Next slide" at bounding box center [887, 243] width 25 height 24
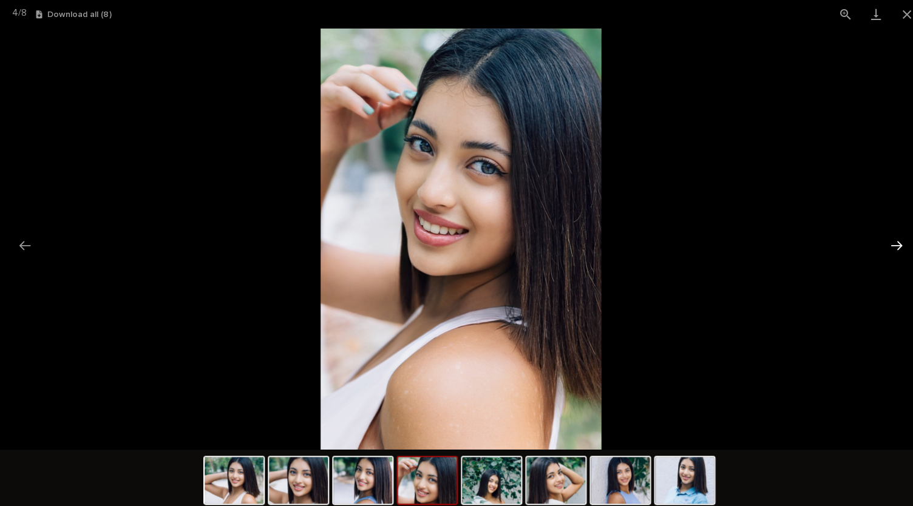
click at [891, 242] on button "Next slide" at bounding box center [887, 243] width 25 height 24
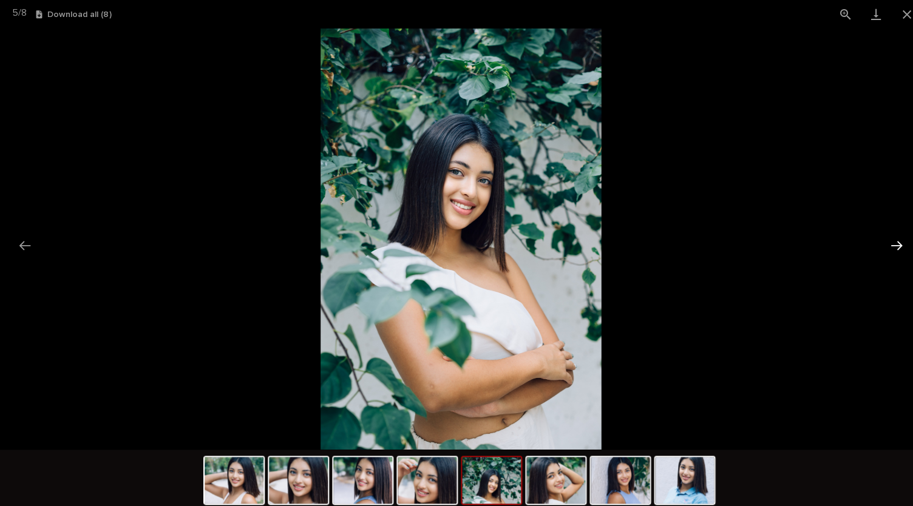
click at [891, 242] on button "Next slide" at bounding box center [887, 243] width 25 height 24
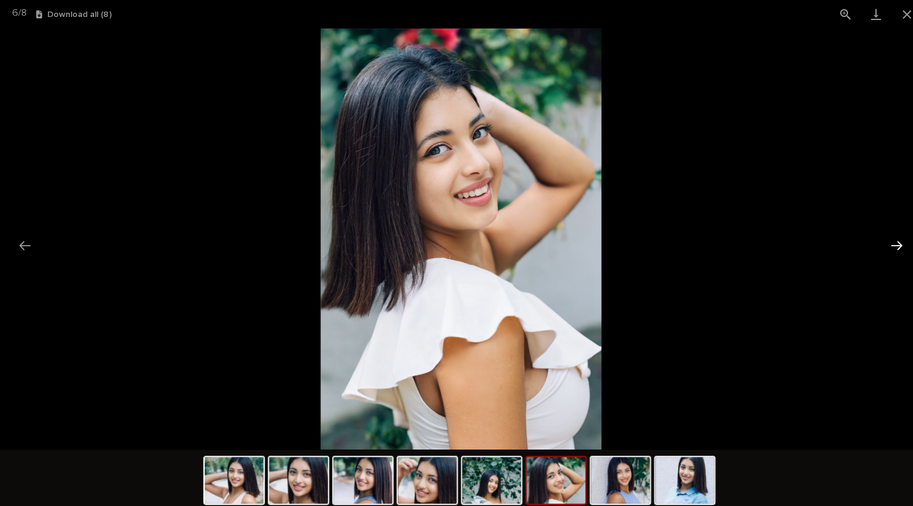
click at [891, 242] on button "Next slide" at bounding box center [887, 243] width 25 height 24
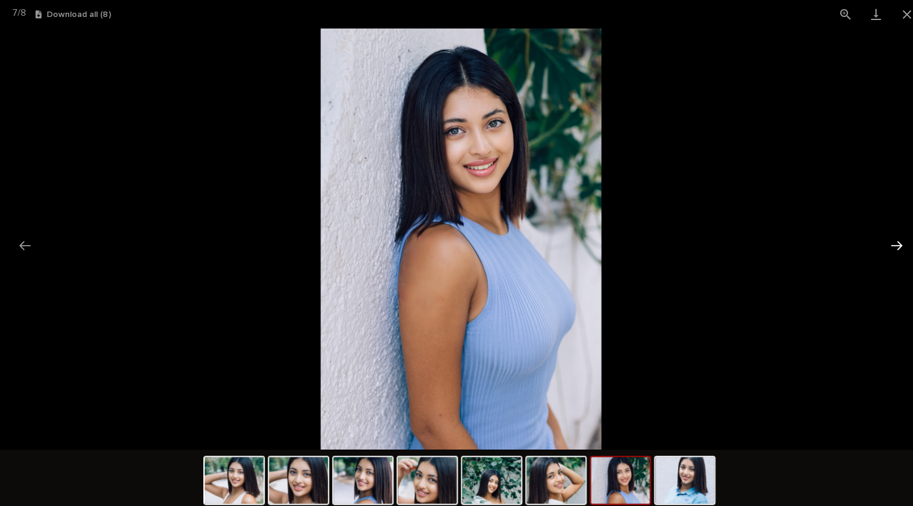
click at [891, 242] on button "Next slide" at bounding box center [887, 243] width 25 height 24
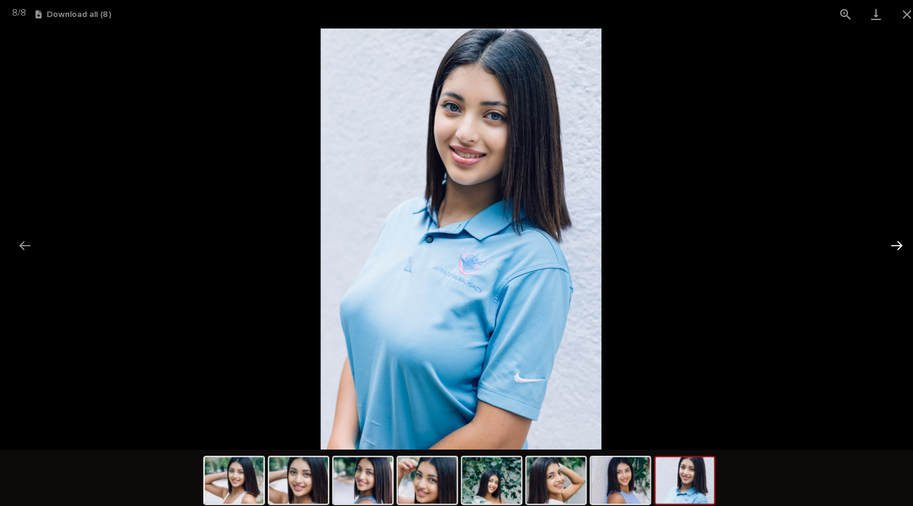
click at [891, 242] on button "Next slide" at bounding box center [887, 243] width 25 height 24
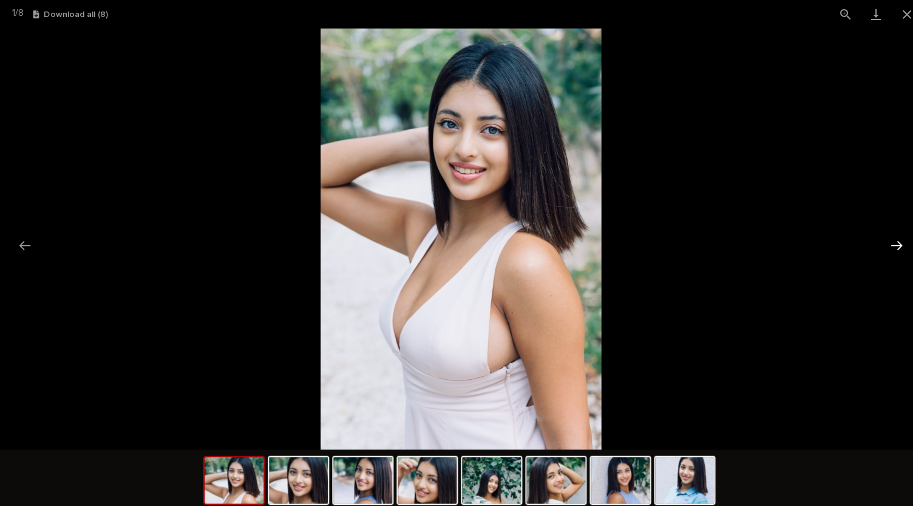
click at [891, 242] on button "Next slide" at bounding box center [887, 243] width 25 height 24
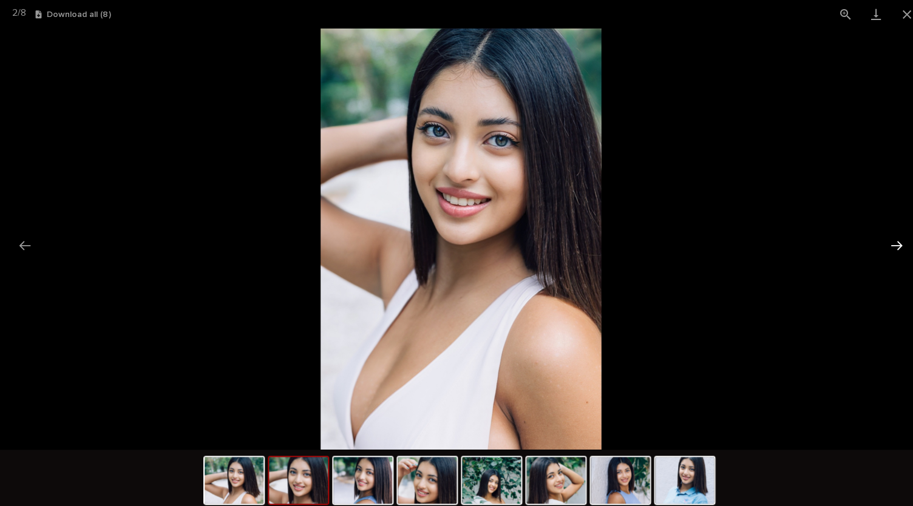
click at [891, 242] on button "Next slide" at bounding box center [887, 243] width 25 height 24
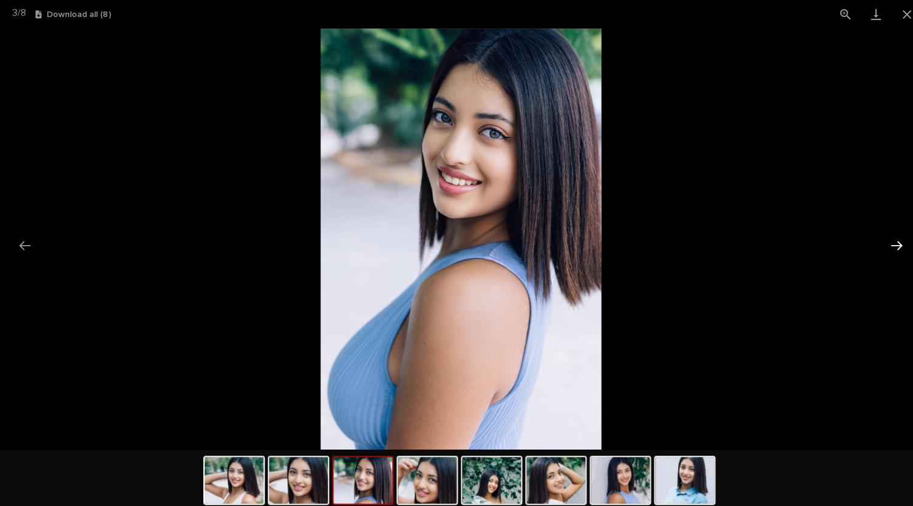
click at [891, 242] on button "Next slide" at bounding box center [887, 243] width 25 height 24
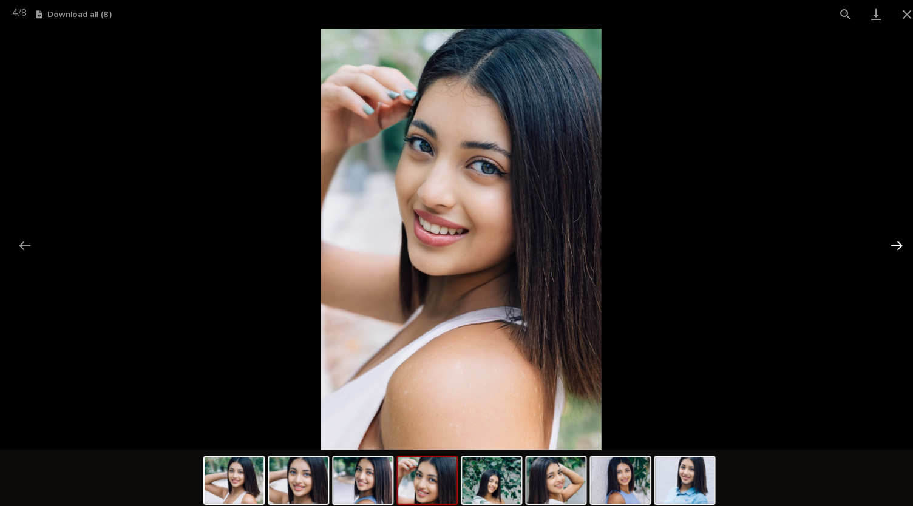
click at [891, 242] on button "Next slide" at bounding box center [887, 243] width 25 height 24
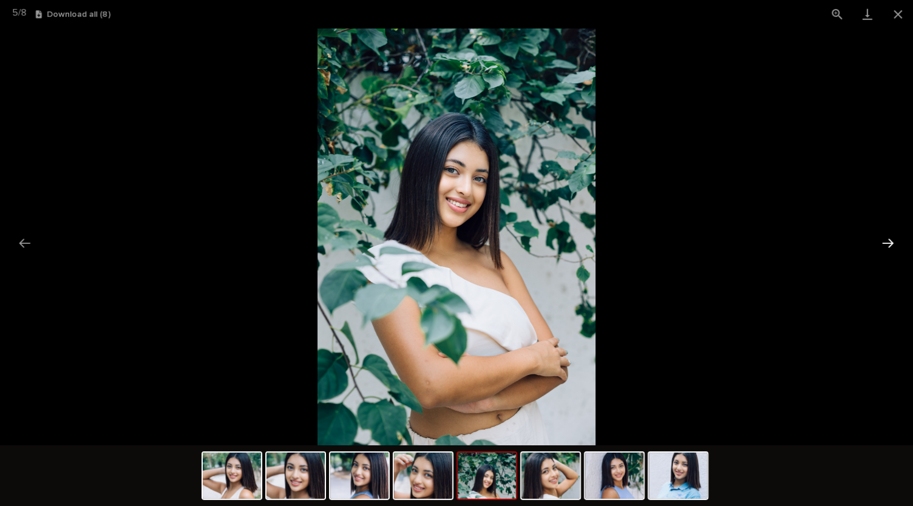
click at [889, 242] on button "Next slide" at bounding box center [887, 243] width 25 height 24
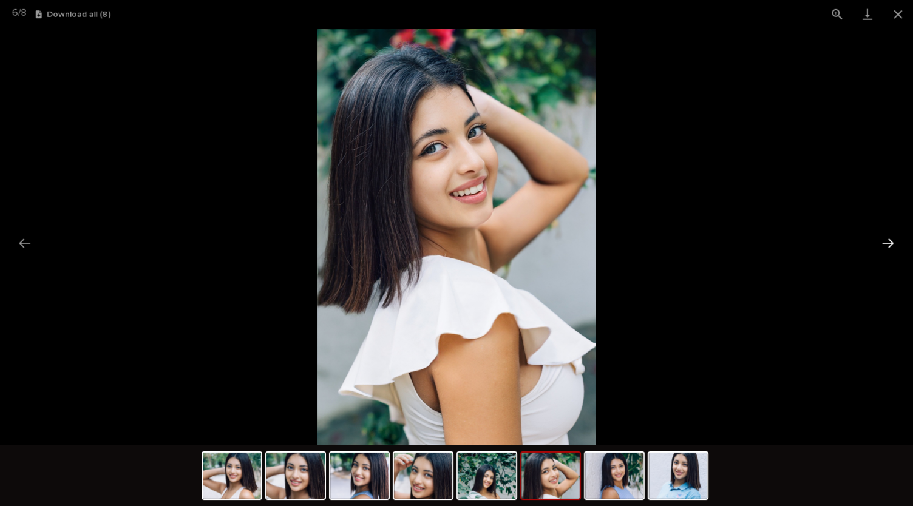
click at [889, 242] on button "Next slide" at bounding box center [887, 243] width 25 height 24
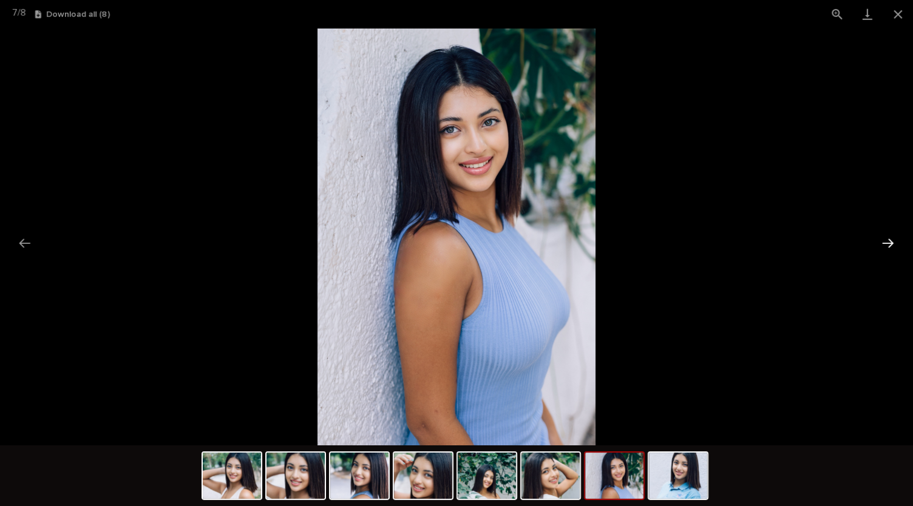
click at [889, 242] on button "Next slide" at bounding box center [887, 243] width 25 height 24
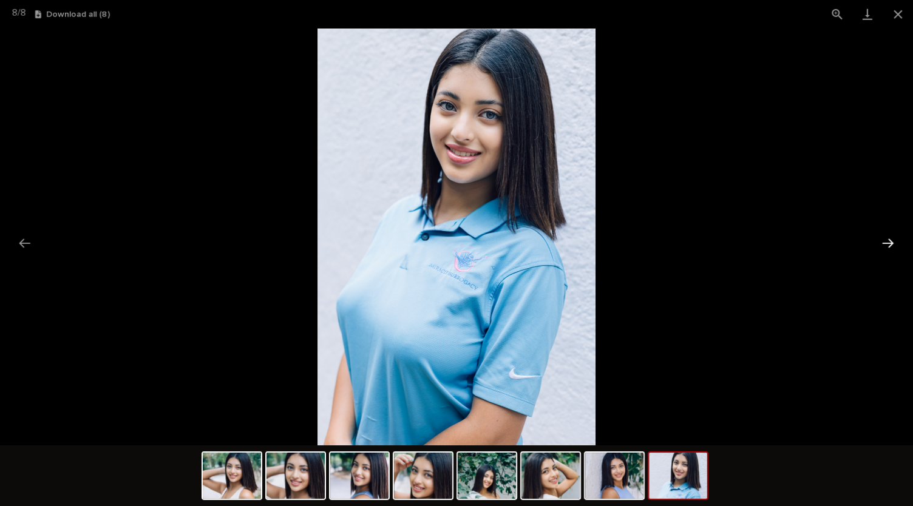
click at [889, 243] on button "Next slide" at bounding box center [887, 243] width 25 height 24
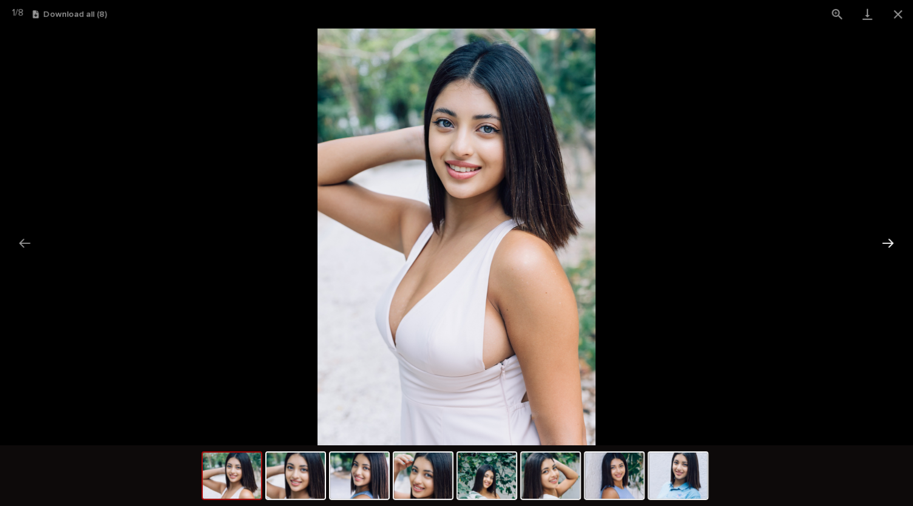
click at [889, 243] on button "Next slide" at bounding box center [887, 243] width 25 height 24
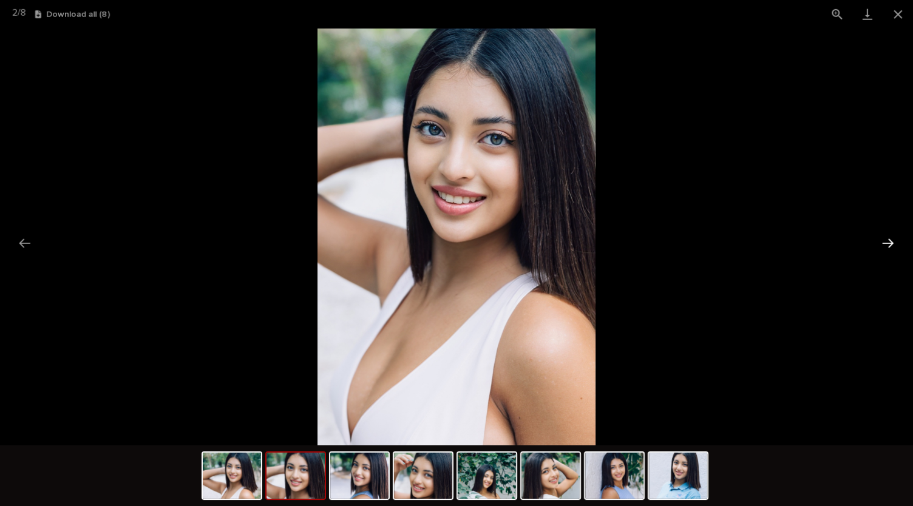
click at [889, 243] on button "Next slide" at bounding box center [887, 243] width 25 height 24
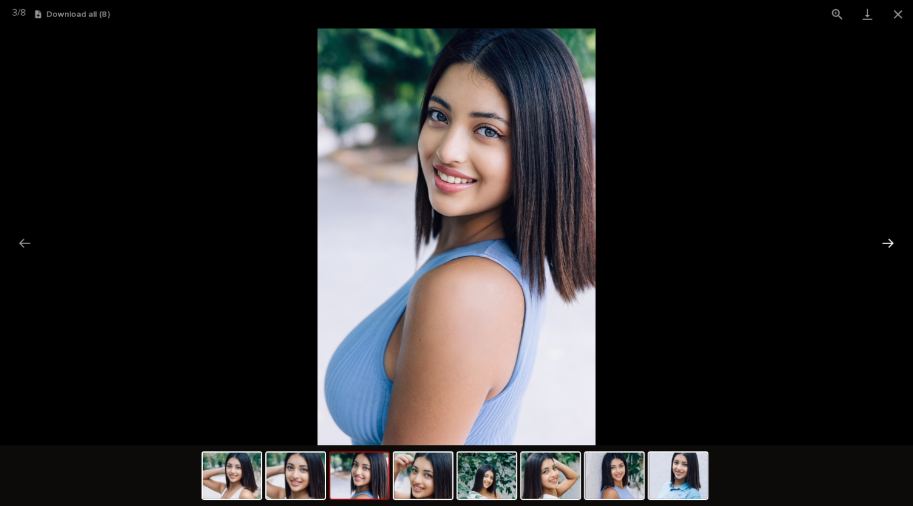
click at [889, 243] on button "Next slide" at bounding box center [887, 243] width 25 height 24
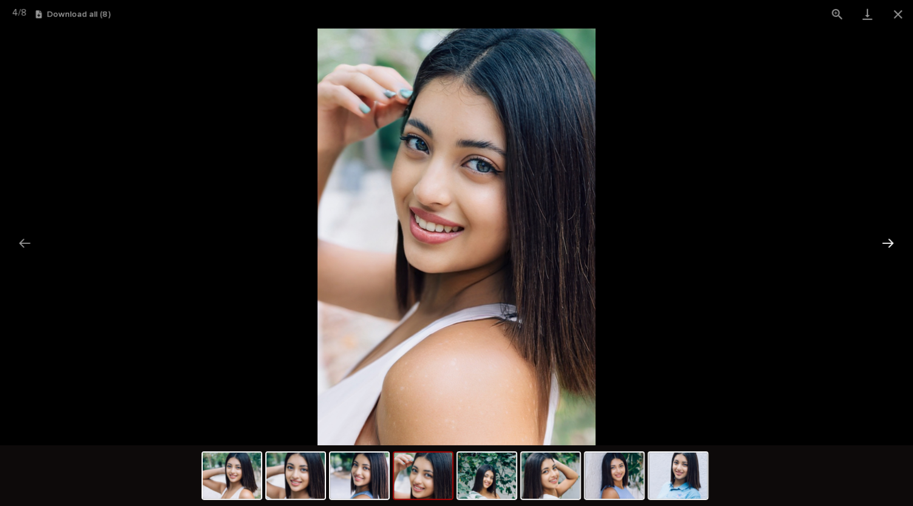
click at [889, 243] on button "Next slide" at bounding box center [887, 243] width 25 height 24
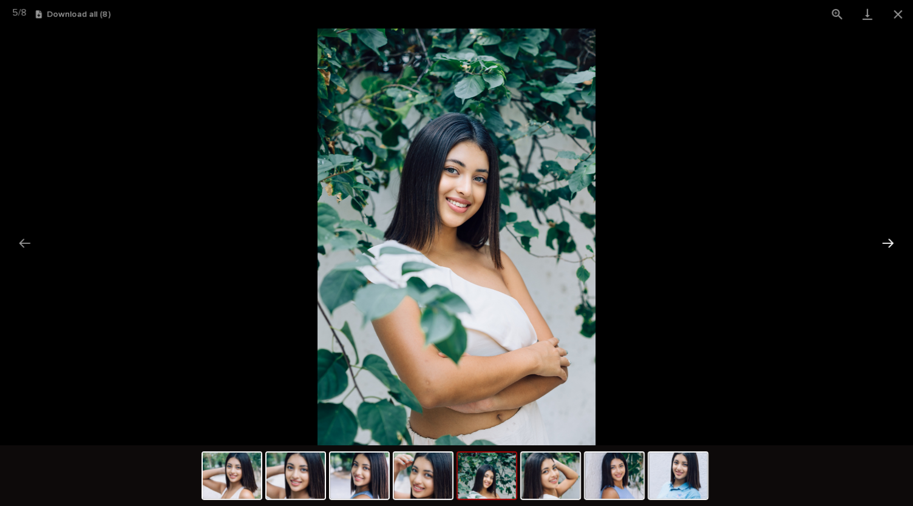
click at [889, 243] on button "Next slide" at bounding box center [887, 243] width 25 height 24
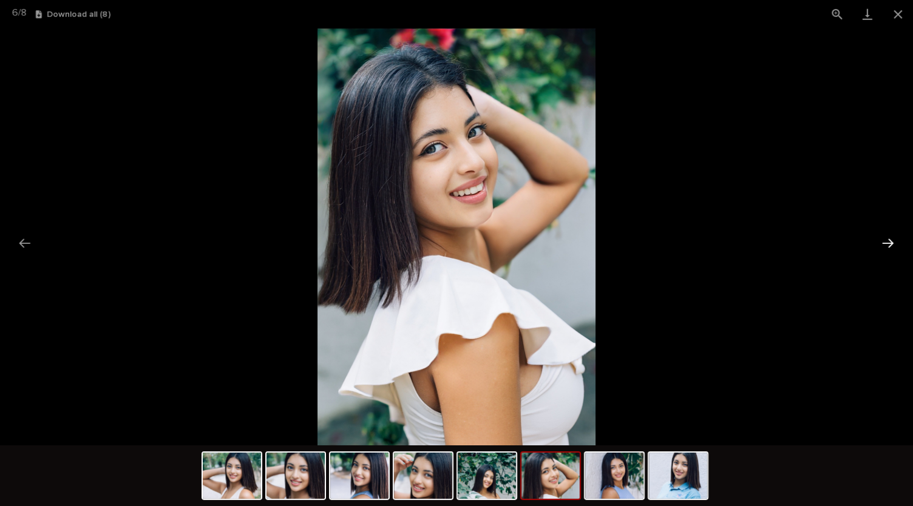
click at [889, 243] on button "Next slide" at bounding box center [887, 243] width 25 height 24
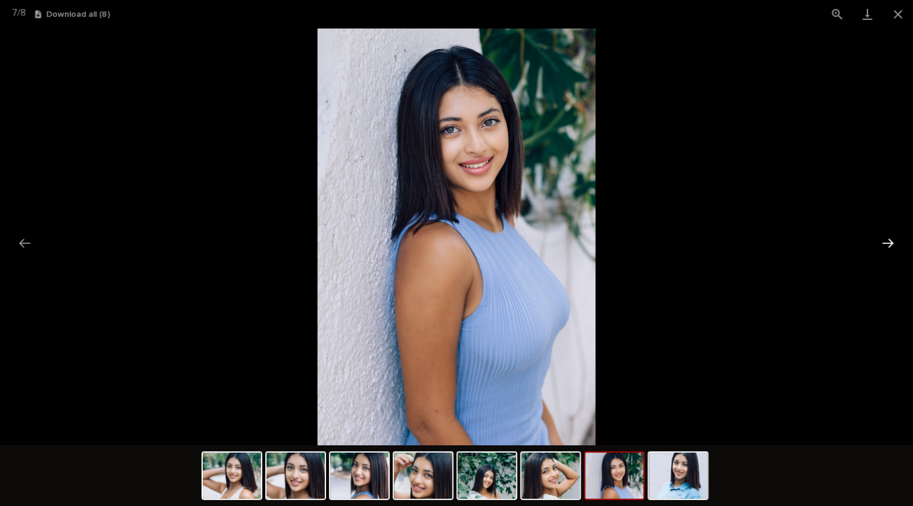
click at [889, 243] on button "Next slide" at bounding box center [887, 243] width 25 height 24
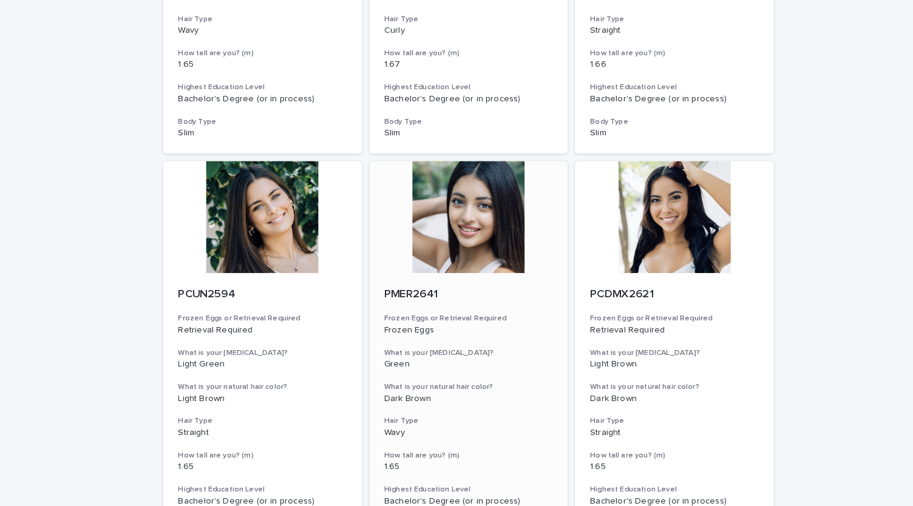
scroll to position [361, 0]
click at [278, 226] on div at bounding box center [256, 212] width 194 height 109
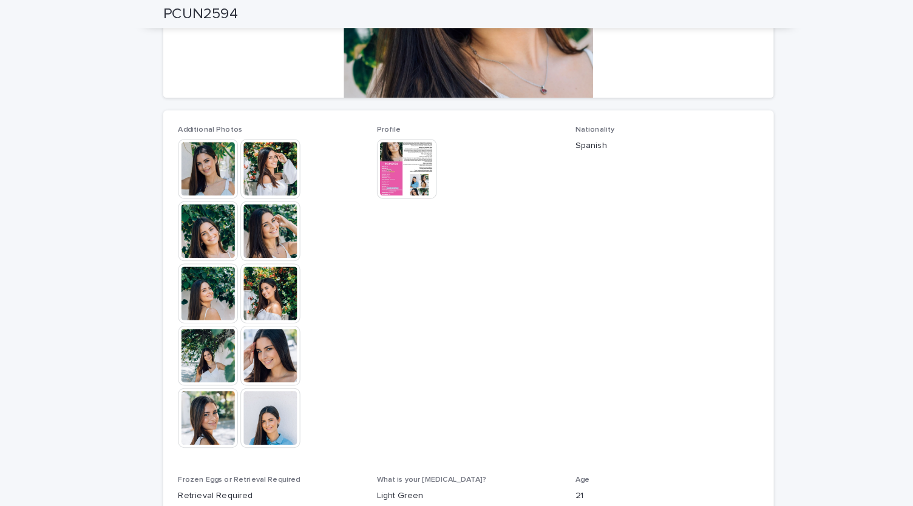
scroll to position [261, 0]
click at [199, 169] on img at bounding box center [203, 165] width 58 height 58
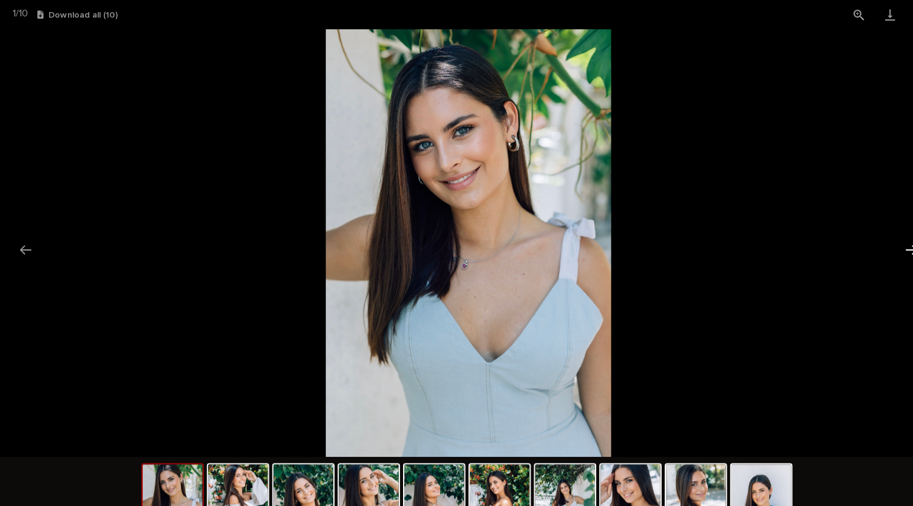
click at [881, 247] on button "Next slide" at bounding box center [887, 243] width 25 height 24
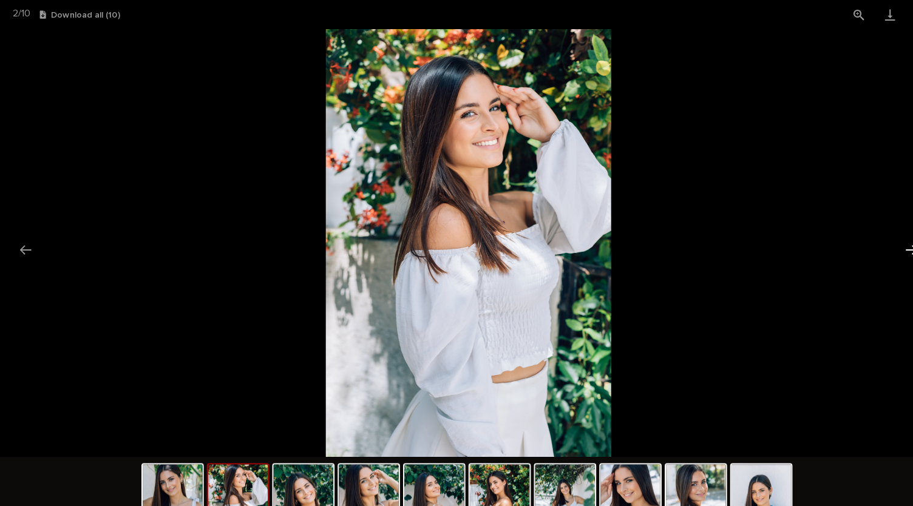
click at [881, 247] on button "Next slide" at bounding box center [887, 243] width 25 height 24
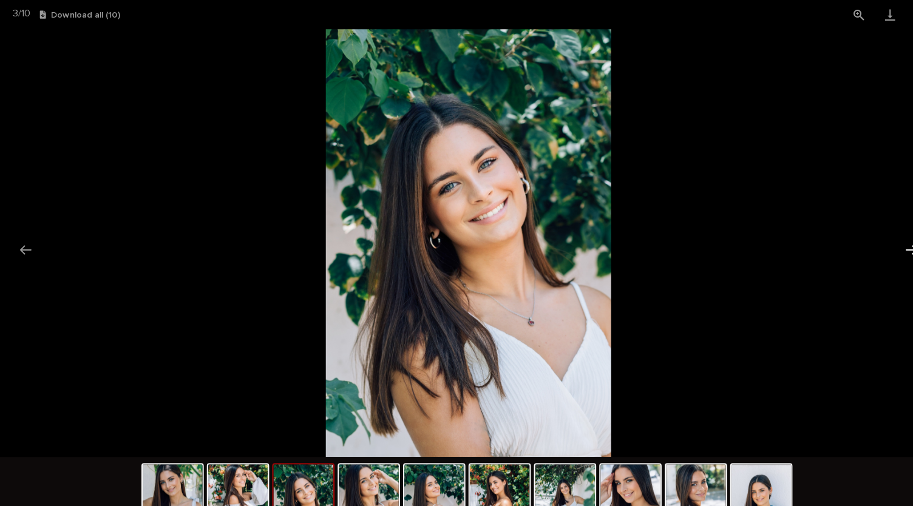
click at [881, 247] on button "Next slide" at bounding box center [887, 243] width 25 height 24
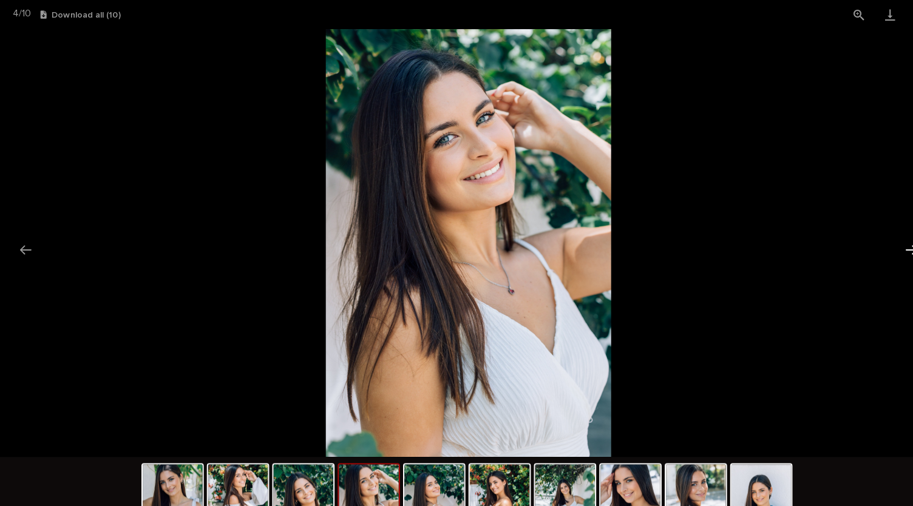
click at [881, 247] on button "Next slide" at bounding box center [887, 243] width 25 height 24
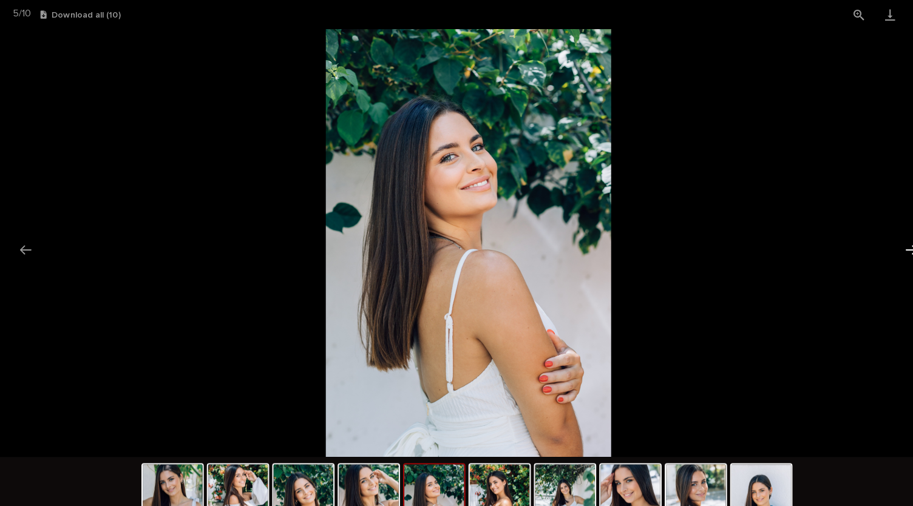
click at [881, 247] on button "Next slide" at bounding box center [887, 243] width 25 height 24
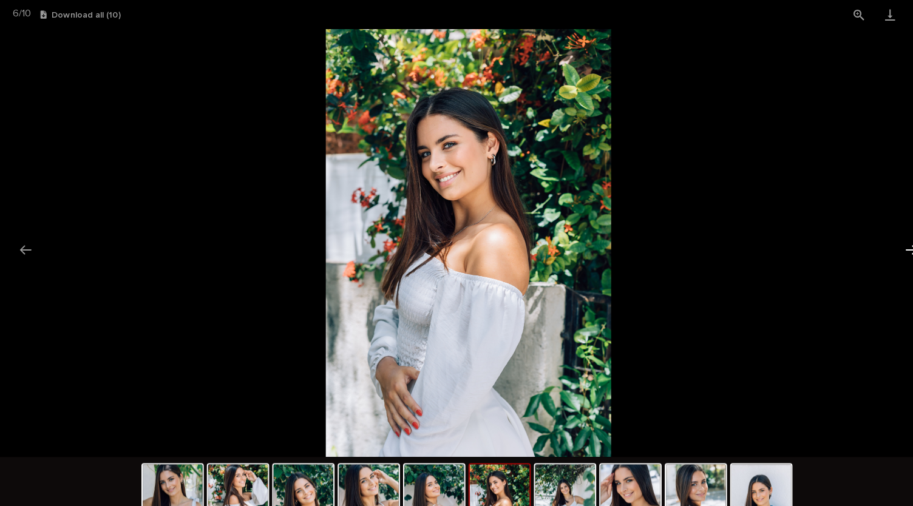
click at [881, 247] on button "Next slide" at bounding box center [887, 243] width 25 height 24
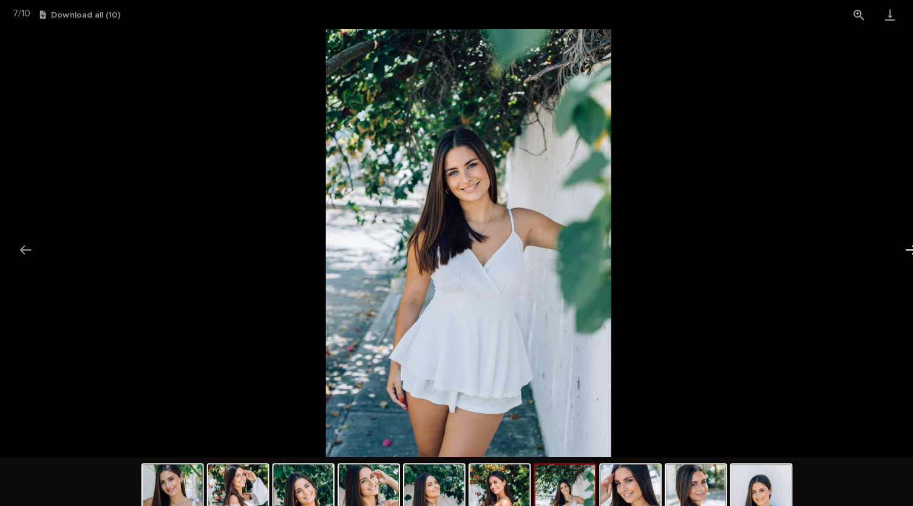
click at [881, 247] on button "Next slide" at bounding box center [887, 243] width 25 height 24
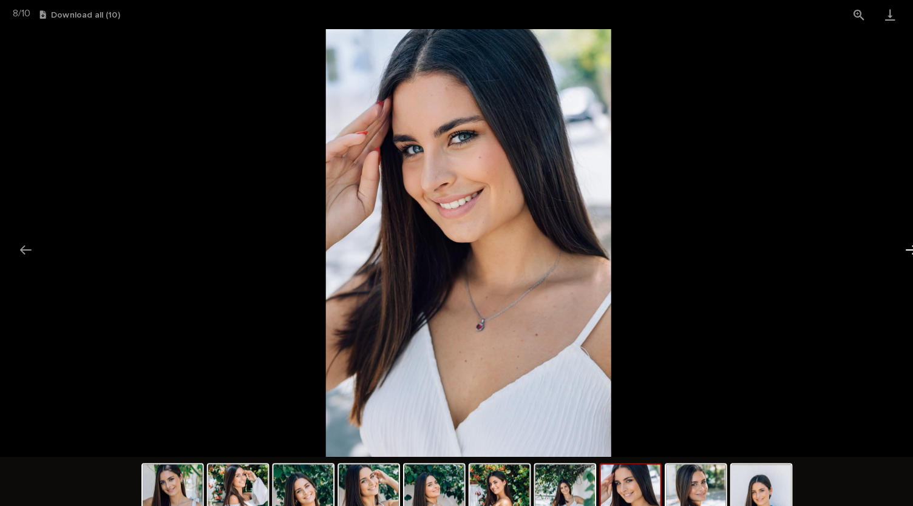
click at [881, 247] on button "Next slide" at bounding box center [887, 243] width 25 height 24
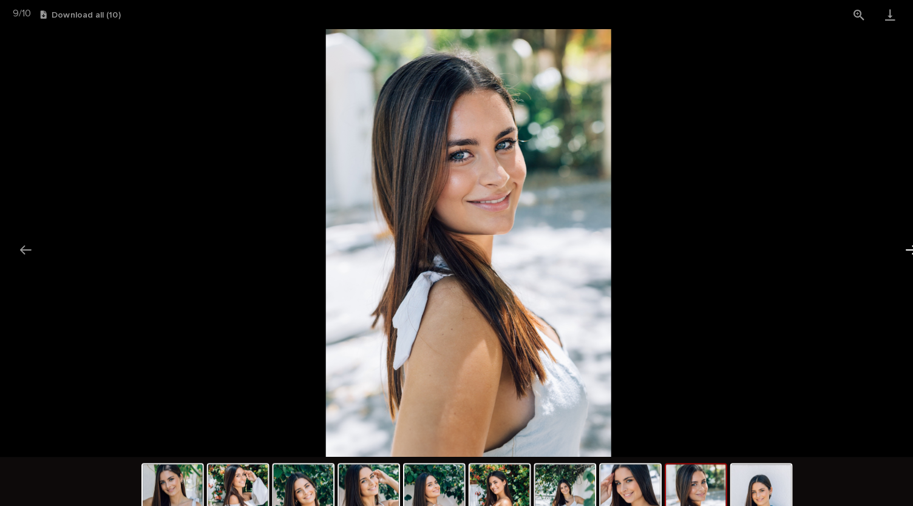
click at [881, 247] on button "Next slide" at bounding box center [887, 243] width 25 height 24
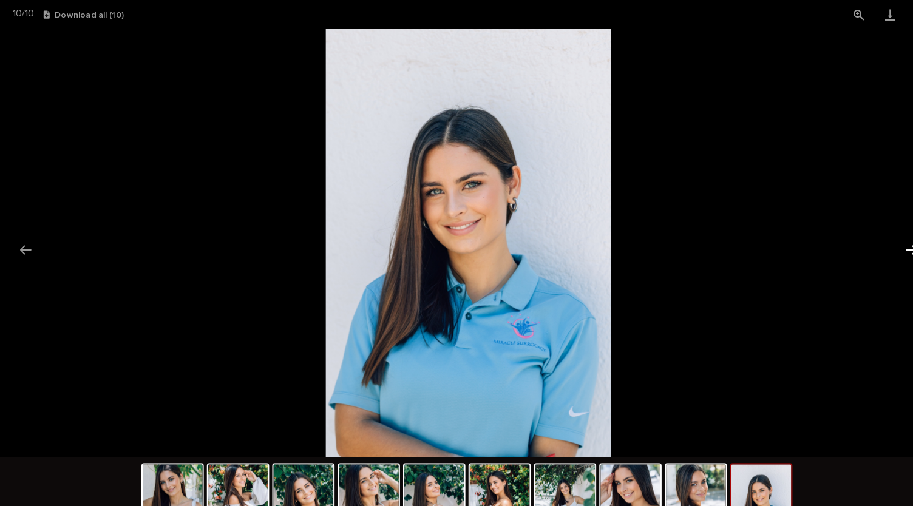
click at [881, 247] on button "Next slide" at bounding box center [887, 243] width 25 height 24
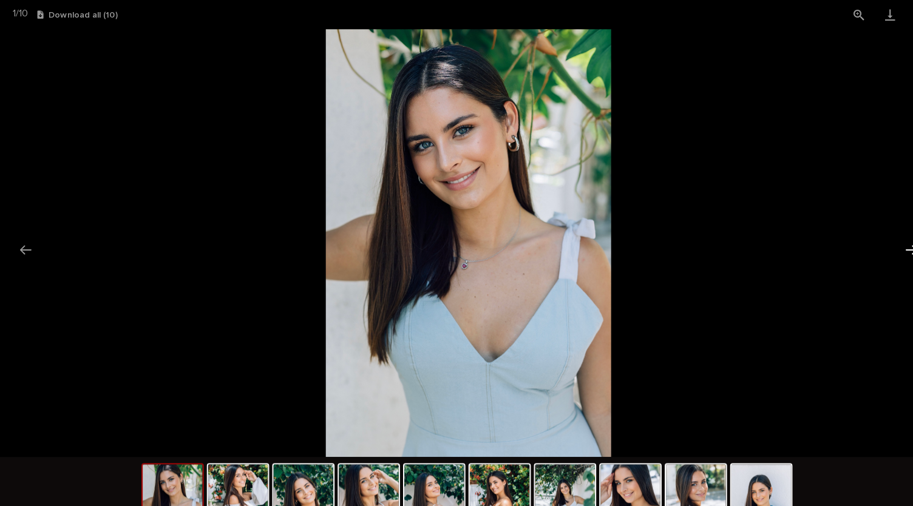
click at [881, 247] on button "Next slide" at bounding box center [887, 243] width 25 height 24
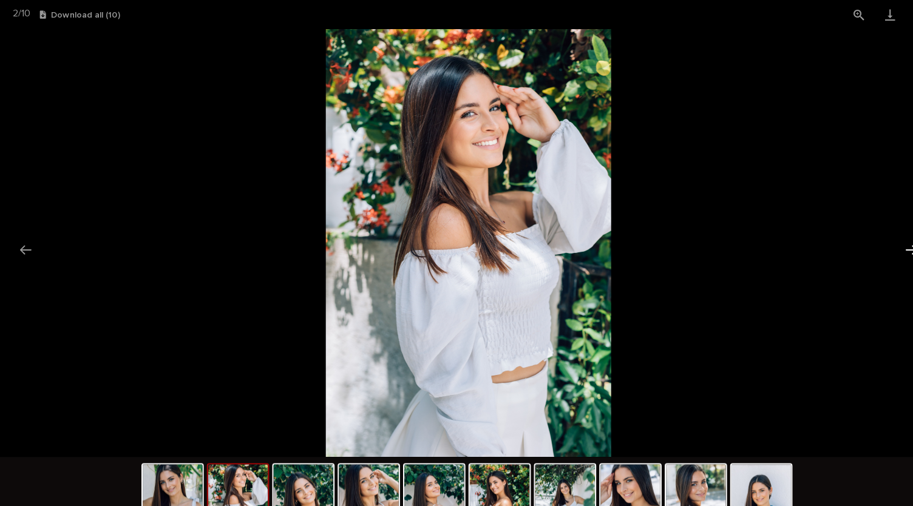
click at [881, 247] on button "Next slide" at bounding box center [887, 243] width 25 height 24
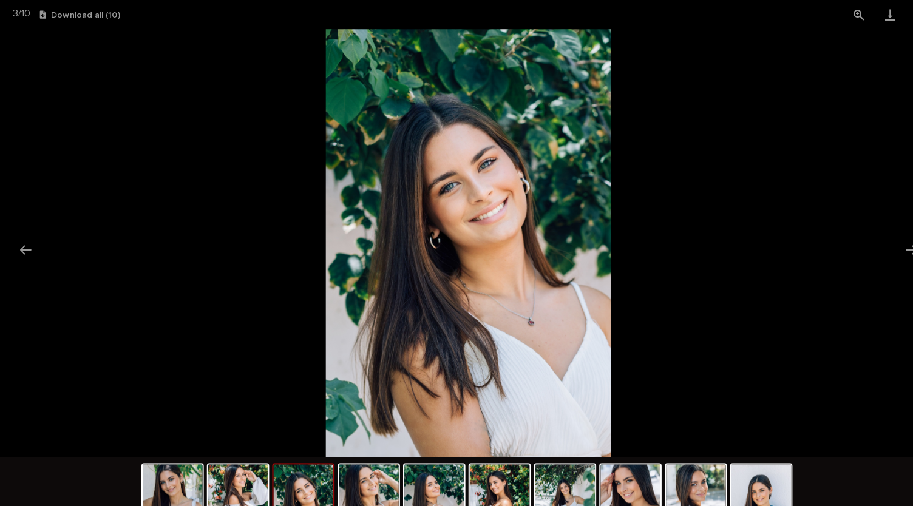
click at [701, 215] on picture at bounding box center [456, 237] width 913 height 417
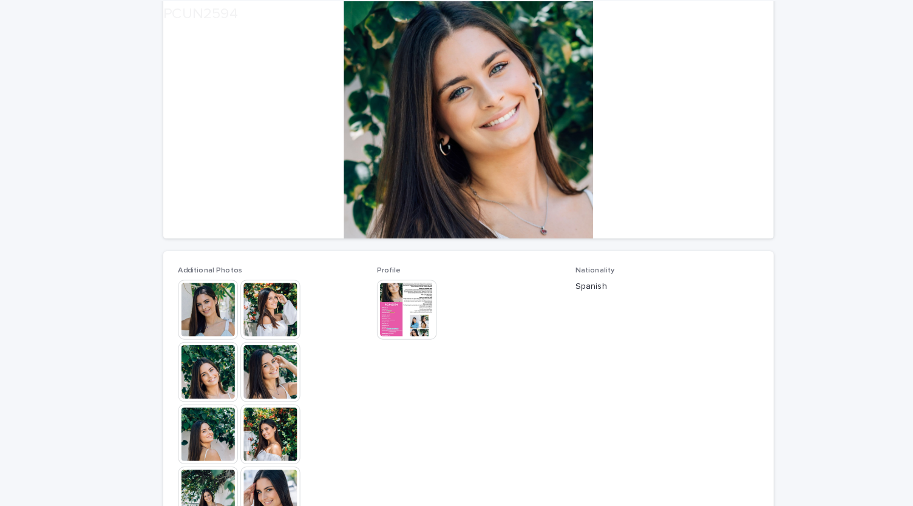
scroll to position [177, 0]
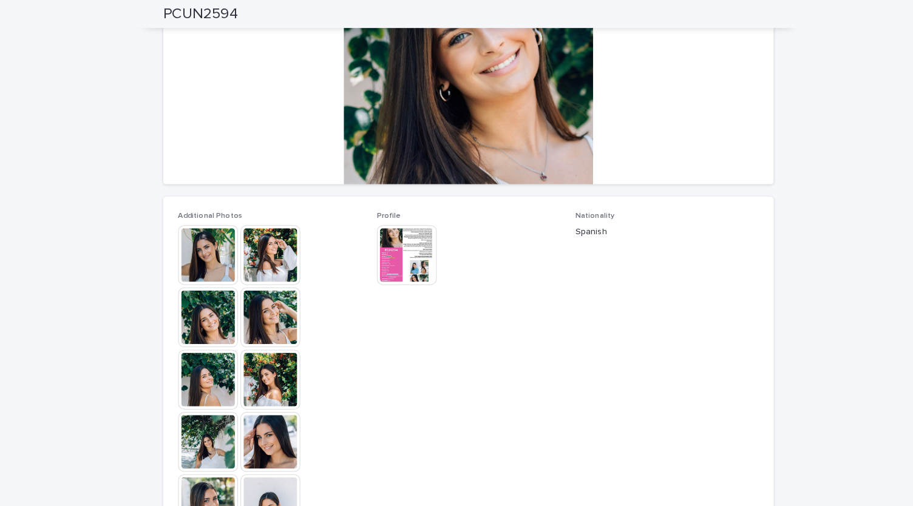
click at [398, 248] on img at bounding box center [396, 249] width 58 height 58
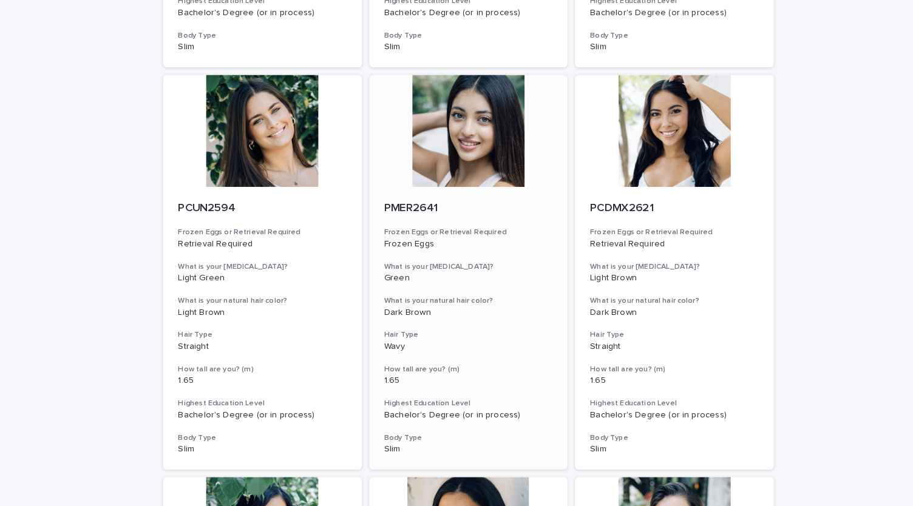
scroll to position [473, 0]
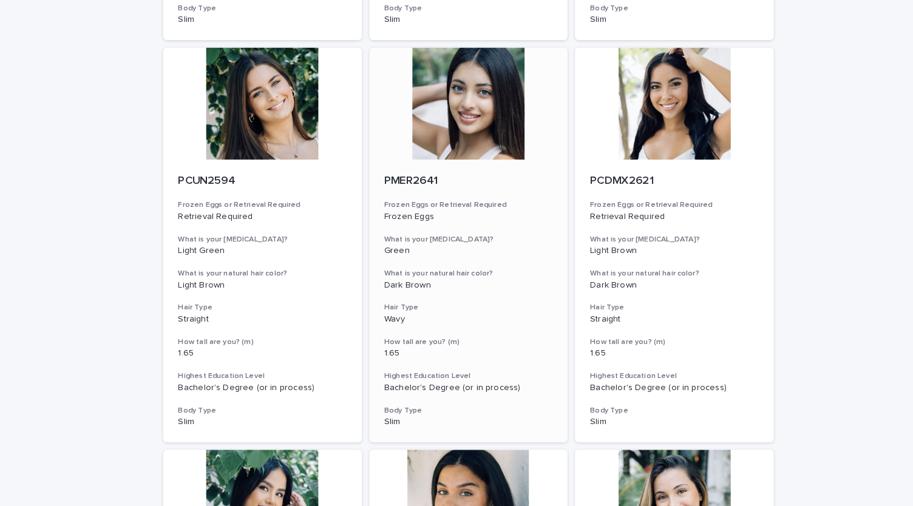
click at [461, 126] on div at bounding box center [457, 100] width 194 height 109
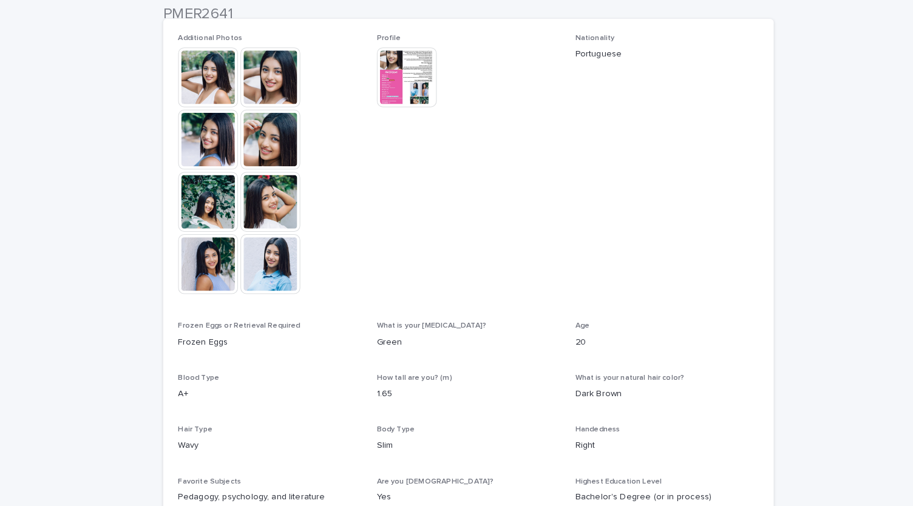
scroll to position [354, 0]
